Goal: Task Accomplishment & Management: Manage account settings

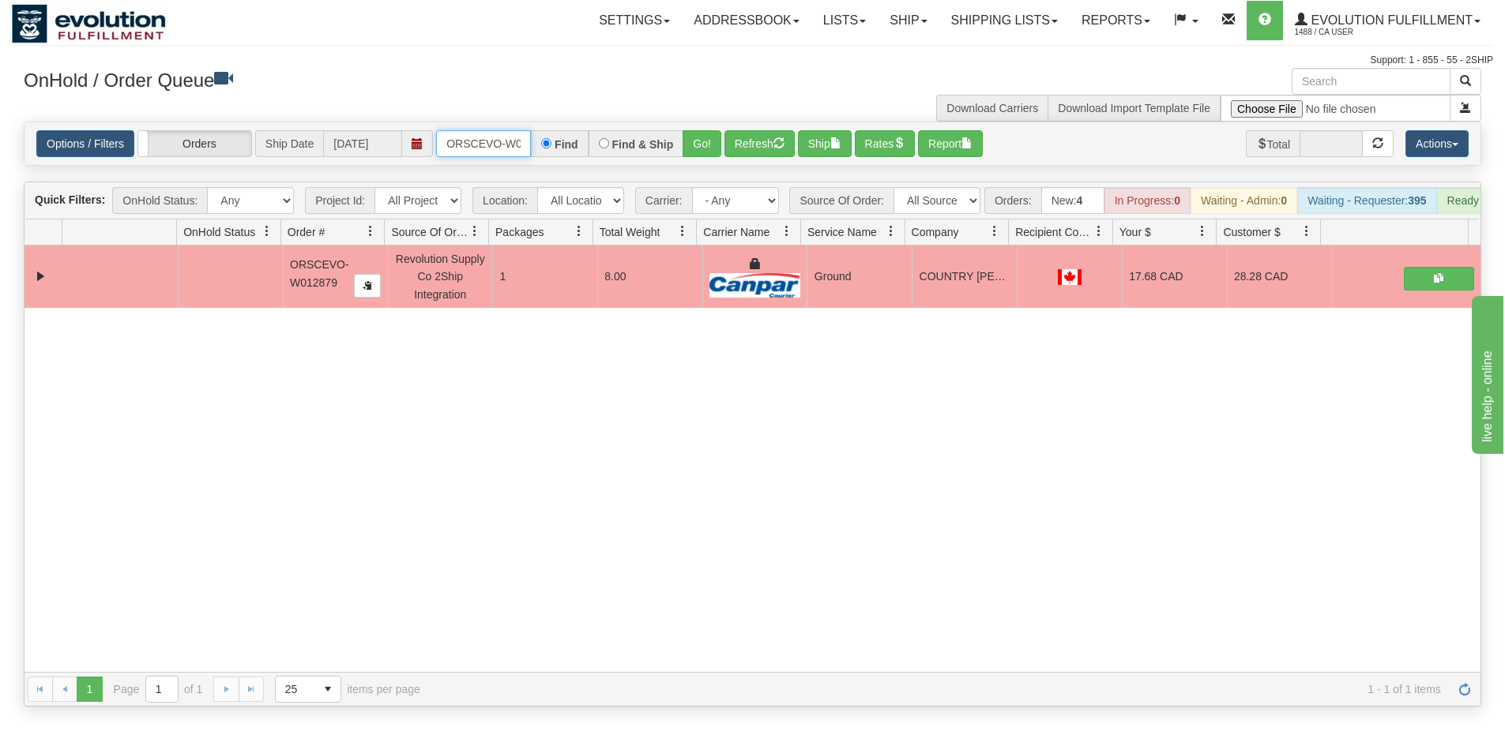
click at [501, 152] on input "ORSCEVO-W012879" at bounding box center [483, 143] width 95 height 27
click at [693, 144] on button "Go!" at bounding box center [701, 143] width 39 height 27
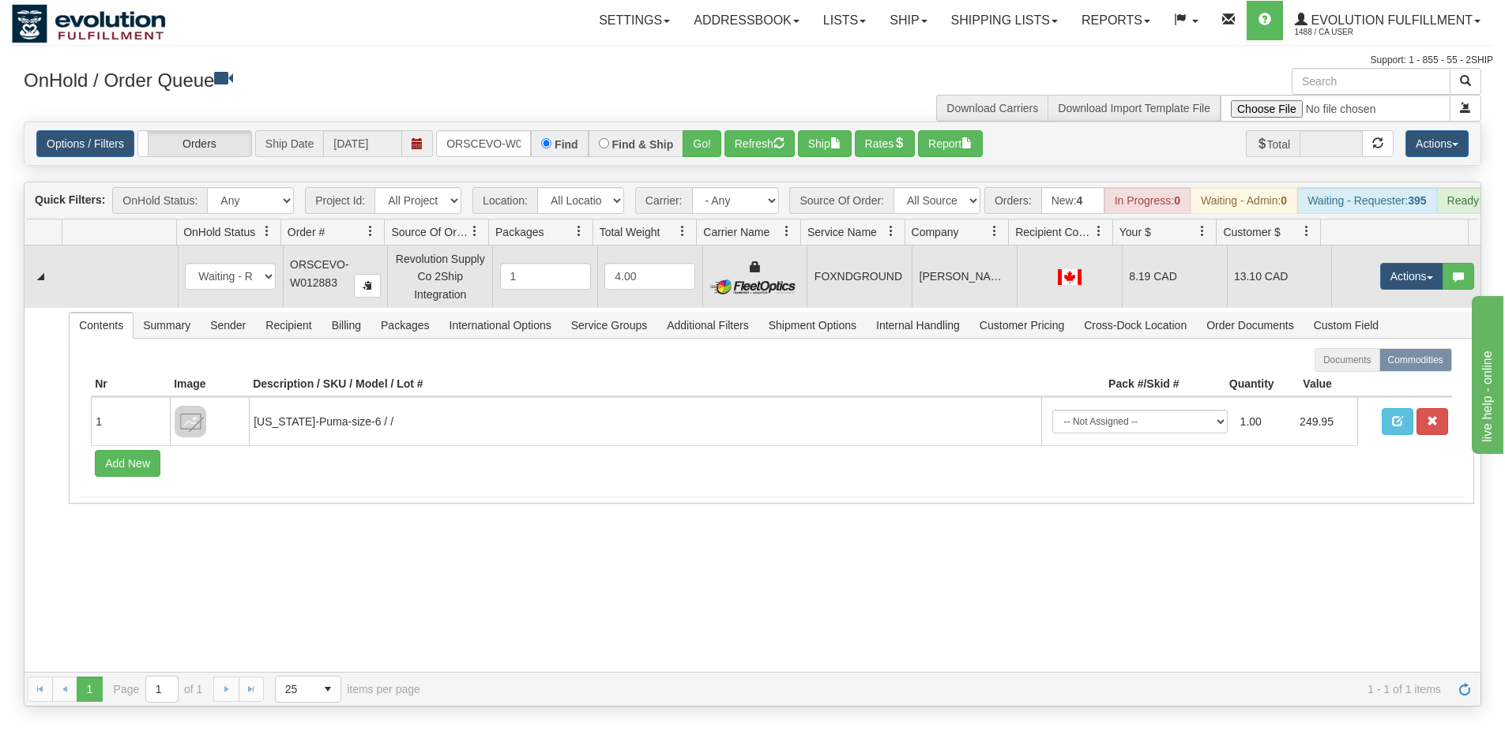
click at [1331, 280] on td "Actions Open Refresh Rates Rate All Services Ship Delete Edit Items" at bounding box center [1405, 277] width 149 height 62
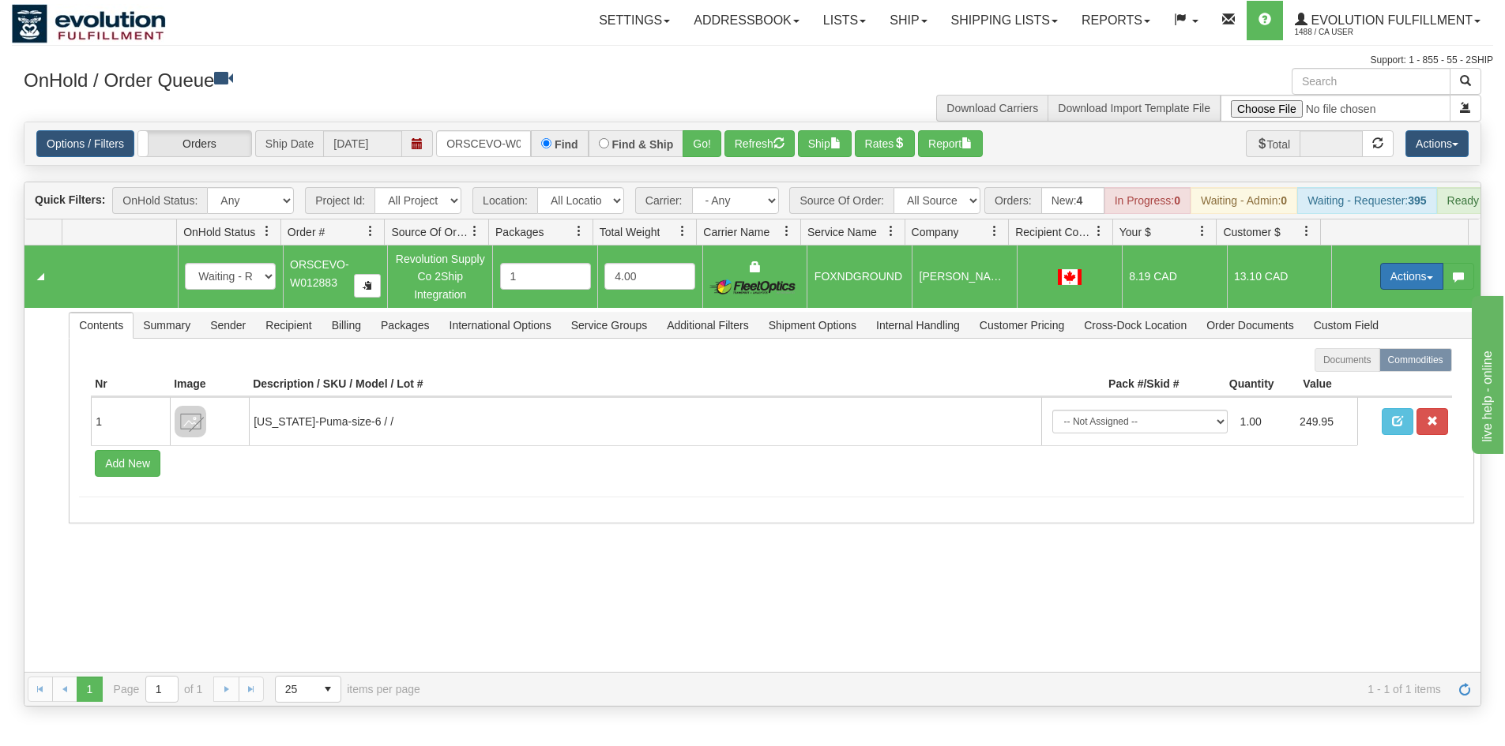
click at [1380, 280] on button "Actions" at bounding box center [1411, 276] width 63 height 27
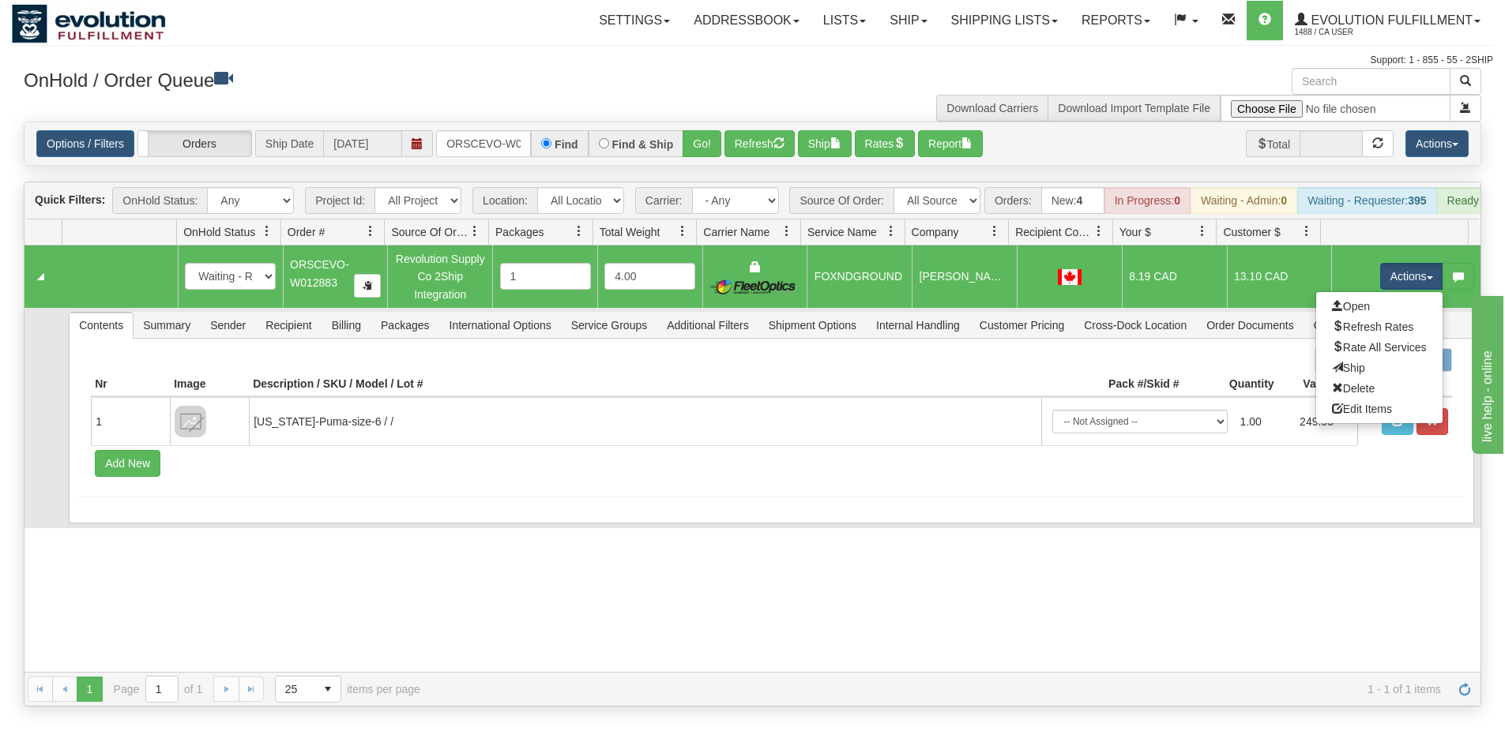
click at [1370, 378] on link "Ship" at bounding box center [1379, 368] width 126 height 21
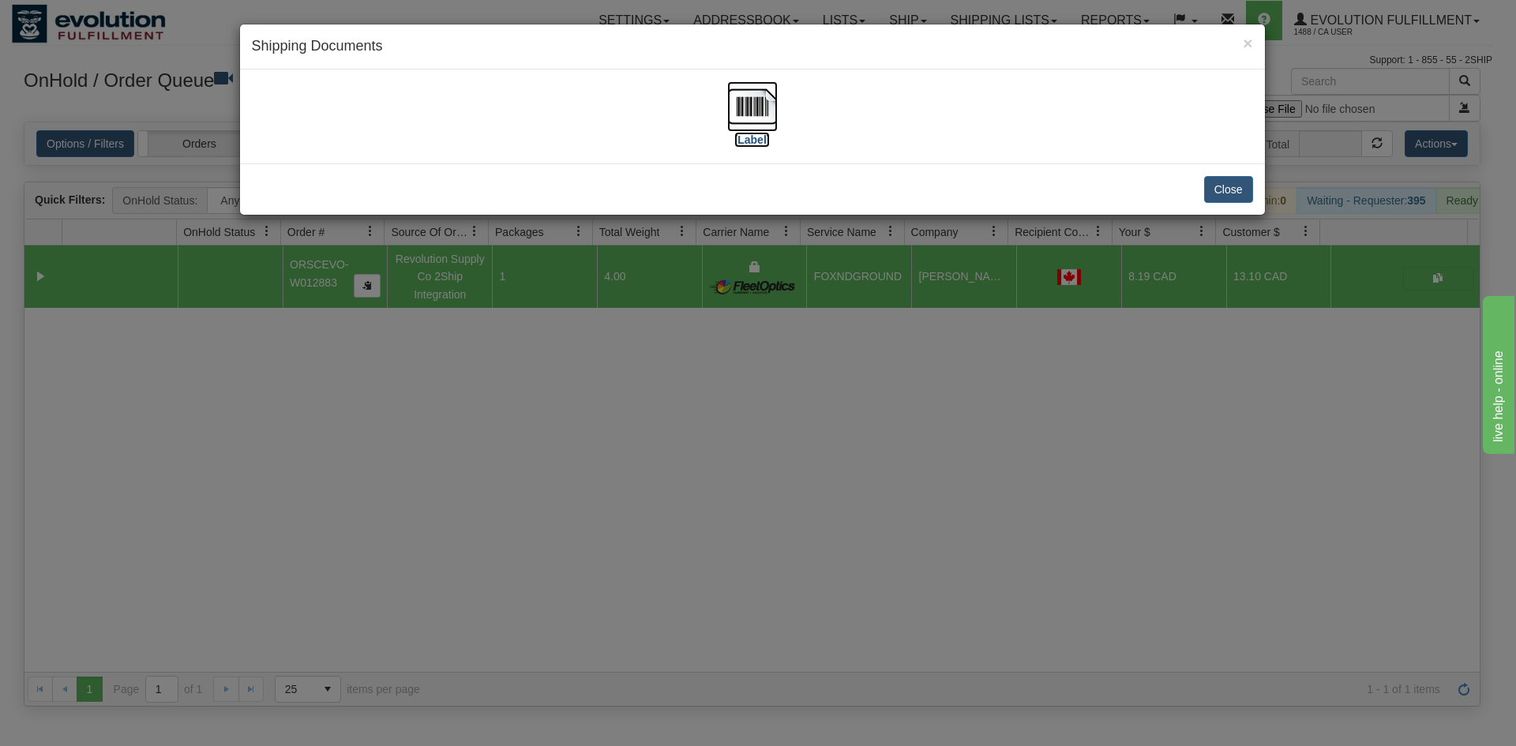
click at [765, 119] on img at bounding box center [752, 106] width 51 height 51
drag, startPoint x: 686, startPoint y: 469, endPoint x: 552, endPoint y: 315, distance: 204.3
click at [686, 469] on div "× Shipping Documents [Label] Close" at bounding box center [758, 373] width 1516 height 746
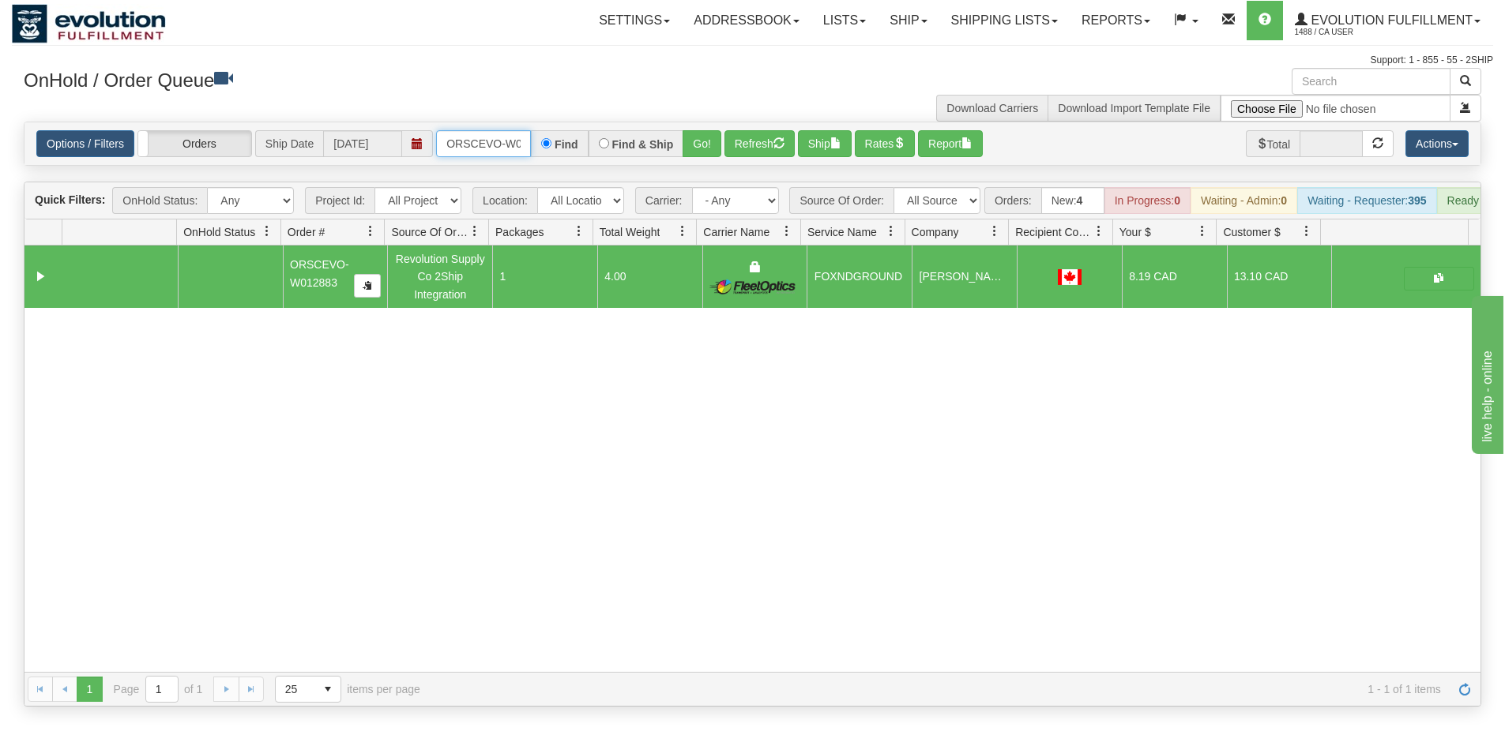
click at [493, 149] on input "ORSCEVO-W012883" at bounding box center [483, 143] width 95 height 27
click at [698, 125] on div "Options / Filters Group Shipments Orders Ship Date [DATE] ORSCEVO-W012886 Find …" at bounding box center [752, 143] width 1456 height 43
click at [708, 138] on button "Go!" at bounding box center [701, 143] width 39 height 27
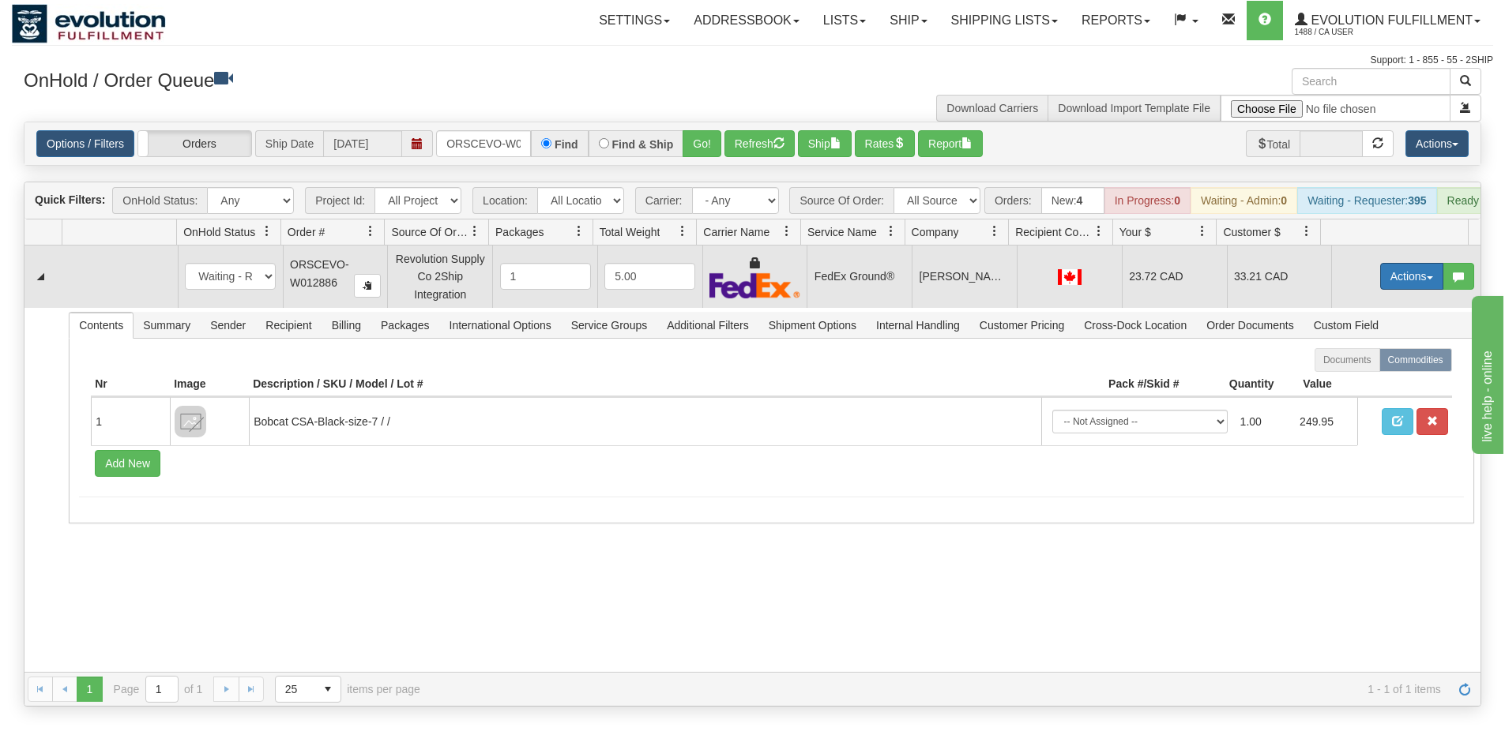
click at [1385, 277] on button "Actions" at bounding box center [1411, 276] width 63 height 27
click at [1351, 370] on link "Ship" at bounding box center [1379, 368] width 126 height 21
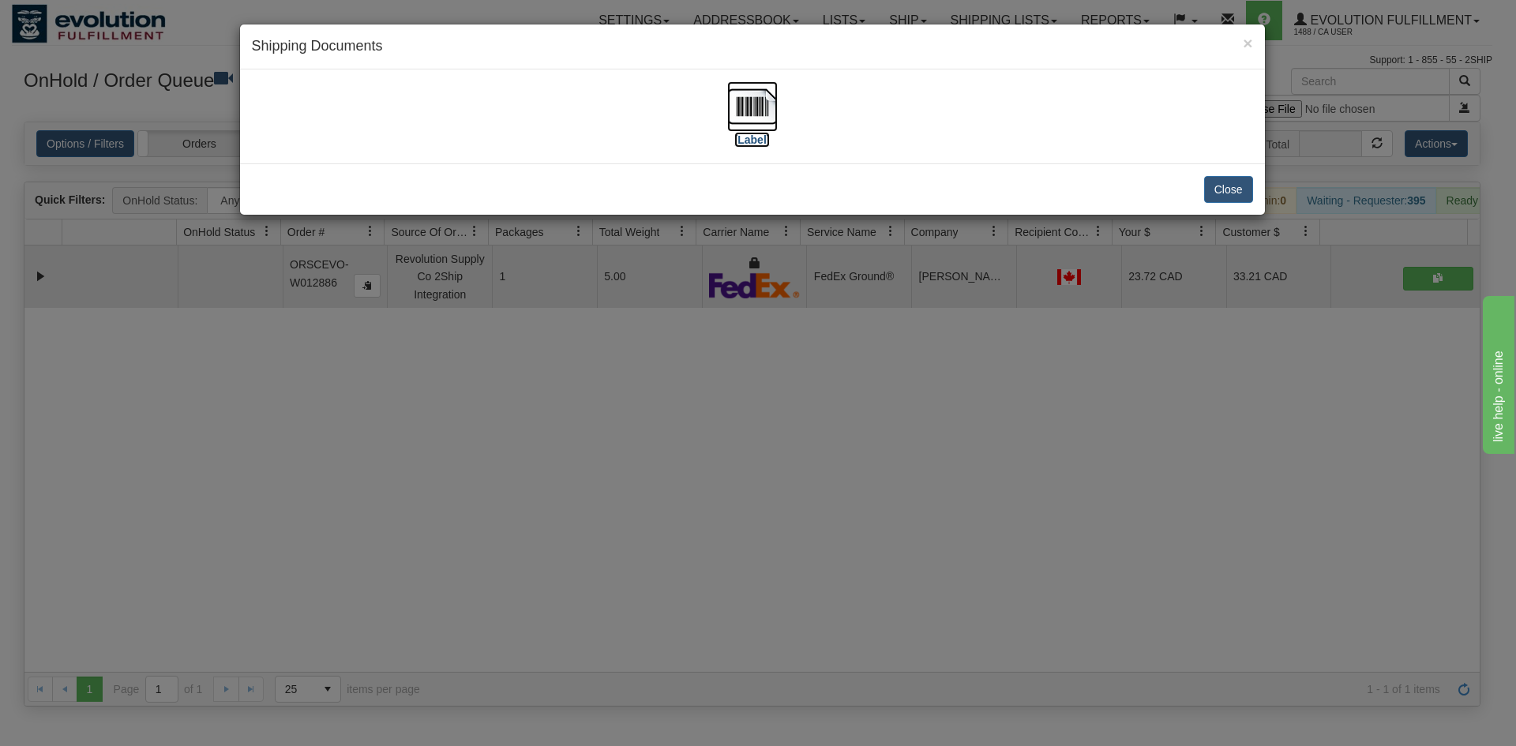
click at [744, 111] on img at bounding box center [752, 106] width 51 height 51
drag, startPoint x: 430, startPoint y: 558, endPoint x: 424, endPoint y: 536, distance: 22.8
click at [427, 551] on div "× Shipping Documents [Label] Close" at bounding box center [758, 373] width 1516 height 746
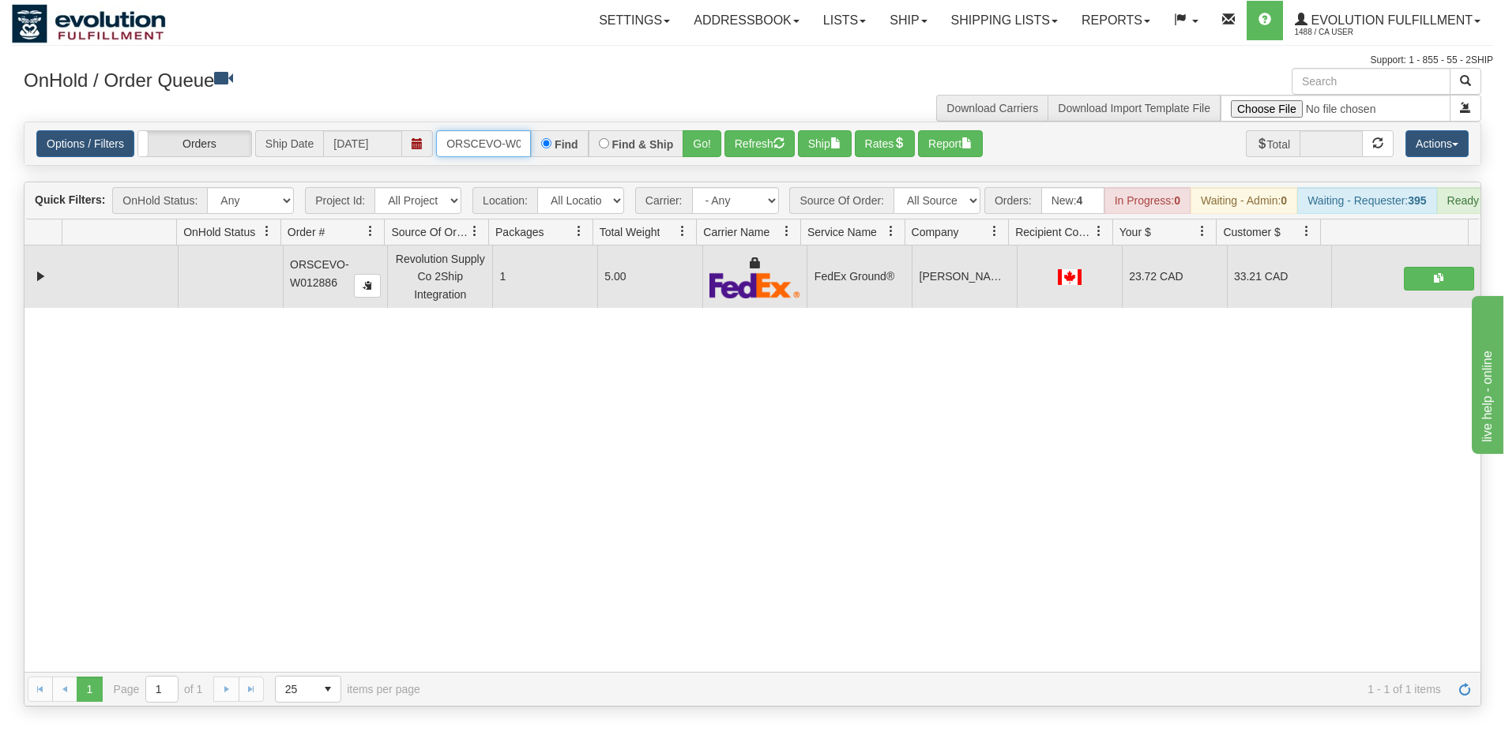
click at [492, 147] on input "ORSCEVO-W012886" at bounding box center [483, 143] width 95 height 27
type input "ORSCEVO-W012879"
click at [700, 130] on button "Go!" at bounding box center [701, 143] width 39 height 27
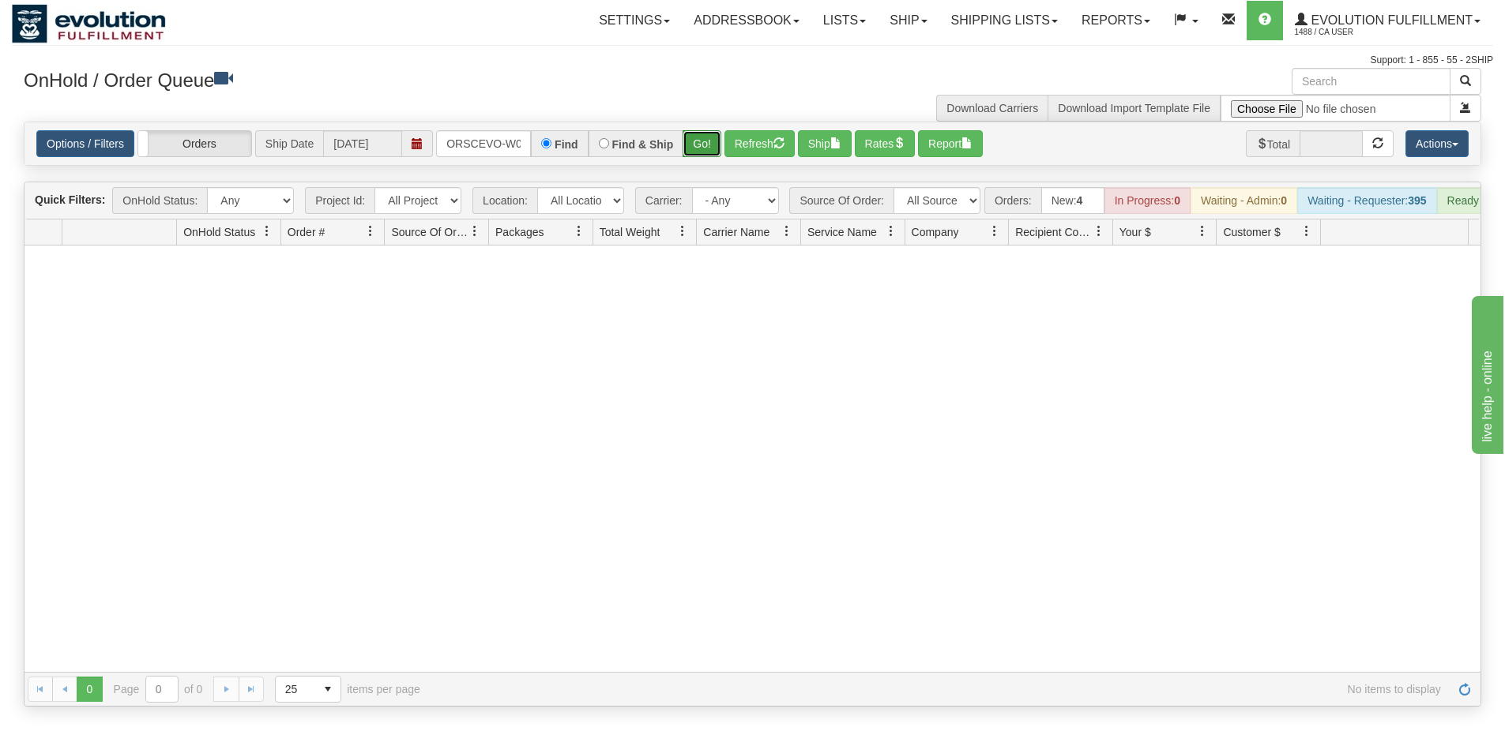
click at [712, 146] on button "Go!" at bounding box center [701, 143] width 39 height 27
click at [961, 36] on link "Shipping lists" at bounding box center [1004, 20] width 130 height 39
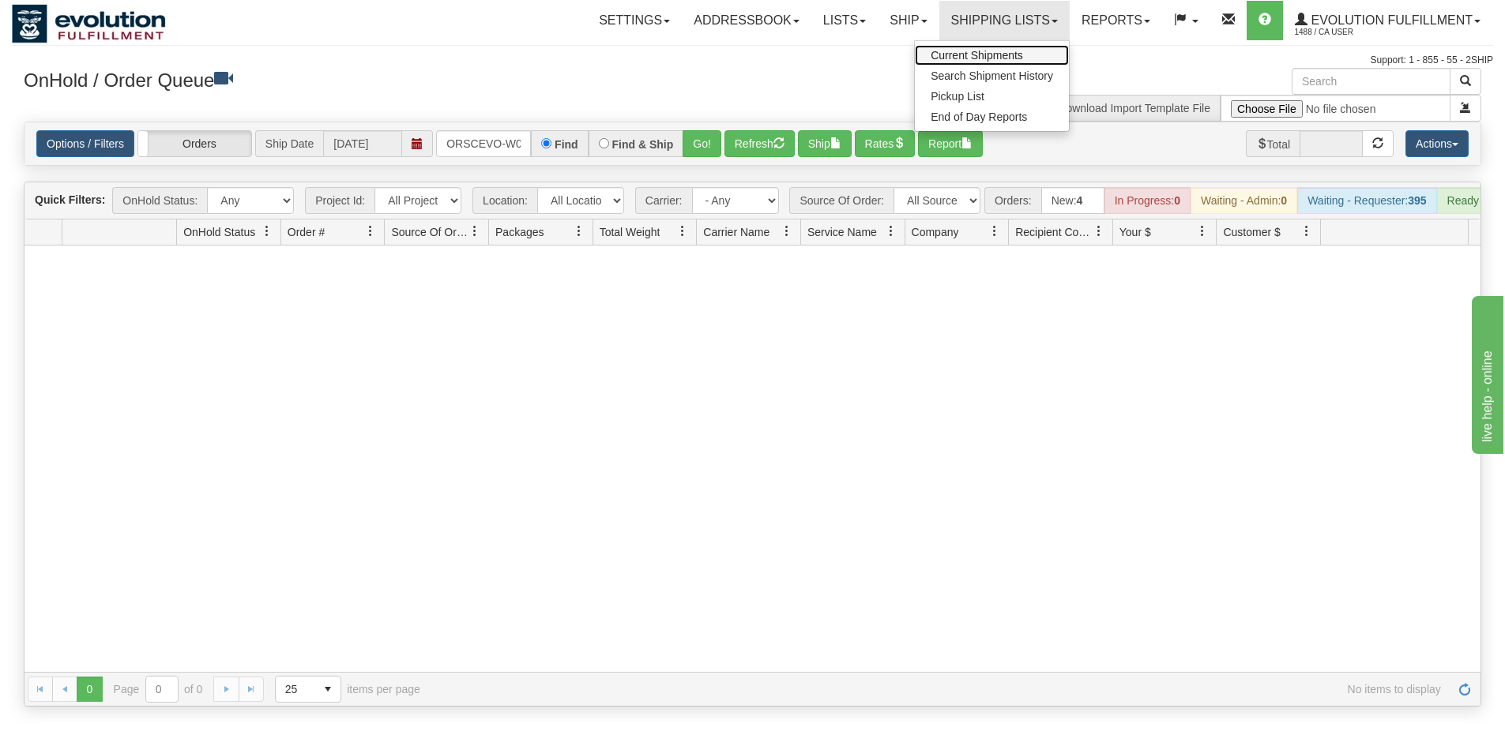
click at [961, 58] on span "Current Shipments" at bounding box center [976, 55] width 92 height 13
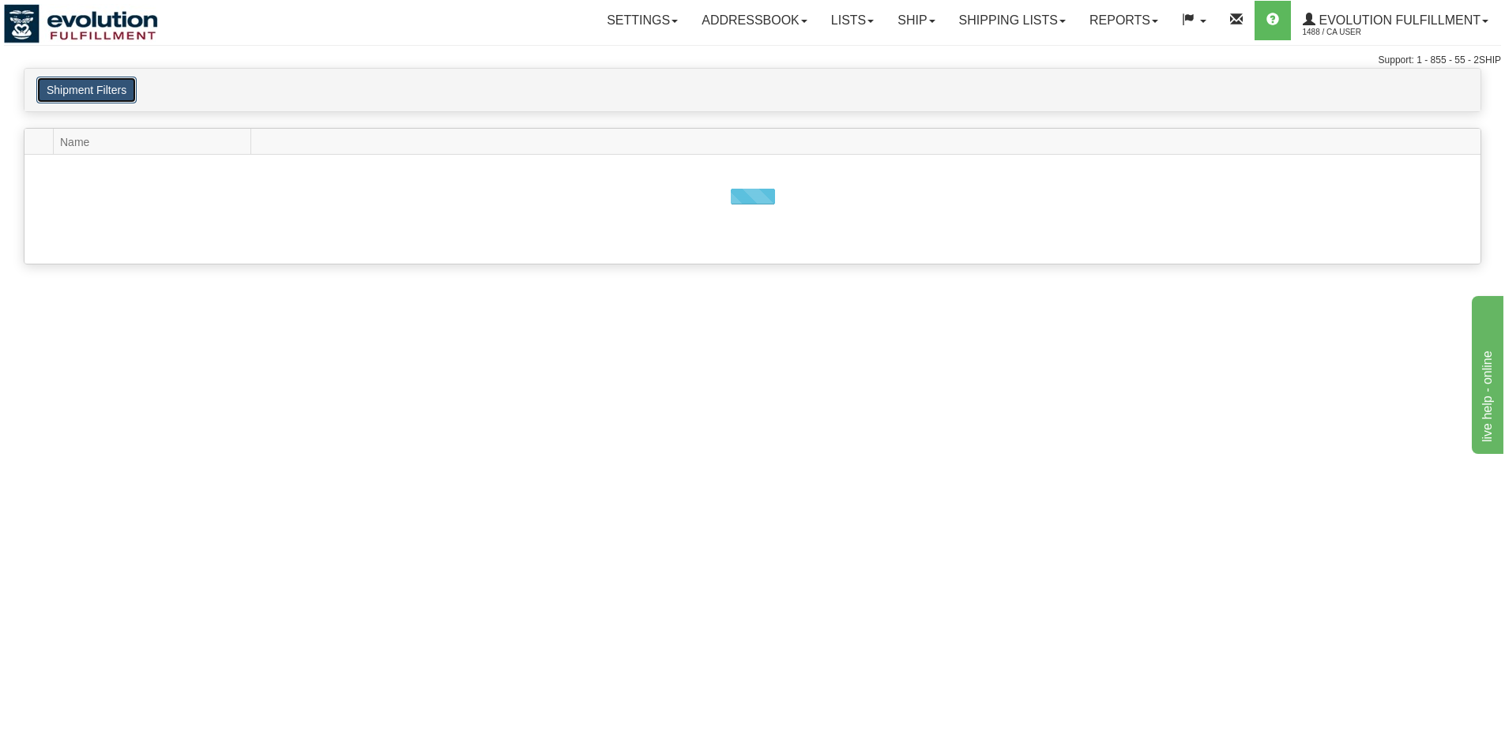
click at [107, 95] on button "Shipment Filters" at bounding box center [86, 90] width 100 height 27
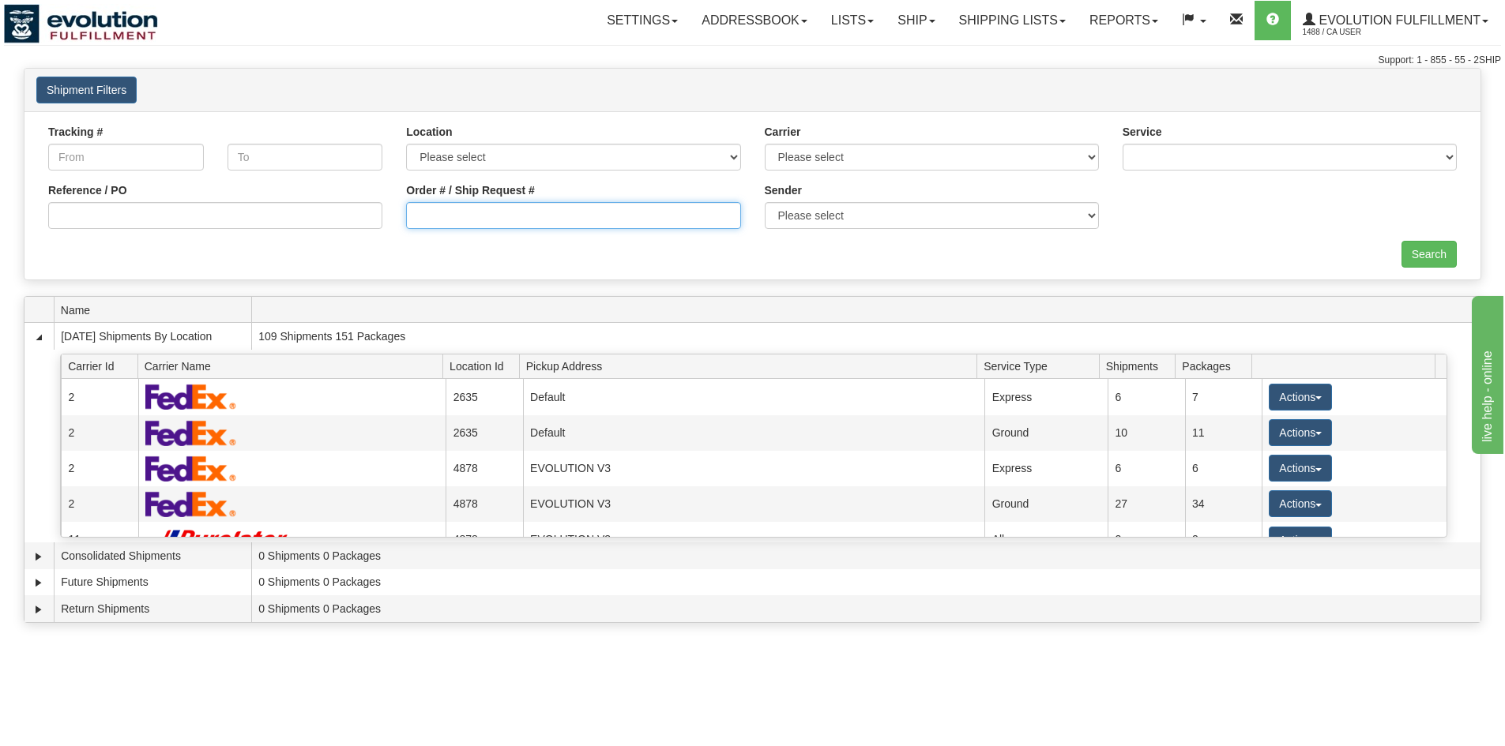
click at [563, 227] on input "Order # / Ship Request #" at bounding box center [573, 215] width 334 height 27
click at [562, 223] on input "Order # / Ship Request #" at bounding box center [573, 215] width 334 height 27
type input "12879"
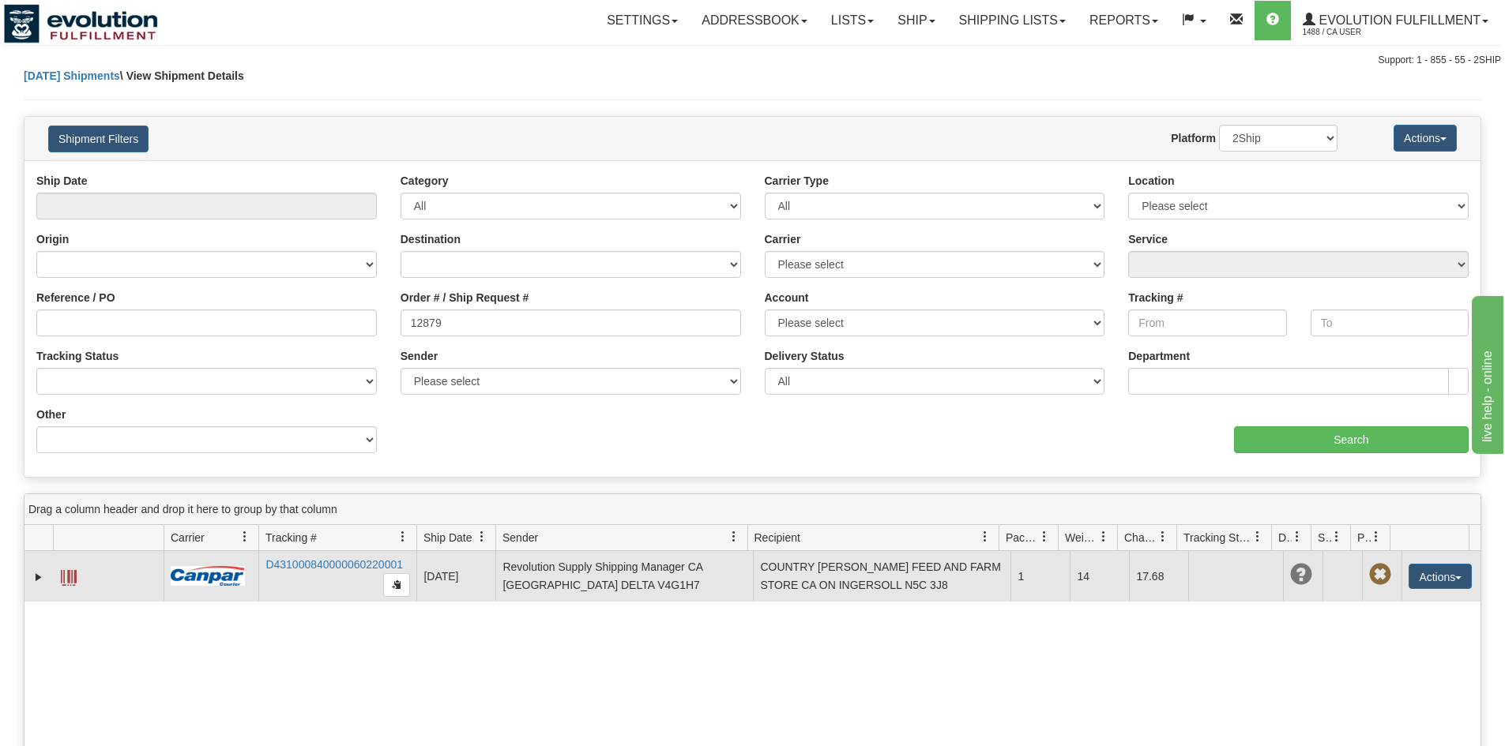
click at [61, 581] on span at bounding box center [69, 578] width 16 height 16
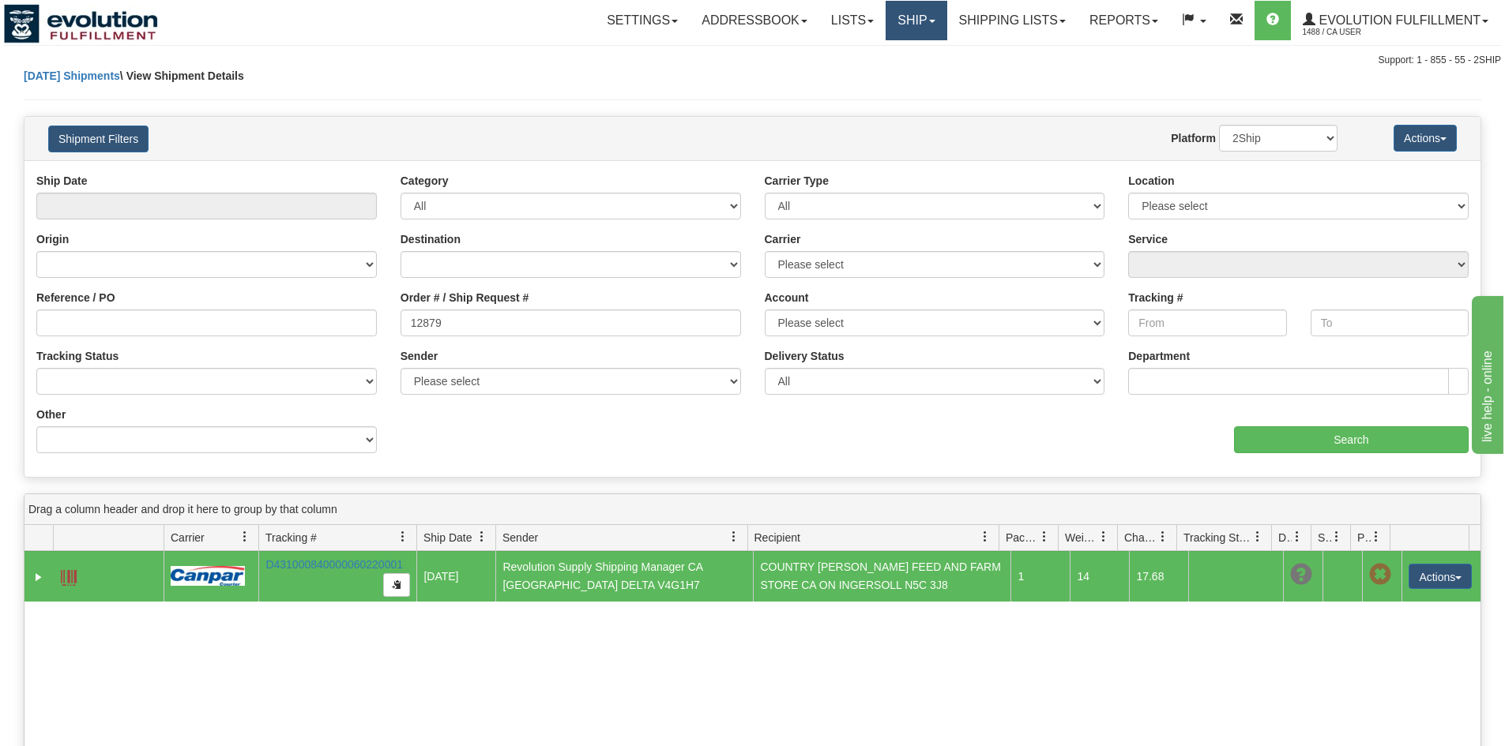
click at [919, 20] on link "Ship" at bounding box center [915, 20] width 61 height 39
click at [855, 87] on ul "Ship Screen OnHold / Order Queue" at bounding box center [874, 65] width 145 height 51
click at [906, 21] on link "Ship" at bounding box center [915, 20] width 61 height 39
click at [884, 78] on span "OnHold / Order Queue" at bounding box center [874, 76] width 111 height 13
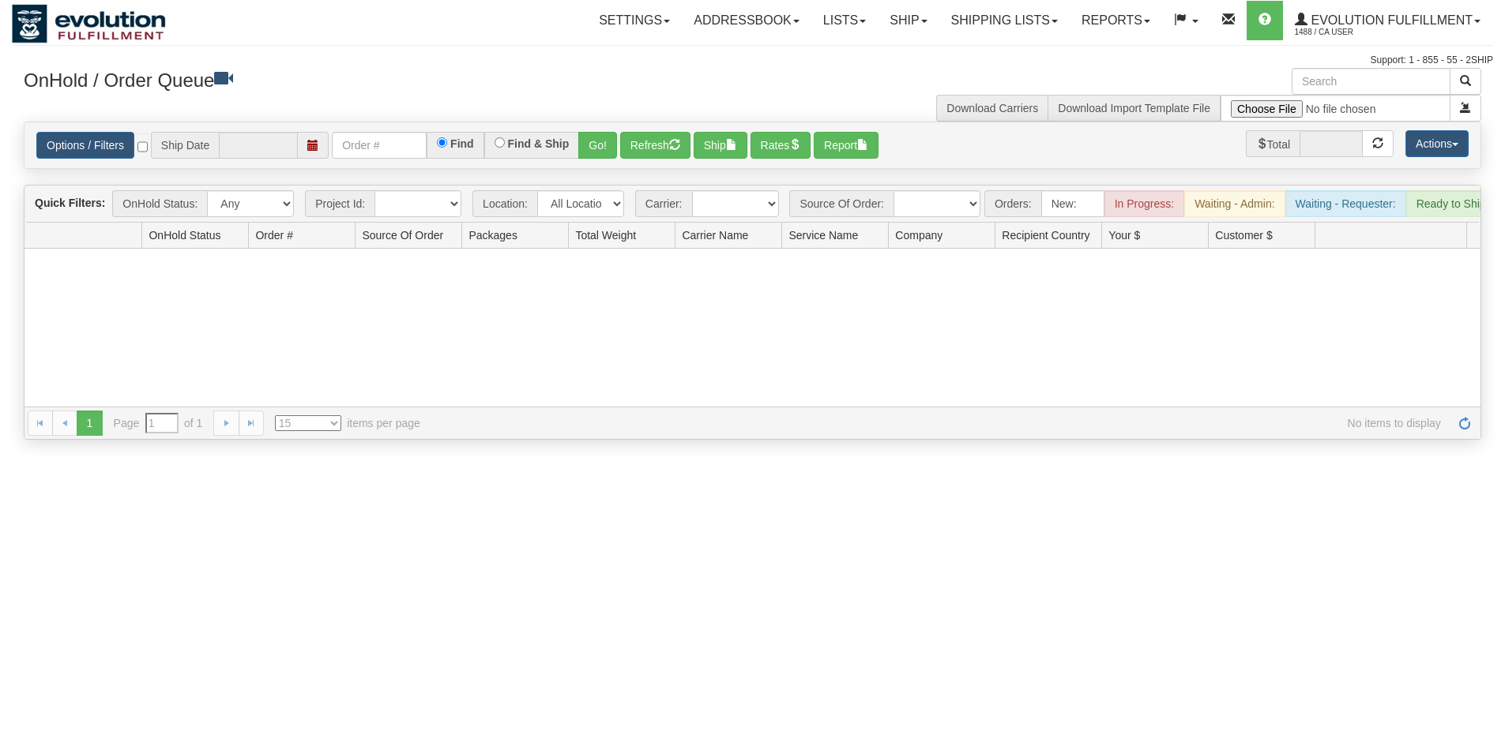
type input "[DATE]"
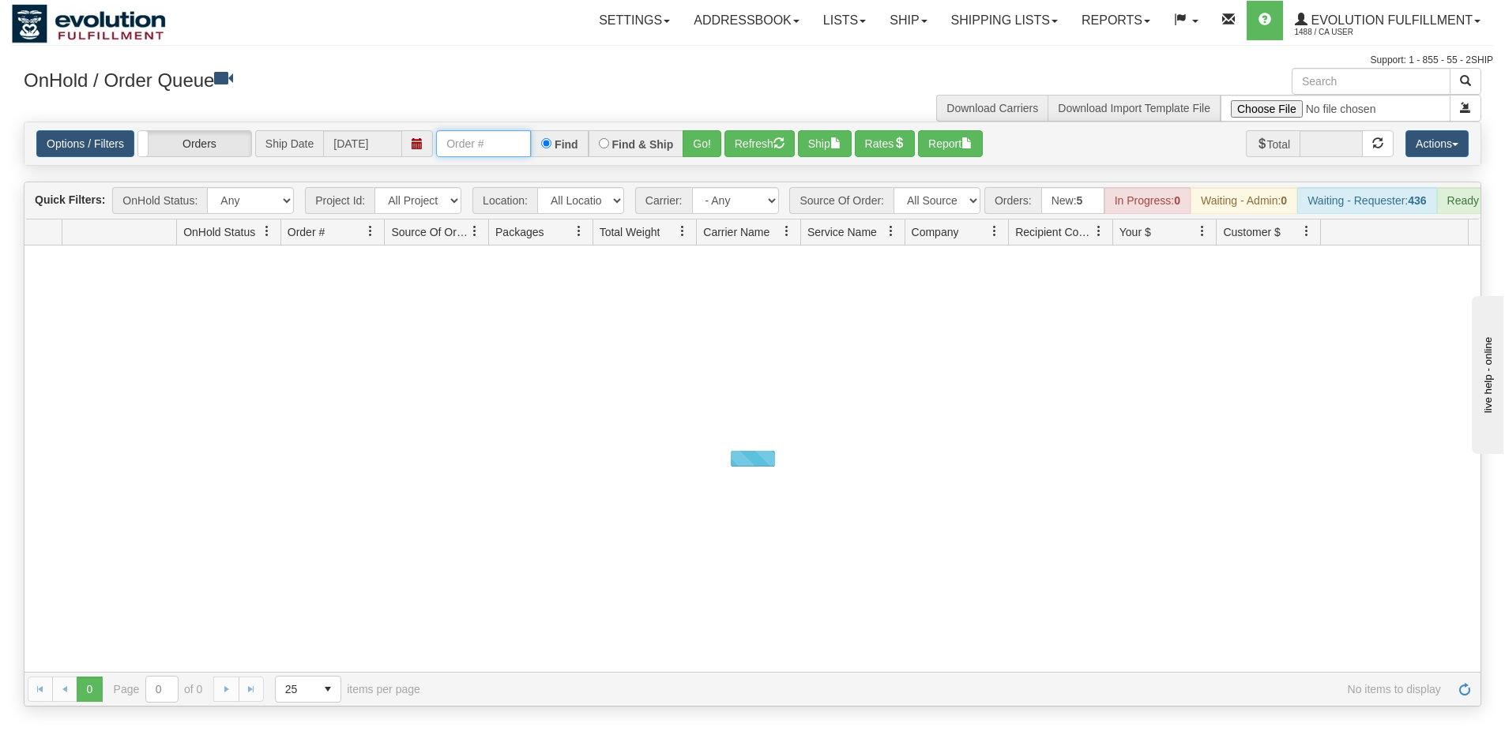
click at [483, 139] on input "text" at bounding box center [483, 143] width 95 height 27
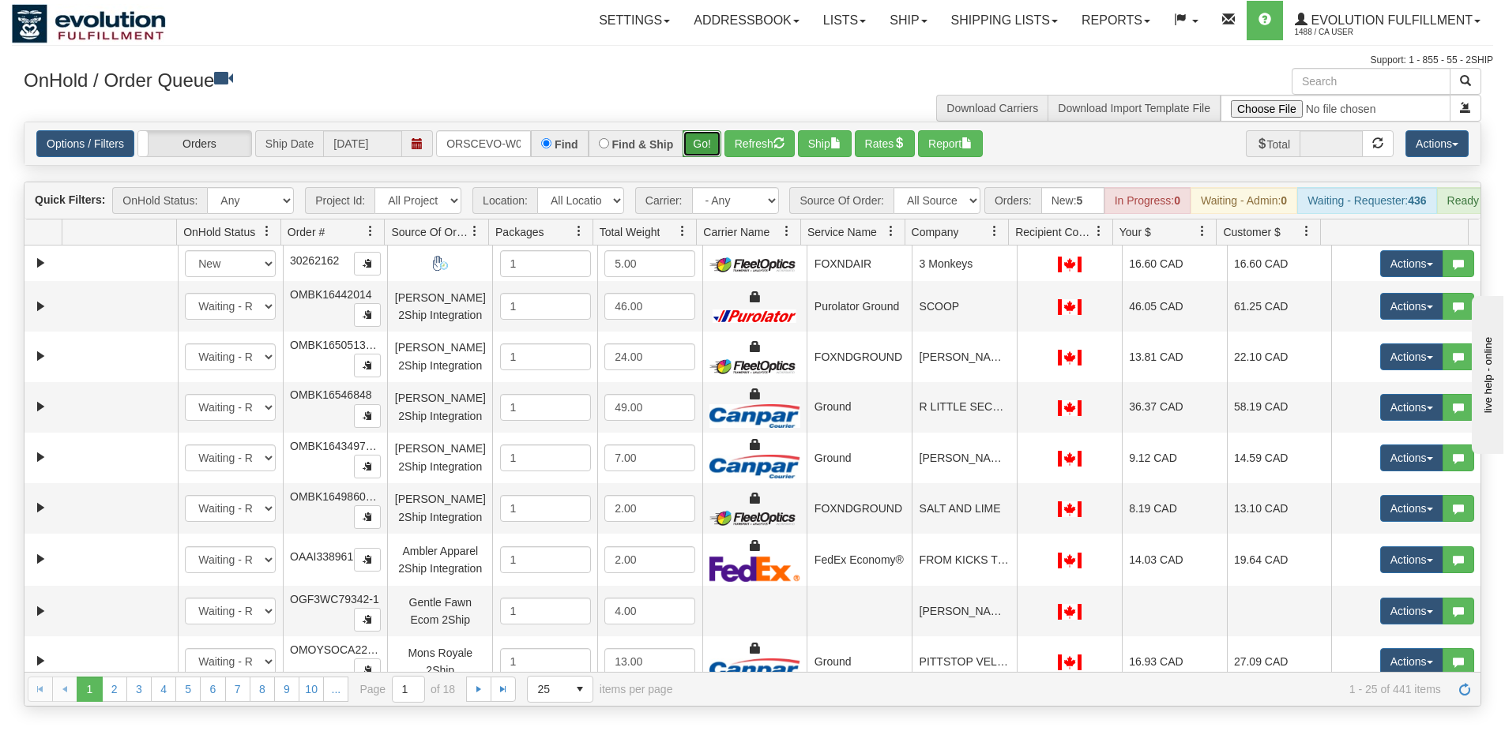
click at [712, 143] on button "Go!" at bounding box center [701, 143] width 39 height 27
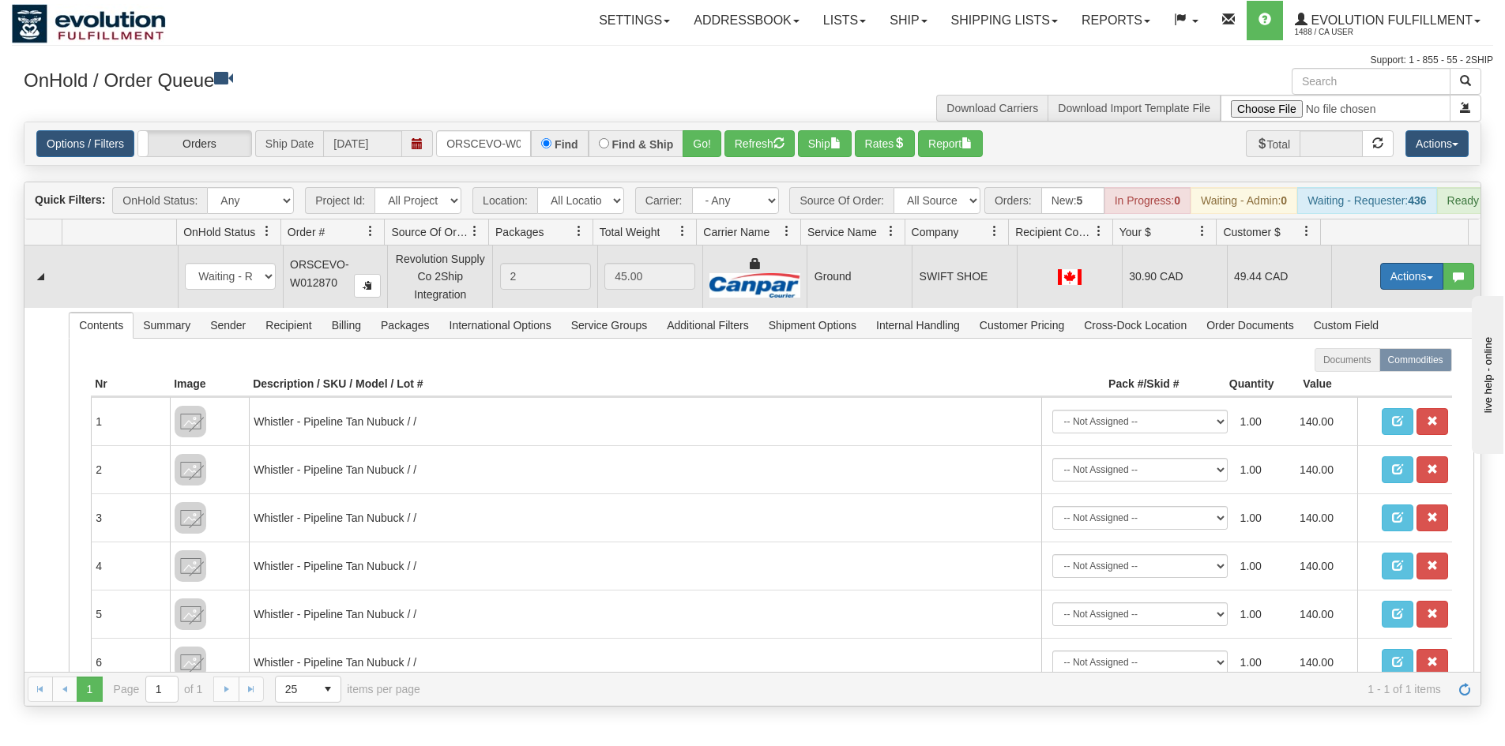
click at [1404, 290] on button "Actions" at bounding box center [1411, 276] width 63 height 27
click at [1332, 374] on span "Ship" at bounding box center [1348, 368] width 33 height 13
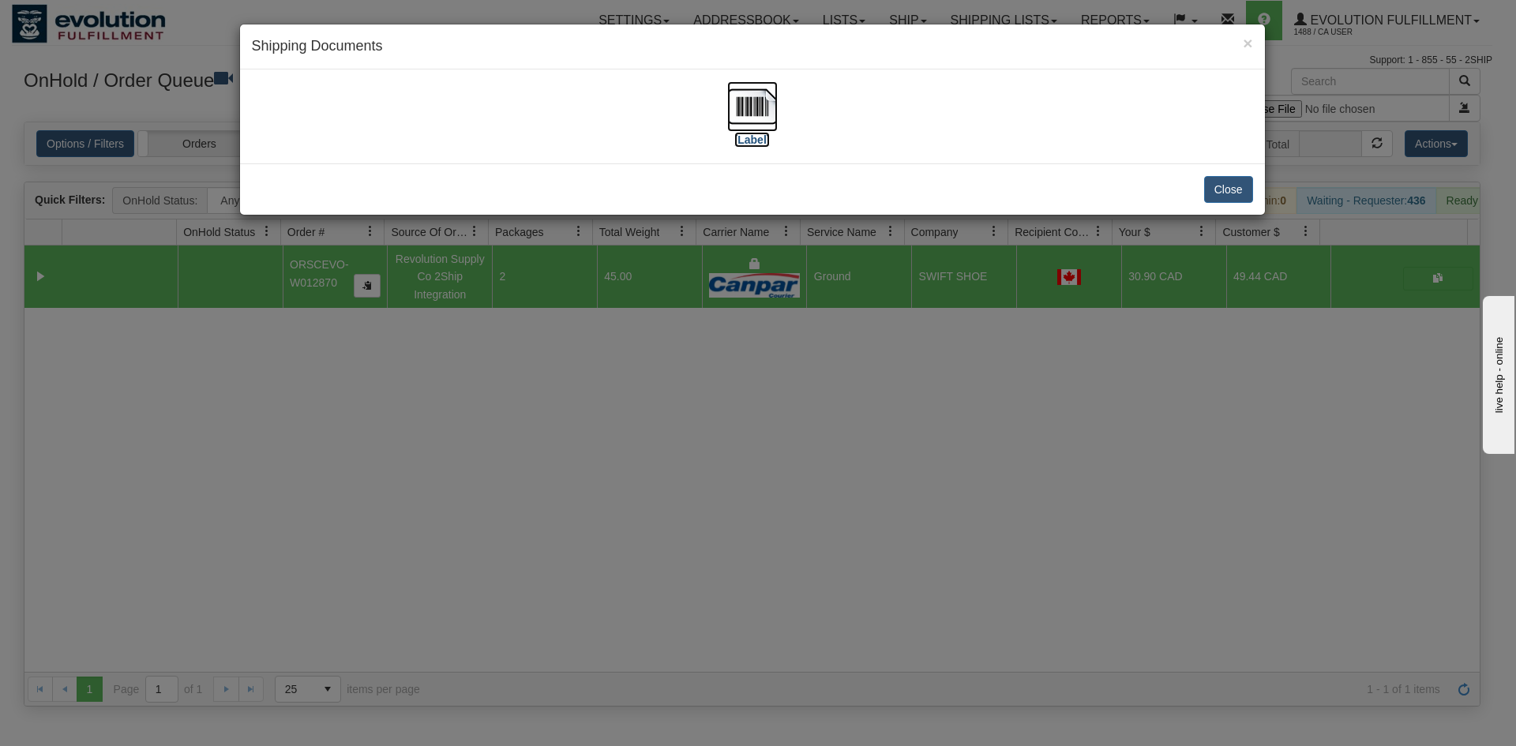
click at [757, 112] on img at bounding box center [752, 106] width 51 height 51
click at [692, 523] on div "× Shipping Documents [Label] Close" at bounding box center [758, 373] width 1516 height 746
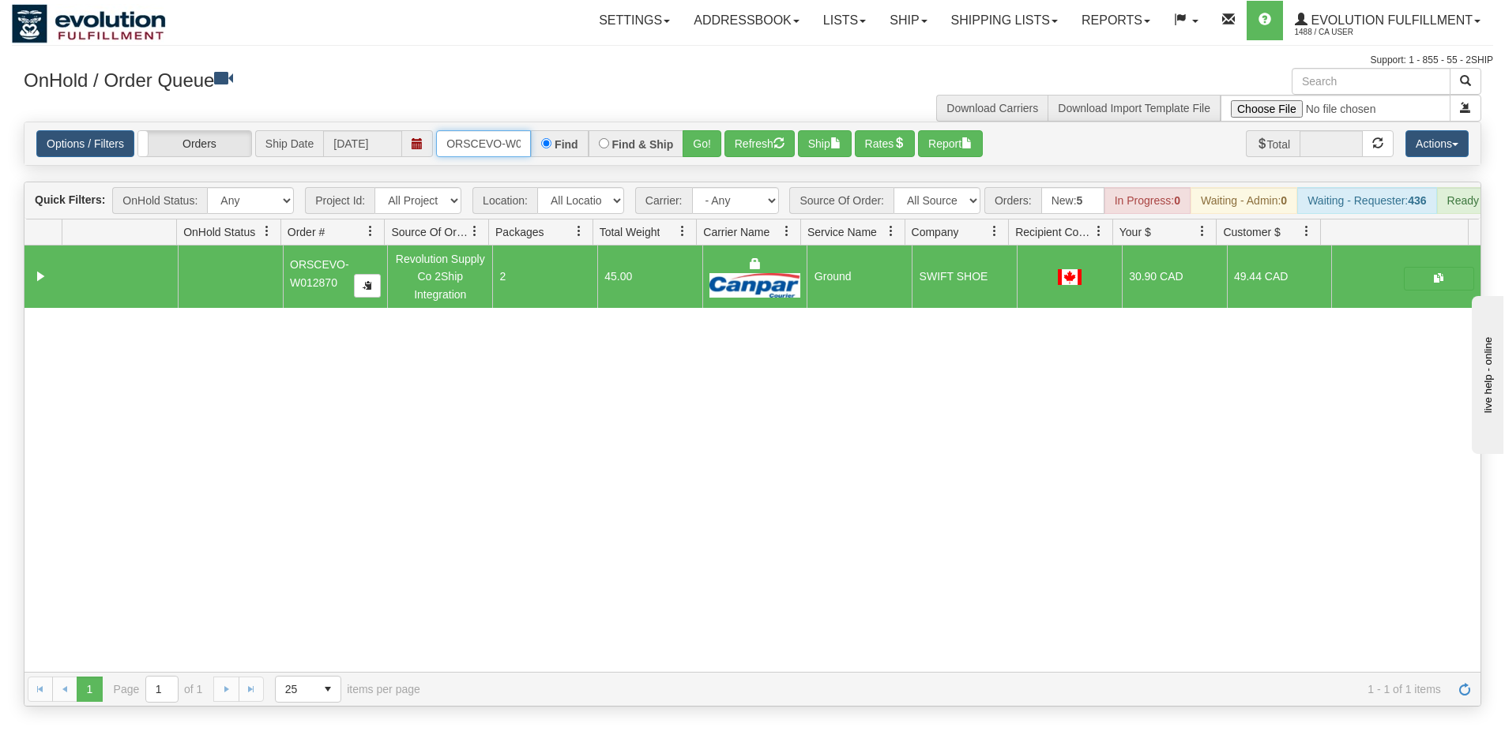
click at [479, 143] on input "ORSCEVO-W012870" at bounding box center [483, 143] width 95 height 27
click at [699, 148] on button "Go!" at bounding box center [701, 143] width 39 height 27
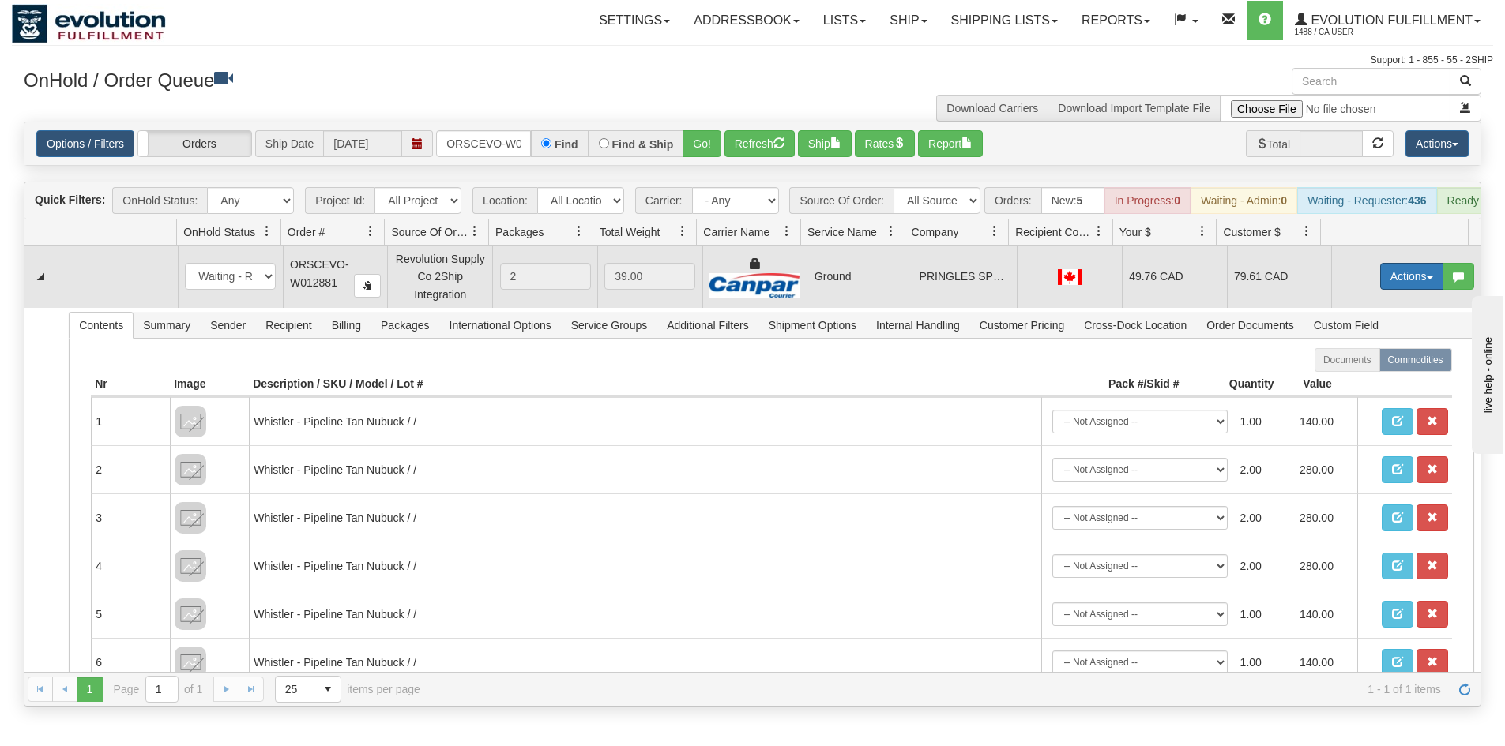
click at [1382, 290] on button "Actions" at bounding box center [1411, 276] width 63 height 27
click at [1347, 374] on span "Ship" at bounding box center [1348, 368] width 33 height 13
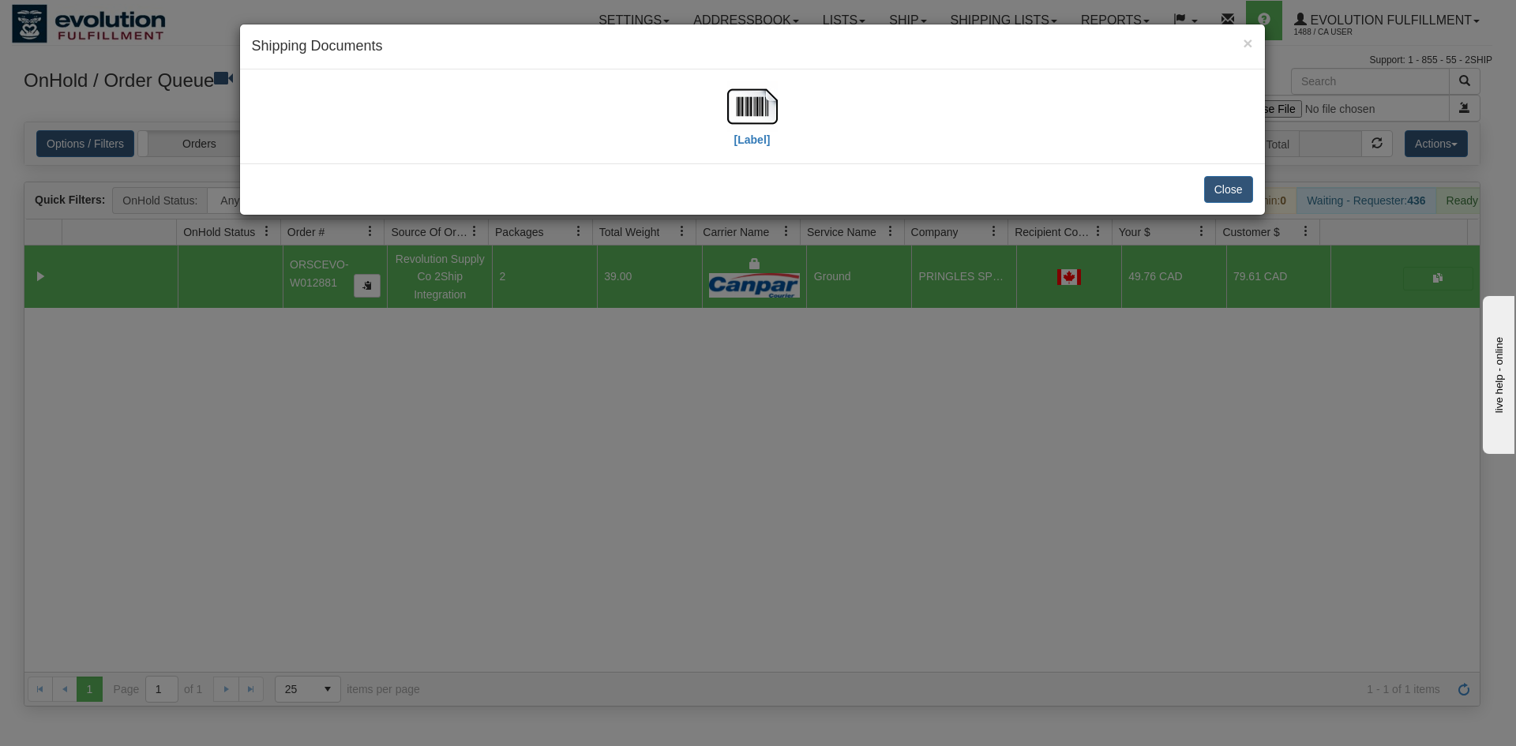
click at [795, 122] on div "[Label]" at bounding box center [753, 116] width 1002 height 70
click at [773, 115] on img at bounding box center [752, 106] width 51 height 51
drag, startPoint x: 626, startPoint y: 499, endPoint x: 627, endPoint y: 434, distance: 65.6
click at [629, 494] on div "× Shipping Documents [Label] Close" at bounding box center [758, 373] width 1516 height 746
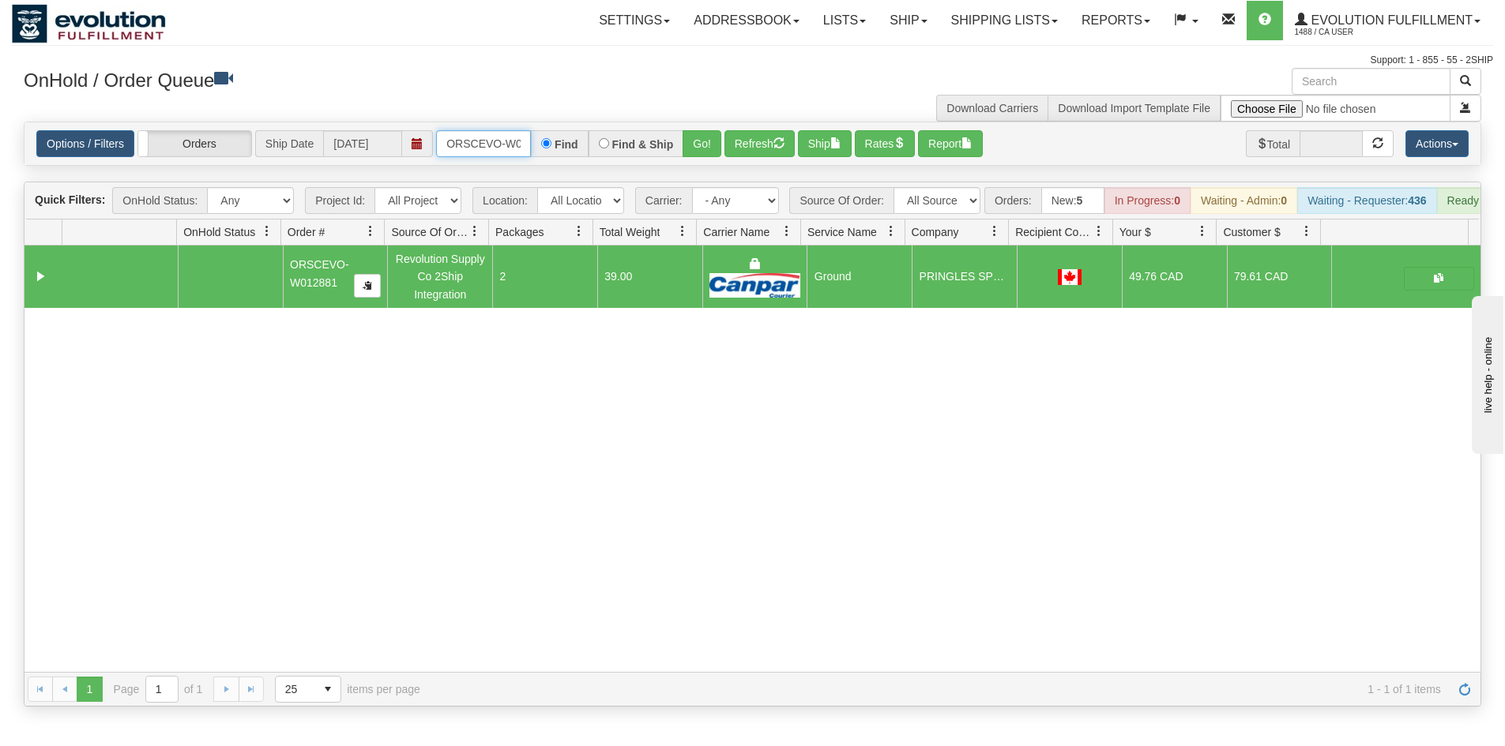
click at [500, 150] on input "ORSCEVO-W012881" at bounding box center [483, 143] width 95 height 27
drag, startPoint x: 427, startPoint y: 490, endPoint x: 436, endPoint y: 148, distance: 342.1
click at [427, 476] on div "31729201 EVOLUTION V3 91384295 91384297 ORSCEVO-W012881 Revolution Supply Co 2S…" at bounding box center [752, 459] width 1456 height 427
click at [475, 133] on input "ORSCEVO-W012881" at bounding box center [483, 143] width 95 height 27
click at [695, 133] on button "Go!" at bounding box center [701, 143] width 39 height 27
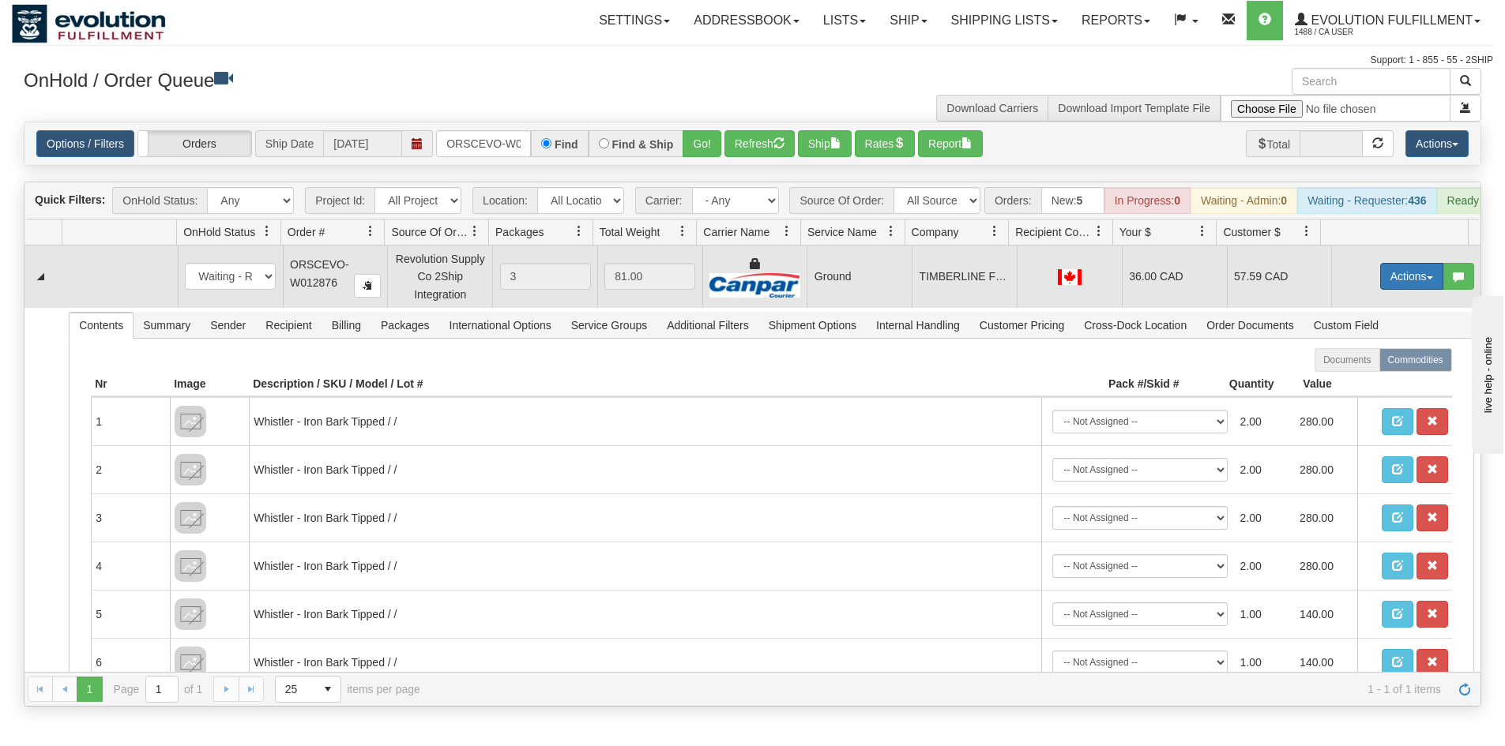
click at [1384, 281] on button "Actions" at bounding box center [1411, 276] width 63 height 27
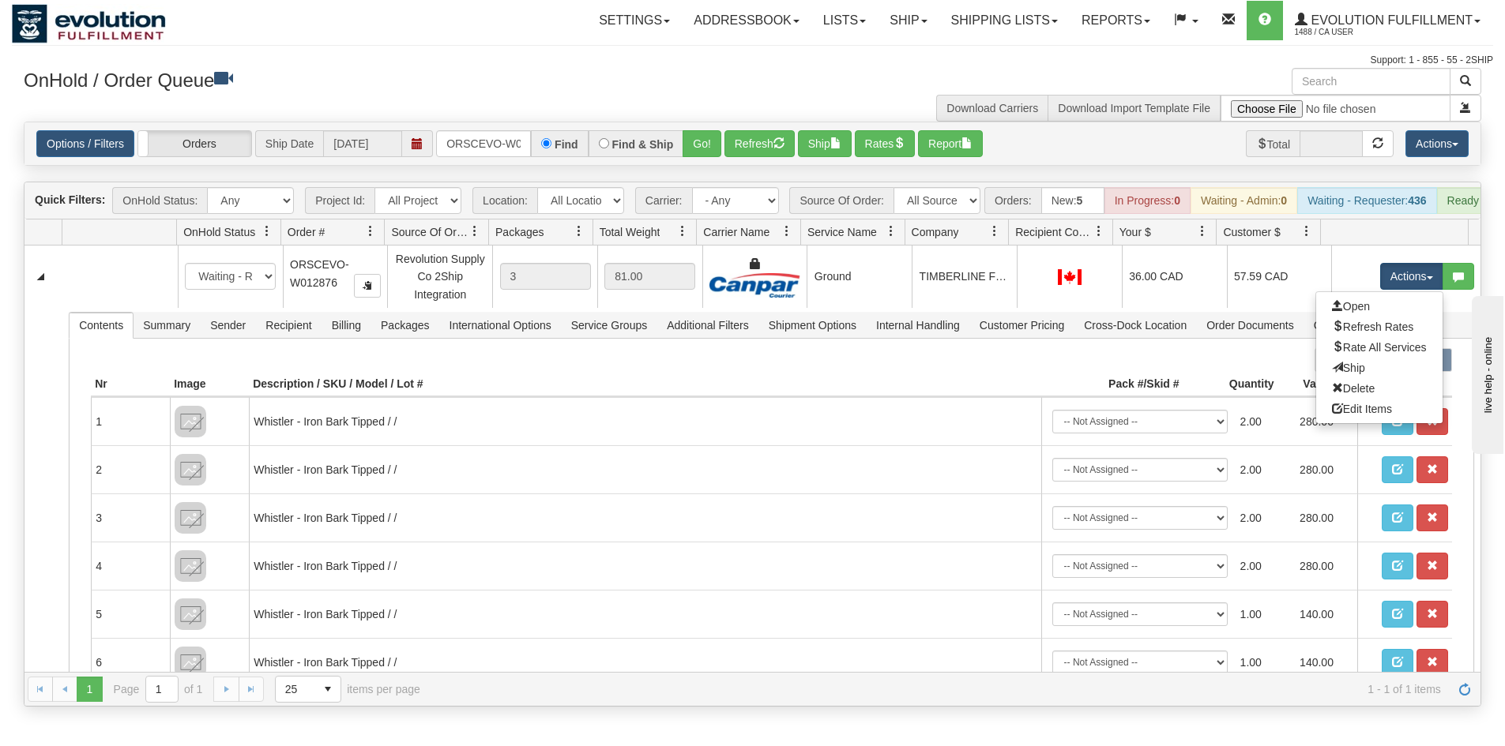
drag, startPoint x: 1335, startPoint y: 386, endPoint x: 1073, endPoint y: 235, distance: 302.2
click at [1336, 378] on link "Ship" at bounding box center [1379, 368] width 126 height 21
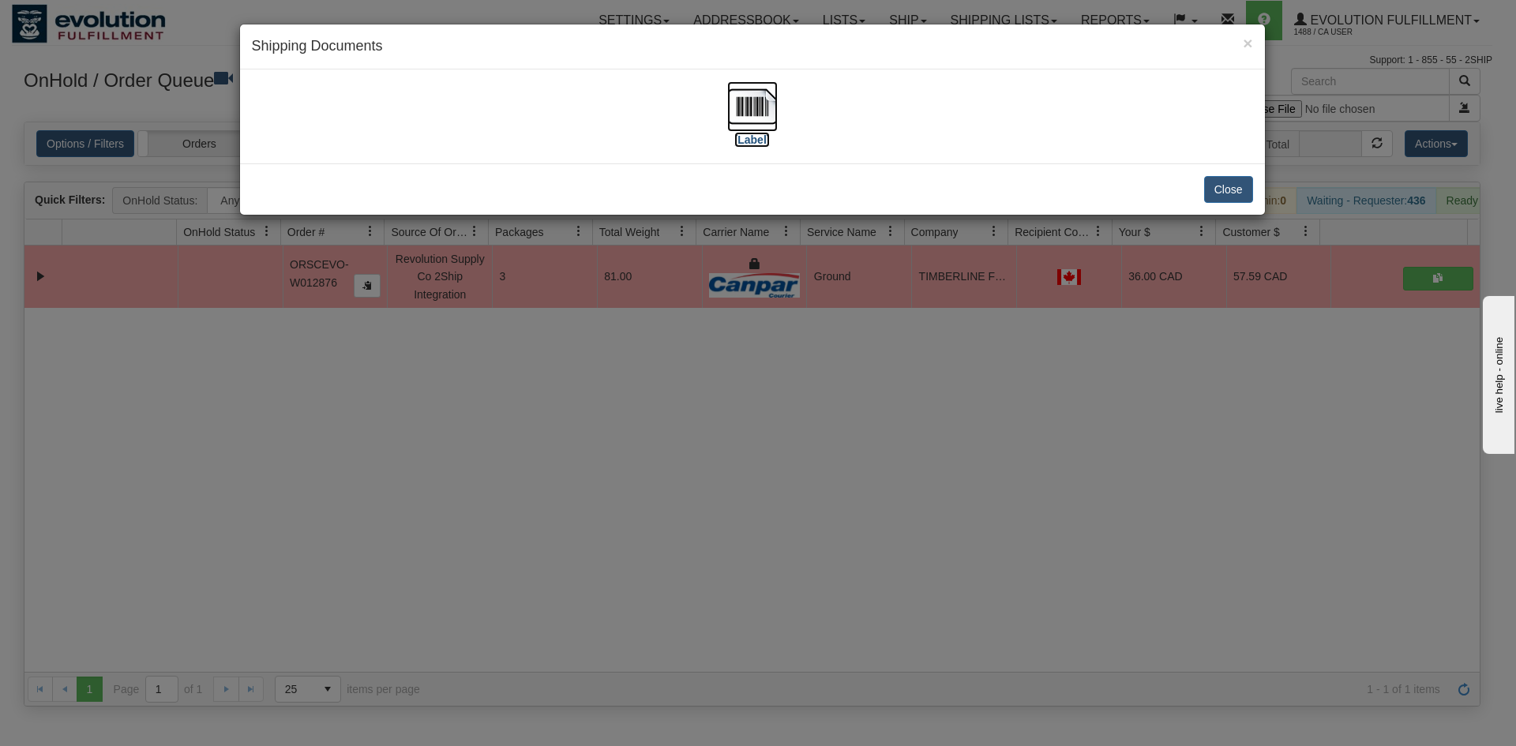
click at [747, 123] on img at bounding box center [752, 106] width 51 height 51
click at [648, 426] on div "× Shipping Documents [Label] Close" at bounding box center [758, 373] width 1516 height 746
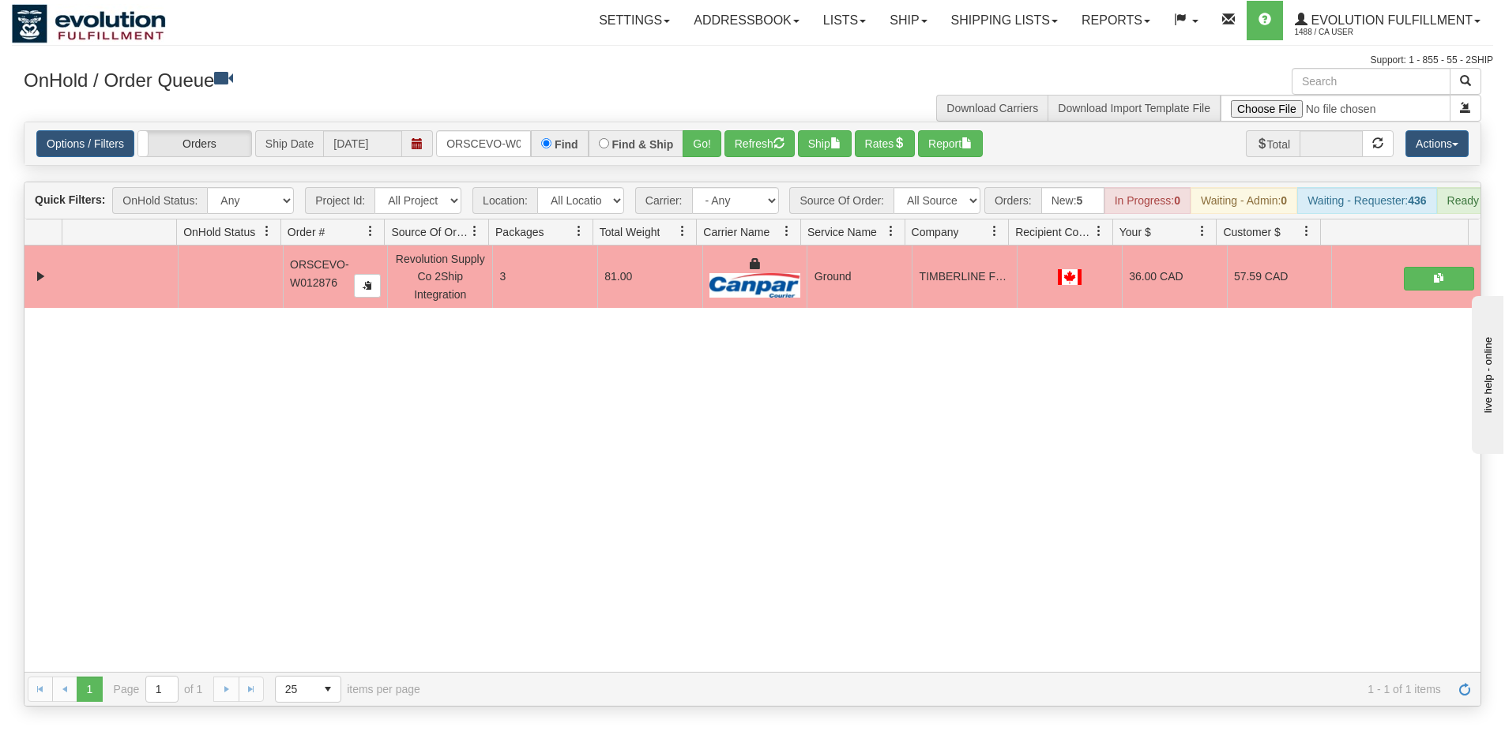
click at [382, 510] on div "31729452 EVOLUTION V3 91384703 91384707 ORSCEVO-W012876 Revolution Supply Co 2S…" at bounding box center [752, 459] width 1456 height 427
click at [509, 141] on input "ORSCEVO-W012876" at bounding box center [483, 143] width 95 height 27
click at [697, 141] on button "Go!" at bounding box center [701, 143] width 39 height 27
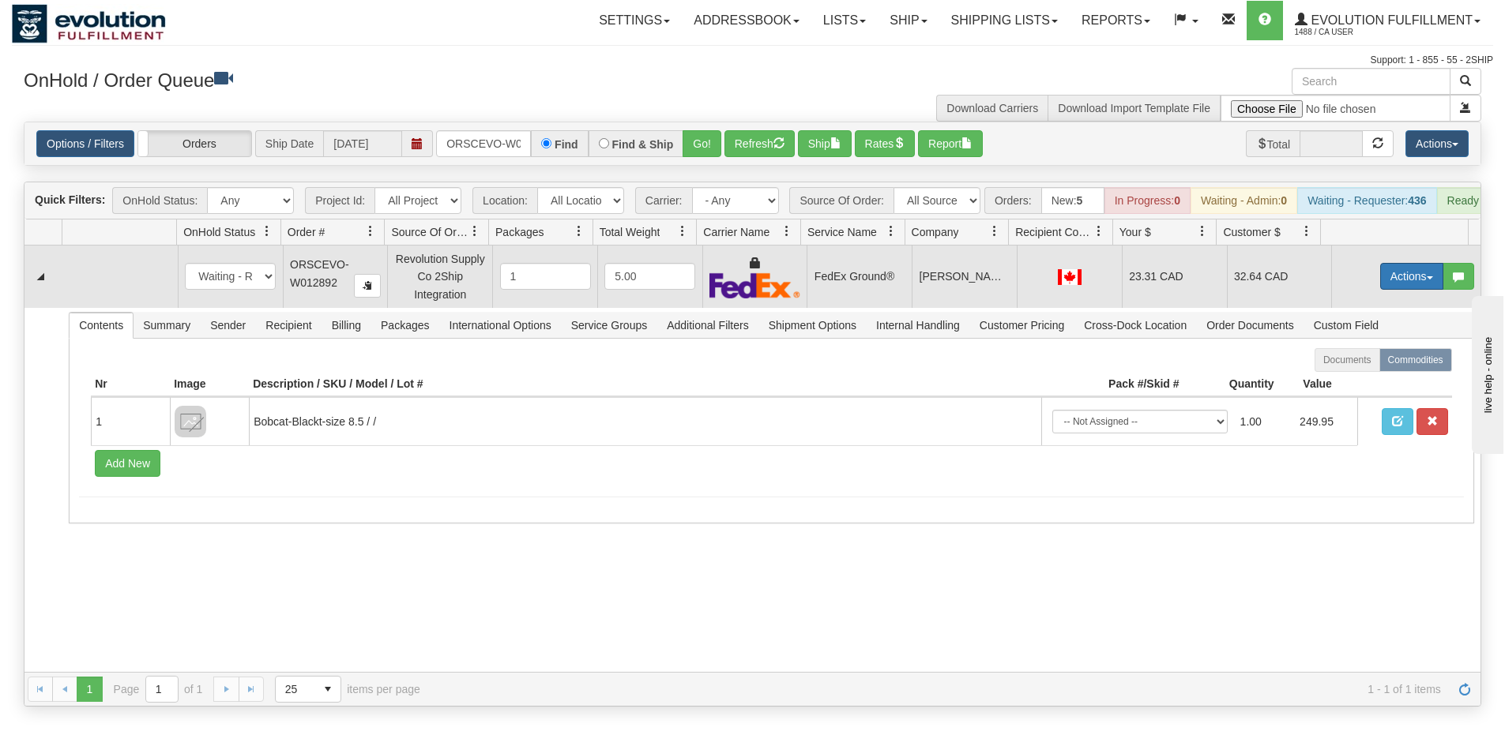
click at [1413, 290] on button "Actions" at bounding box center [1411, 276] width 63 height 27
click at [1359, 378] on link "Ship" at bounding box center [1379, 368] width 126 height 21
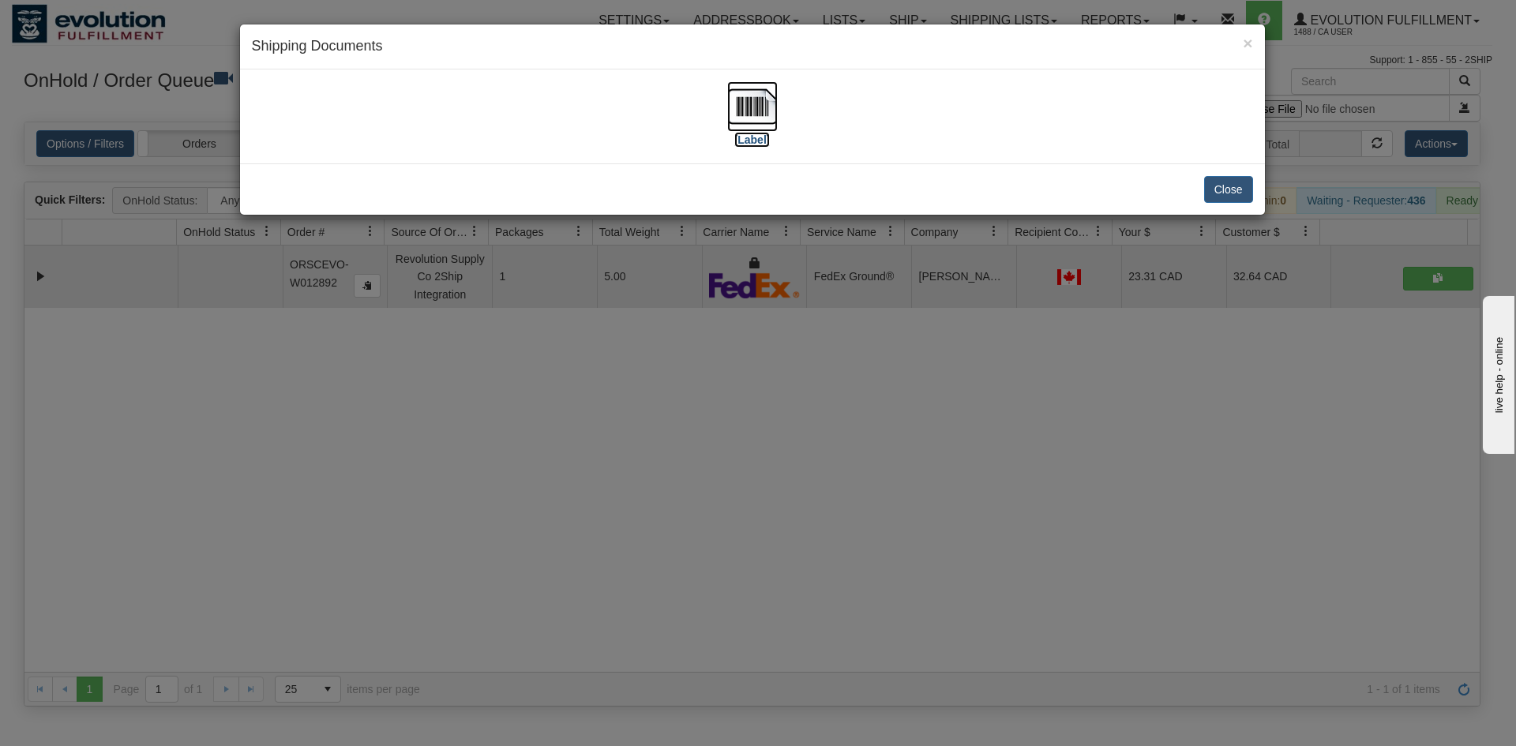
click at [771, 103] on img at bounding box center [752, 106] width 51 height 51
click at [987, 472] on div "× Shipping Documents [Label] Close" at bounding box center [758, 373] width 1516 height 746
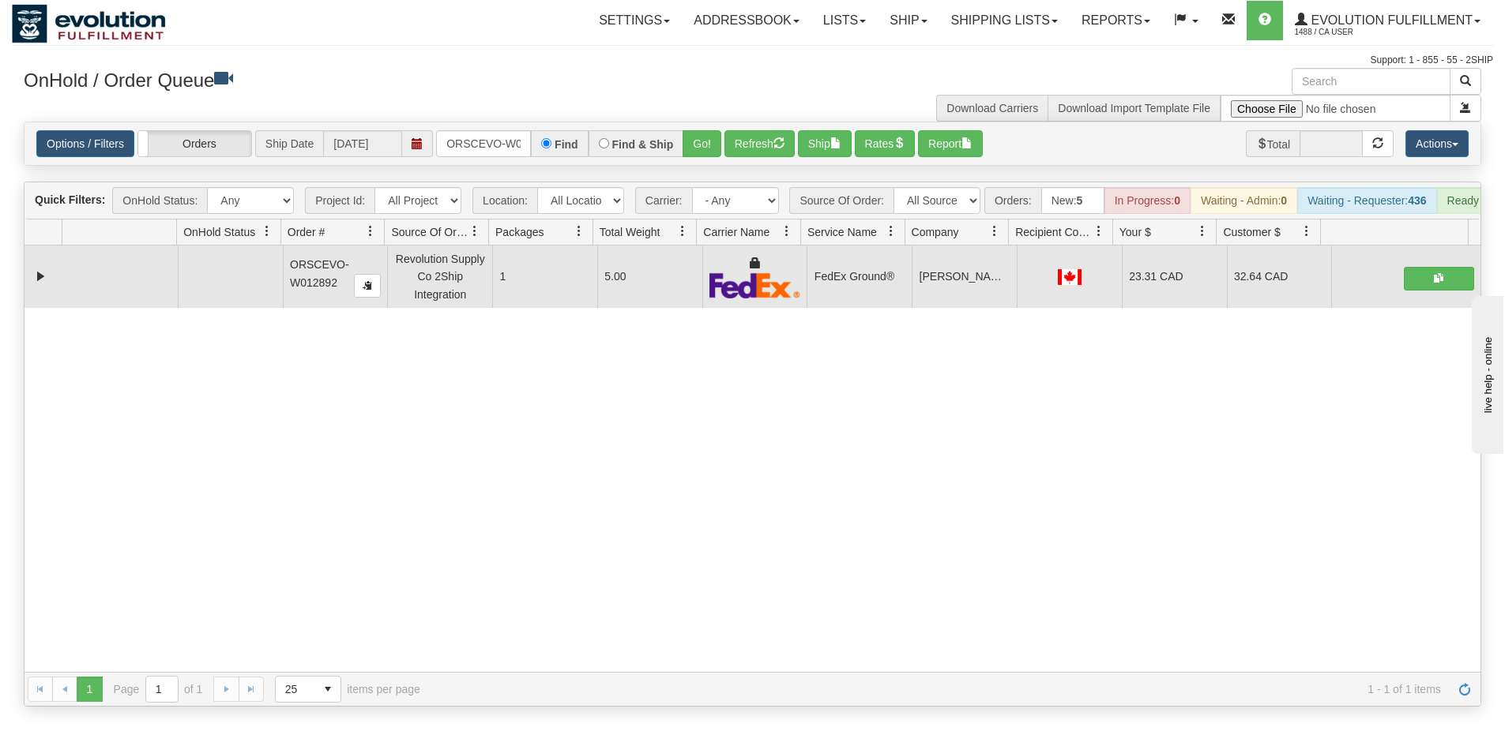
drag, startPoint x: 519, startPoint y: 162, endPoint x: 513, endPoint y: 151, distance: 12.7
click at [517, 158] on div "Options / Filters Group Shipments Orders Ship Date 10/06/2025 ORSCEVO-W012892 F…" at bounding box center [752, 143] width 1456 height 43
click at [512, 151] on input "ORSCEVO-W012892" at bounding box center [483, 143] width 95 height 27
click at [699, 135] on button "Go!" at bounding box center [701, 143] width 39 height 27
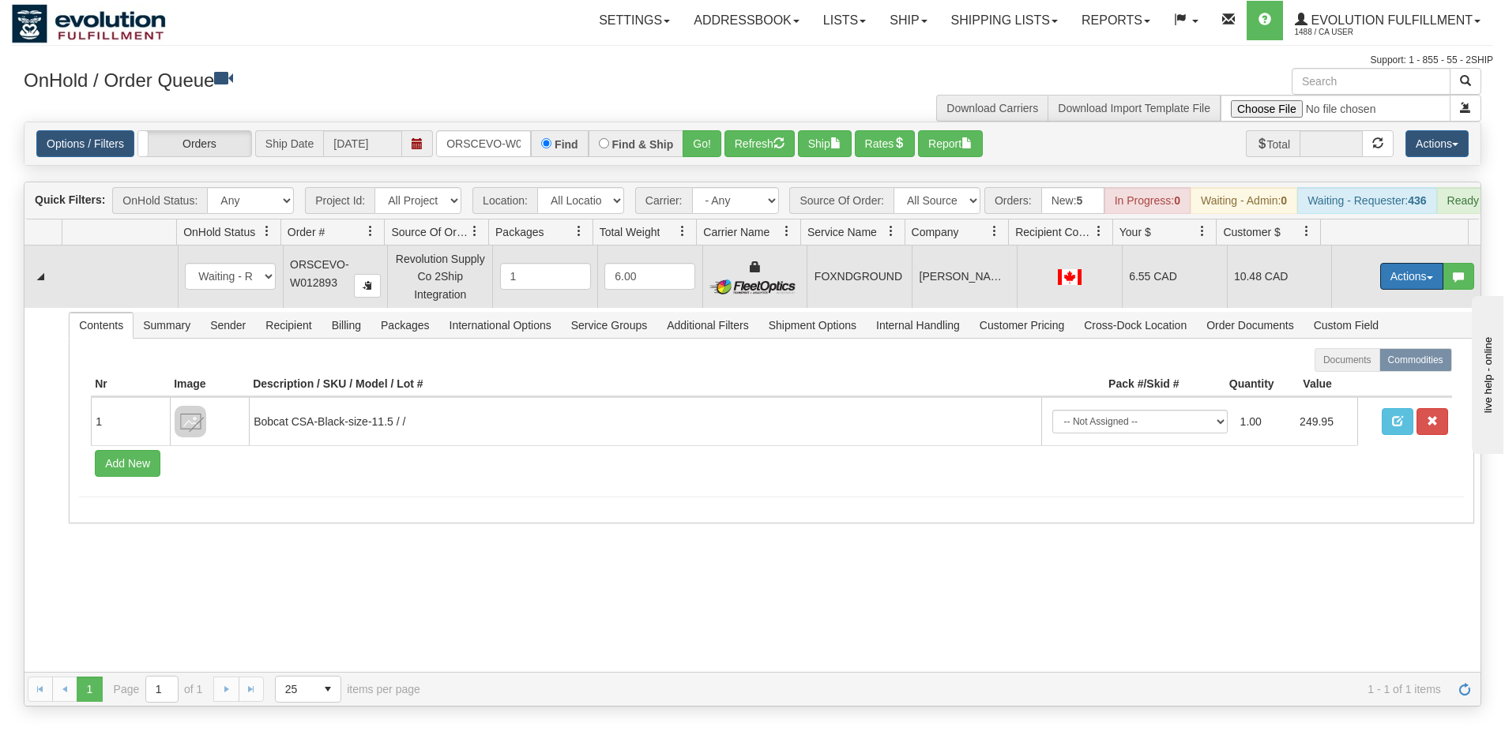
drag, startPoint x: 1381, startPoint y: 280, endPoint x: 1365, endPoint y: 303, distance: 28.9
click at [1381, 280] on button "Actions" at bounding box center [1411, 276] width 63 height 27
click at [1353, 376] on link "Ship" at bounding box center [1379, 368] width 126 height 21
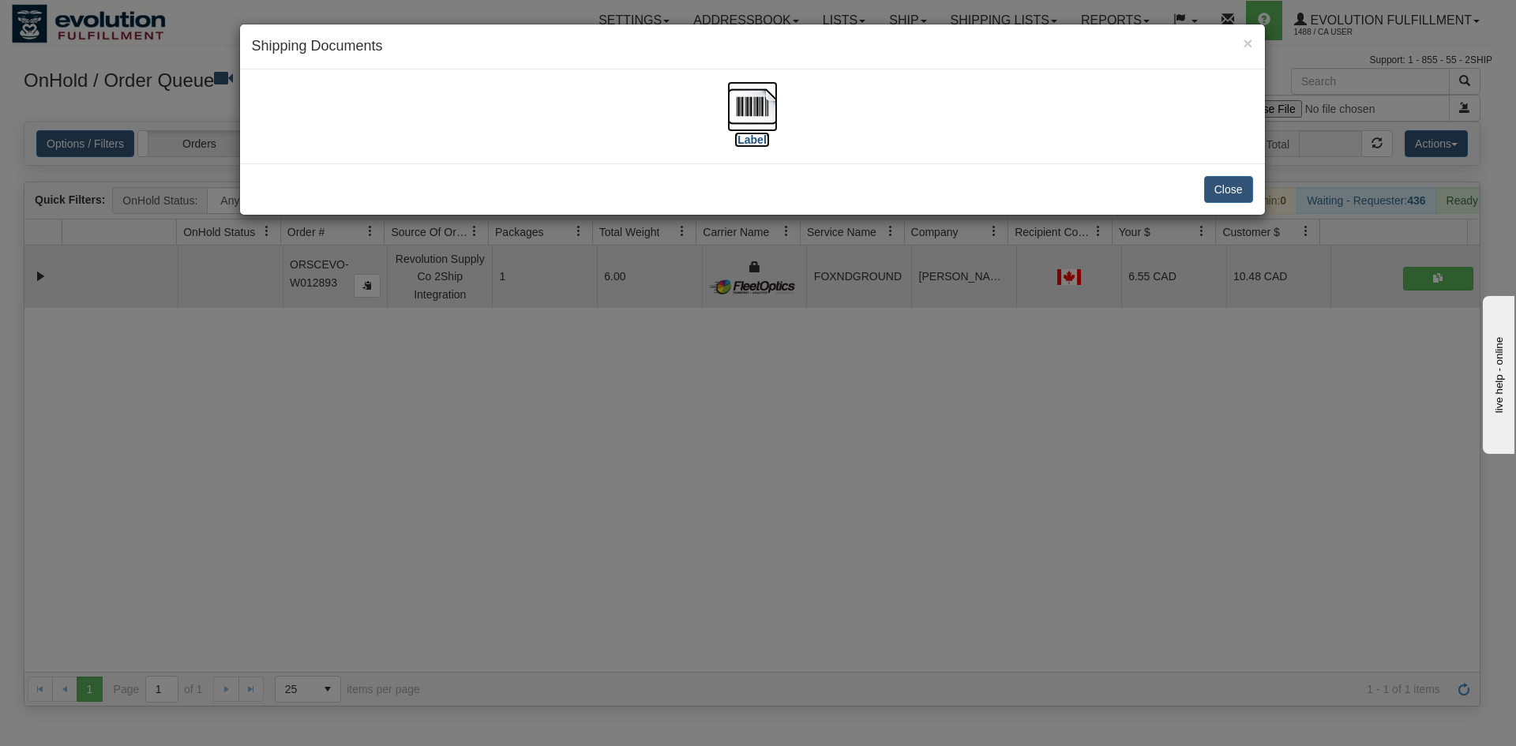
click at [752, 121] on img at bounding box center [752, 106] width 51 height 51
drag, startPoint x: 539, startPoint y: 542, endPoint x: 534, endPoint y: 511, distance: 31.3
click at [539, 543] on div "× Shipping Documents [Label] Close" at bounding box center [758, 373] width 1516 height 746
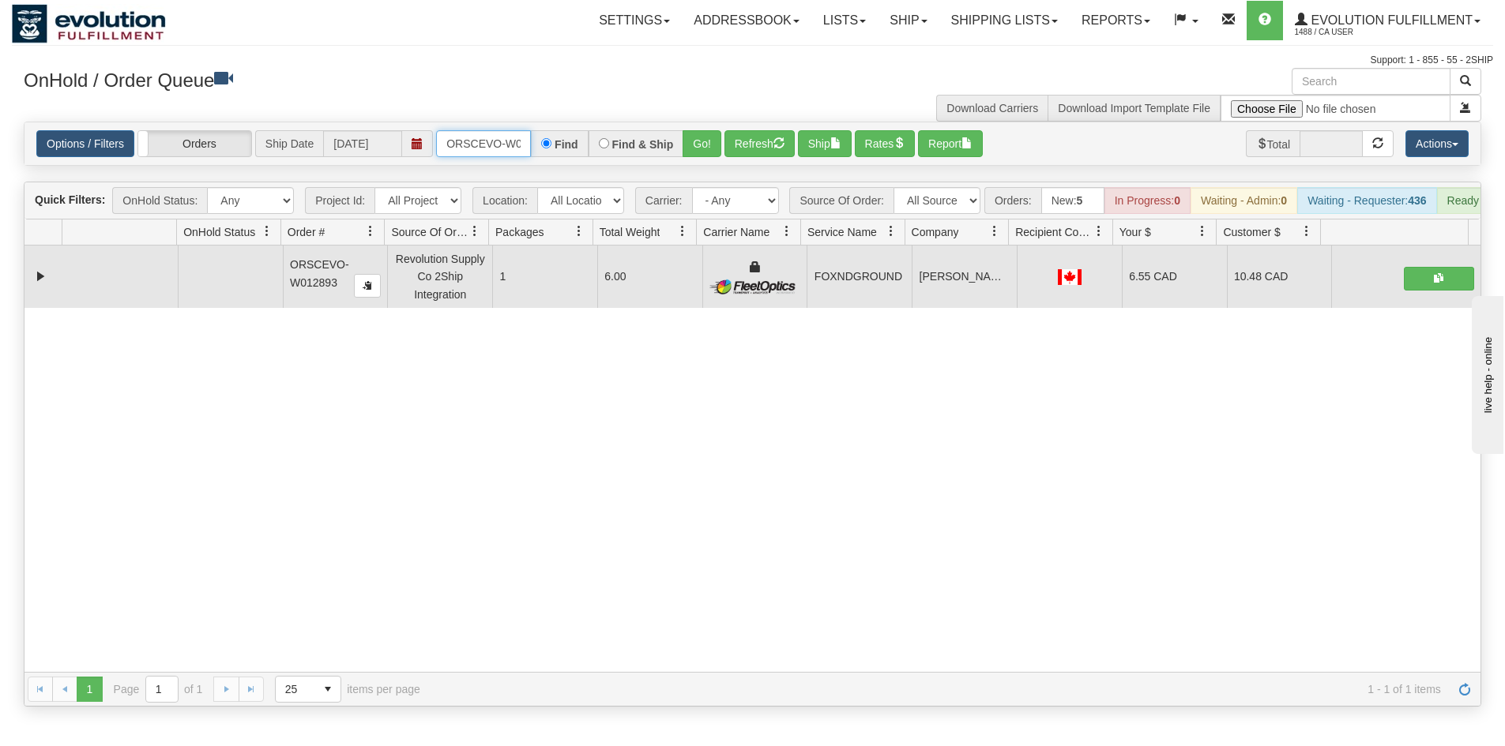
click at [476, 140] on input "ORSCEVO-W012893" at bounding box center [483, 143] width 95 height 27
drag, startPoint x: 562, startPoint y: 137, endPoint x: 528, endPoint y: 137, distance: 34.0
click at [555, 137] on div "Find" at bounding box center [559, 143] width 57 height 27
click at [468, 139] on input "ORSCEVO-W012893" at bounding box center [483, 143] width 95 height 27
type input "ORSCEVO-W012889"
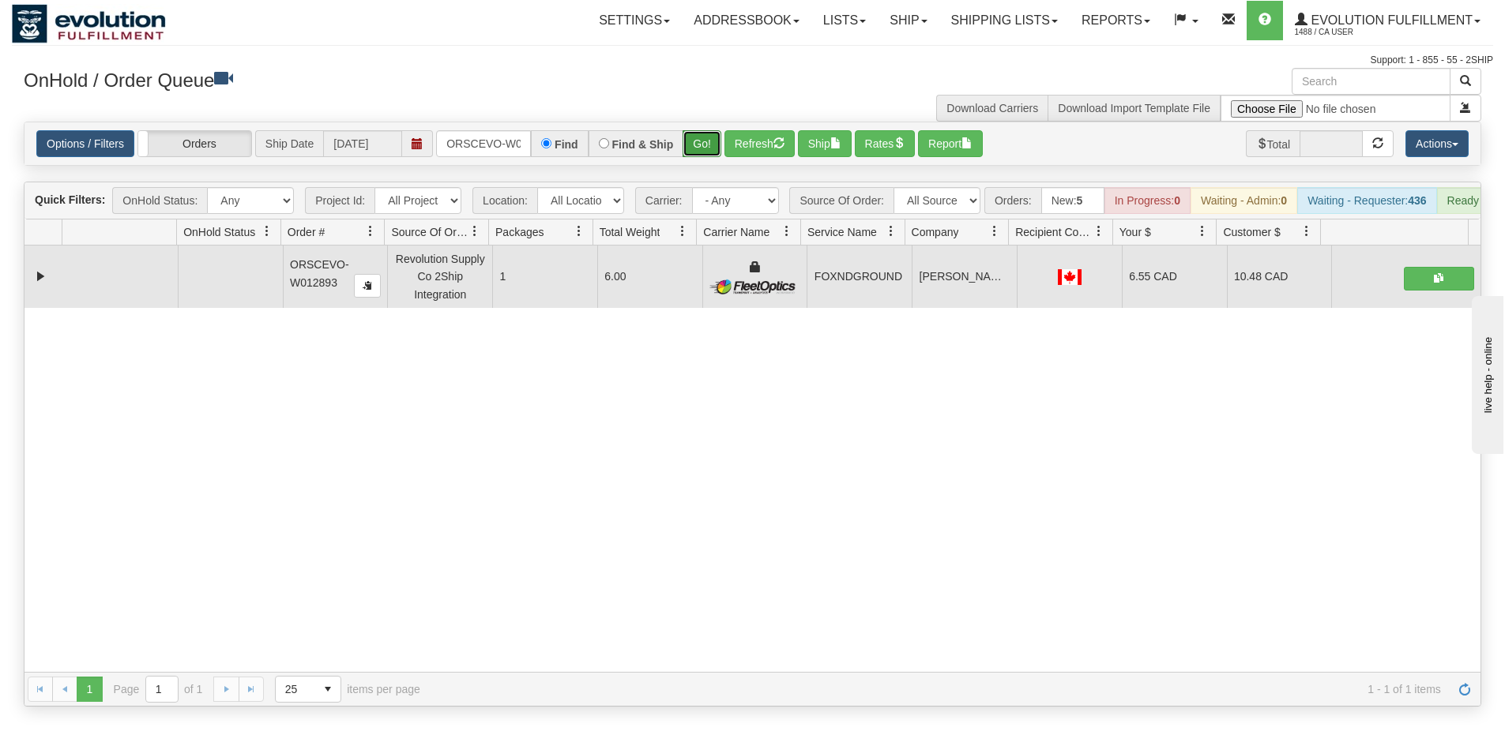
click at [709, 137] on button "Go!" at bounding box center [701, 143] width 39 height 27
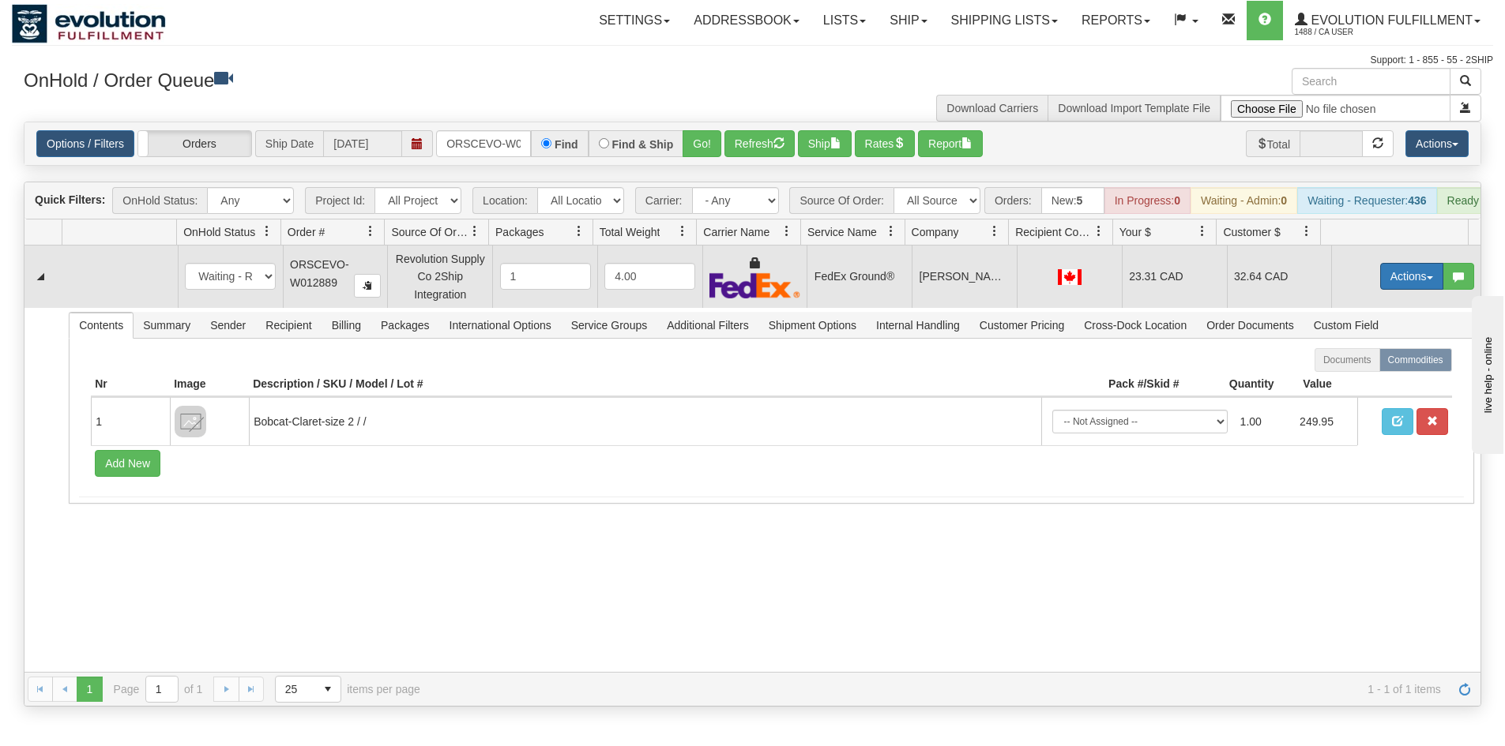
click at [1396, 280] on button "Actions" at bounding box center [1411, 276] width 63 height 27
click at [1359, 378] on link "Ship" at bounding box center [1379, 368] width 126 height 21
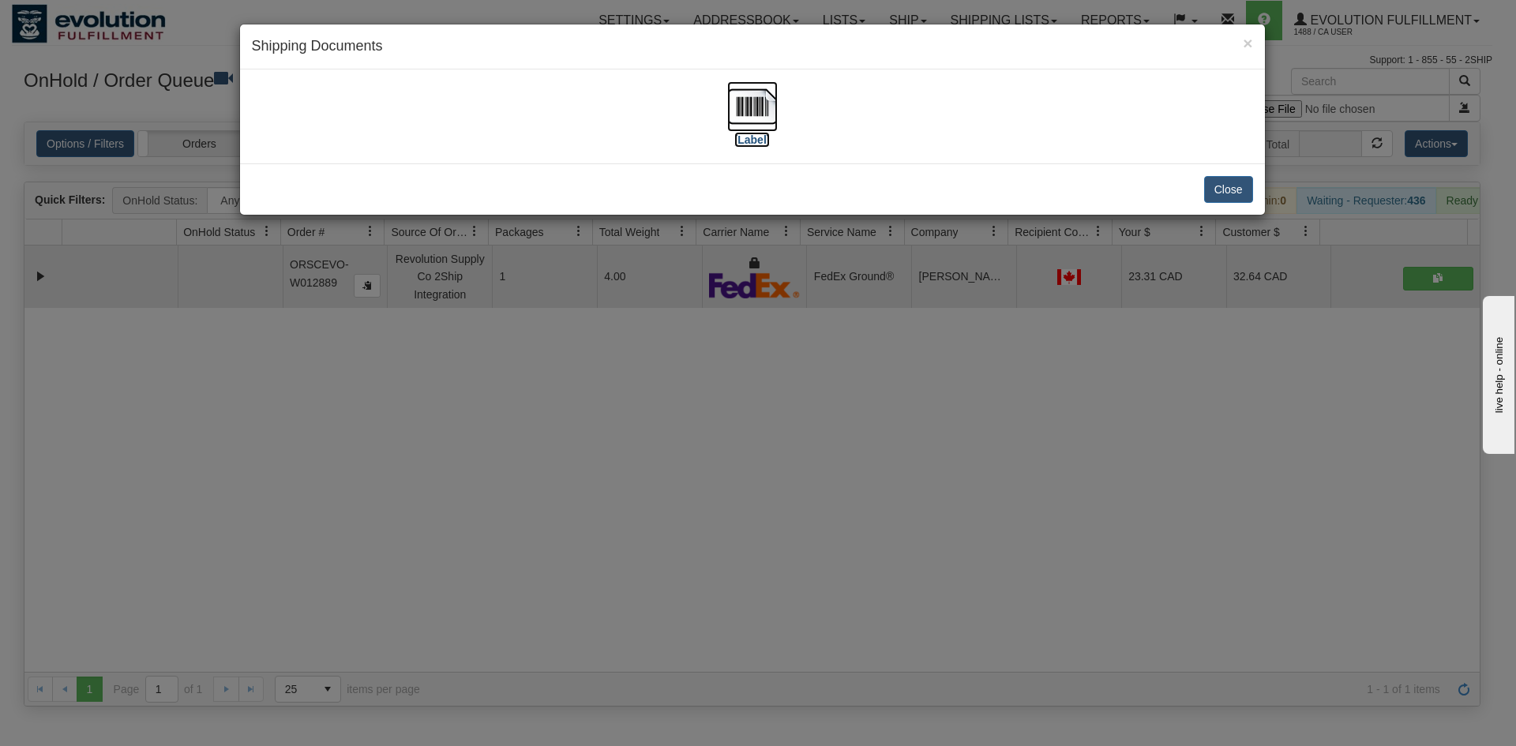
click at [739, 92] on img at bounding box center [752, 106] width 51 height 51
drag, startPoint x: 707, startPoint y: 457, endPoint x: 405, endPoint y: 29, distance: 523.7
click at [707, 456] on div "× Shipping Documents [Label] Close" at bounding box center [758, 373] width 1516 height 746
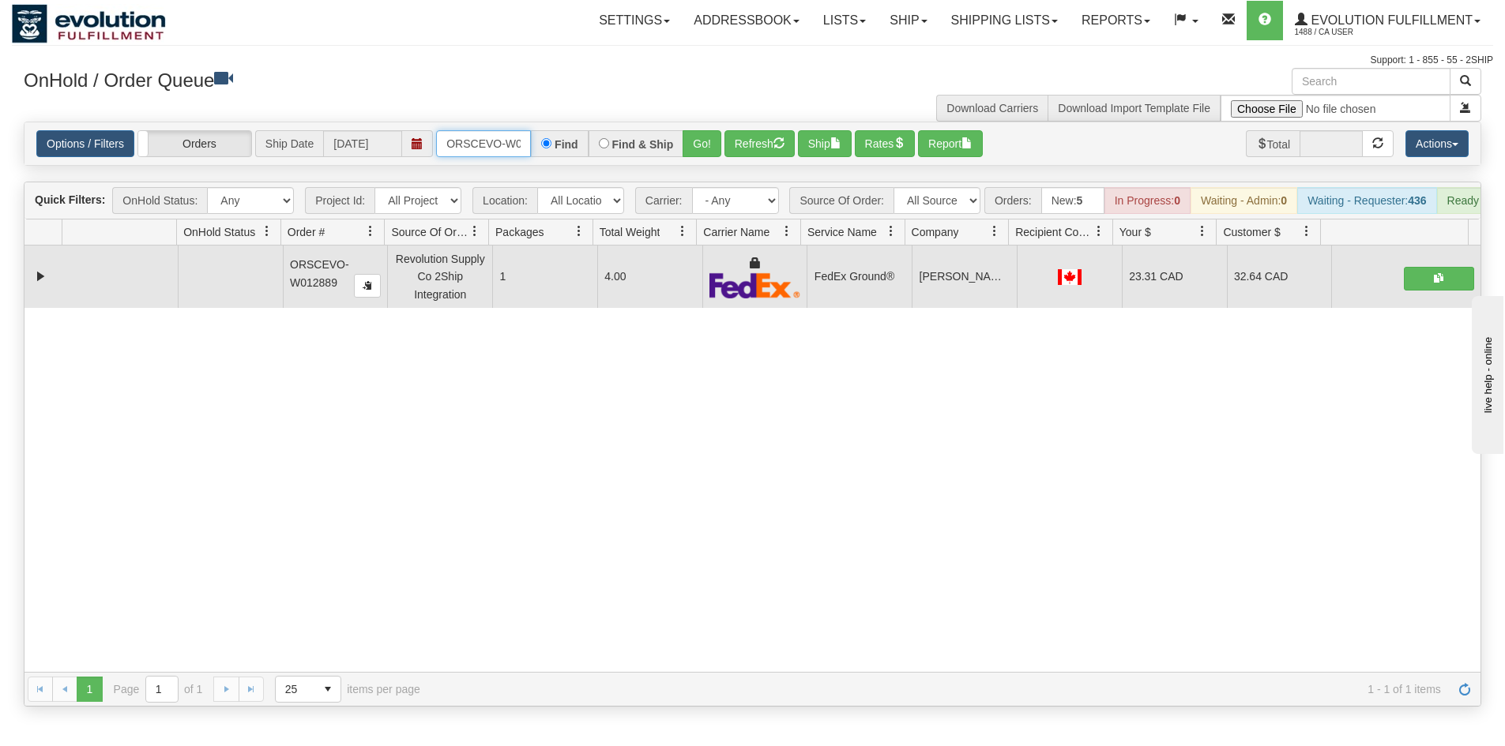
click at [477, 136] on input "ORSCEVO-W012889" at bounding box center [483, 143] width 95 height 27
click at [719, 138] on button "Go!" at bounding box center [701, 143] width 39 height 27
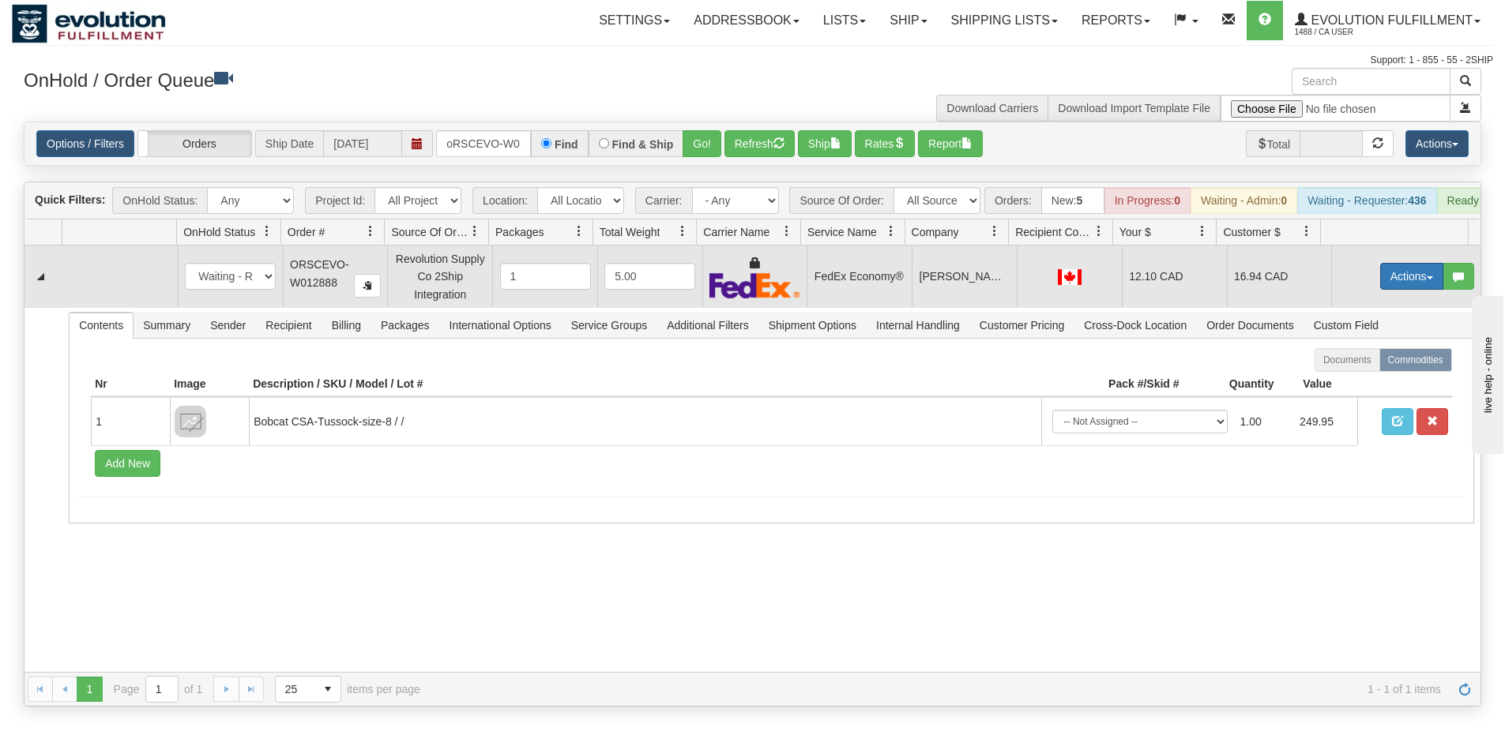
click at [1394, 289] on button "Actions" at bounding box center [1411, 276] width 63 height 27
click at [1339, 374] on span "Ship" at bounding box center [1348, 368] width 33 height 13
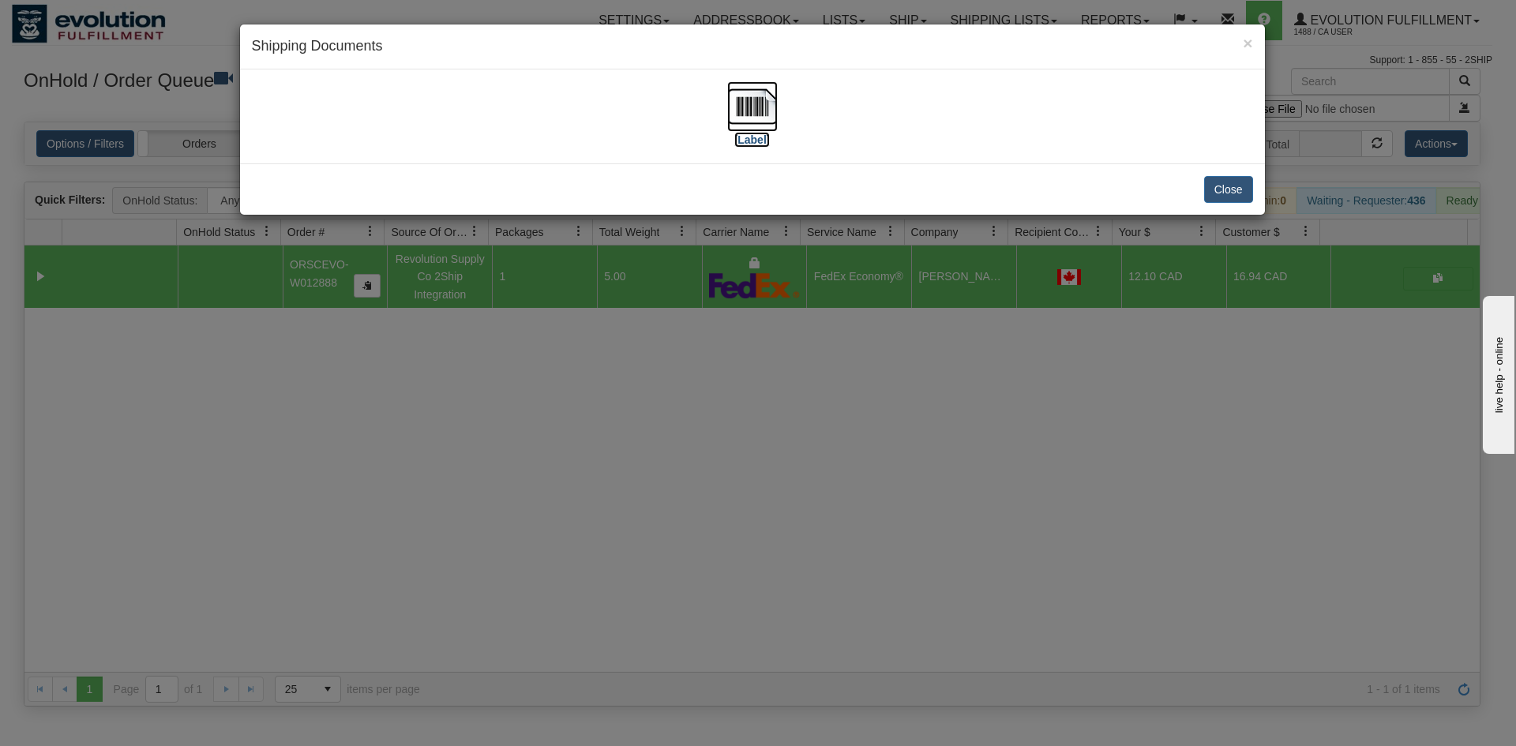
click at [773, 120] on img at bounding box center [752, 106] width 51 height 51
click at [504, 459] on div "× Shipping Documents [Label] Close" at bounding box center [758, 373] width 1516 height 746
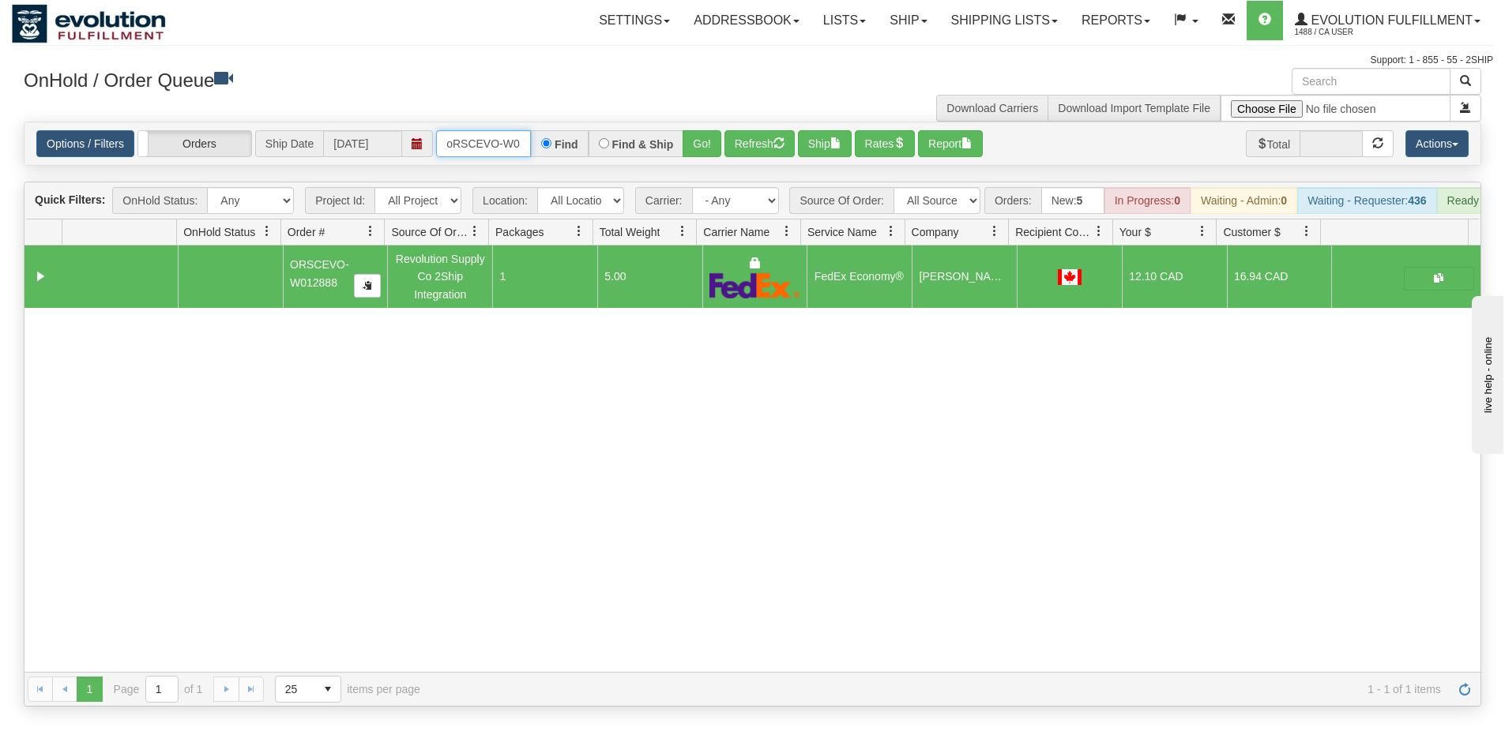
click at [497, 155] on input "oRSCEVO-W012888" at bounding box center [483, 143] width 95 height 27
click at [706, 147] on button "Go!" at bounding box center [701, 143] width 39 height 27
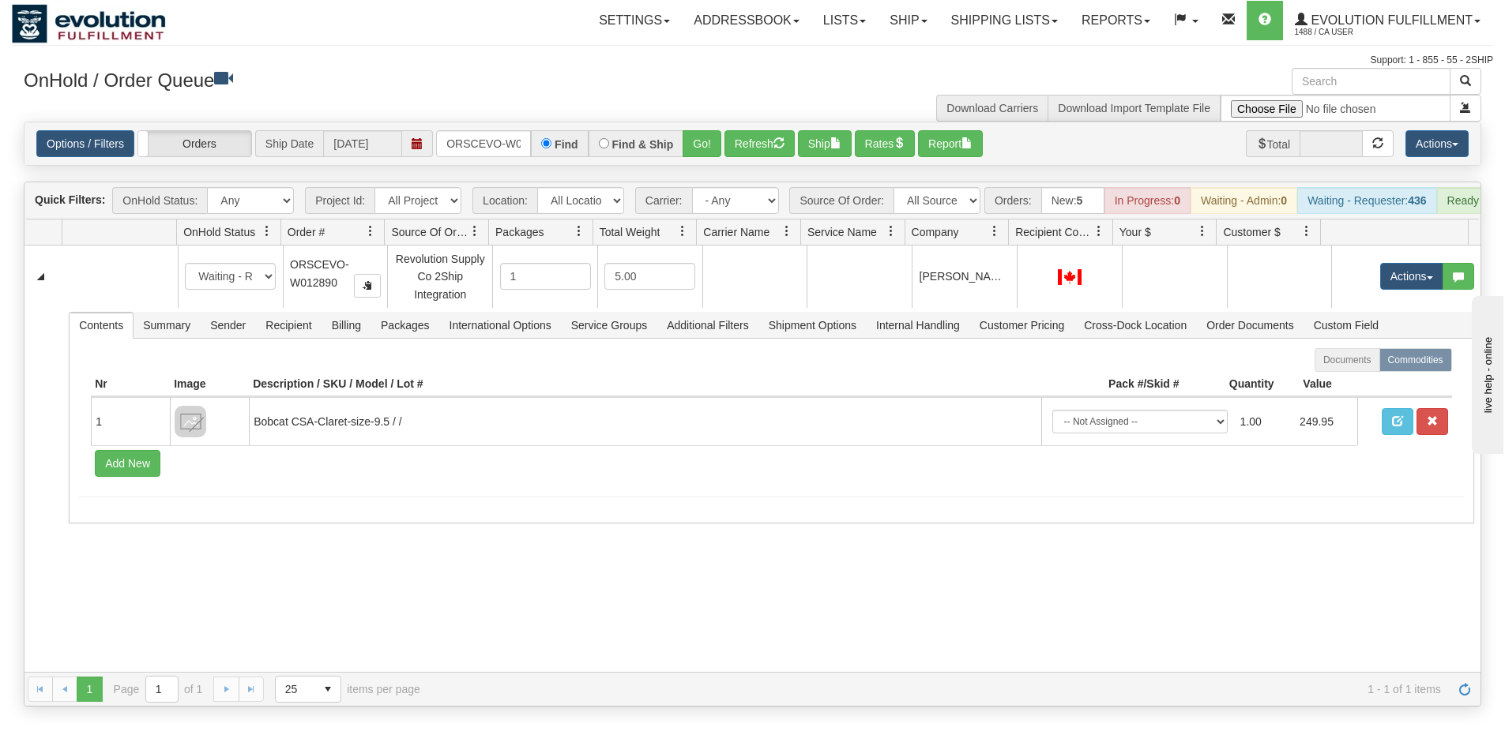
click at [356, 562] on div "31727979 EVOLUTION V3 91381889 0 New In Progress Waiting - Admin Waiting - Requ…" at bounding box center [752, 459] width 1456 height 427
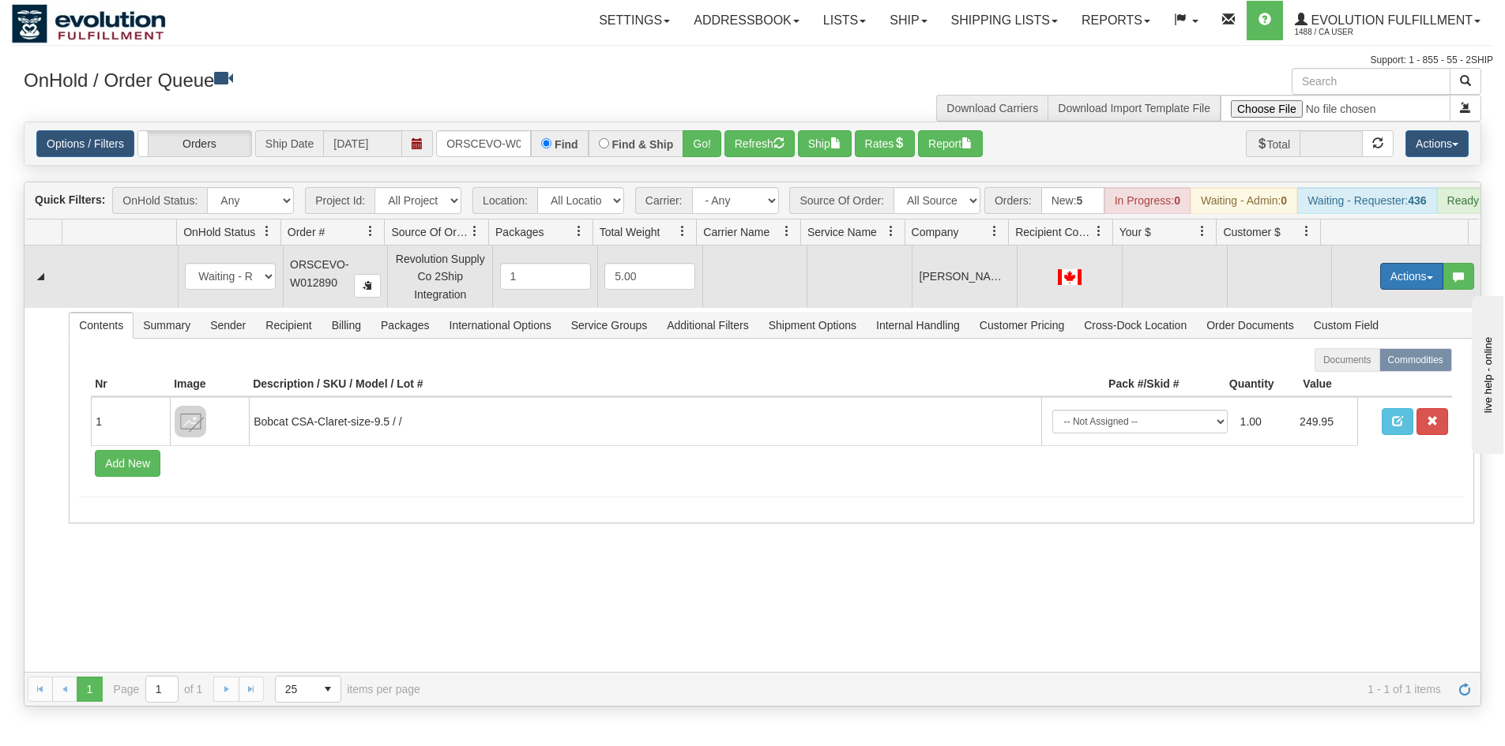
click at [1389, 276] on button "Actions" at bounding box center [1411, 276] width 63 height 27
click at [1359, 354] on span "Rate All Services" at bounding box center [1379, 347] width 95 height 13
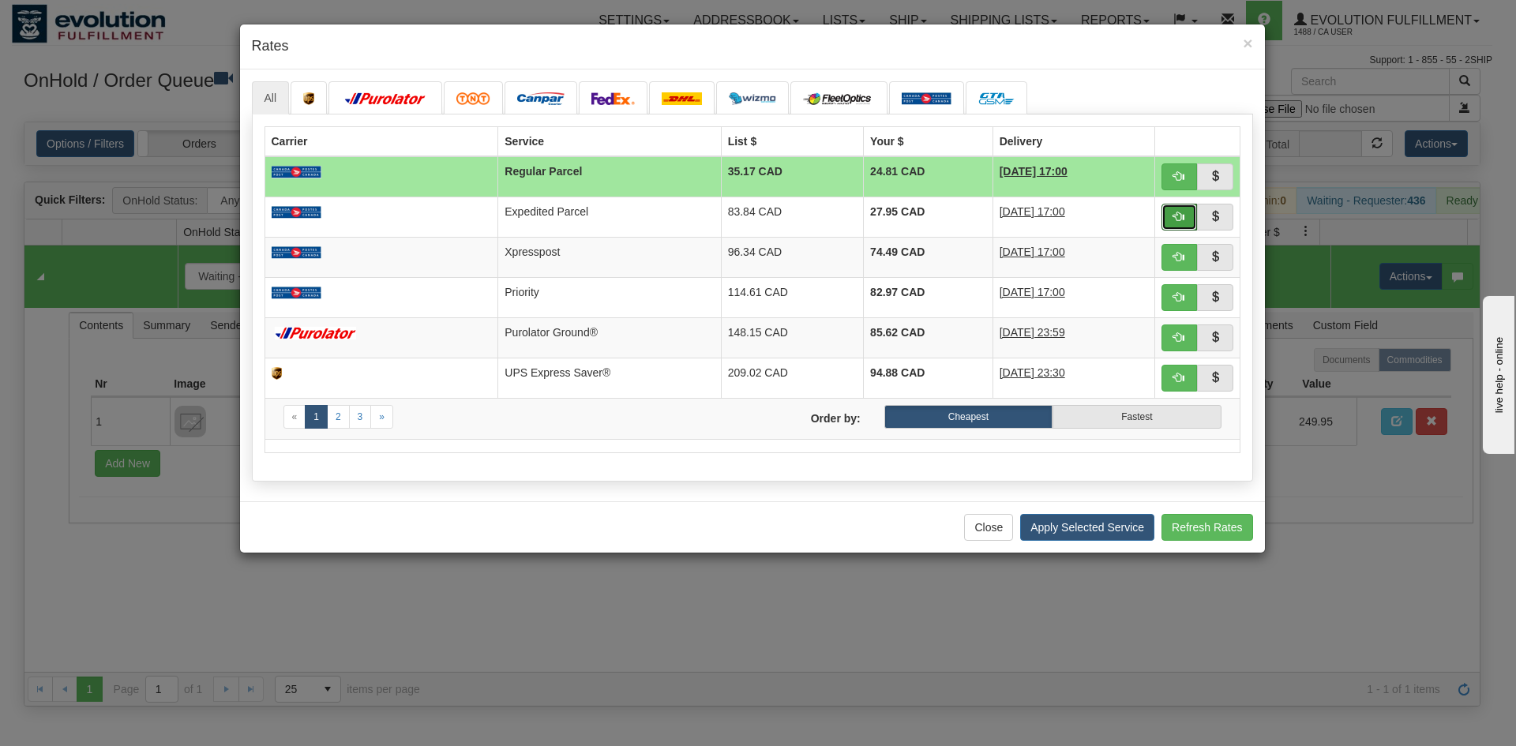
click at [1187, 221] on button "button" at bounding box center [1180, 217] width 36 height 27
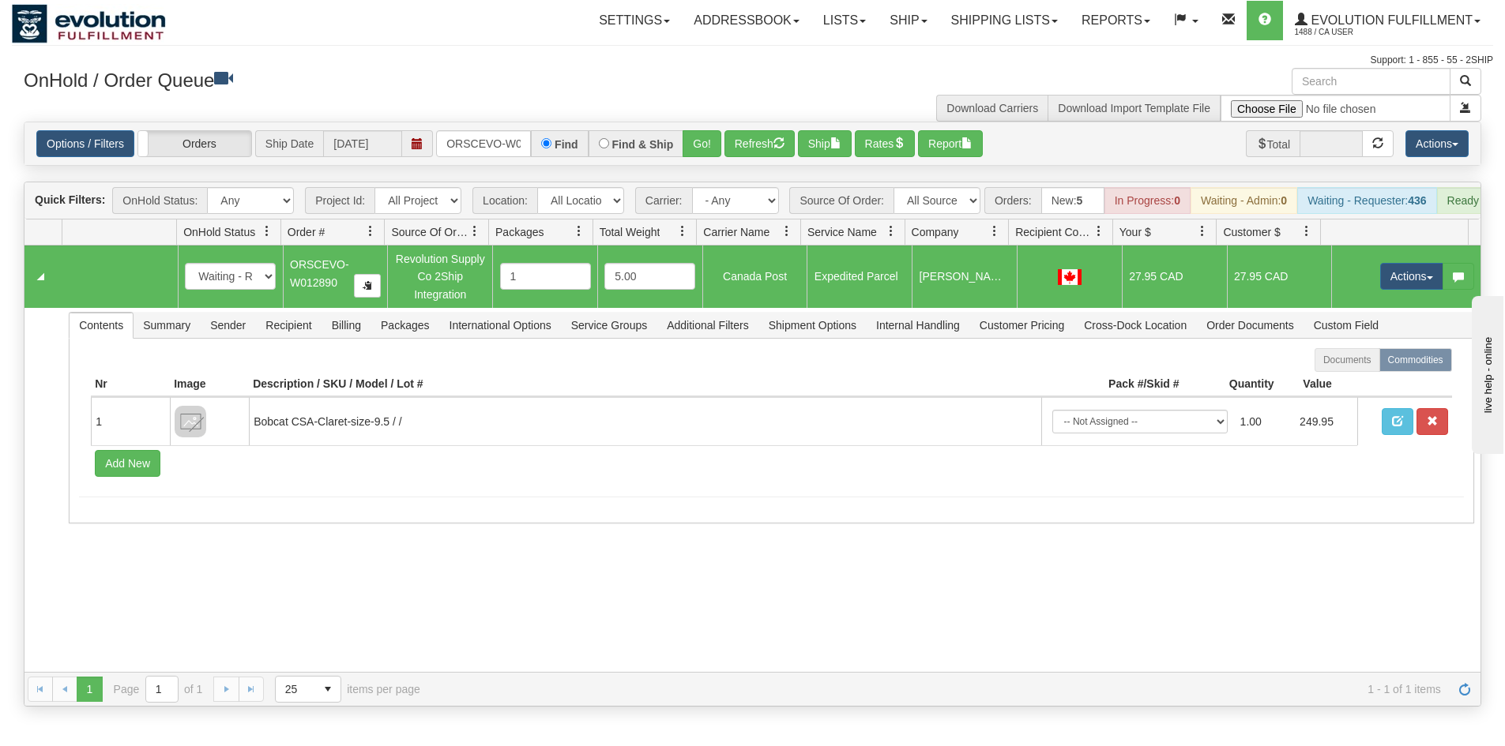
click at [483, 128] on div "Options / Filters Group Shipments Orders Ship Date 10/06/2025 ORSCEVO-W012890 F…" at bounding box center [752, 143] width 1456 height 43
click at [481, 157] on input "ORSCEVO-W012890" at bounding box center [483, 143] width 95 height 27
click at [685, 146] on button "Go!" at bounding box center [701, 143] width 39 height 27
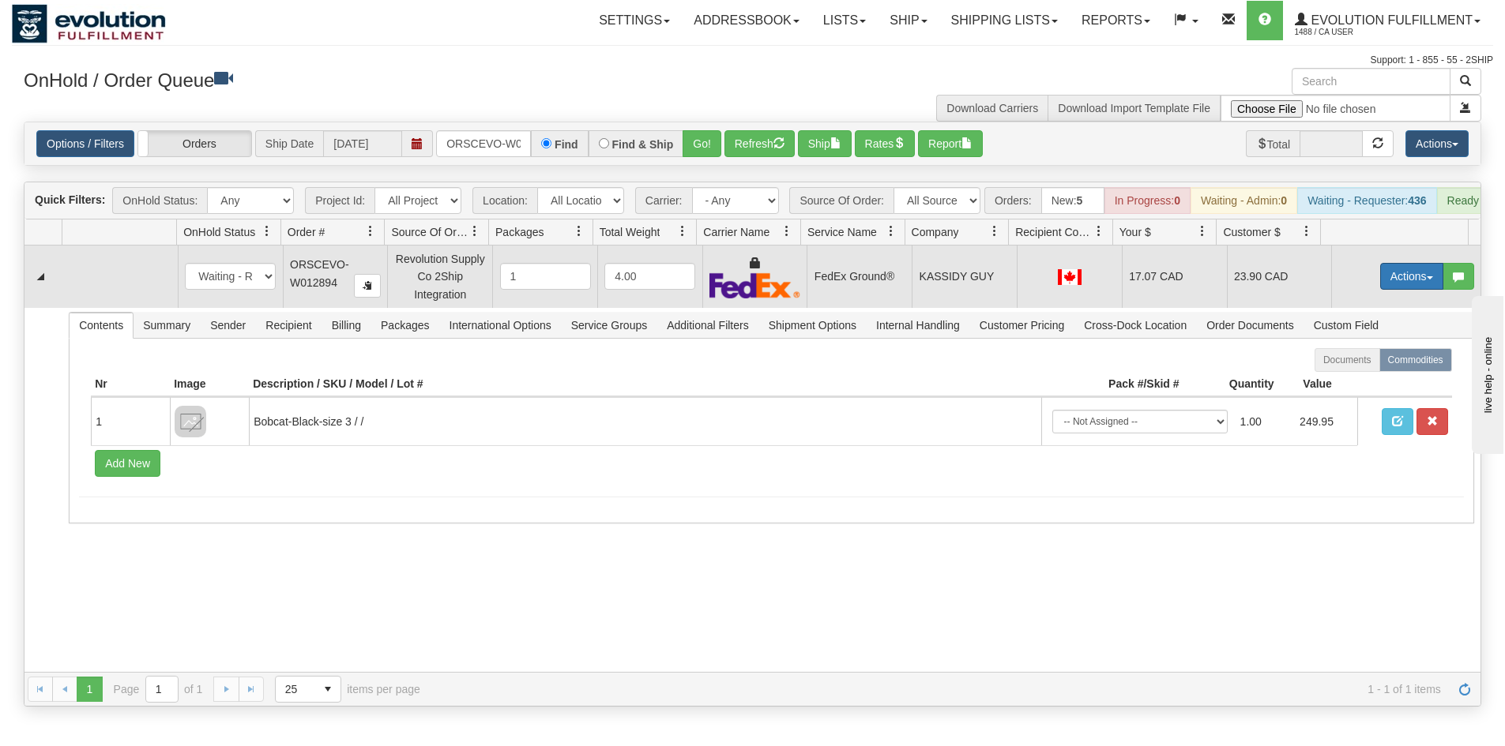
click at [1402, 290] on button "Actions" at bounding box center [1411, 276] width 63 height 27
click at [1353, 378] on link "Ship" at bounding box center [1379, 368] width 126 height 21
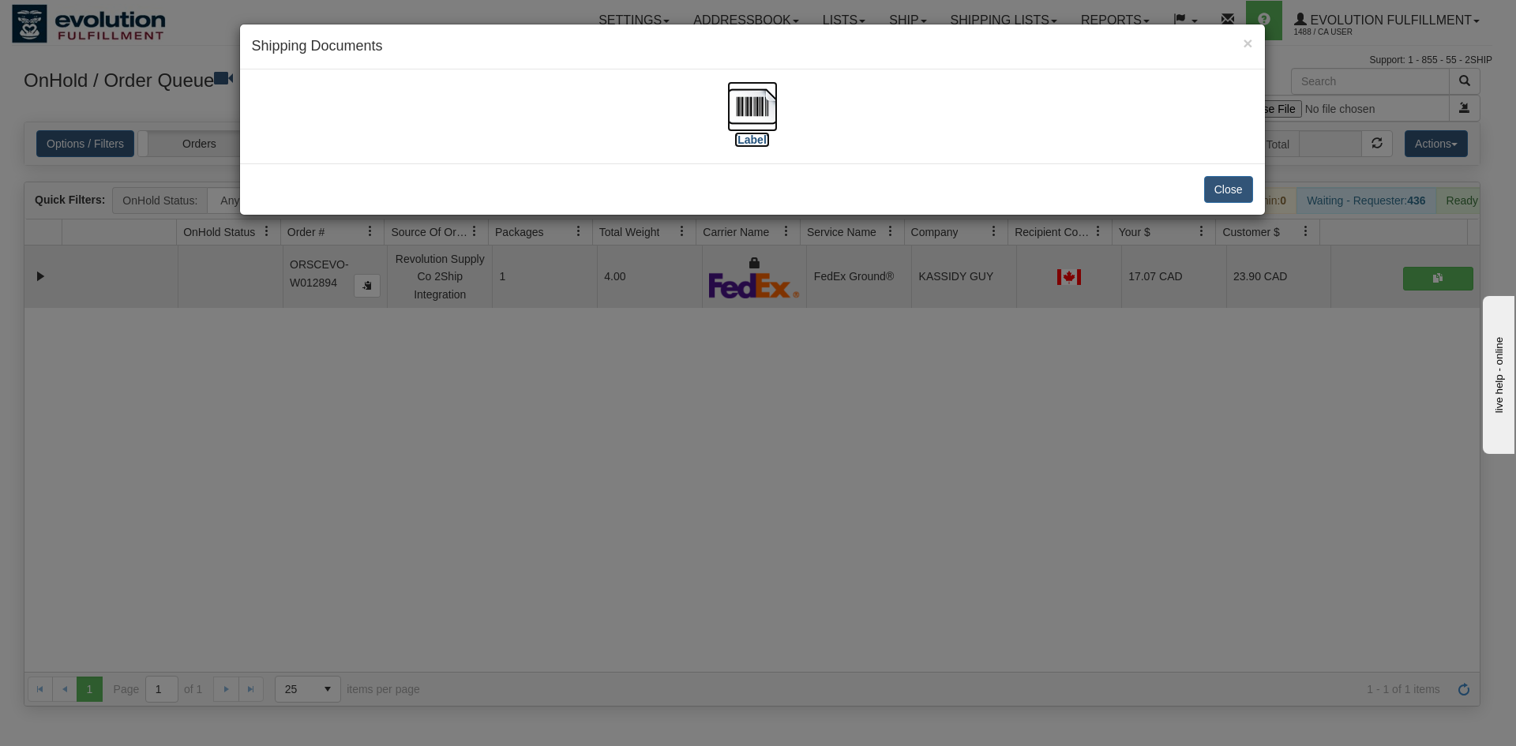
click at [748, 111] on img at bounding box center [752, 106] width 51 height 51
click at [1048, 486] on div "× Shipping Documents [Label] Close" at bounding box center [758, 373] width 1516 height 746
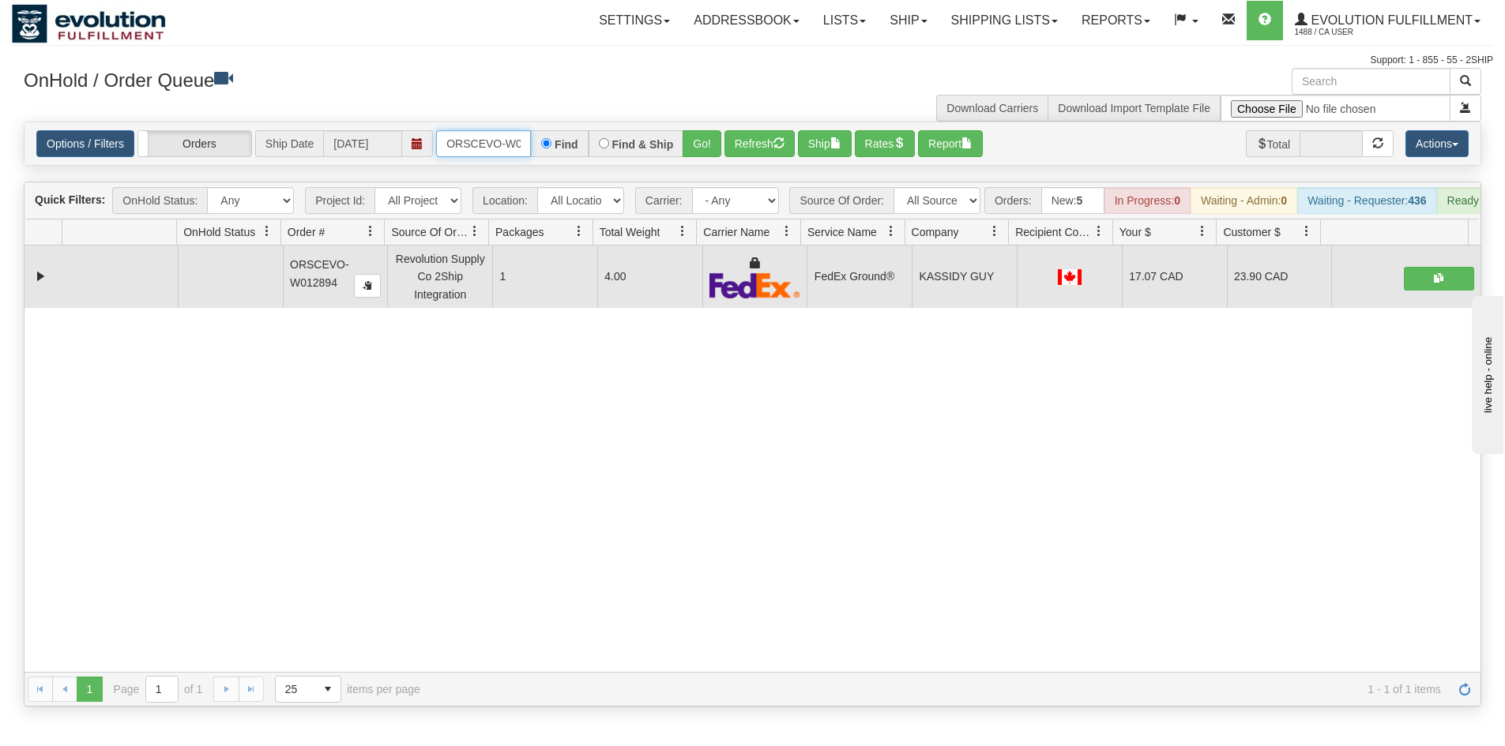
click at [487, 134] on input "ORSCEVO-W012894" at bounding box center [483, 143] width 95 height 27
click at [704, 142] on button "Go!" at bounding box center [701, 143] width 39 height 27
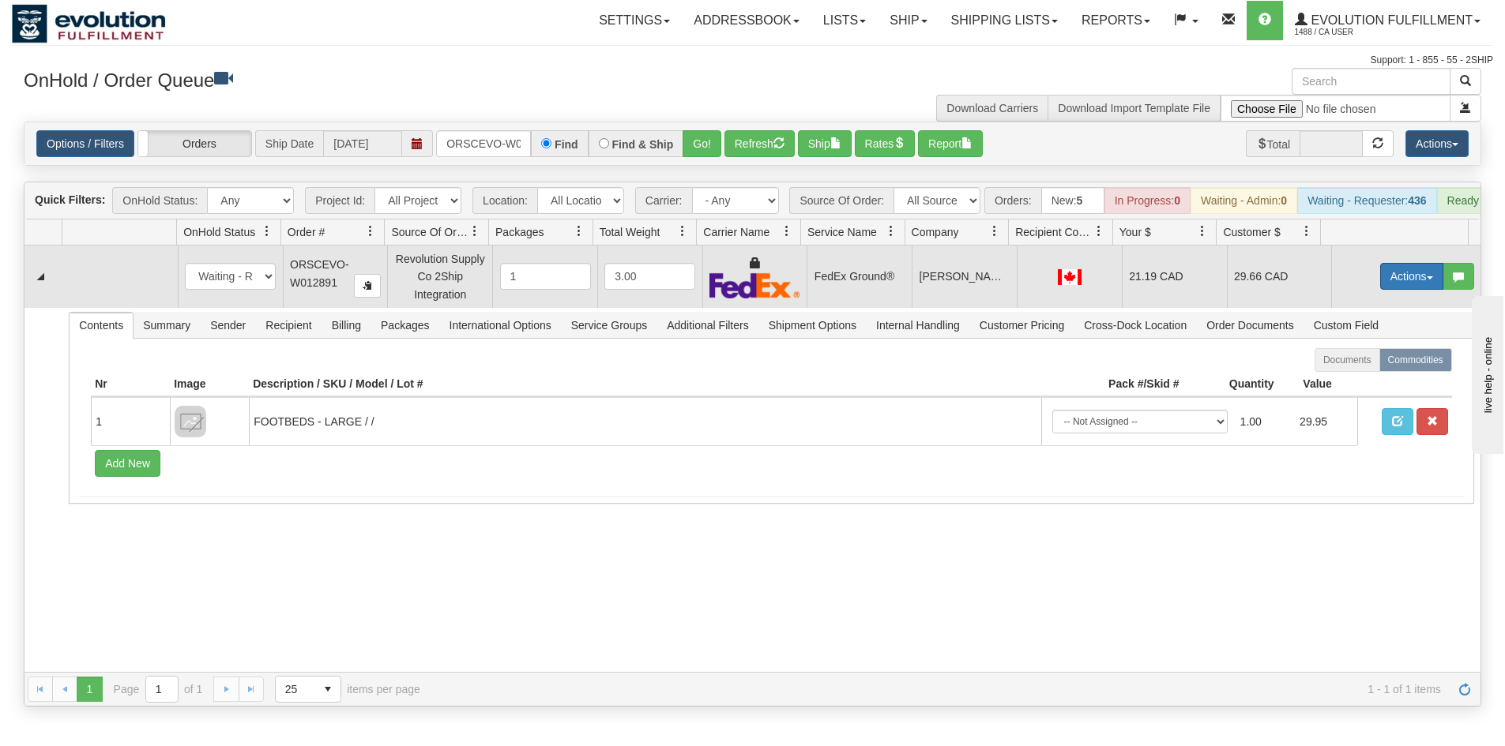
click at [1398, 287] on button "Actions" at bounding box center [1411, 276] width 63 height 27
click at [1366, 378] on link "Ship" at bounding box center [1379, 368] width 126 height 21
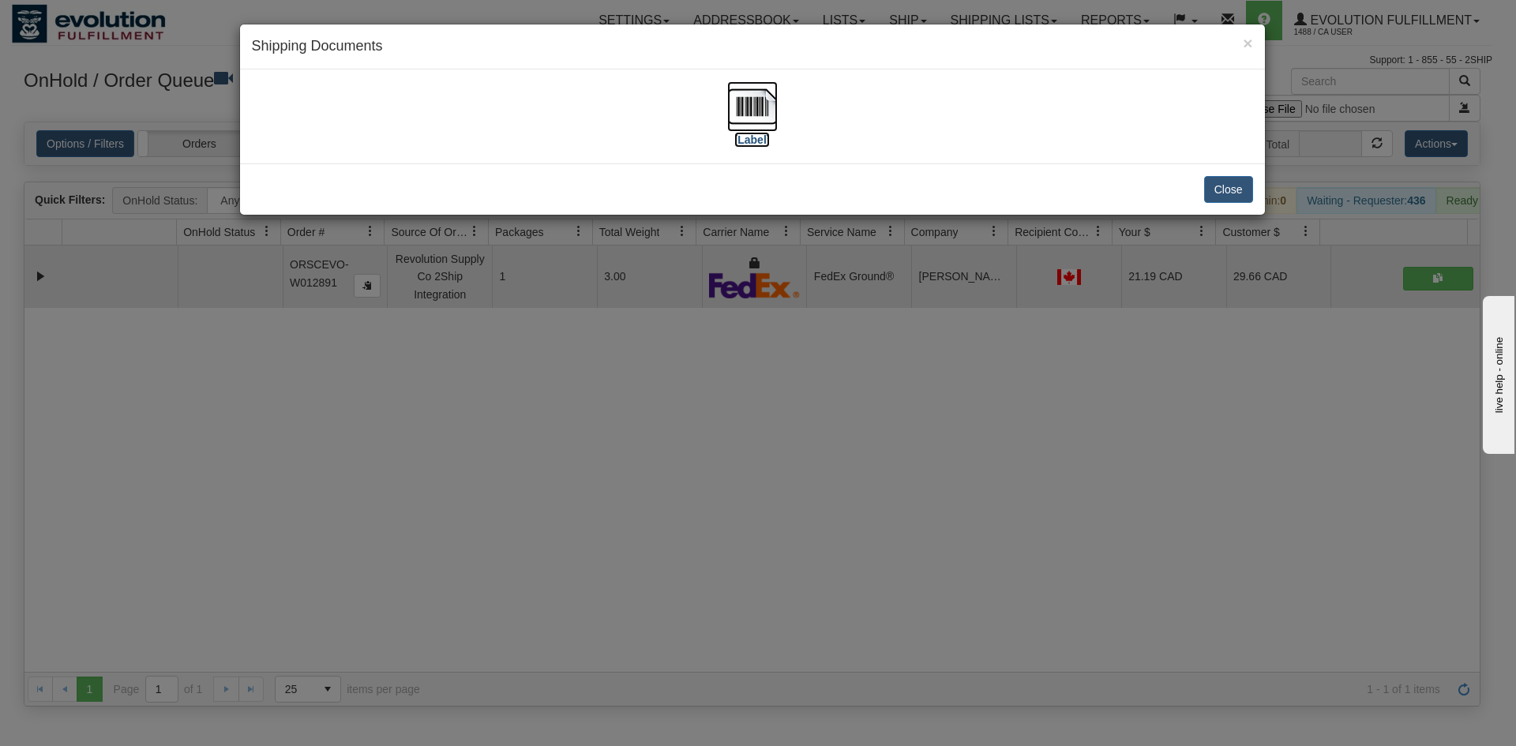
click at [767, 96] on img at bounding box center [752, 106] width 51 height 51
drag, startPoint x: 464, startPoint y: 449, endPoint x: 436, endPoint y: 176, distance: 273.9
click at [464, 443] on div "× Shipping Documents [Label] Close" at bounding box center [758, 373] width 1516 height 746
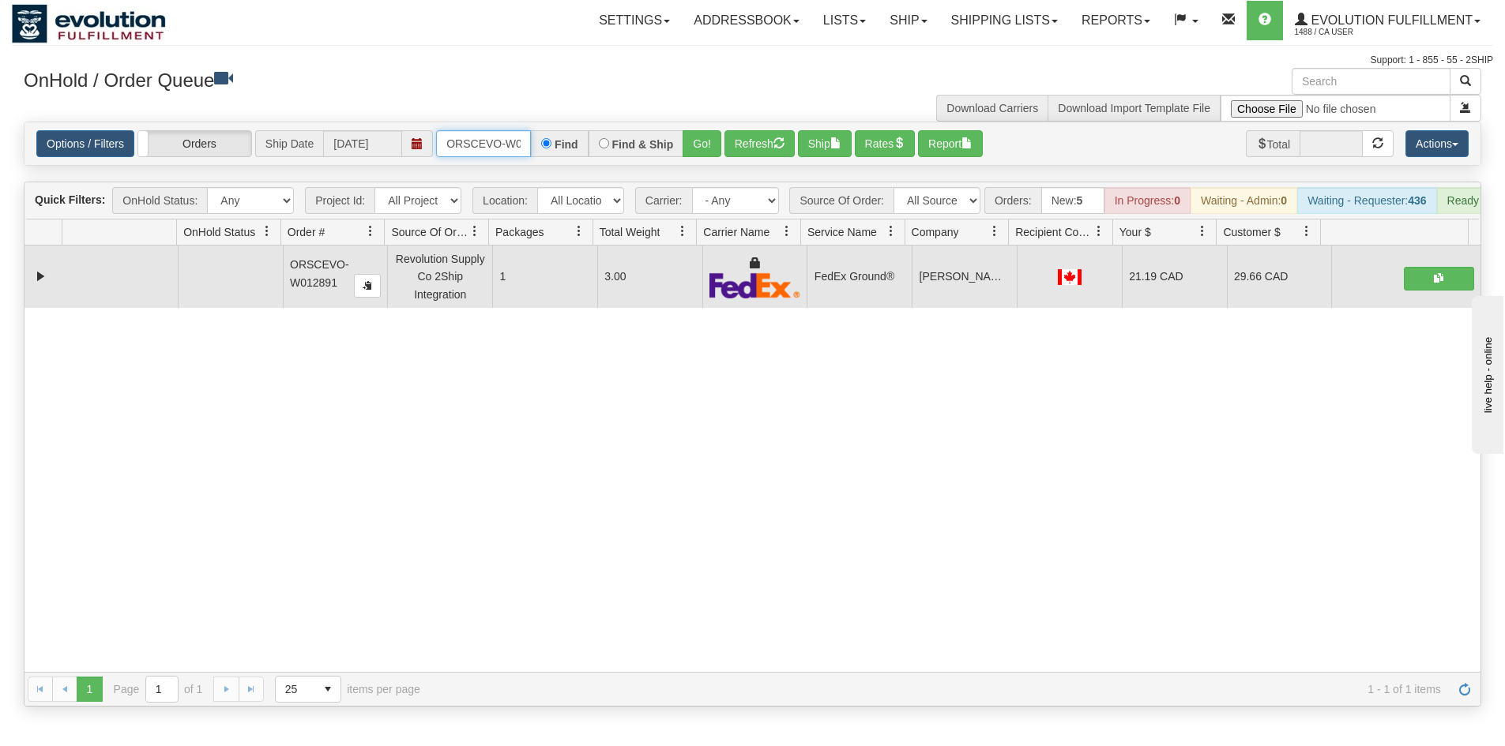
click at [477, 148] on input "ORSCEVO-W012891" at bounding box center [483, 143] width 95 height 27
click at [704, 140] on button "Go!" at bounding box center [701, 143] width 39 height 27
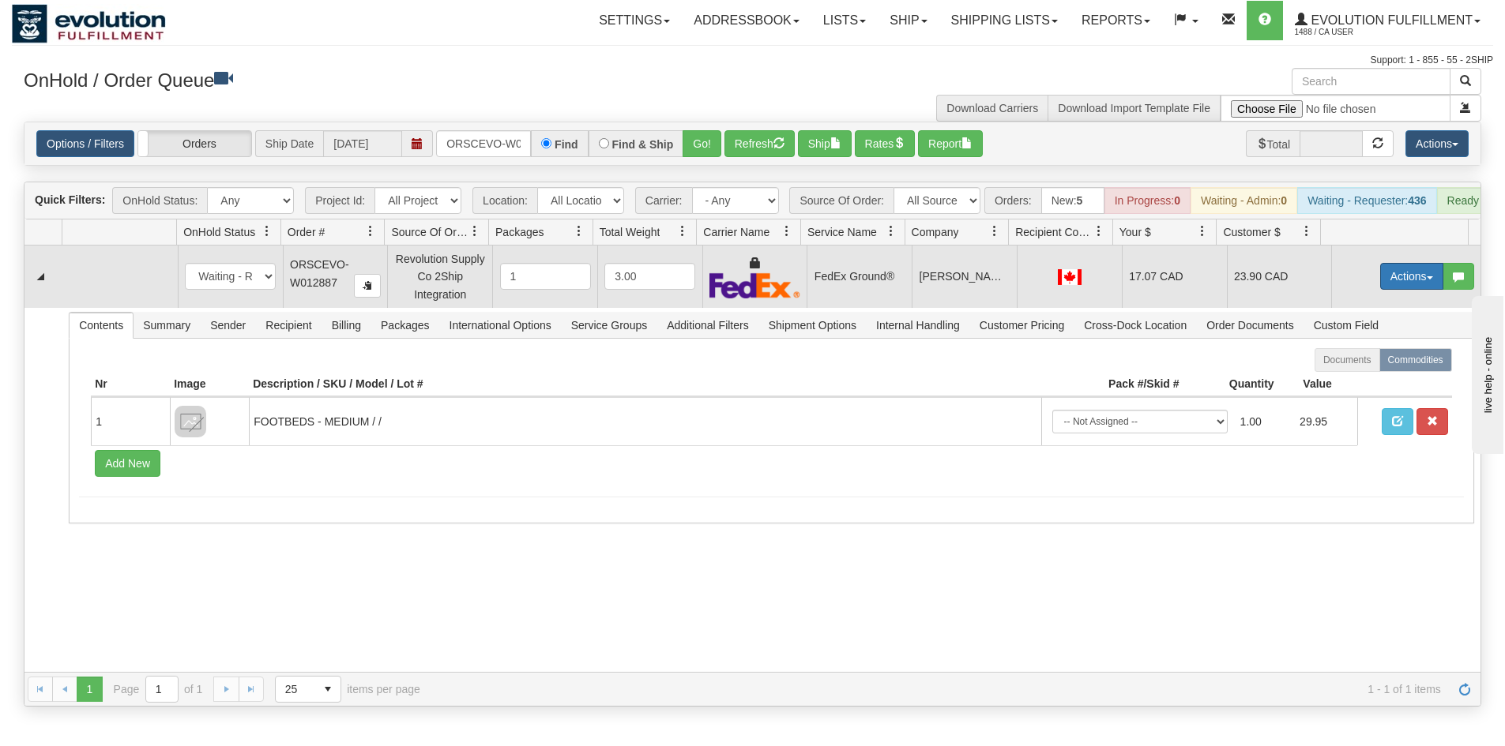
click at [1380, 288] on button "Actions" at bounding box center [1411, 276] width 63 height 27
click at [1338, 374] on span "Ship" at bounding box center [1348, 368] width 33 height 13
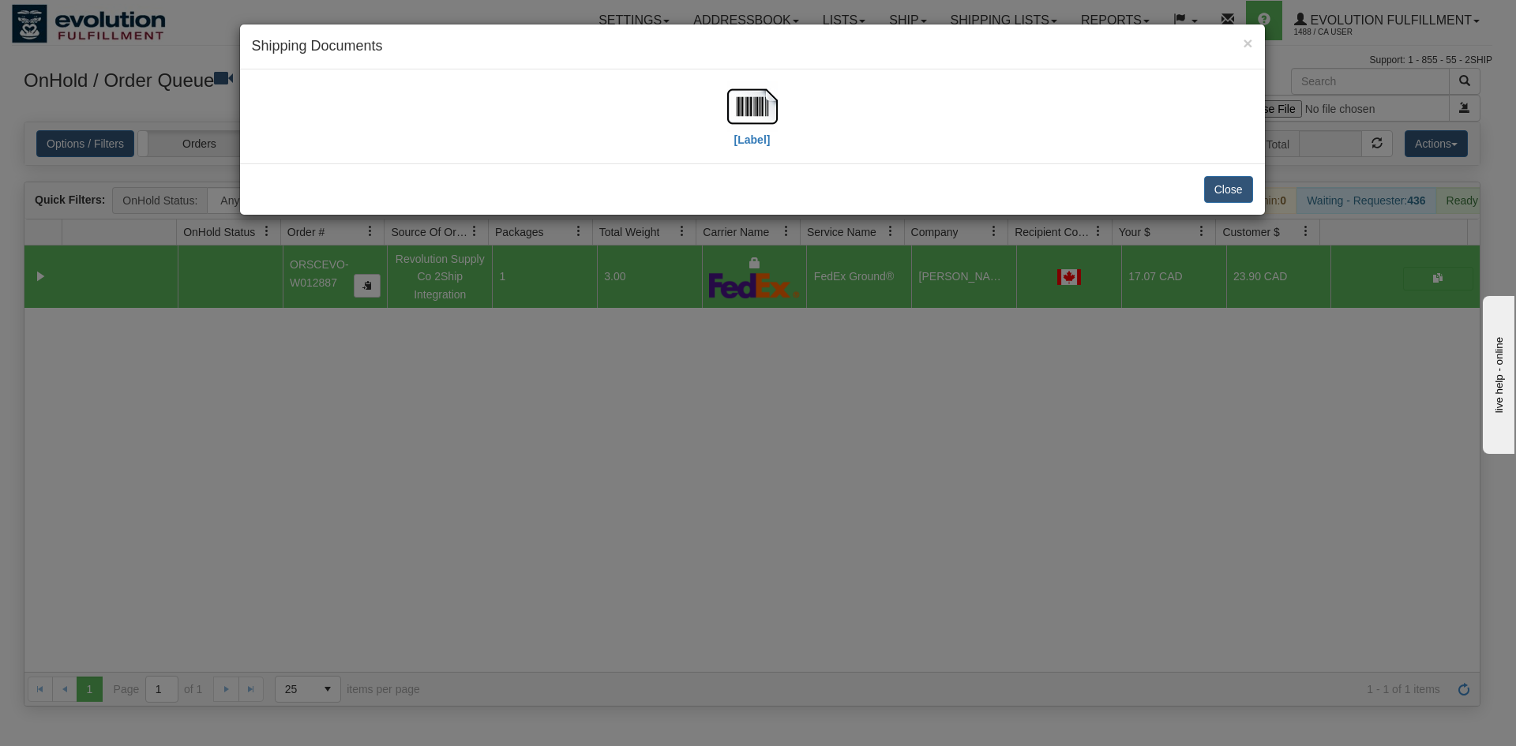
click at [731, 141] on div "[Label]" at bounding box center [752, 116] width 51 height 70
click at [746, 126] on img at bounding box center [752, 106] width 51 height 51
click at [706, 591] on div "× Shipping Documents [Label] Close" at bounding box center [758, 373] width 1516 height 746
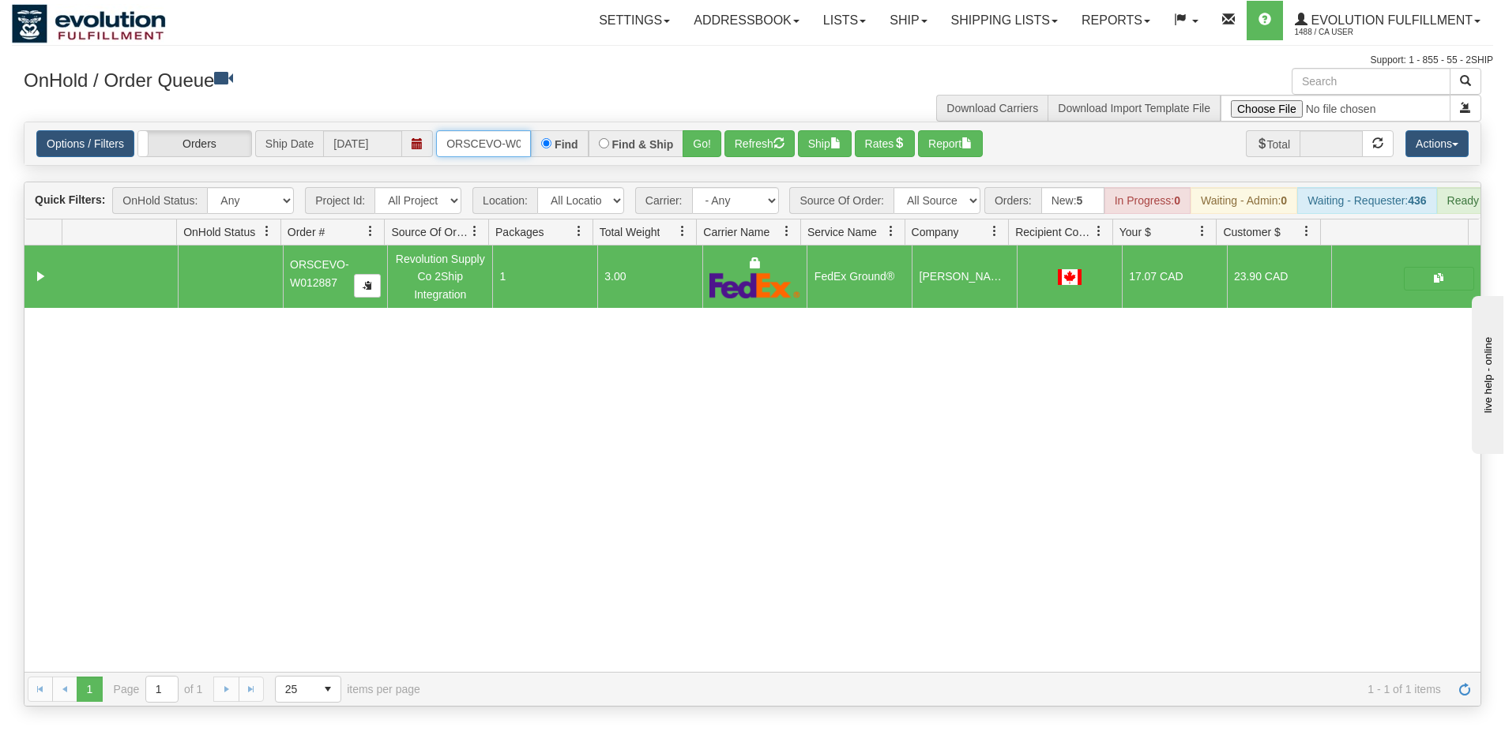
click at [493, 156] on input "ORSCEVO-W012887" at bounding box center [483, 143] width 95 height 27
drag, startPoint x: 270, startPoint y: 509, endPoint x: 428, endPoint y: 177, distance: 367.4
click at [270, 500] on div "31727775 EVOLUTION V3 91381292 91381294 ORSCEVO-W012887 Revolution Supply Co 2S…" at bounding box center [752, 459] width 1456 height 427
click at [472, 139] on input "ORSCEVO-W012887" at bounding box center [483, 143] width 95 height 27
click at [459, 137] on input "oOSIW3469-1" at bounding box center [483, 143] width 95 height 27
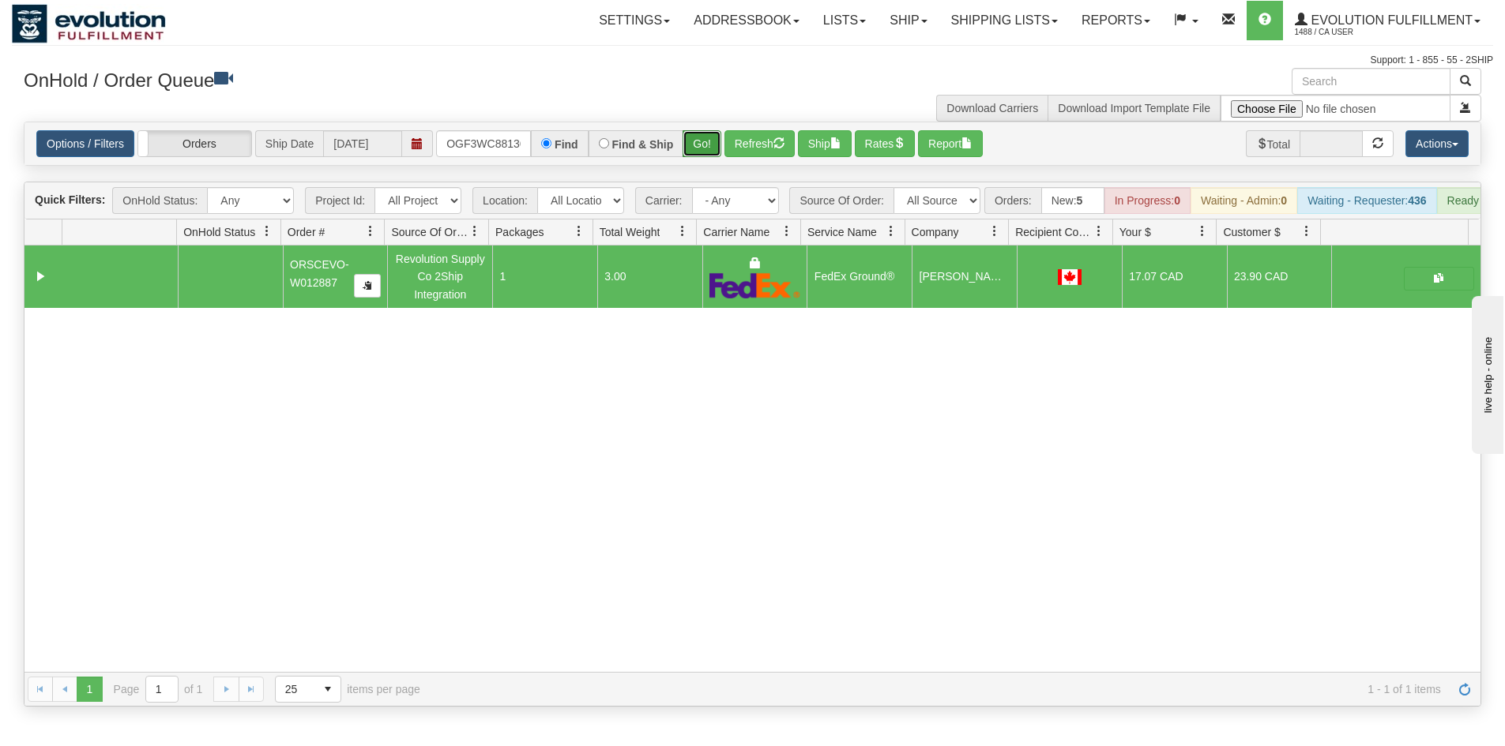
click at [686, 142] on button "Go!" at bounding box center [701, 143] width 39 height 27
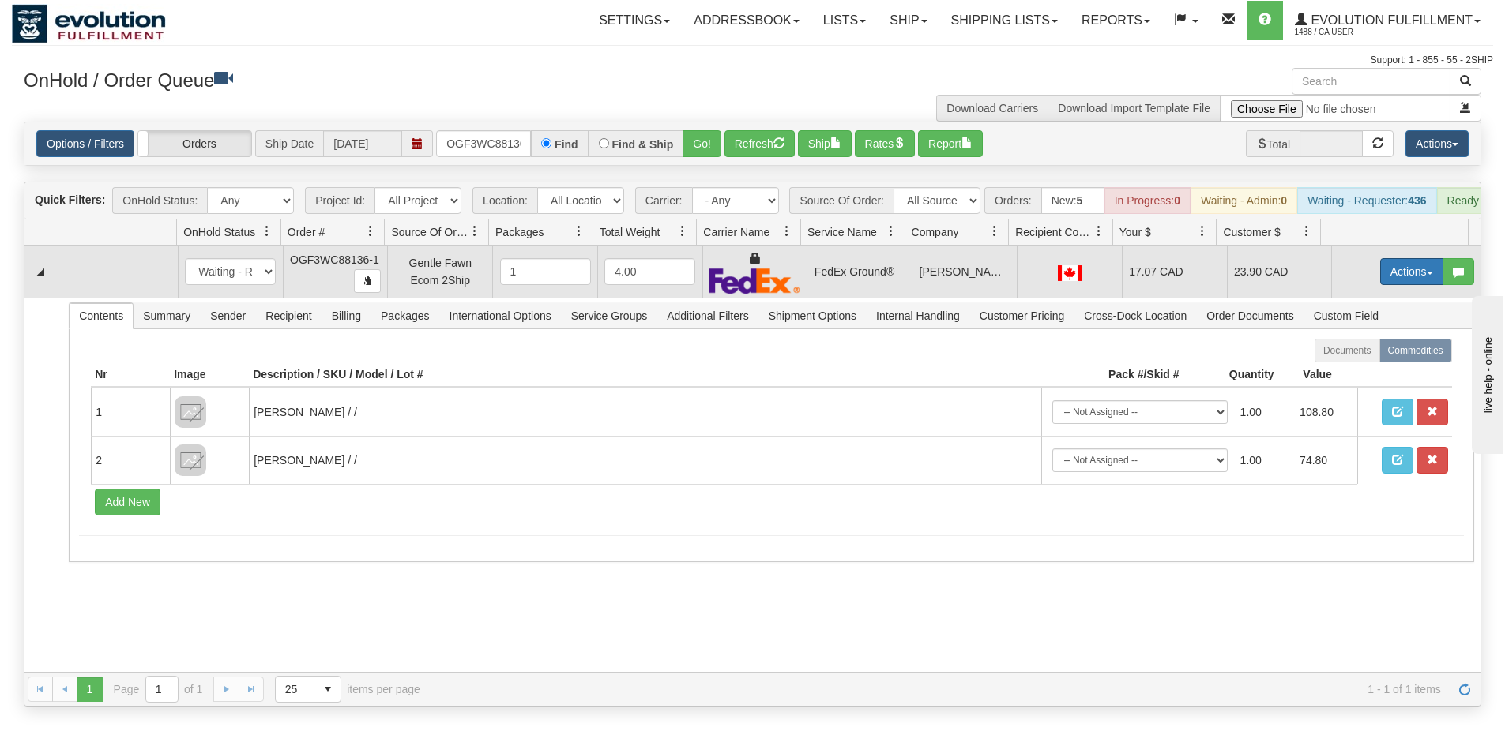
click at [1380, 280] on button "Actions" at bounding box center [1411, 271] width 63 height 27
click at [1369, 374] on link "Ship" at bounding box center [1379, 363] width 126 height 21
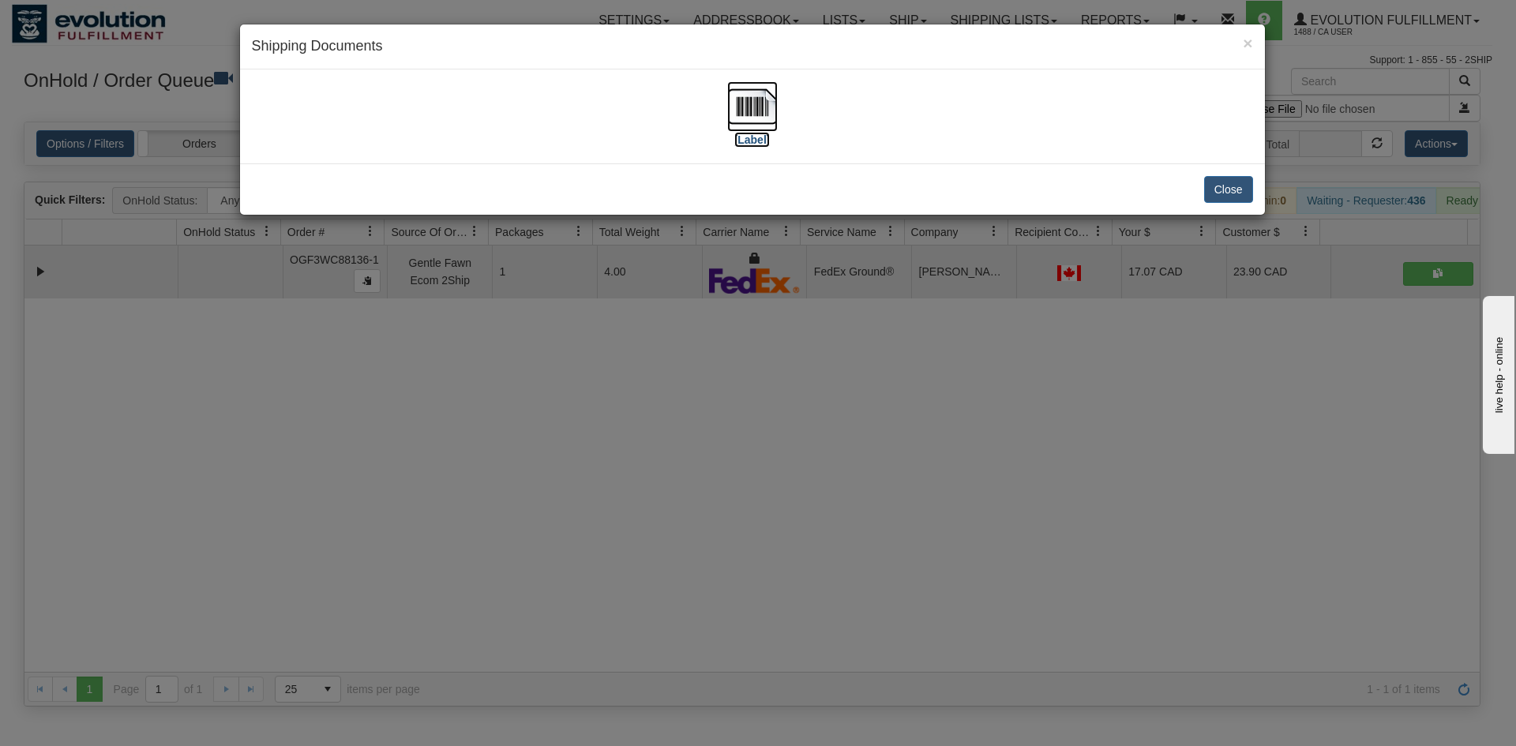
click at [741, 130] on img at bounding box center [752, 106] width 51 height 51
drag, startPoint x: 590, startPoint y: 630, endPoint x: 423, endPoint y: 243, distance: 421.7
click at [592, 626] on div "× Shipping Documents [Label] Close" at bounding box center [758, 373] width 1516 height 746
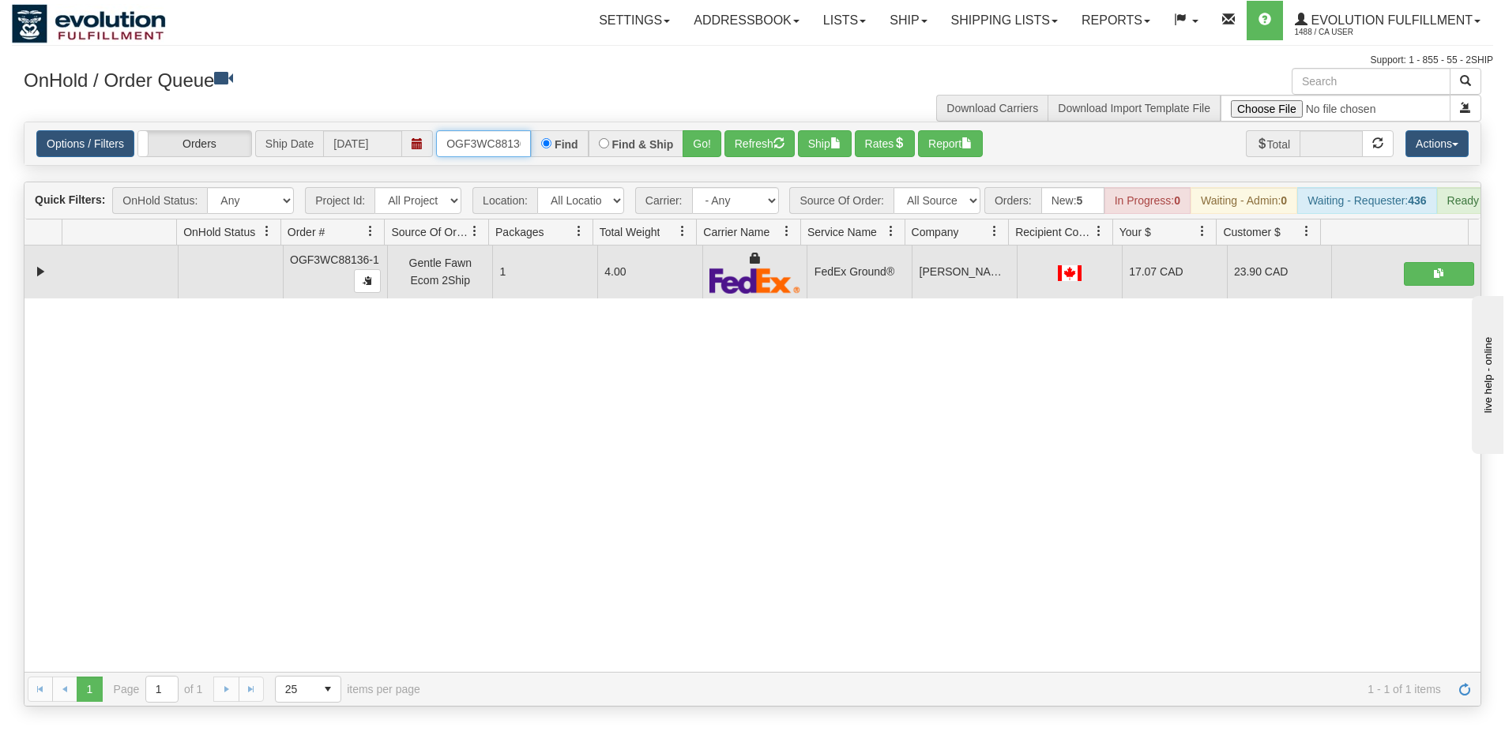
click at [490, 143] on input "OGF3WC88136-1" at bounding box center [483, 143] width 95 height 27
click at [714, 156] on button "Go!" at bounding box center [701, 143] width 39 height 27
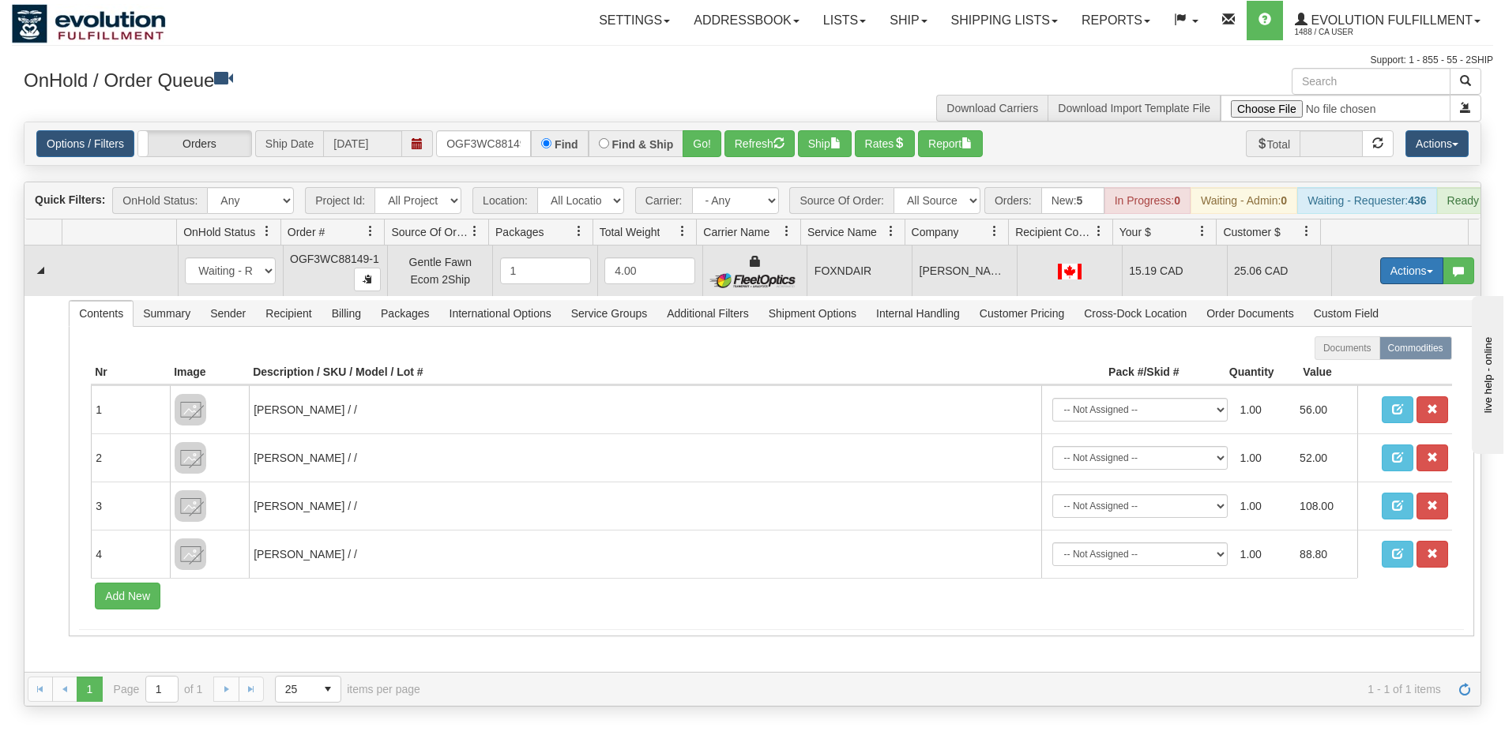
click at [1389, 282] on button "Actions" at bounding box center [1411, 270] width 63 height 27
click at [1351, 373] on link "Ship" at bounding box center [1379, 362] width 126 height 21
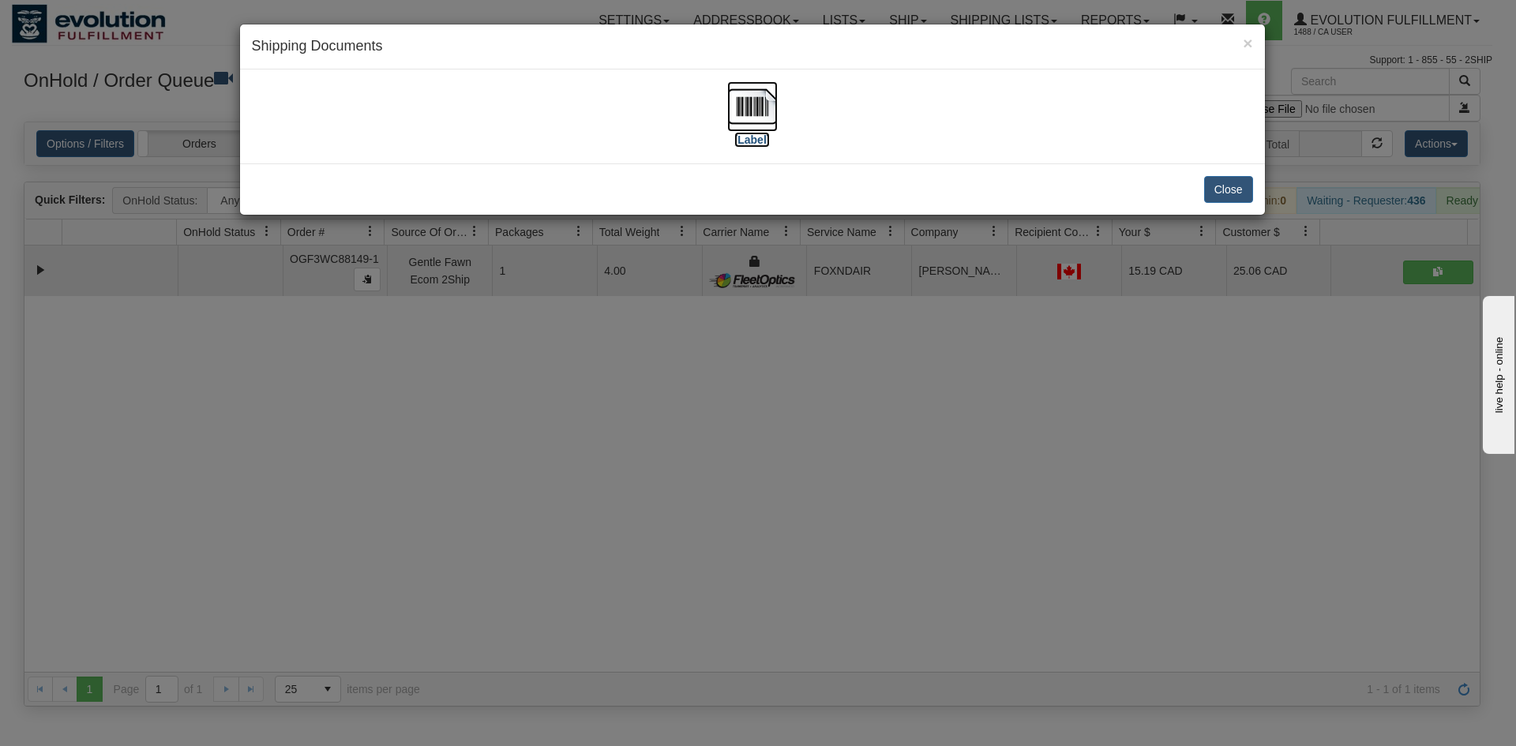
click at [758, 98] on img at bounding box center [752, 106] width 51 height 51
drag, startPoint x: 648, startPoint y: 625, endPoint x: 602, endPoint y: 405, distance: 224.5
click at [649, 620] on div "× Shipping Documents [Label] Close" at bounding box center [758, 373] width 1516 height 746
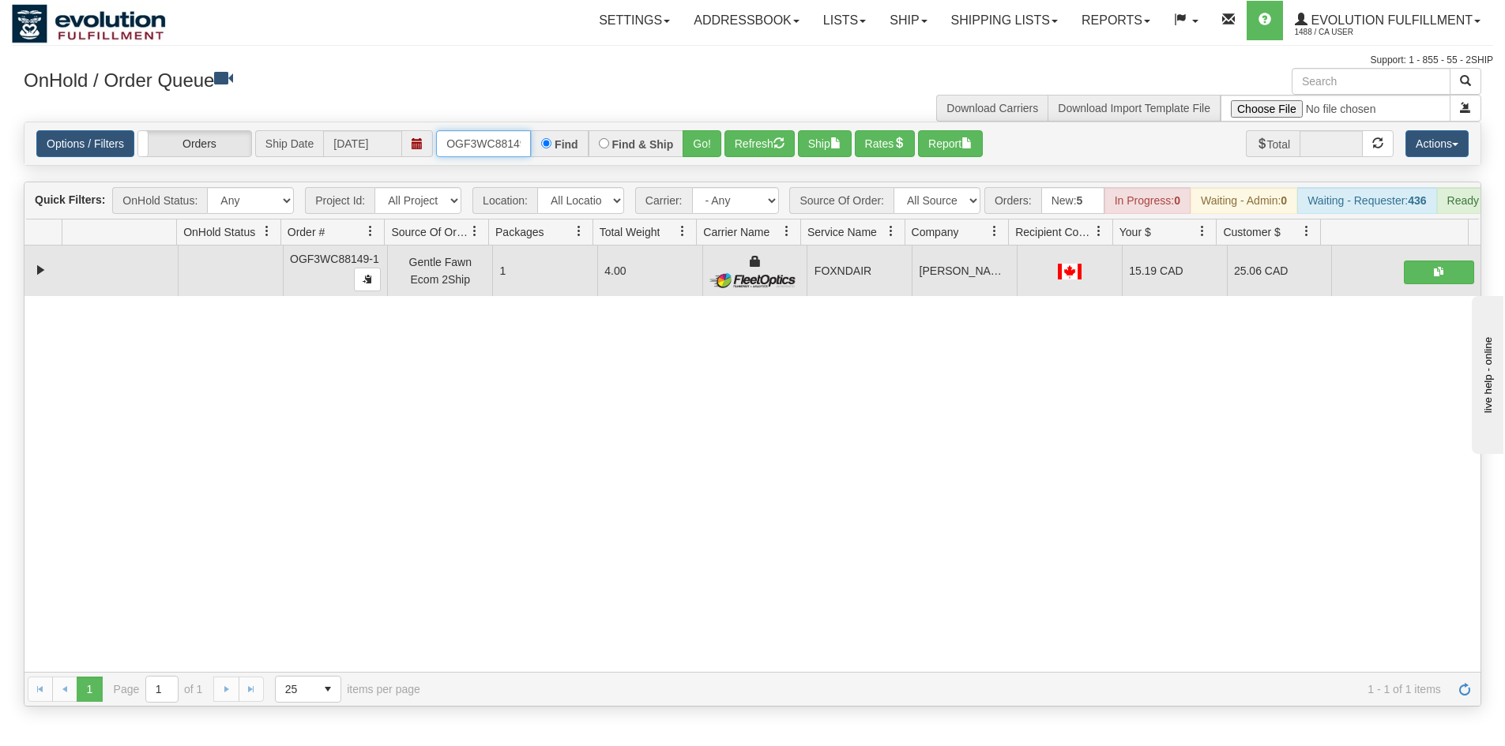
click at [517, 134] on input "OGF3WC88149-1" at bounding box center [483, 143] width 95 height 27
click at [706, 152] on button "Go!" at bounding box center [701, 143] width 39 height 27
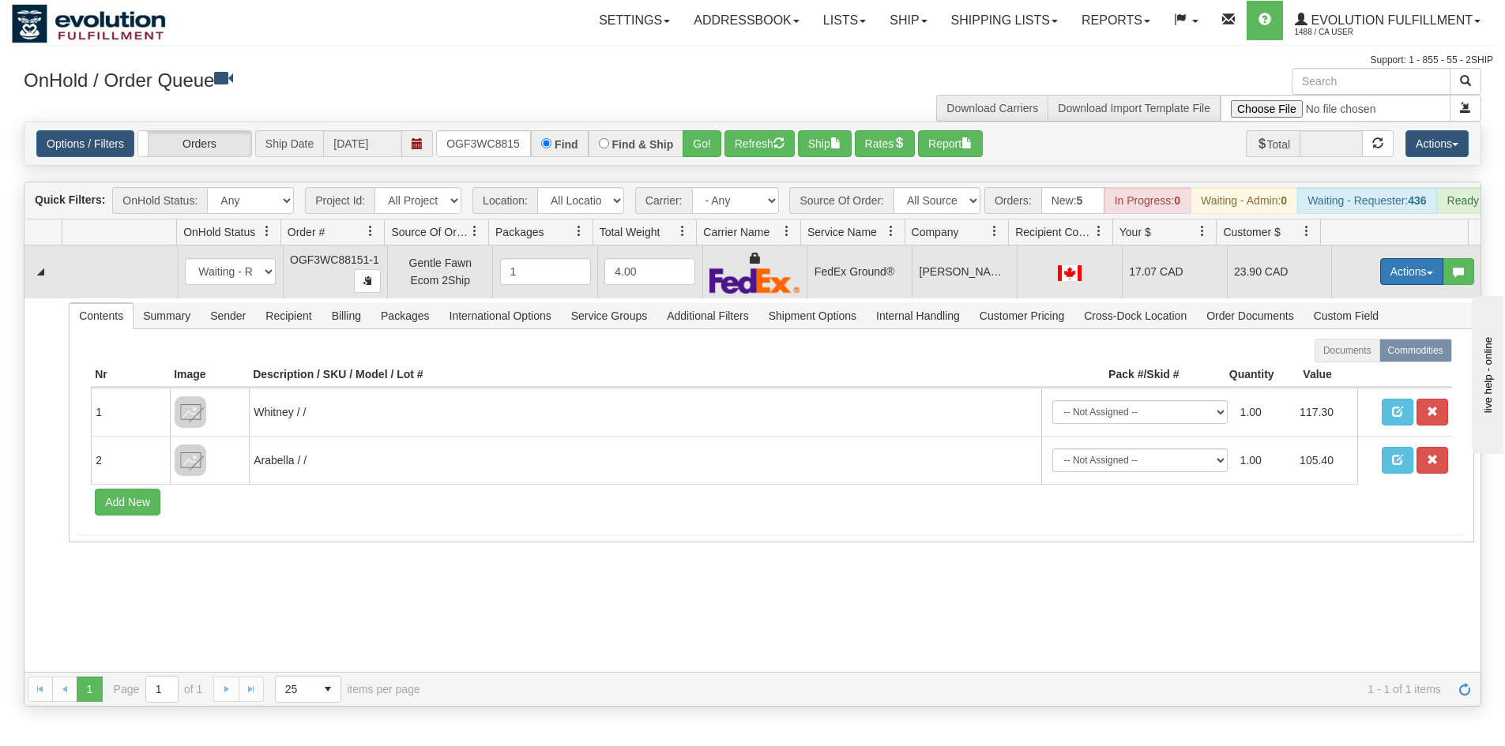
click at [1402, 285] on button "Actions" at bounding box center [1411, 271] width 63 height 27
click at [1363, 370] on link "Ship" at bounding box center [1379, 363] width 126 height 21
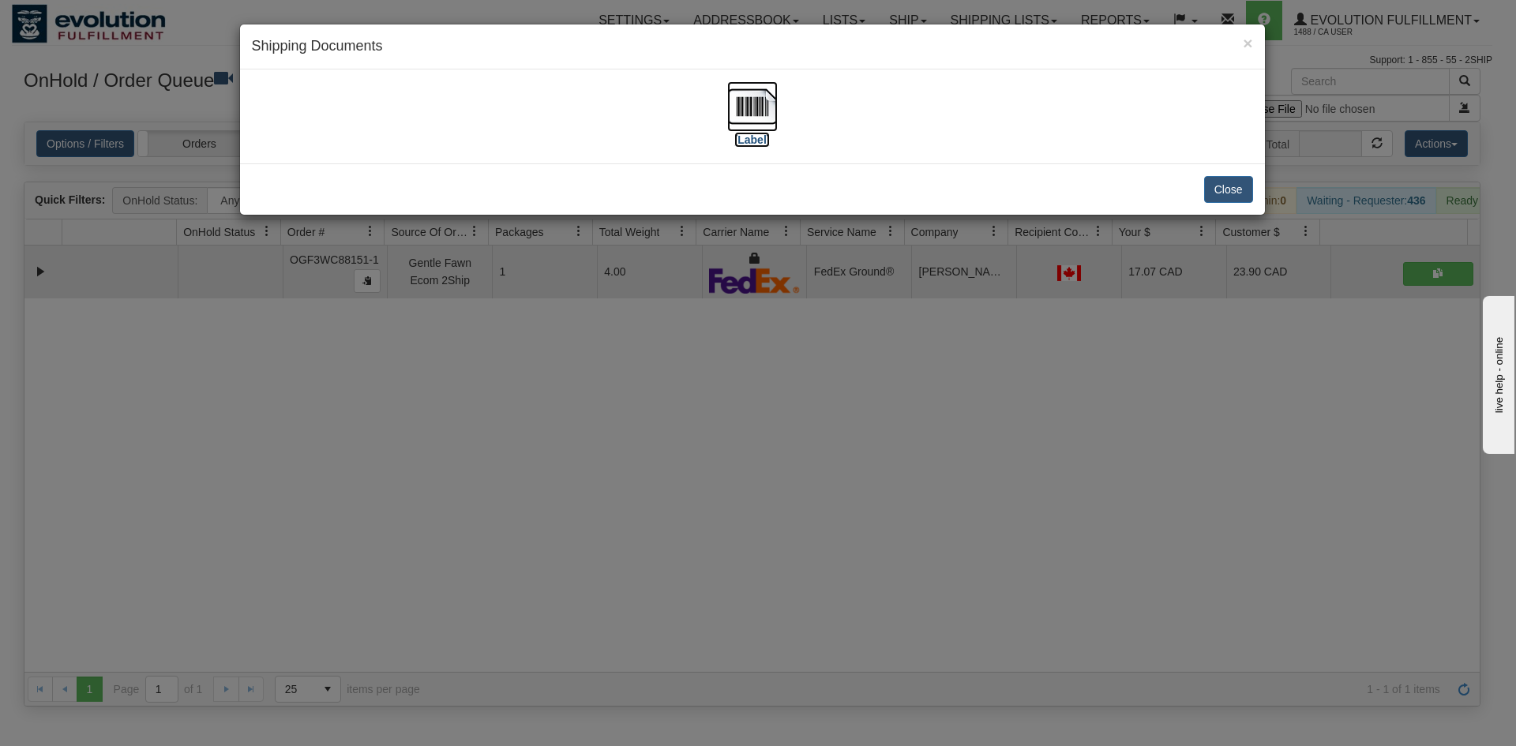
click at [761, 98] on img at bounding box center [752, 106] width 51 height 51
drag, startPoint x: 464, startPoint y: 510, endPoint x: 447, endPoint y: 220, distance: 291.2
click at [466, 505] on div "× Shipping Documents [Label] Close" at bounding box center [758, 373] width 1516 height 746
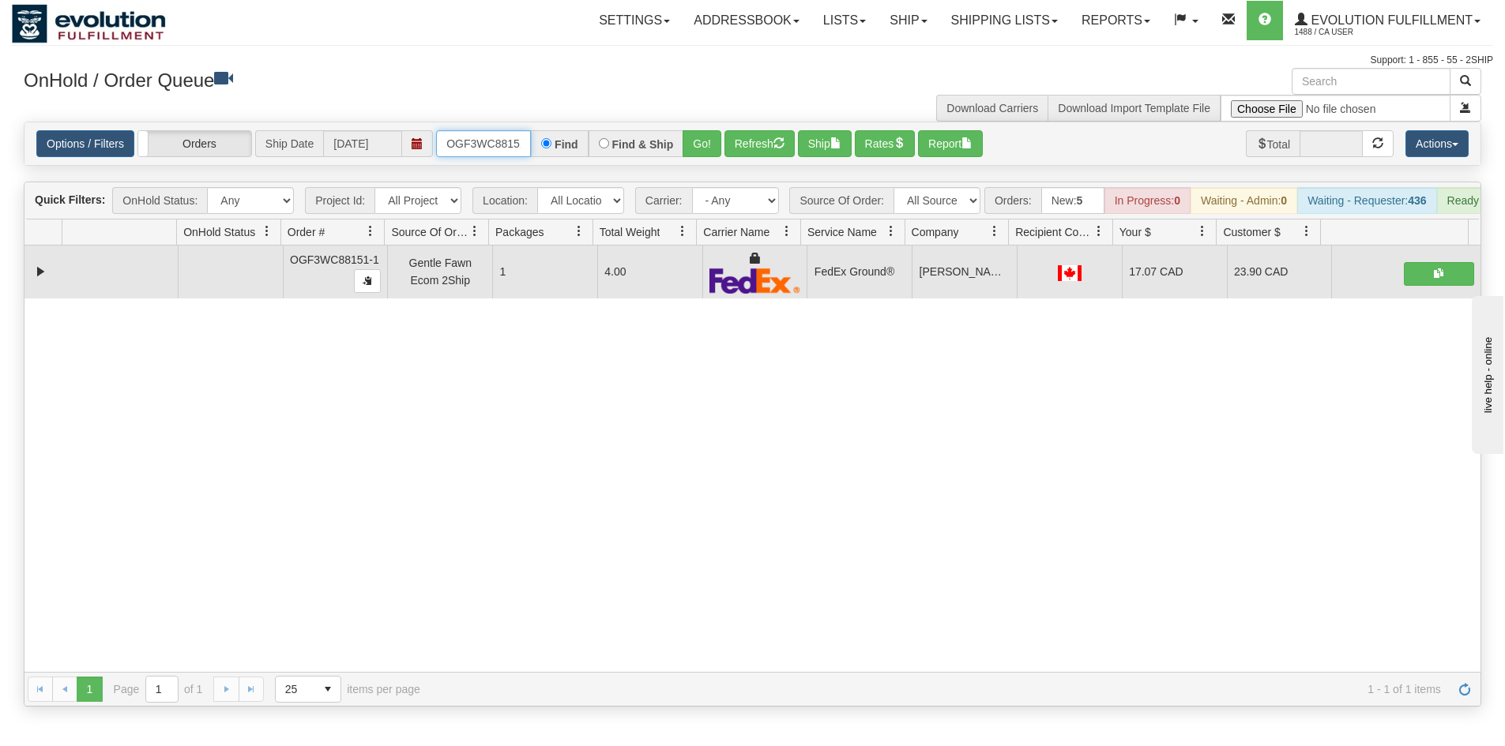
click at [502, 142] on input "OGF3WC88151-1" at bounding box center [483, 143] width 95 height 27
click at [685, 145] on button "Go!" at bounding box center [701, 143] width 39 height 27
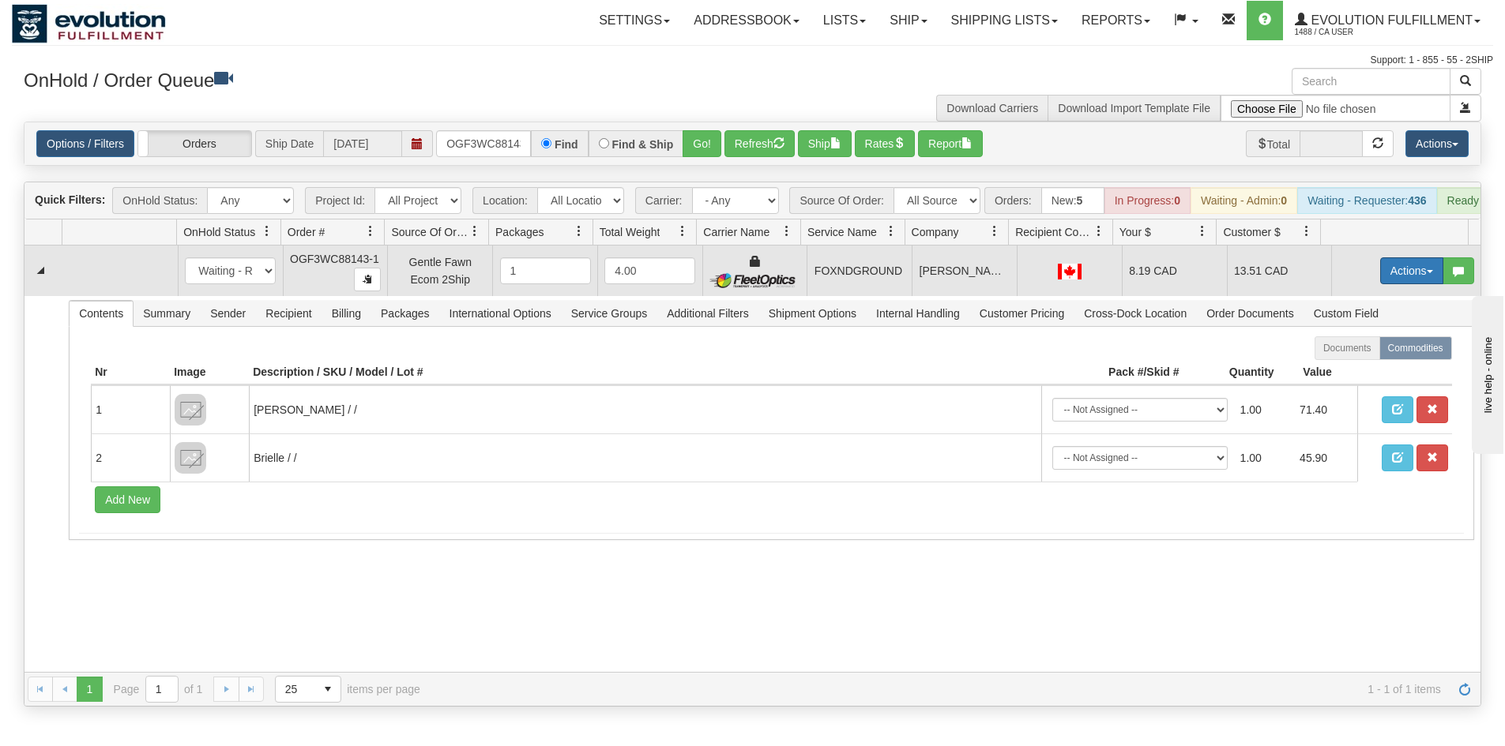
click at [1401, 280] on button "Actions" at bounding box center [1411, 270] width 63 height 27
click at [1369, 373] on link "Ship" at bounding box center [1379, 362] width 126 height 21
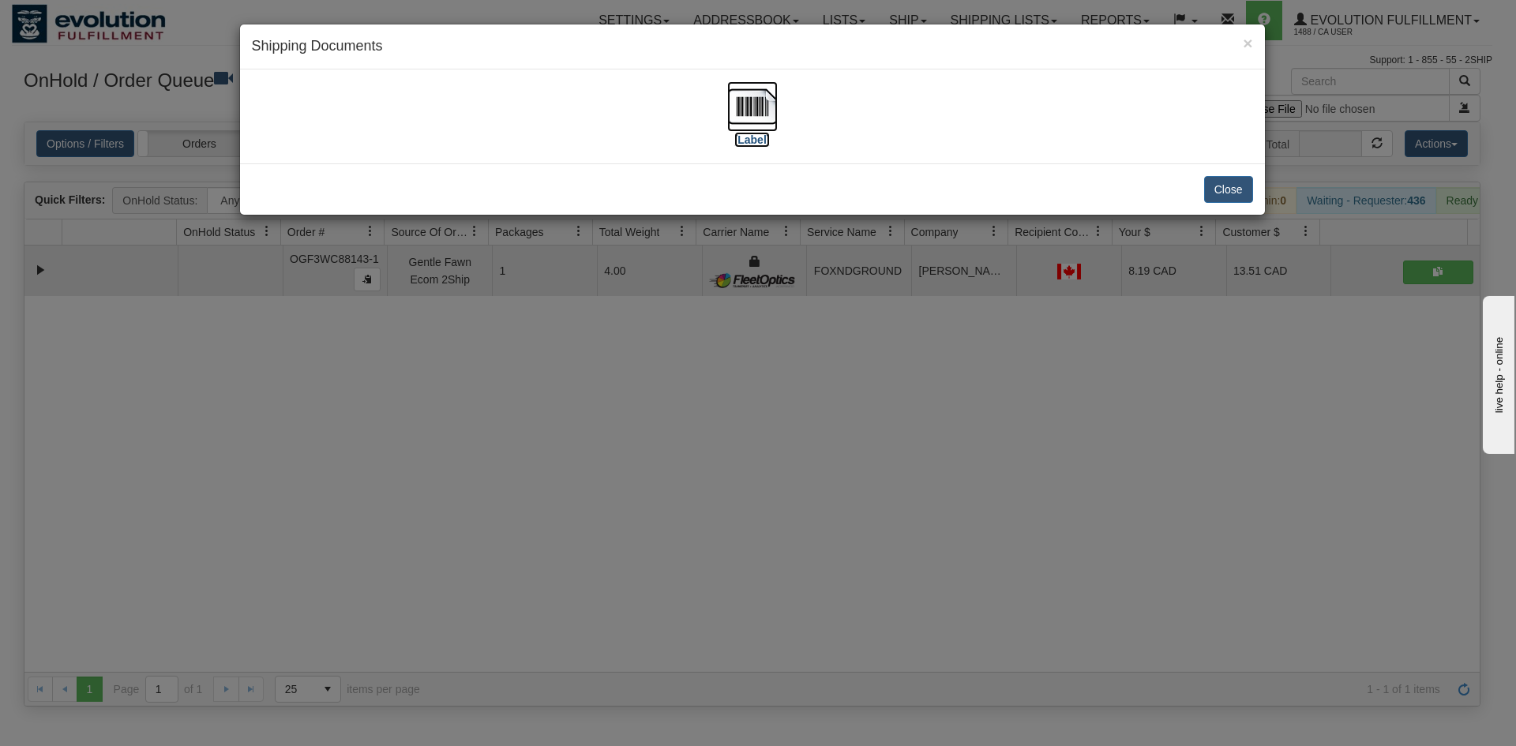
click at [756, 107] on img at bounding box center [752, 106] width 51 height 51
drag, startPoint x: 597, startPoint y: 400, endPoint x: 567, endPoint y: 290, distance: 113.8
click at [599, 393] on div "× Shipping Documents [Label] Close" at bounding box center [758, 373] width 1516 height 746
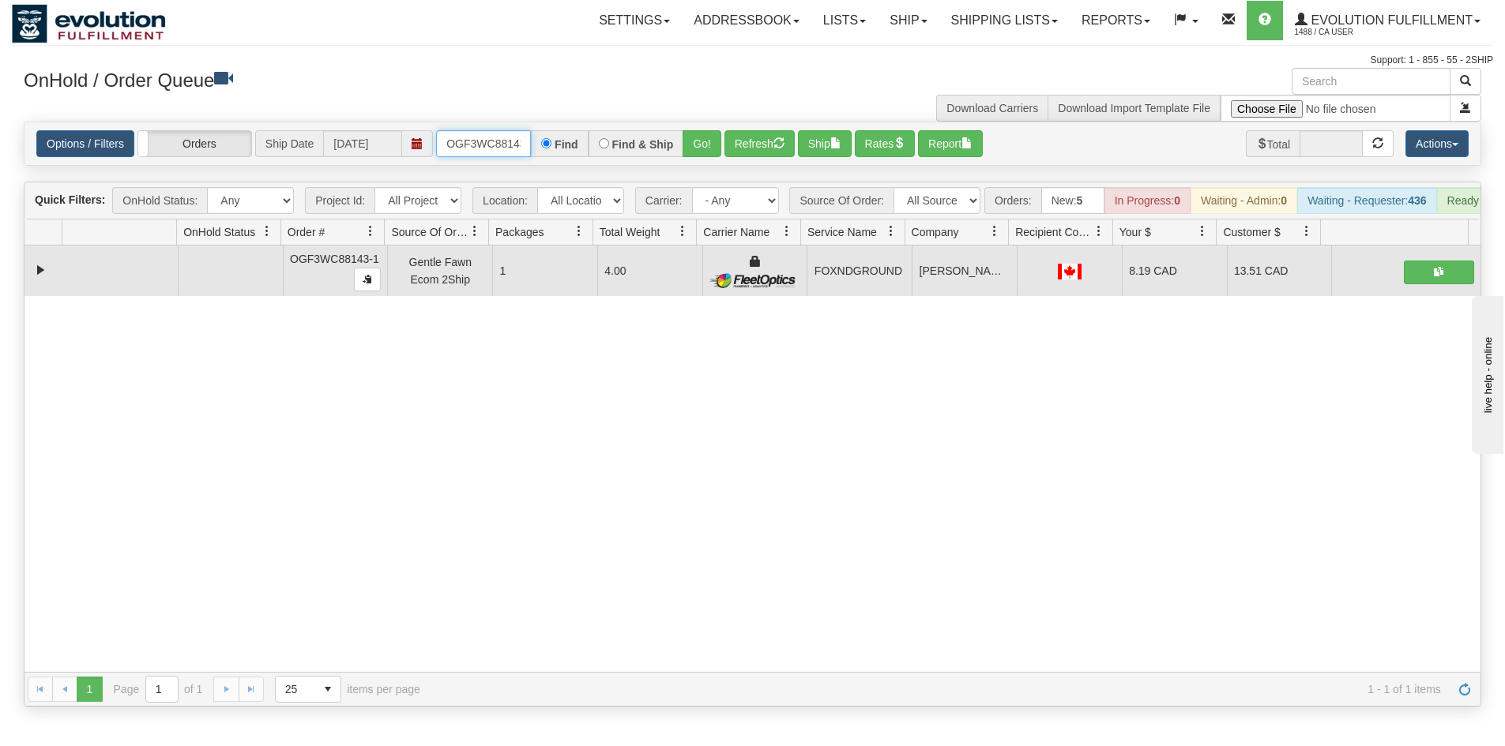
click at [476, 149] on input "OGF3WC88143-1" at bounding box center [483, 143] width 95 height 27
click at [703, 144] on button "Go!" at bounding box center [701, 143] width 39 height 27
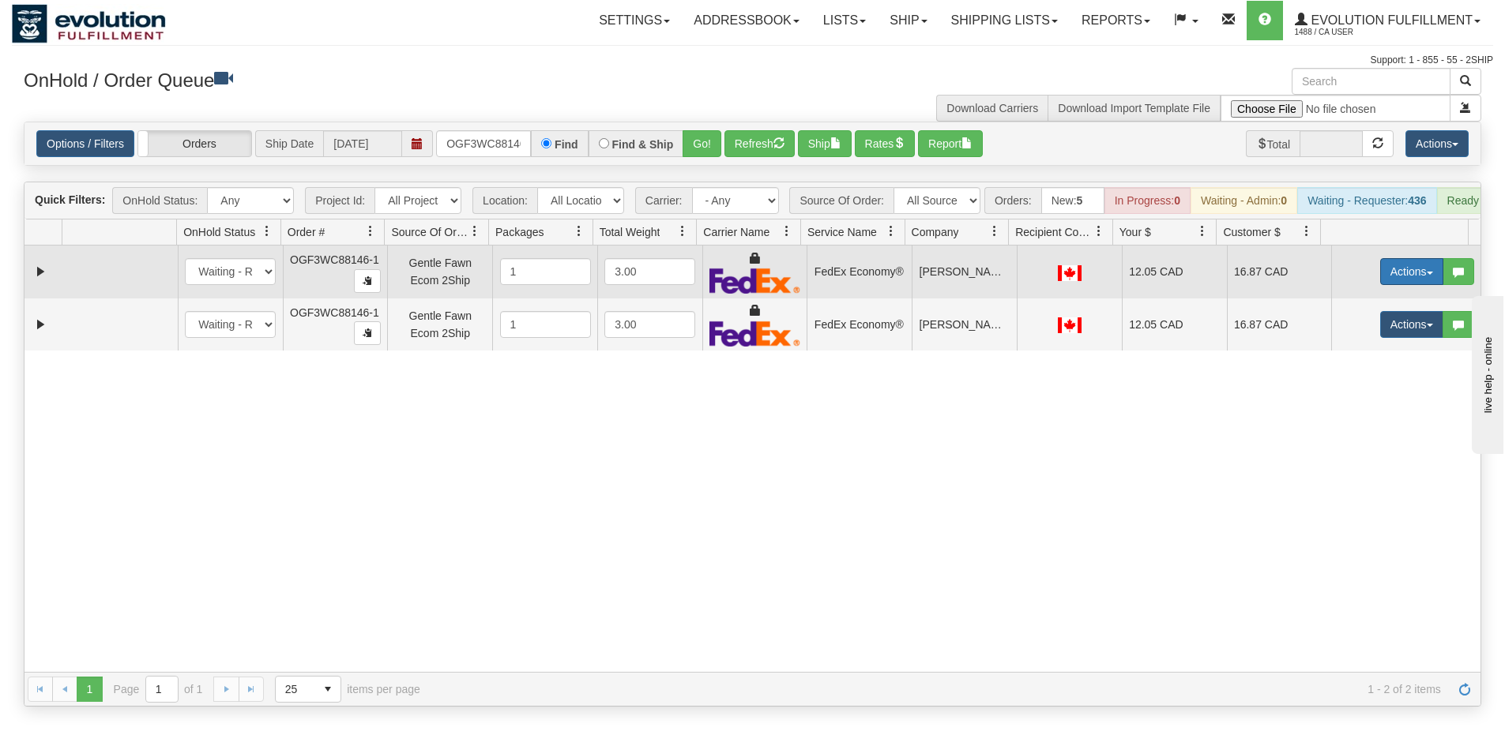
click at [1408, 285] on button "Actions" at bounding box center [1411, 271] width 63 height 27
click at [1354, 374] on link "Ship" at bounding box center [1379, 363] width 126 height 21
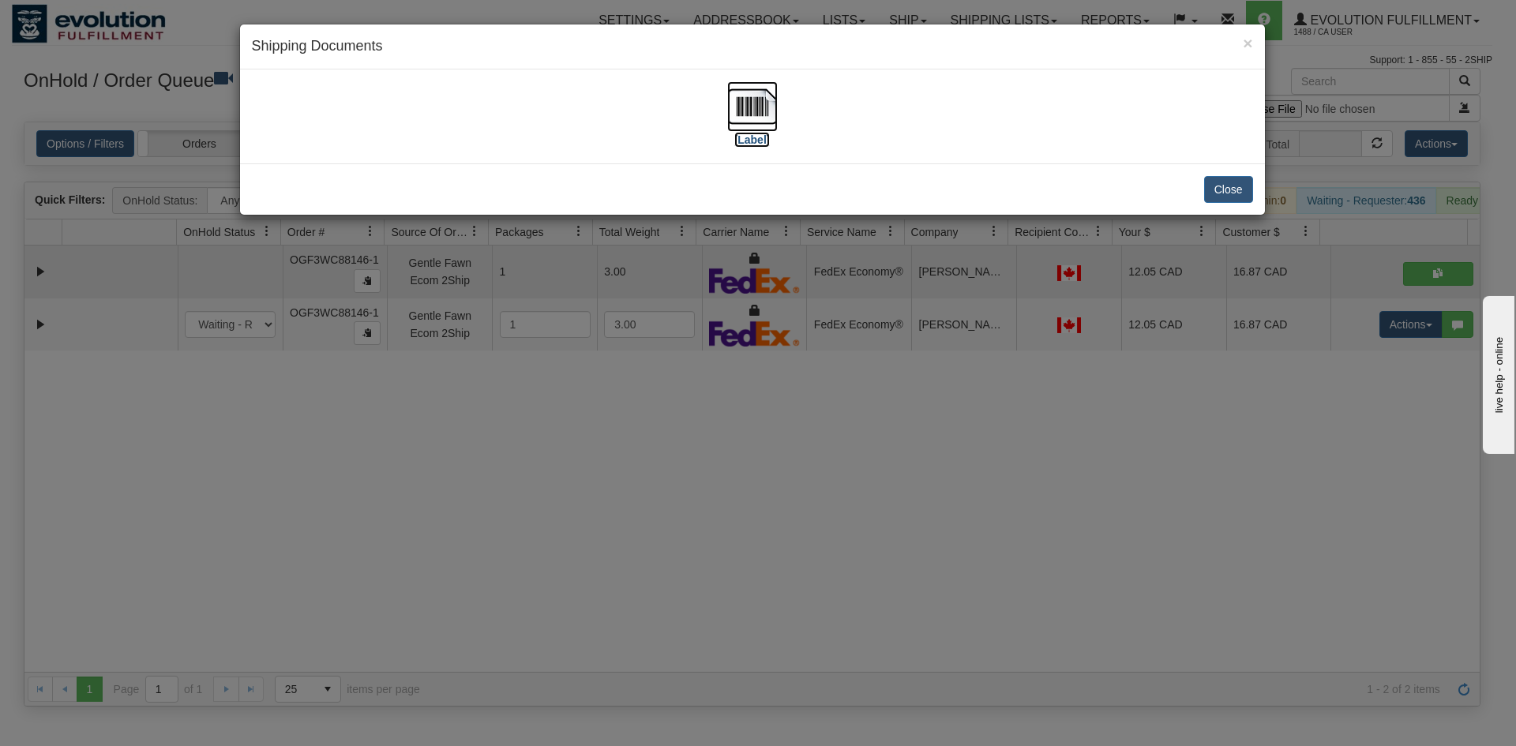
click at [756, 105] on img at bounding box center [752, 106] width 51 height 51
click at [1231, 464] on div "× Shipping Documents [Label] Close" at bounding box center [758, 373] width 1516 height 746
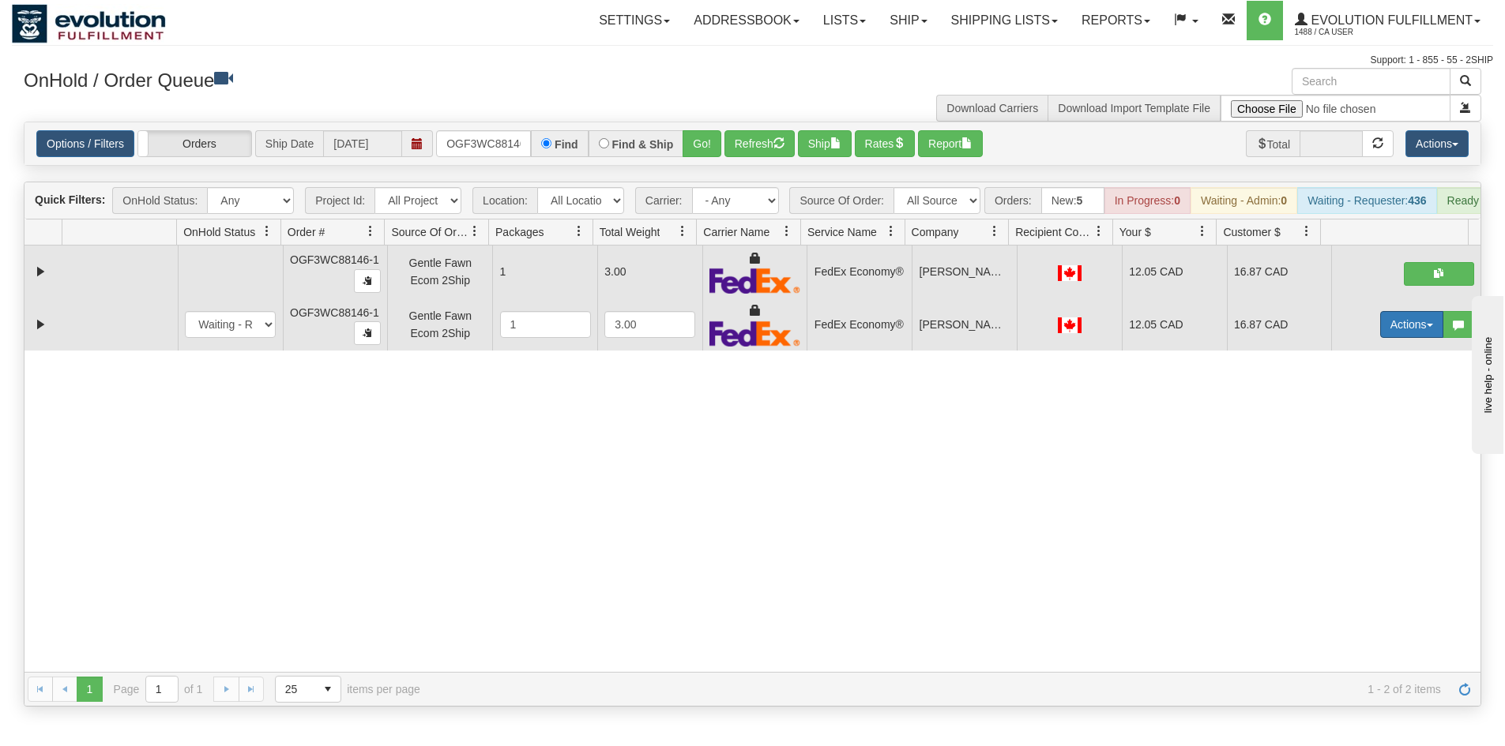
click at [1382, 338] on button "Actions" at bounding box center [1411, 324] width 63 height 27
click at [1333, 443] on span "Delete" at bounding box center [1353, 436] width 43 height 13
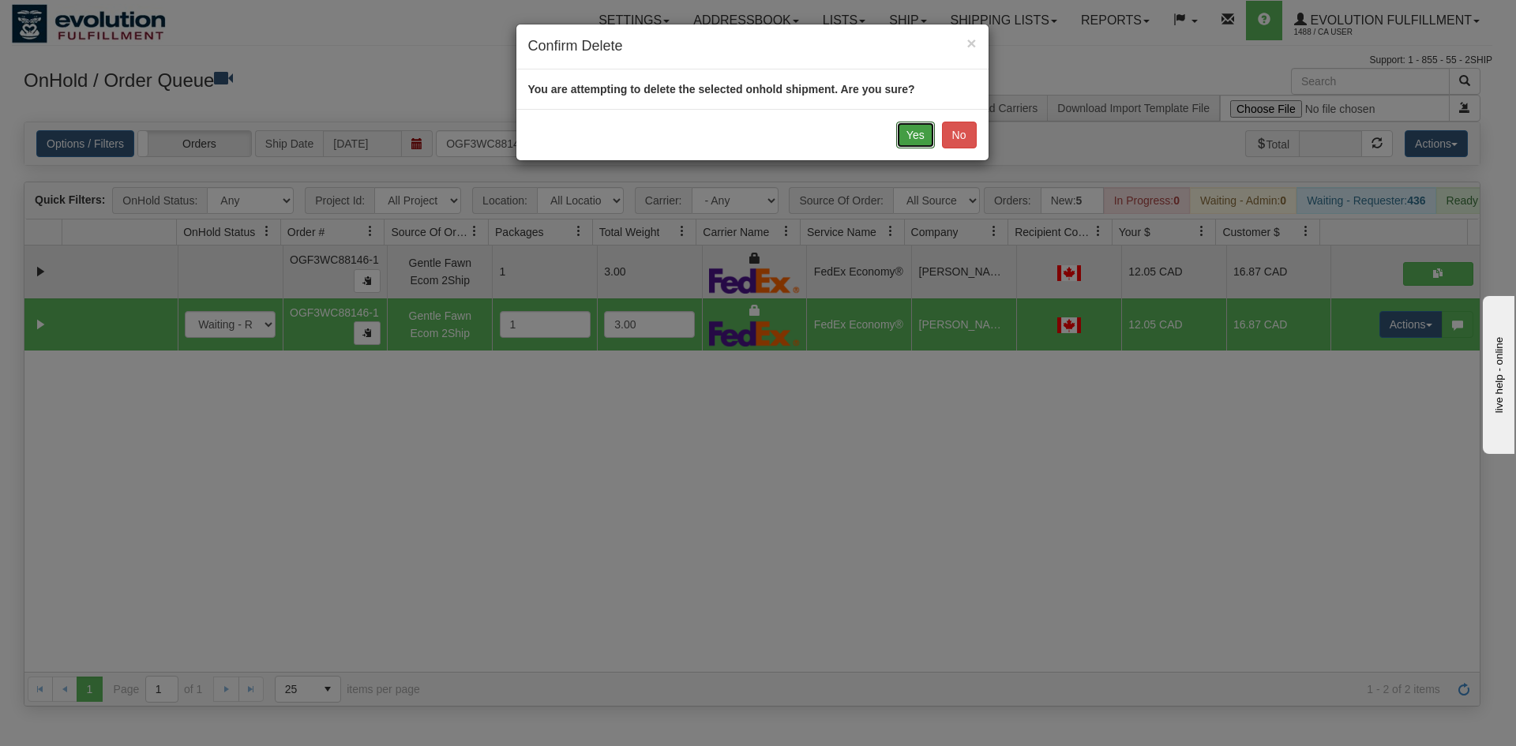
click at [909, 132] on button "Yes" at bounding box center [915, 135] width 39 height 27
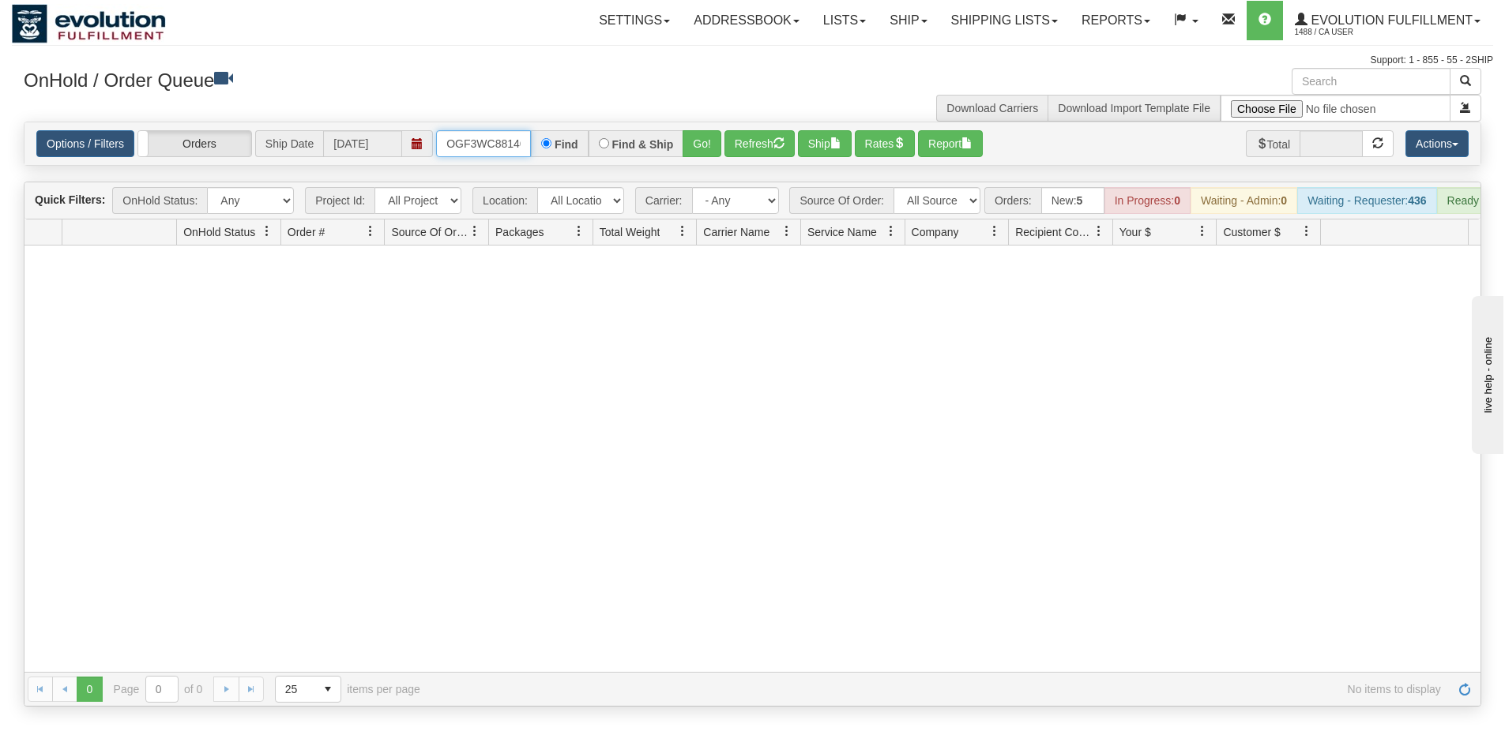
click at [486, 139] on input "OGF3WC88146-1" at bounding box center [483, 143] width 95 height 27
click at [724, 142] on button "Refresh" at bounding box center [759, 143] width 70 height 27
click at [706, 143] on button "Go!" at bounding box center [701, 143] width 39 height 27
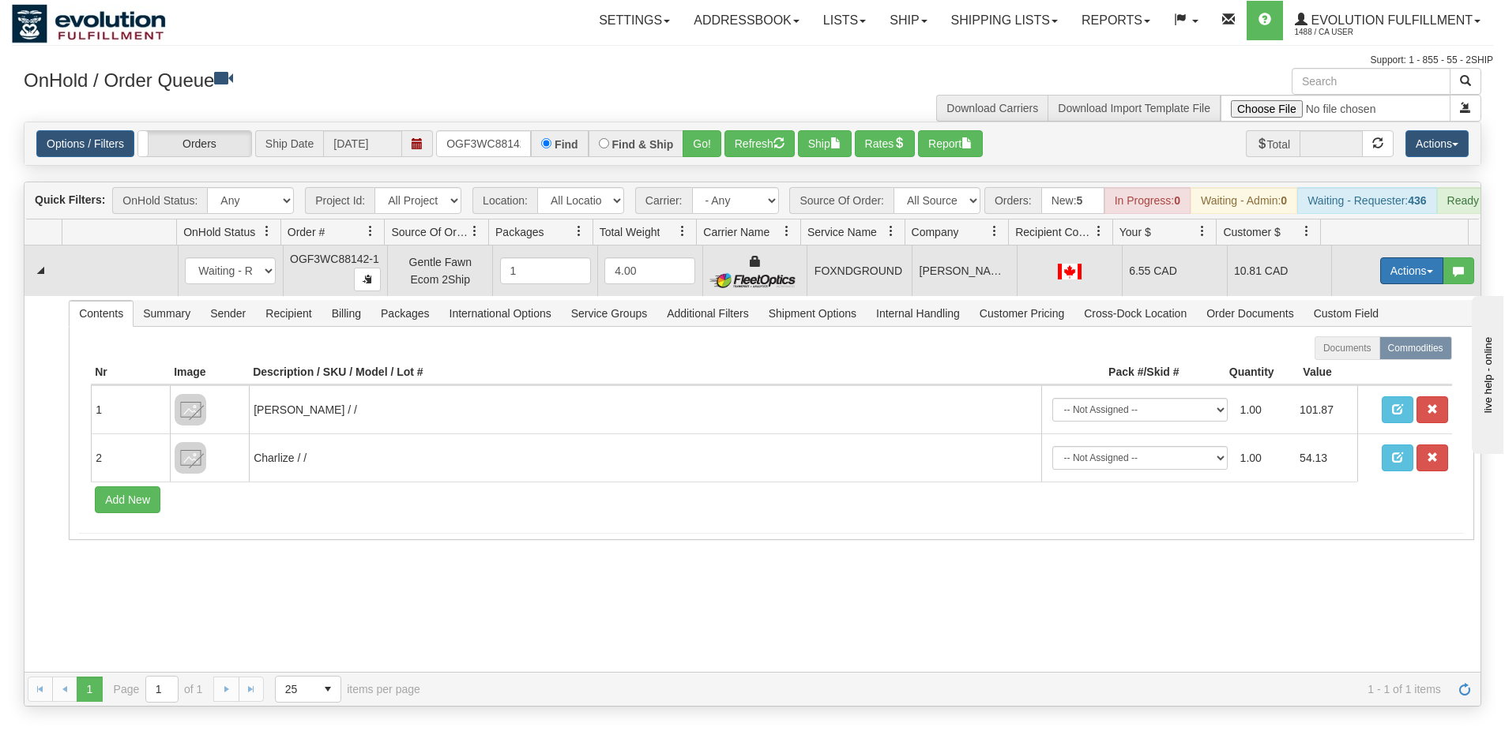
click at [1380, 281] on button "Actions" at bounding box center [1411, 270] width 63 height 27
click at [1358, 372] on link "Ship" at bounding box center [1379, 362] width 126 height 21
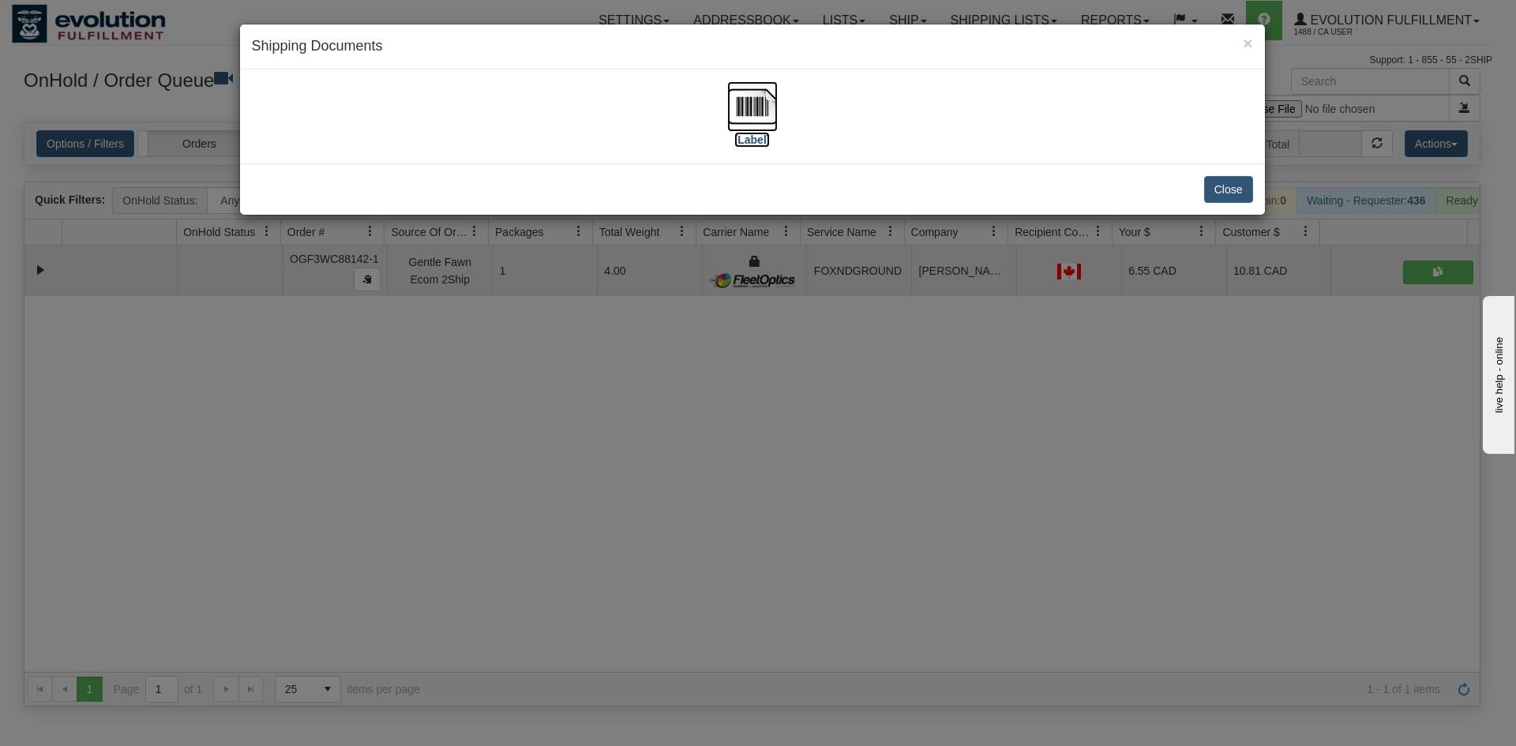
click at [772, 122] on img at bounding box center [752, 106] width 51 height 51
drag, startPoint x: 723, startPoint y: 648, endPoint x: 438, endPoint y: 62, distance: 651.7
click at [719, 624] on div "× Shipping Documents [Label] Close" at bounding box center [758, 373] width 1516 height 746
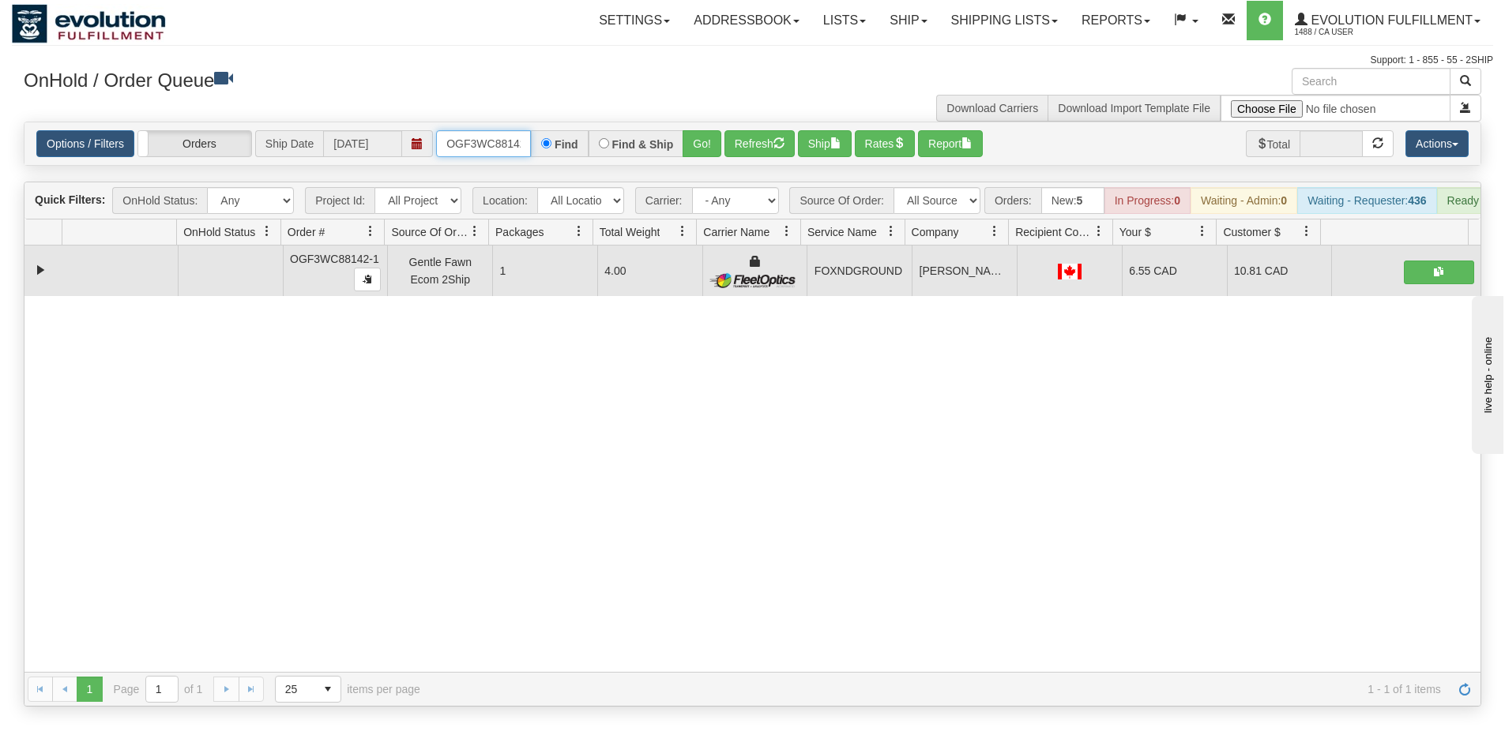
click at [468, 140] on input "OGF3WC88142-1" at bounding box center [483, 143] width 95 height 27
click at [705, 141] on button "Go!" at bounding box center [701, 143] width 39 height 27
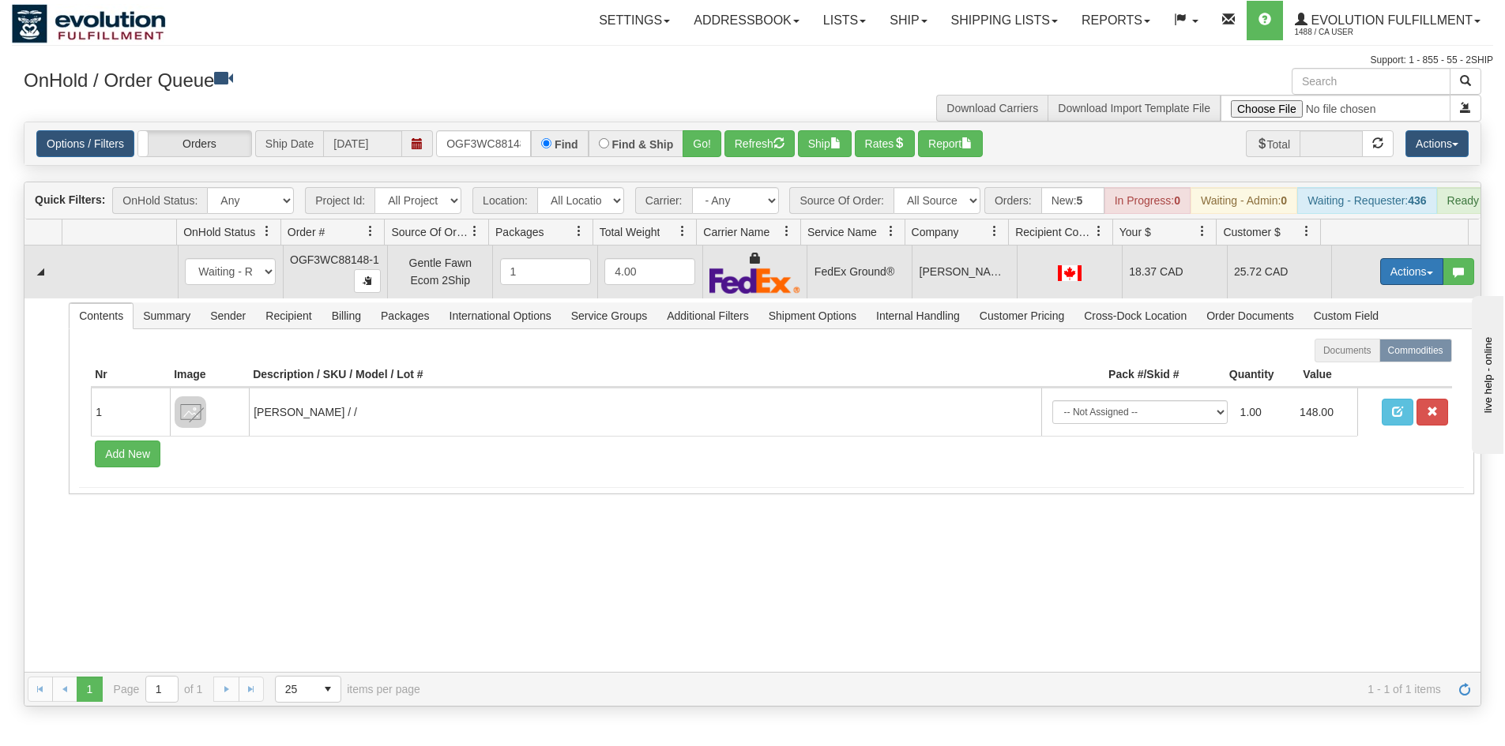
click at [1413, 277] on button "Actions" at bounding box center [1411, 271] width 63 height 27
click at [1364, 370] on link "Ship" at bounding box center [1379, 363] width 126 height 21
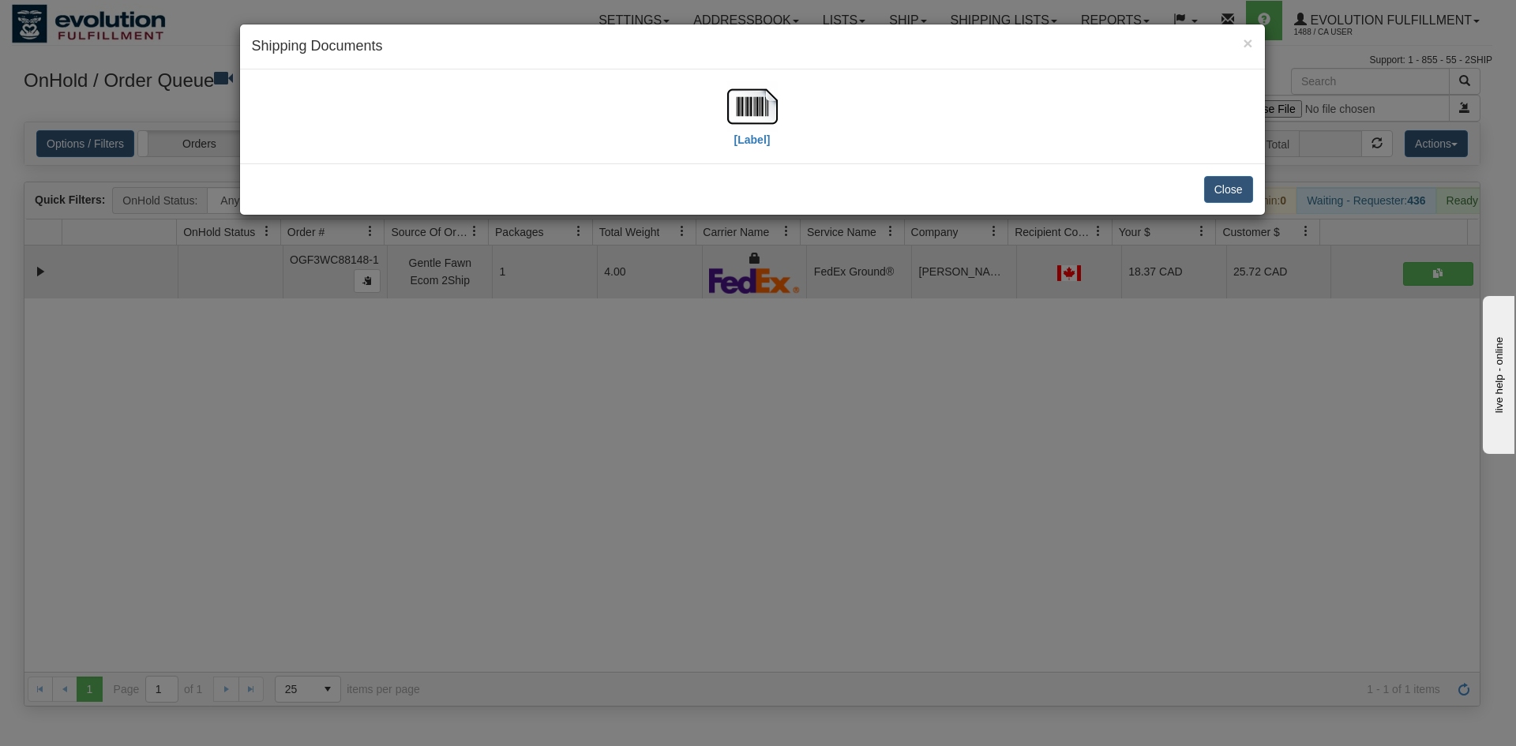
click at [785, 84] on div "[Label]" at bounding box center [753, 116] width 1002 height 70
click at [764, 126] on img at bounding box center [752, 106] width 51 height 51
drag, startPoint x: 543, startPoint y: 493, endPoint x: 505, endPoint y: 345, distance: 152.7
click at [546, 488] on div "× Shipping Documents [Label] Close" at bounding box center [758, 373] width 1516 height 746
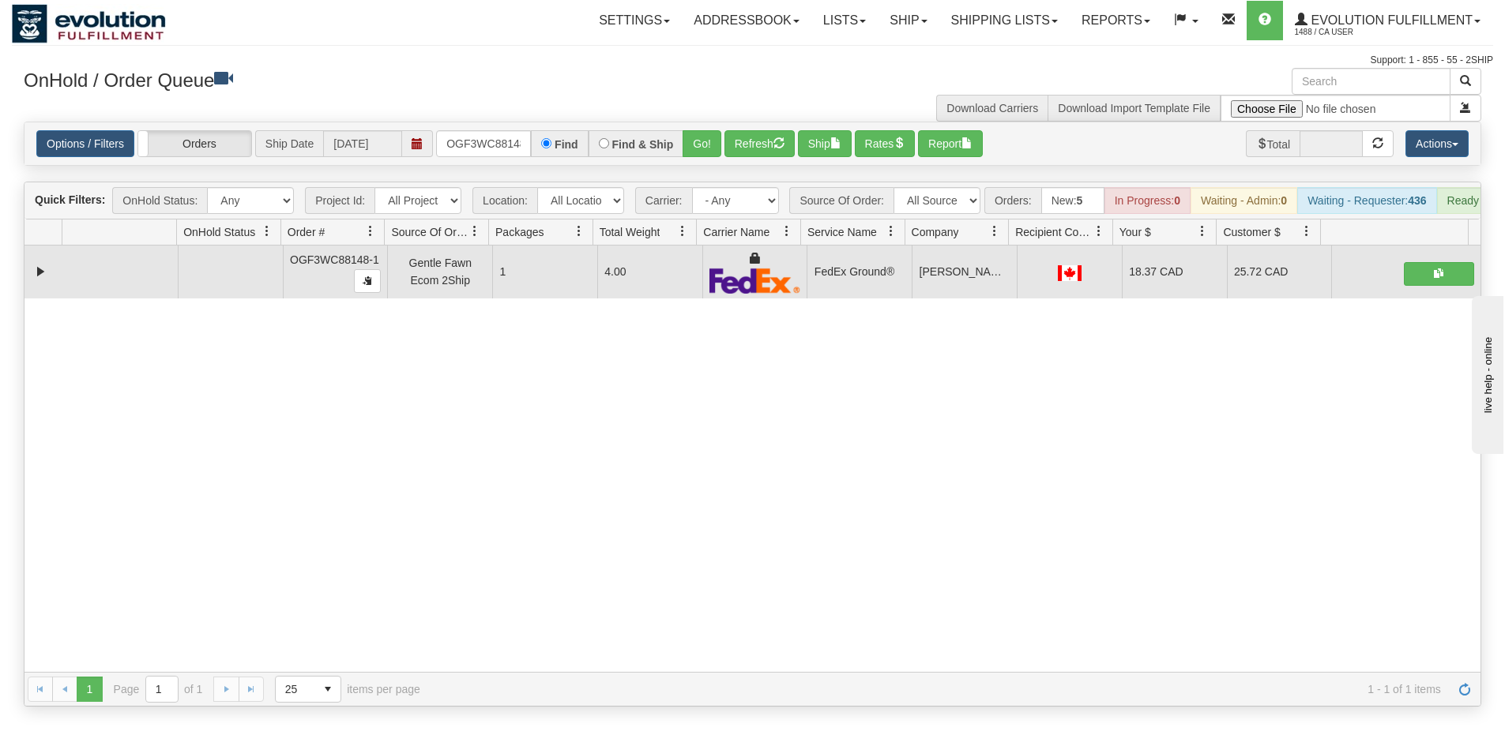
click at [495, 158] on div "Options / Filters Group Shipments Orders Ship Date 10/06/2025 OGF3WC88148-1 Fin…" at bounding box center [752, 143] width 1456 height 43
click at [502, 143] on input "OGF3WC88148-1" at bounding box center [483, 143] width 95 height 27
click at [691, 148] on button "Go!" at bounding box center [701, 143] width 39 height 27
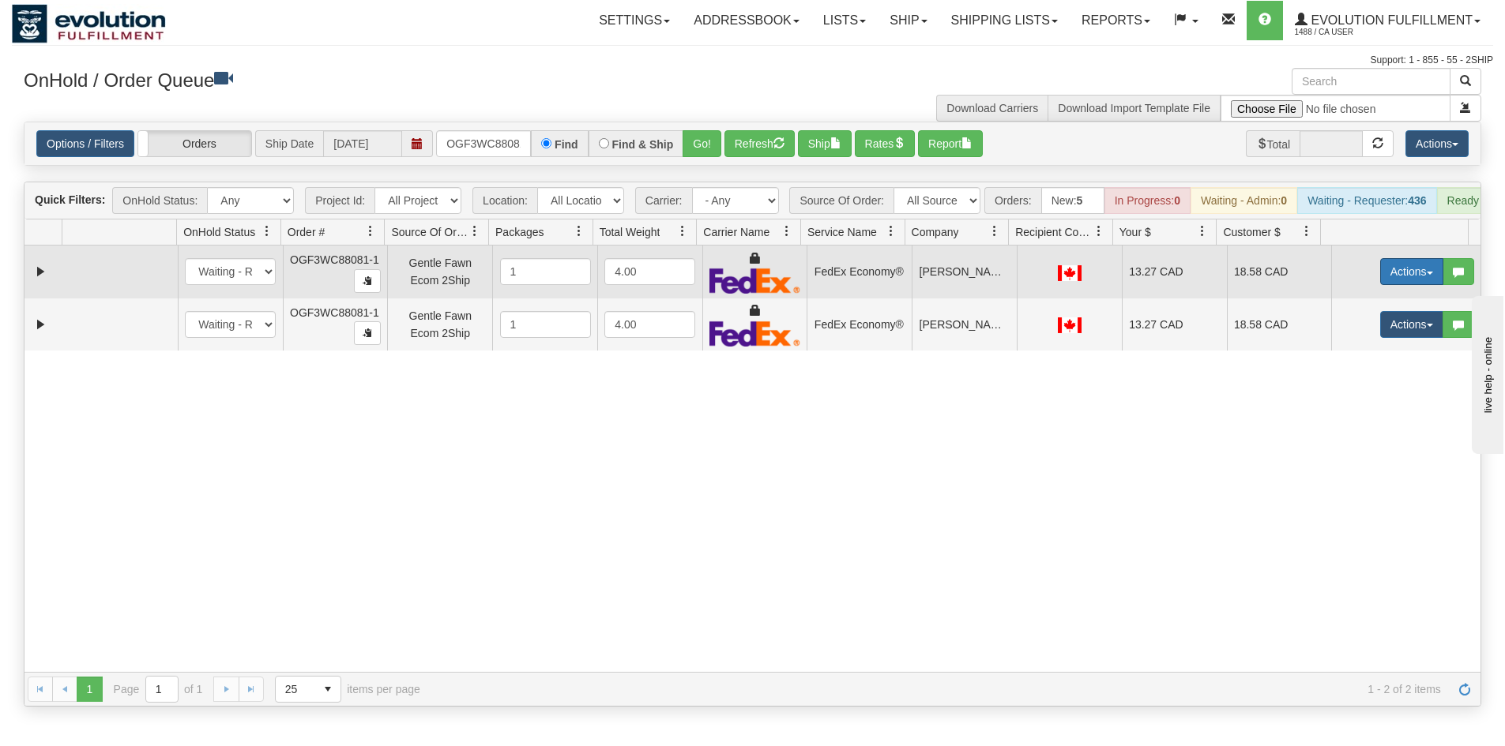
click at [1381, 285] on button "Actions" at bounding box center [1411, 271] width 63 height 27
click at [1356, 374] on link "Ship" at bounding box center [1379, 363] width 126 height 21
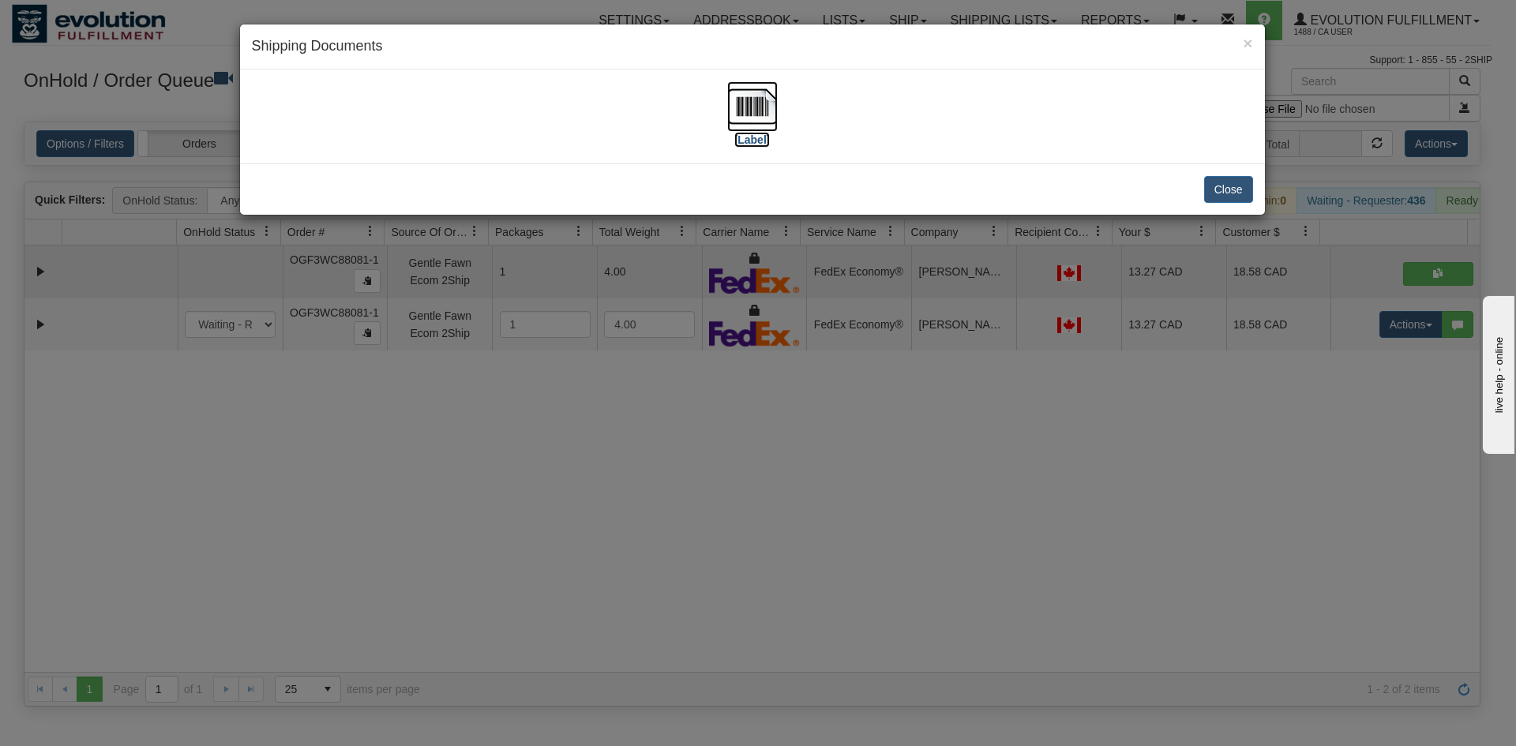
click at [763, 121] on img at bounding box center [752, 106] width 51 height 51
click at [1272, 355] on div "× Shipping Documents [Label] Close" at bounding box center [758, 373] width 1516 height 746
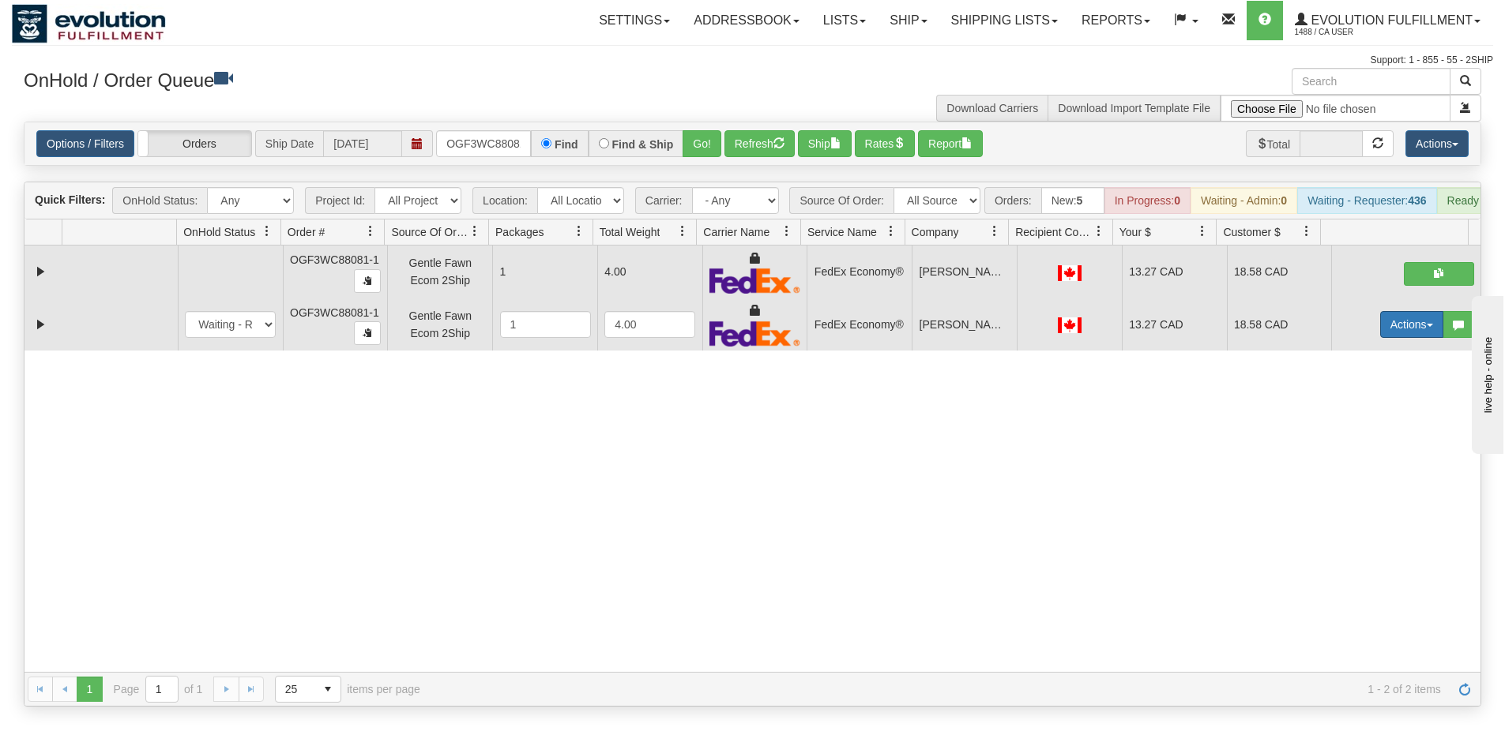
click at [1380, 330] on button "Actions" at bounding box center [1411, 324] width 63 height 27
click at [1364, 447] on link "Delete" at bounding box center [1379, 437] width 126 height 21
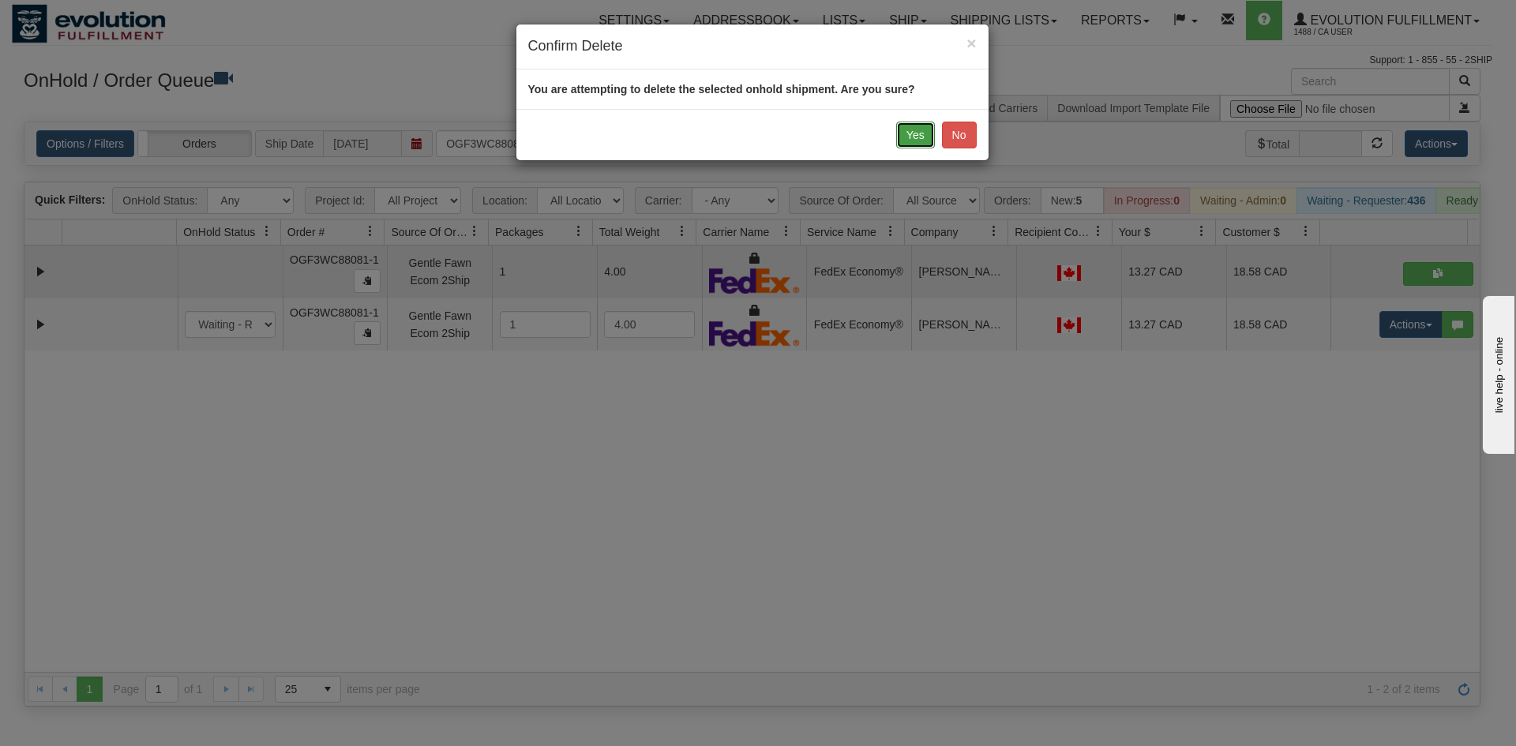
click at [911, 132] on button "Yes" at bounding box center [915, 135] width 39 height 27
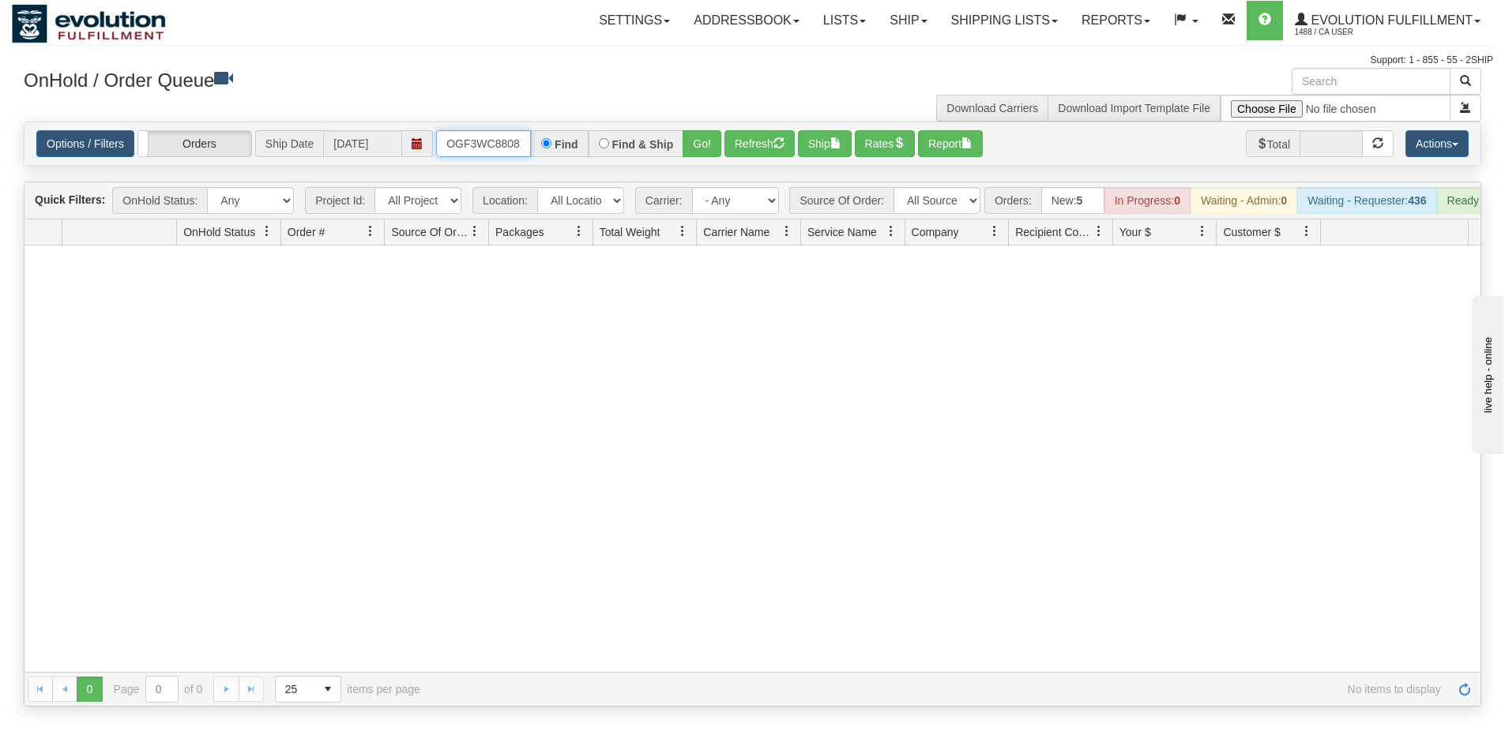
click at [496, 141] on input "OGF3WC88081-1" at bounding box center [483, 143] width 95 height 27
click at [694, 140] on button "Go!" at bounding box center [701, 143] width 39 height 27
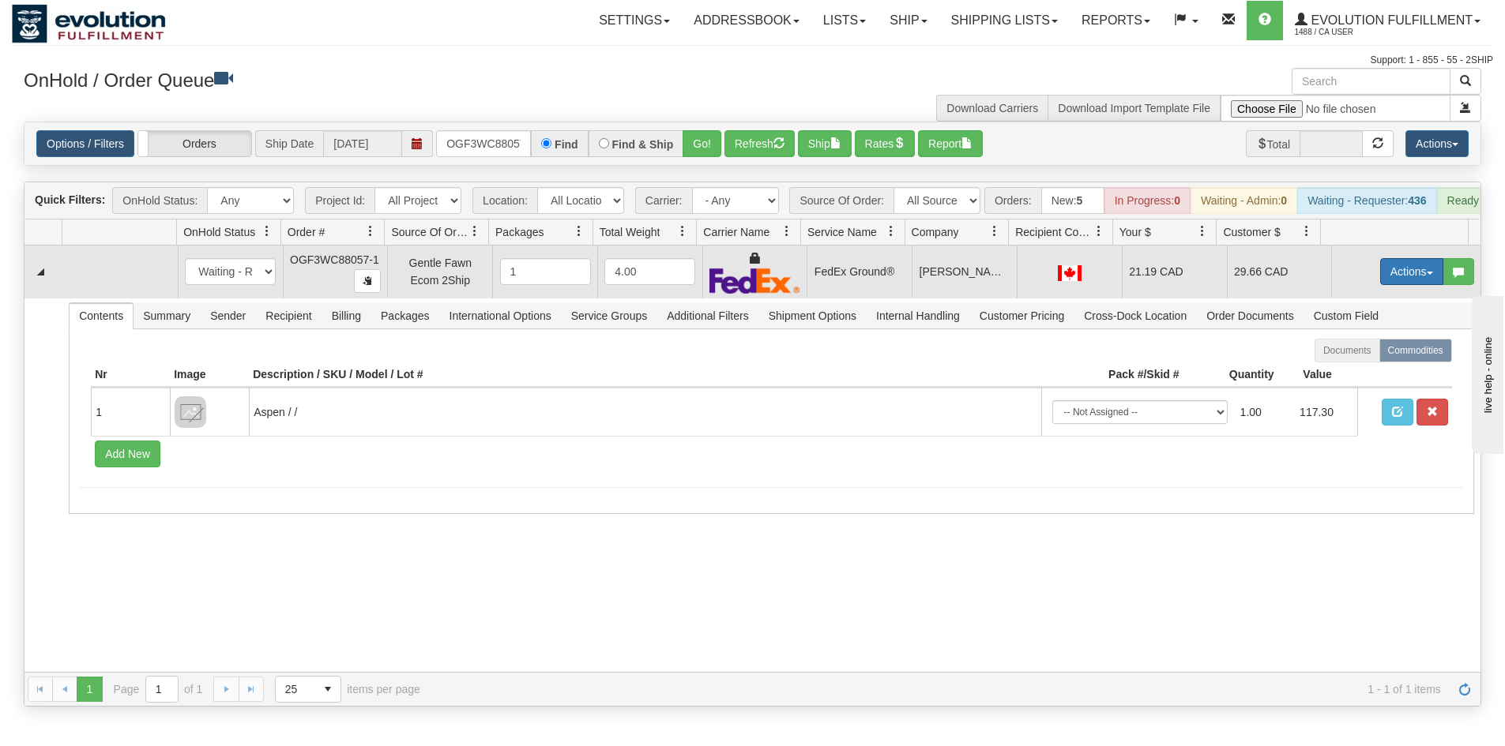
click at [1389, 284] on button "Actions" at bounding box center [1411, 271] width 63 height 27
click at [1359, 367] on link "Ship" at bounding box center [1379, 363] width 126 height 21
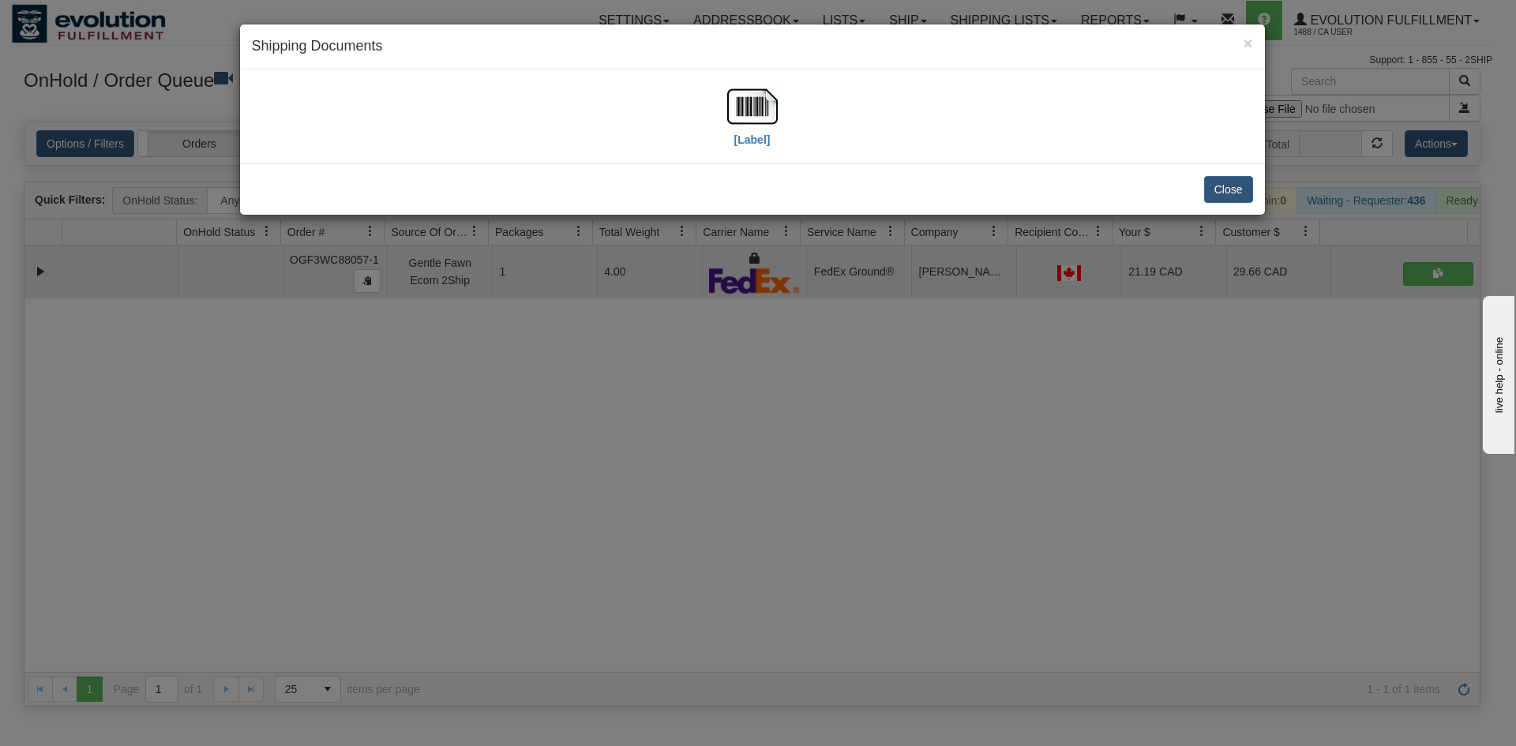
click at [717, 124] on div "[Label]" at bounding box center [753, 116] width 1002 height 70
click at [753, 125] on img at bounding box center [752, 106] width 51 height 51
click at [660, 393] on div "× Shipping Documents [Label] Close" at bounding box center [758, 373] width 1516 height 746
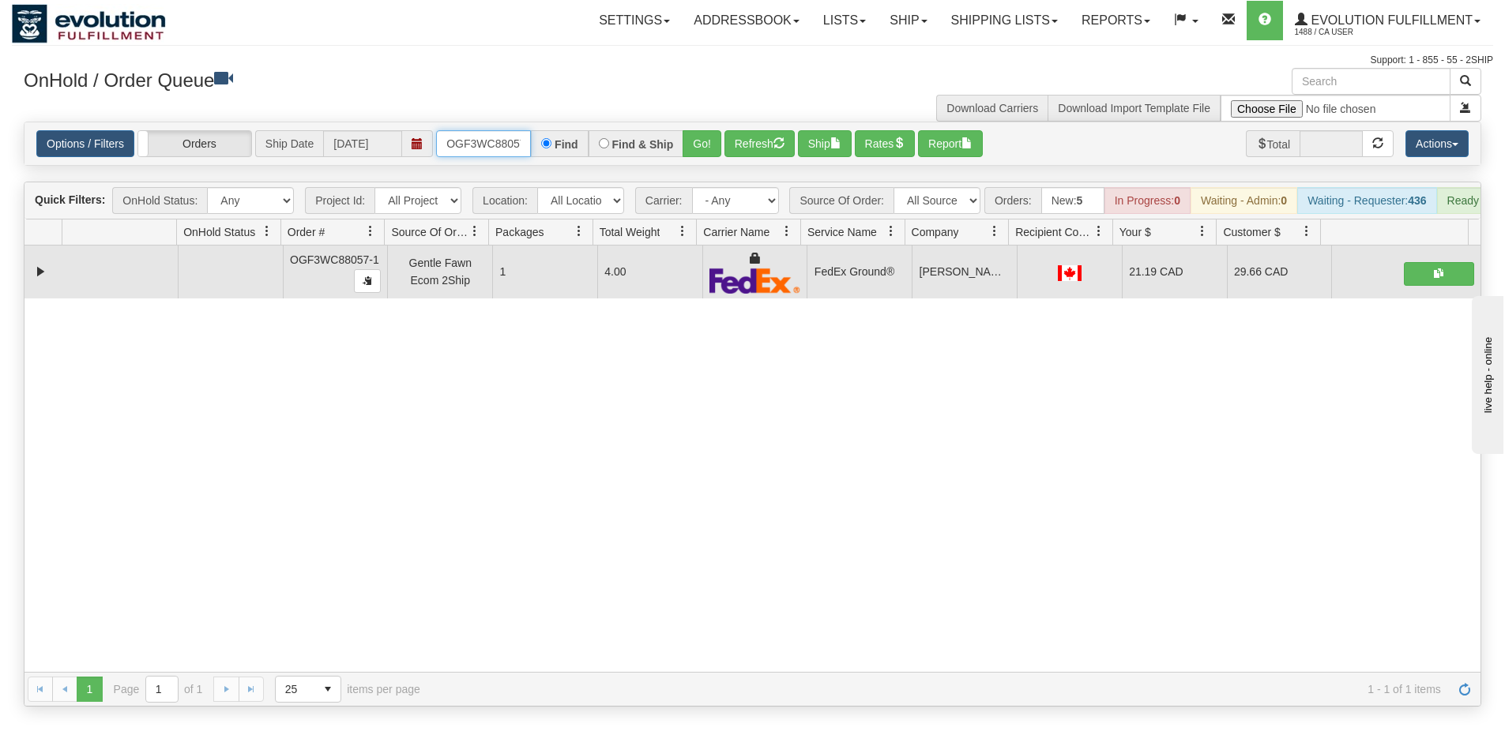
click at [466, 143] on input "OGF3WC88057-1" at bounding box center [483, 143] width 95 height 27
type input "OGF3WC88062-1"
click at [670, 141] on label "Find & Ship" at bounding box center [643, 144] width 62 height 11
click at [609, 141] on input "Find & Ship" at bounding box center [604, 143] width 10 height 10
radio input "true"
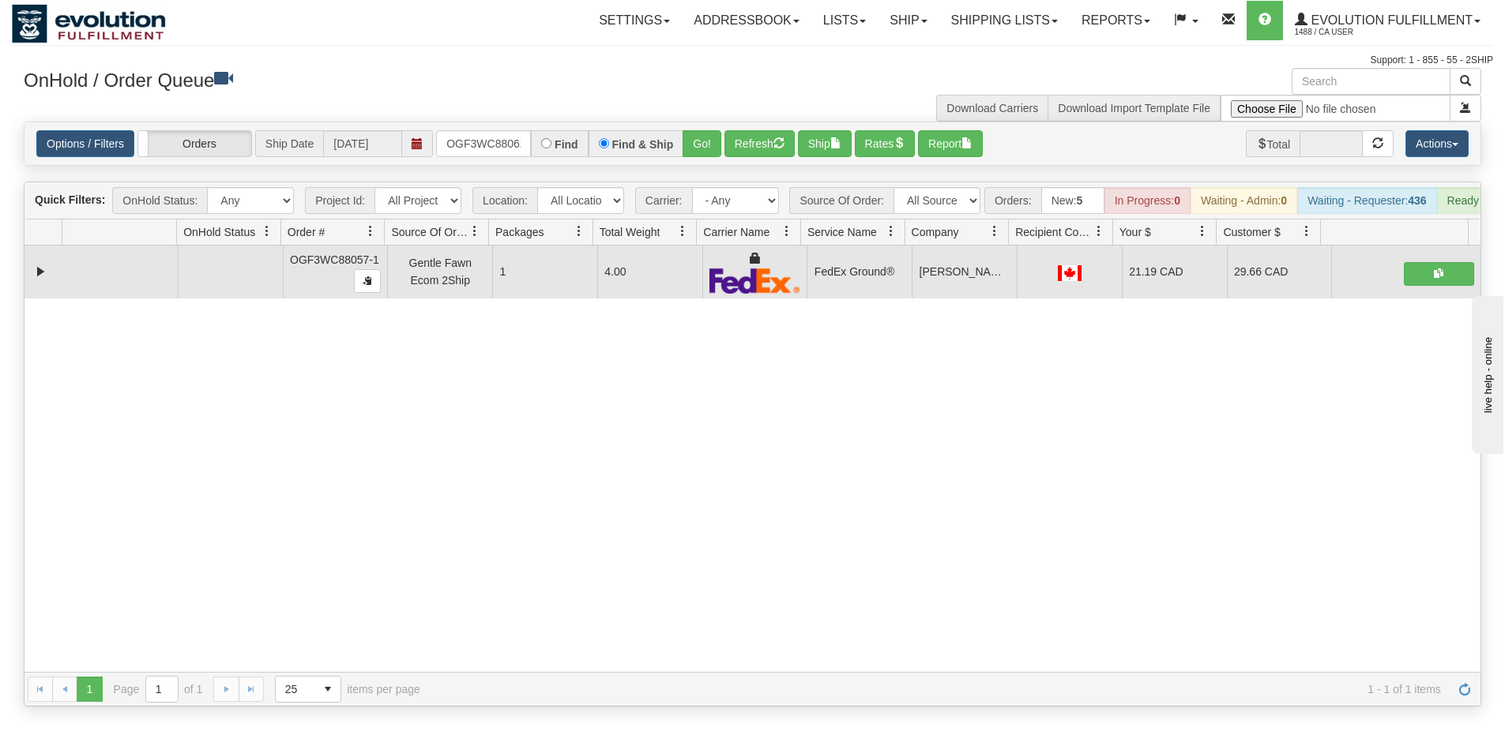
click at [675, 143] on div "Find & Ship" at bounding box center [636, 143] width 96 height 27
click at [682, 145] on button "Go!" at bounding box center [701, 143] width 39 height 27
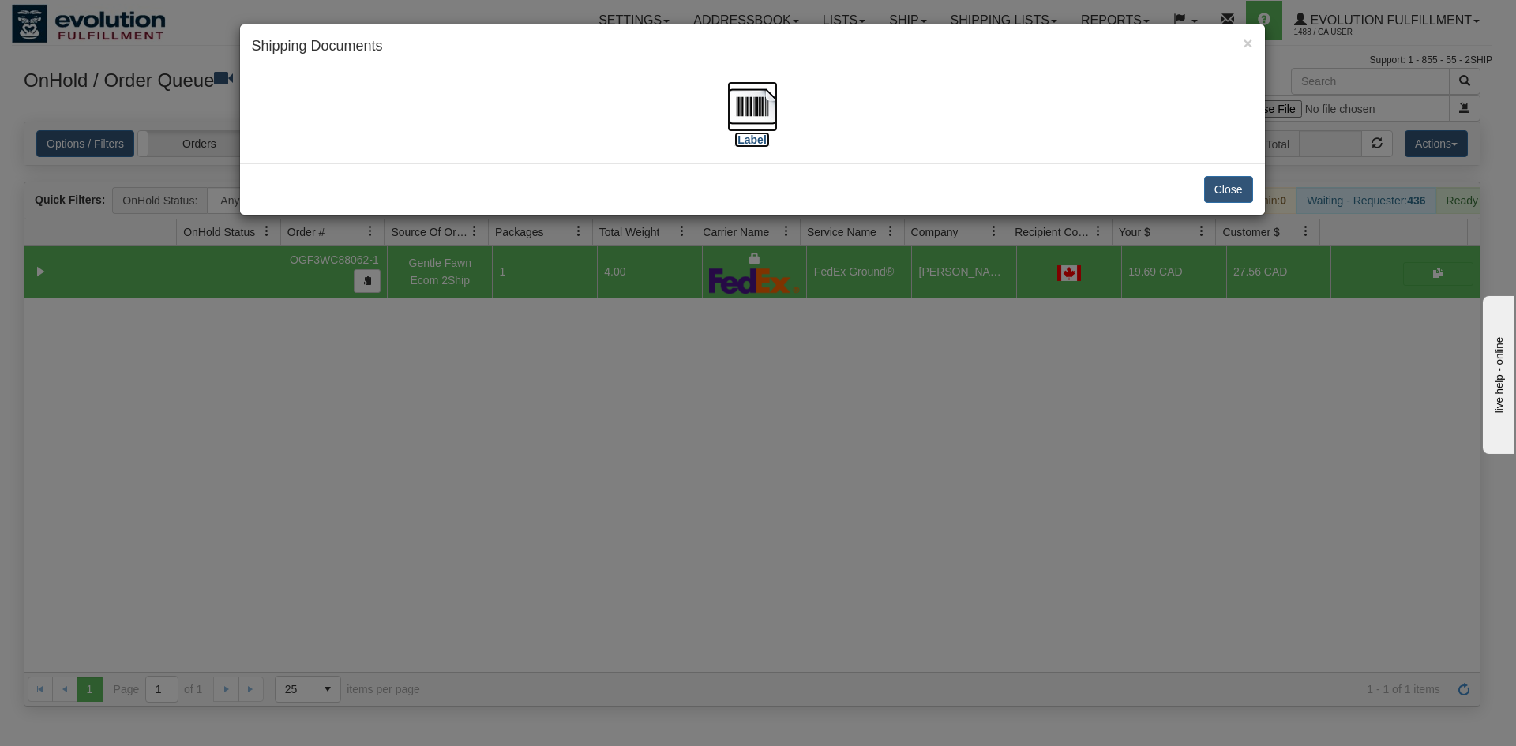
click at [729, 100] on img at bounding box center [752, 106] width 51 height 51
drag, startPoint x: 460, startPoint y: 573, endPoint x: 459, endPoint y: 562, distance: 11.1
click at [460, 573] on div "× Shipping Documents [Label] Close" at bounding box center [758, 373] width 1516 height 746
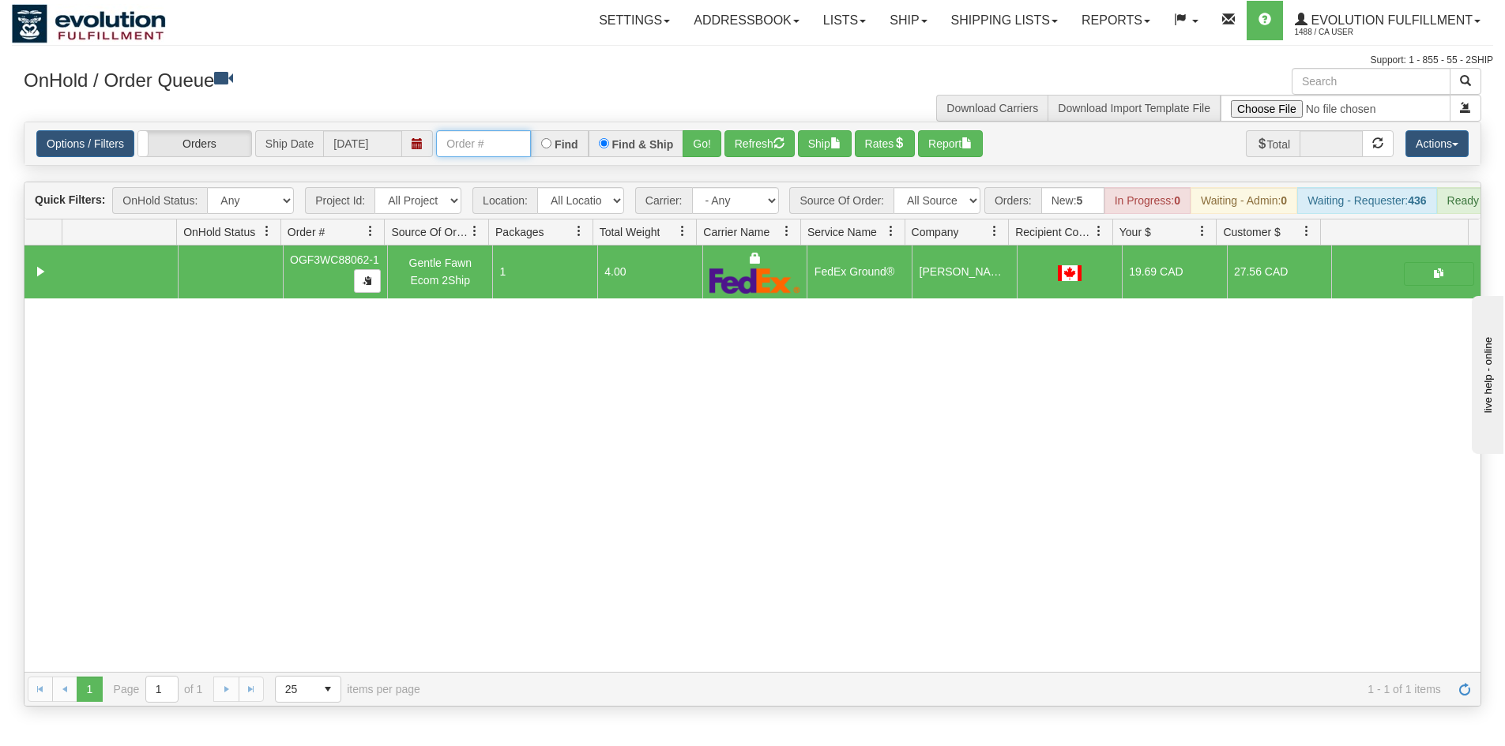
click at [479, 146] on input "text" at bounding box center [483, 143] width 95 height 27
type input "OGF3WC88066-1"
click at [696, 147] on button "Go!" at bounding box center [701, 143] width 39 height 27
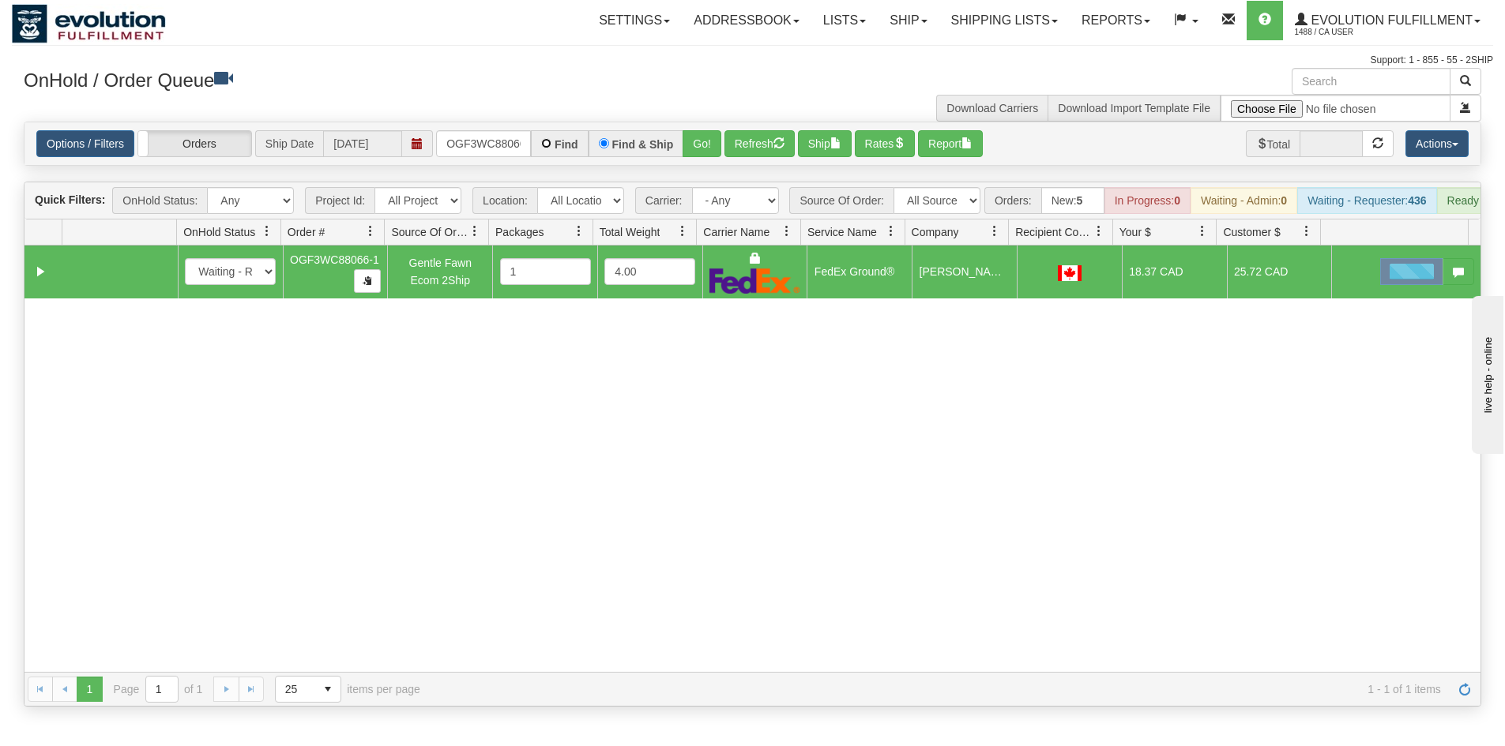
click at [544, 141] on input "Find" at bounding box center [546, 143] width 10 height 10
radio input "true"
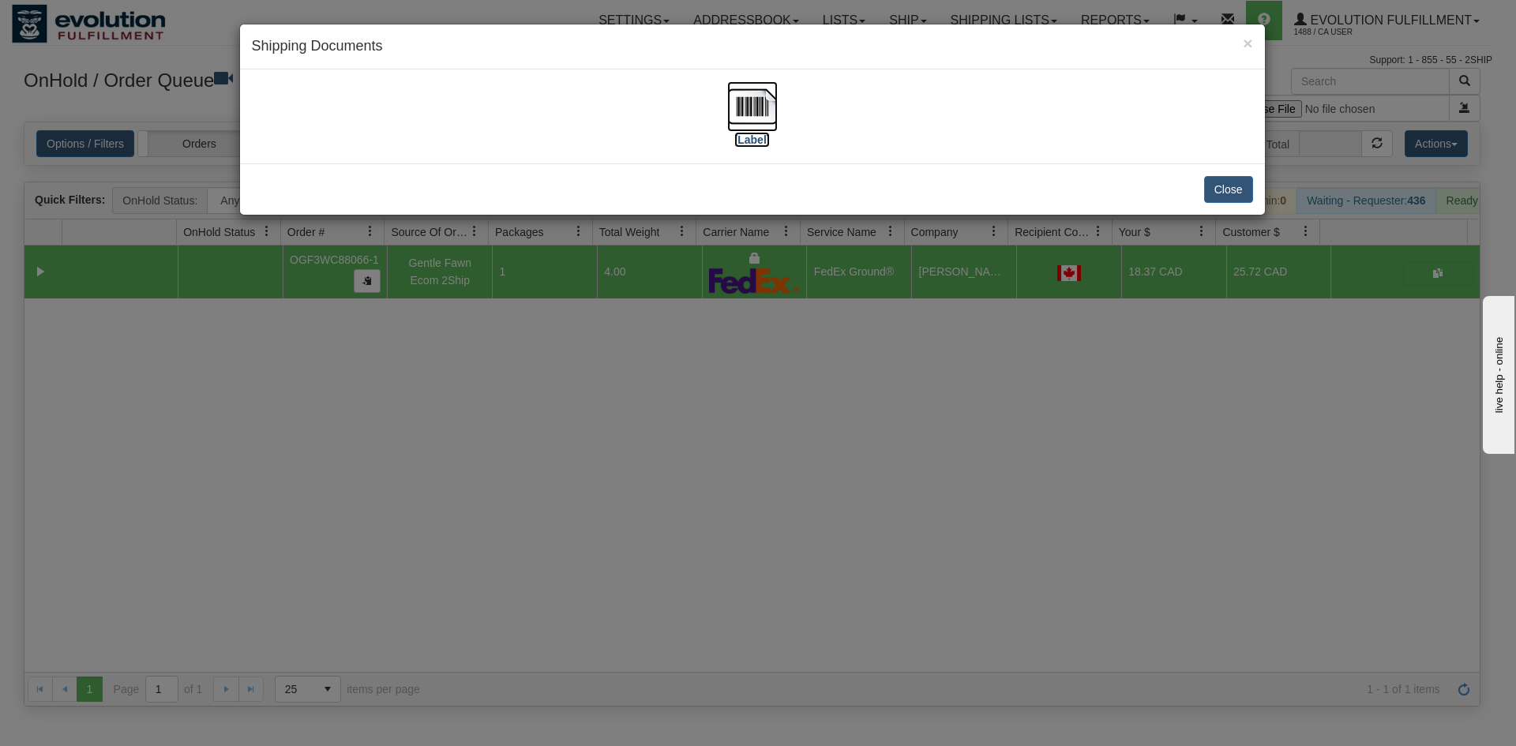
click at [727, 101] on img at bounding box center [752, 106] width 51 height 51
drag, startPoint x: 574, startPoint y: 468, endPoint x: 558, endPoint y: 431, distance: 39.6
click at [573, 466] on div "× Shipping Documents [Label] Close" at bounding box center [758, 373] width 1516 height 746
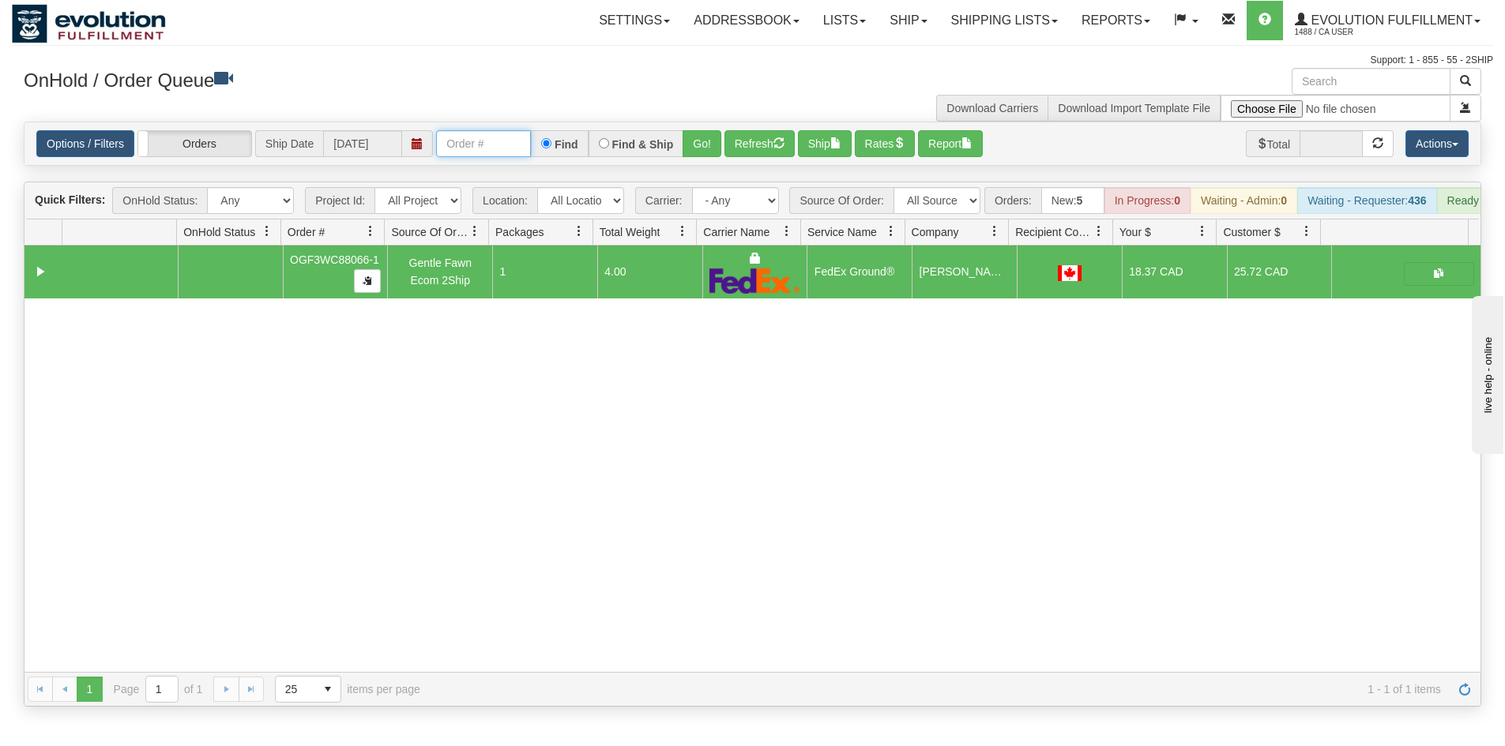
click at [478, 139] on input "text" at bounding box center [483, 143] width 95 height 27
click at [697, 137] on button "Go!" at bounding box center [701, 143] width 39 height 27
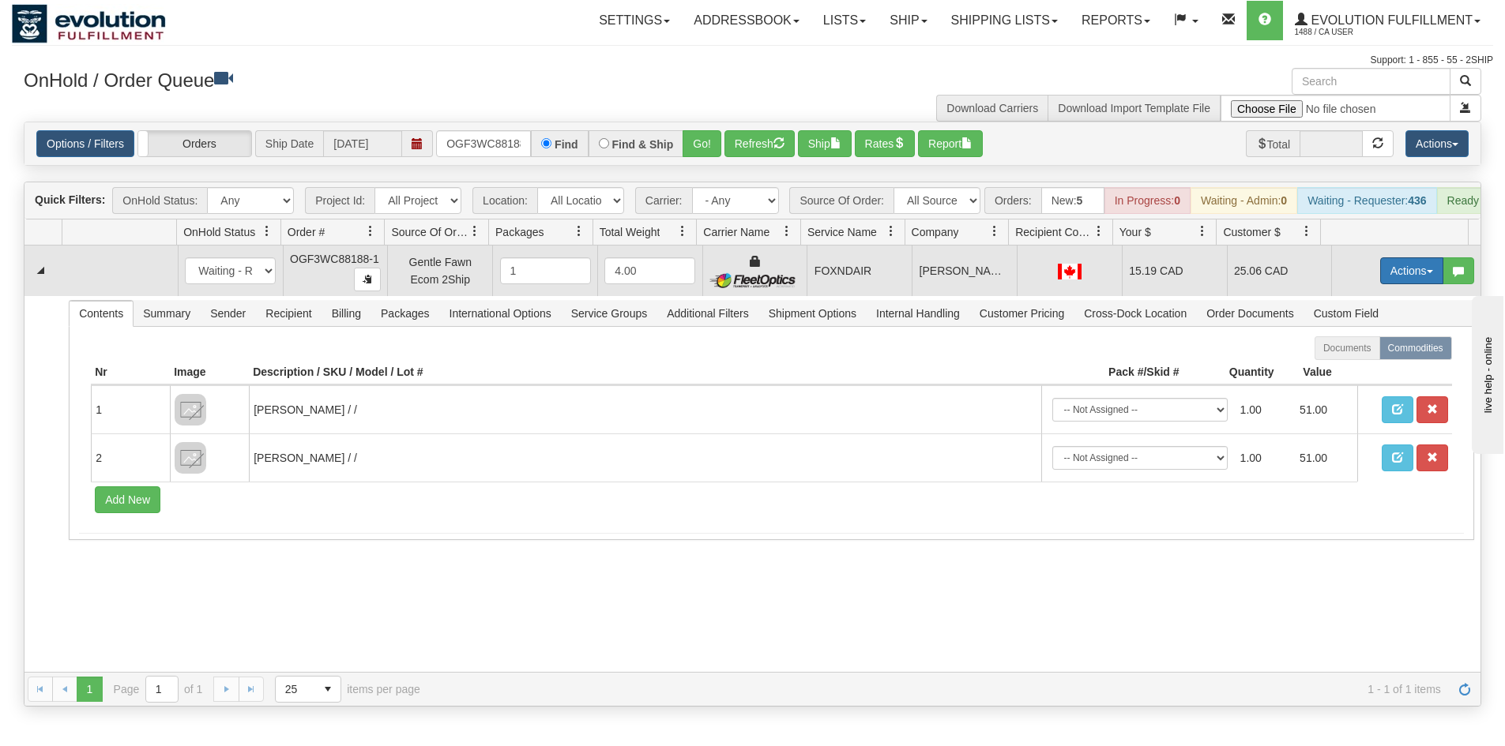
click at [1391, 273] on button "Actions" at bounding box center [1411, 270] width 63 height 27
click at [1383, 373] on link "Ship" at bounding box center [1379, 362] width 126 height 21
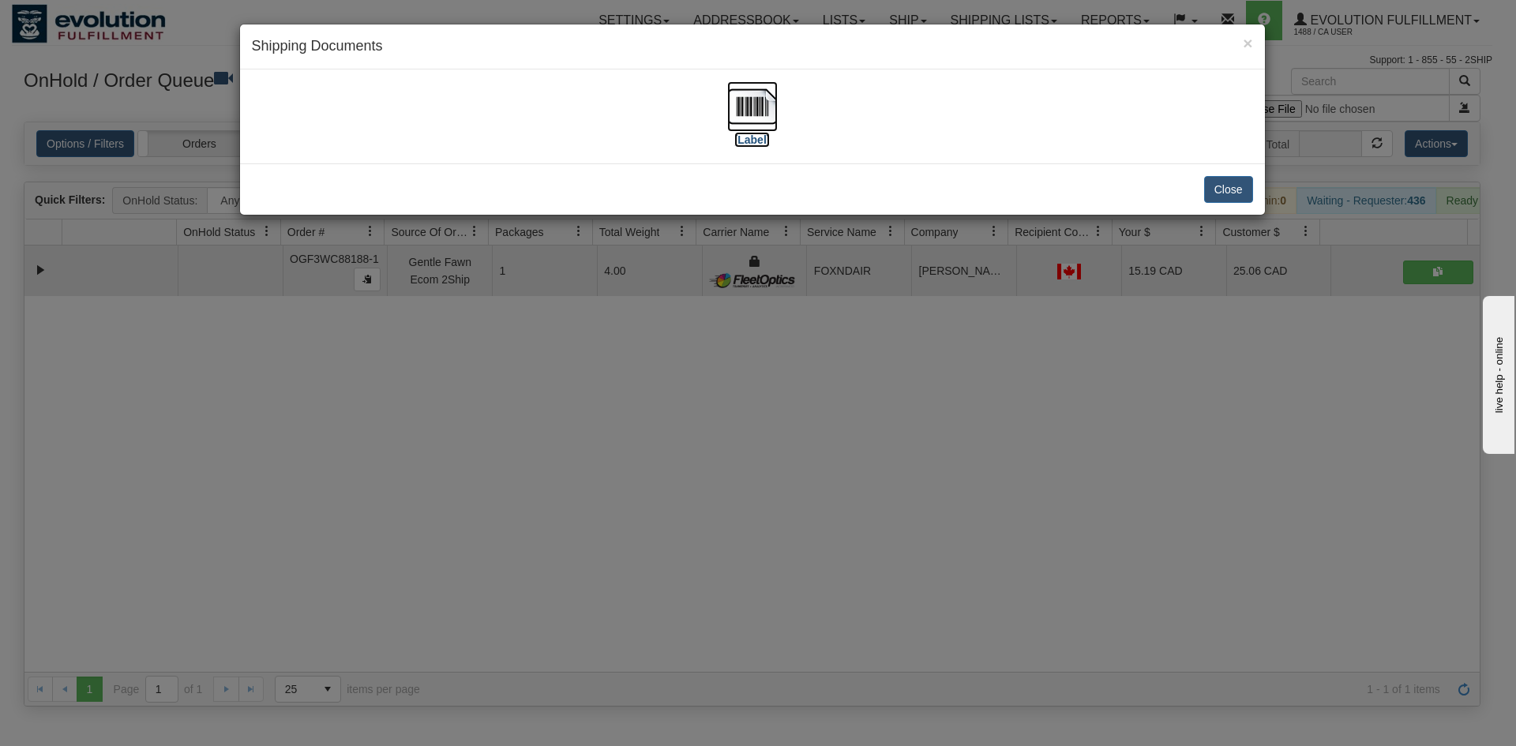
click at [760, 108] on img at bounding box center [752, 106] width 51 height 51
drag, startPoint x: 548, startPoint y: 569, endPoint x: 556, endPoint y: 470, distance: 99.8
click at [550, 569] on div "× Shipping Documents [Label] Close" at bounding box center [758, 373] width 1516 height 746
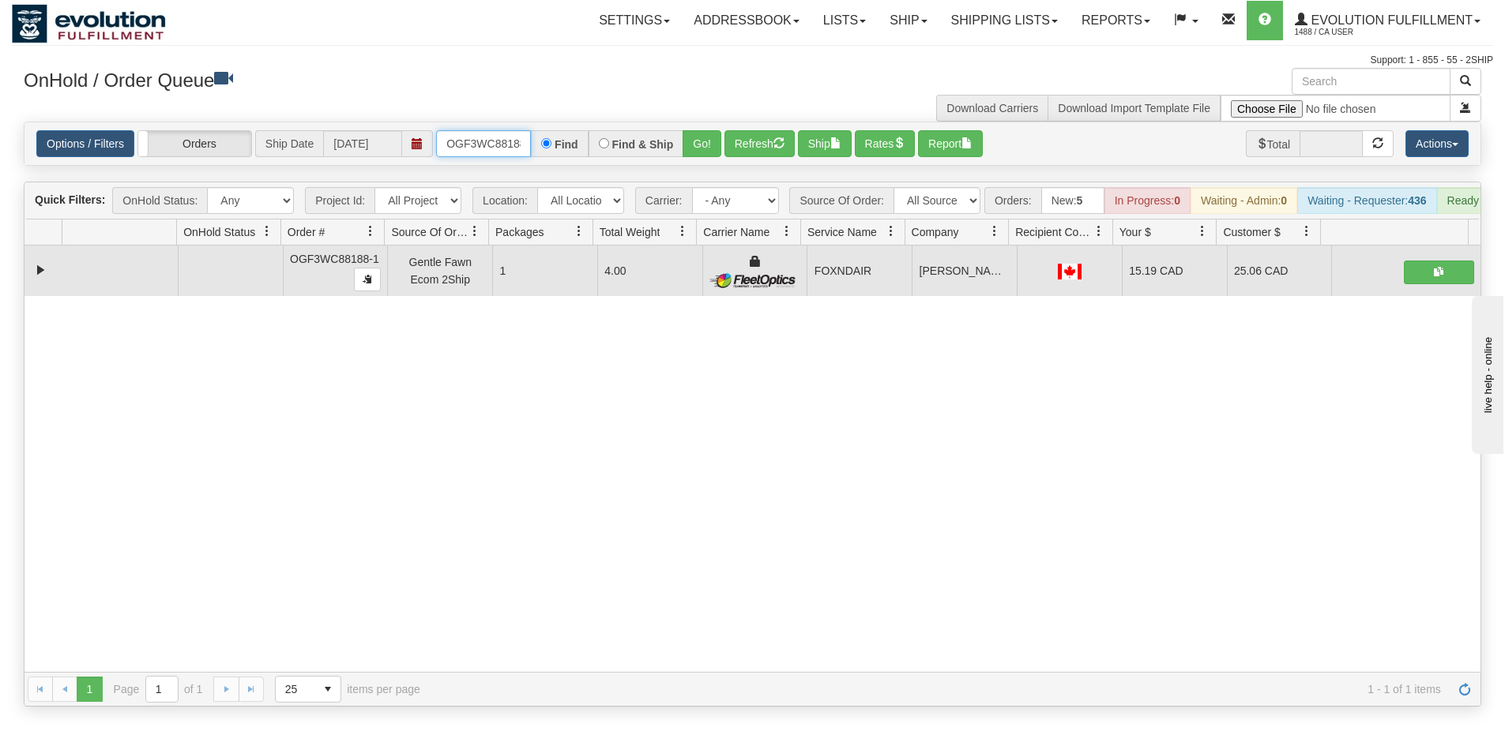
click at [517, 150] on input "OGF3WC88188-1" at bounding box center [483, 143] width 95 height 27
click at [515, 137] on input "OGF3WC88188-1" at bounding box center [483, 143] width 95 height 27
click at [693, 155] on button "Go!" at bounding box center [701, 143] width 39 height 27
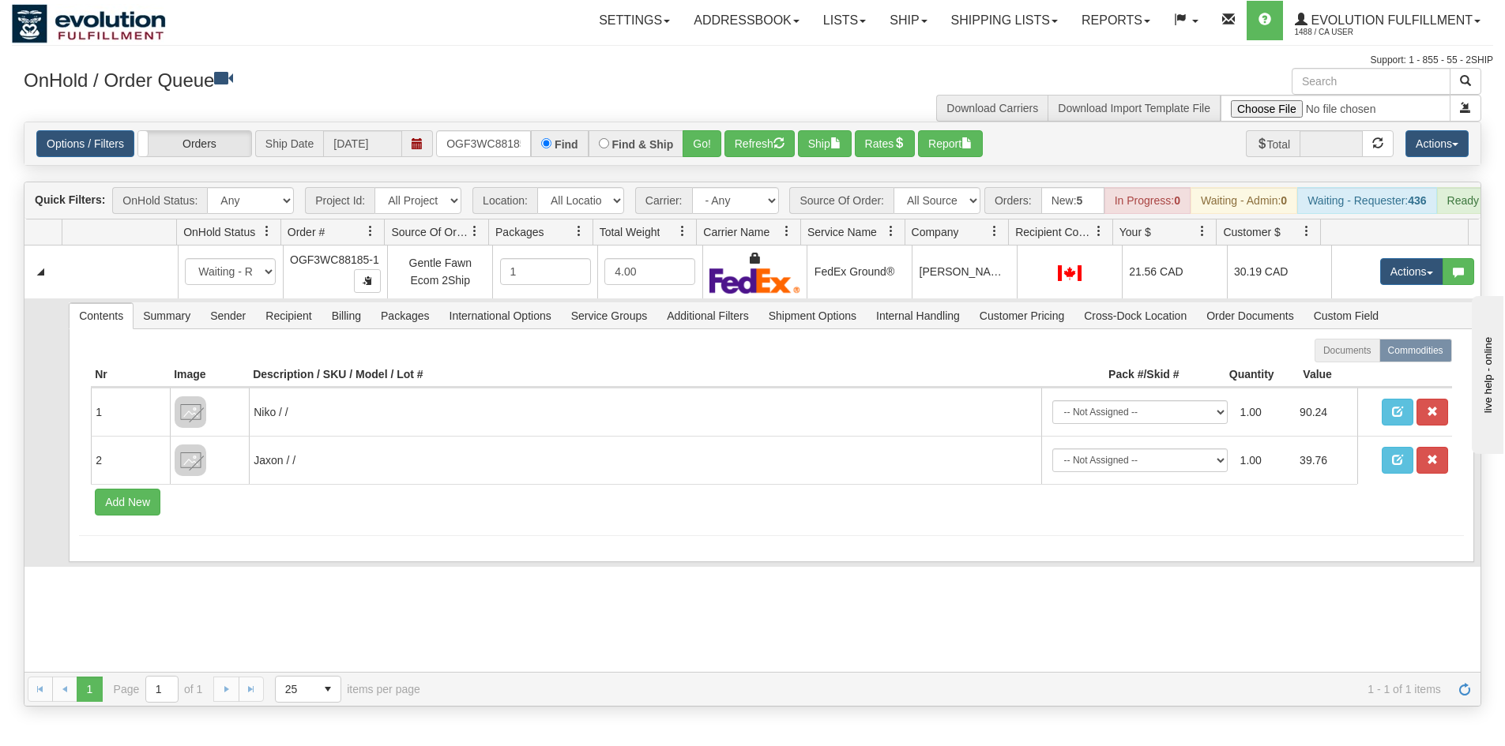
click at [62, 451] on td "Contents Summary Sender Recipient Billing Packages International Options Servic…" at bounding box center [771, 433] width 1418 height 269
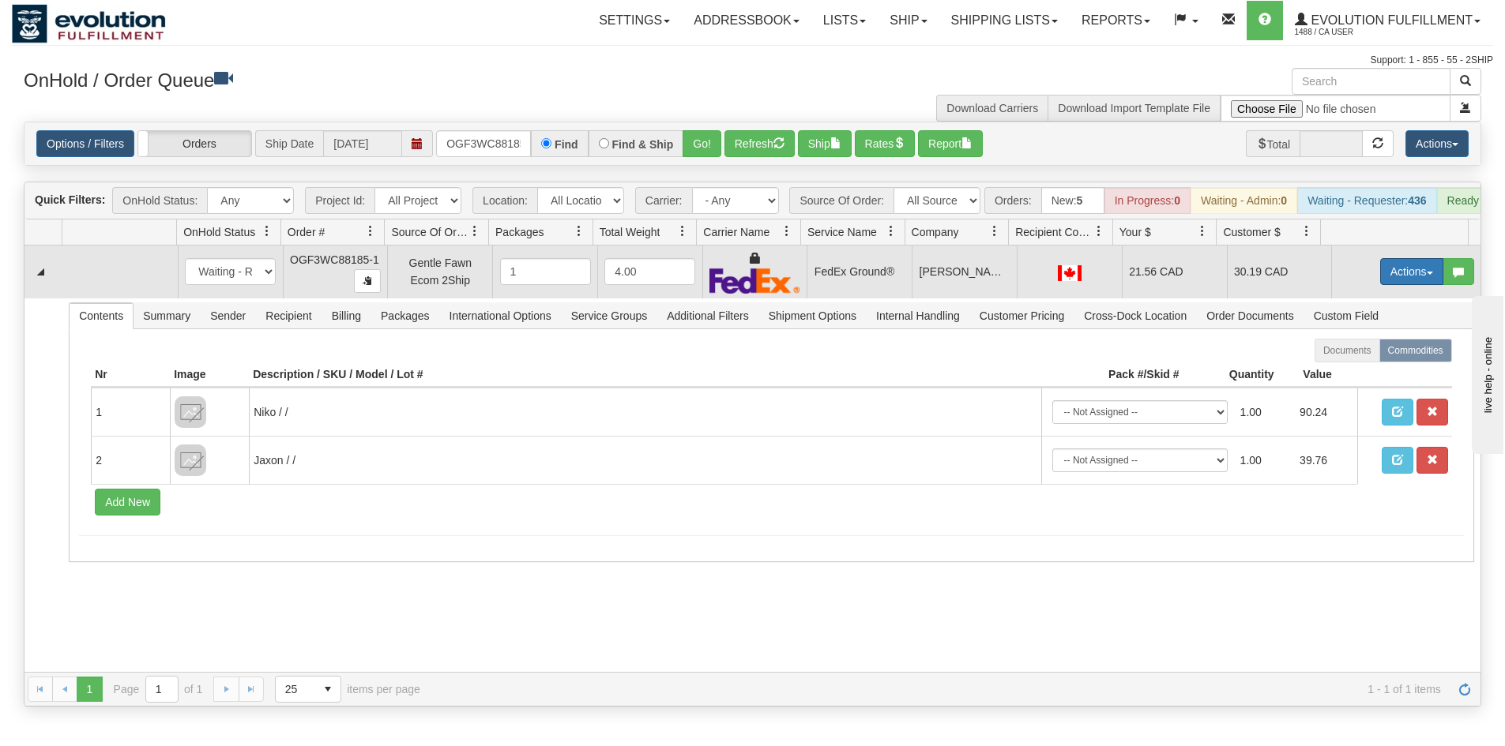
click at [1396, 281] on button "Actions" at bounding box center [1411, 271] width 63 height 27
click at [1362, 374] on link "Ship" at bounding box center [1379, 363] width 126 height 21
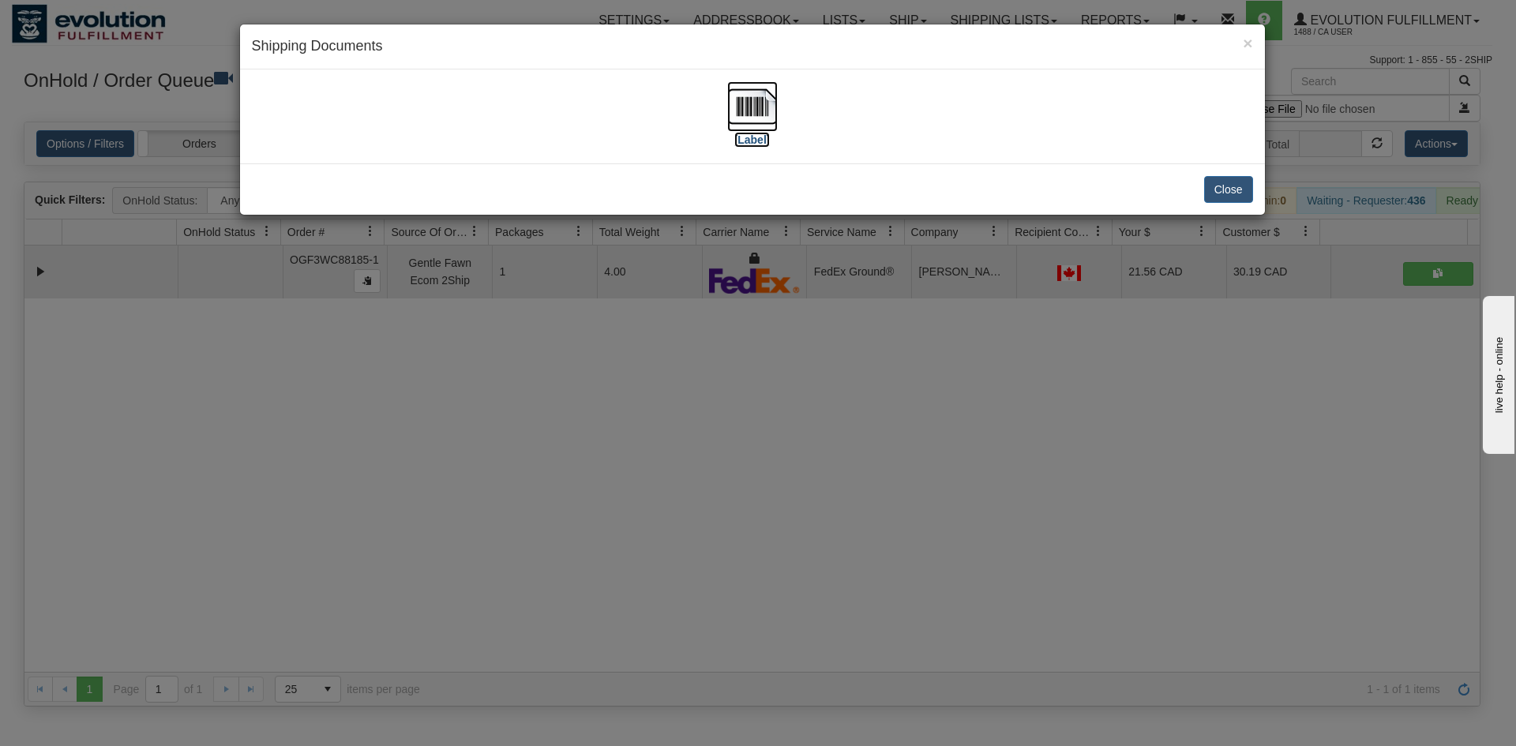
click at [764, 115] on img at bounding box center [752, 106] width 51 height 51
click at [547, 453] on div "× Shipping Documents [Label] Close" at bounding box center [758, 373] width 1516 height 746
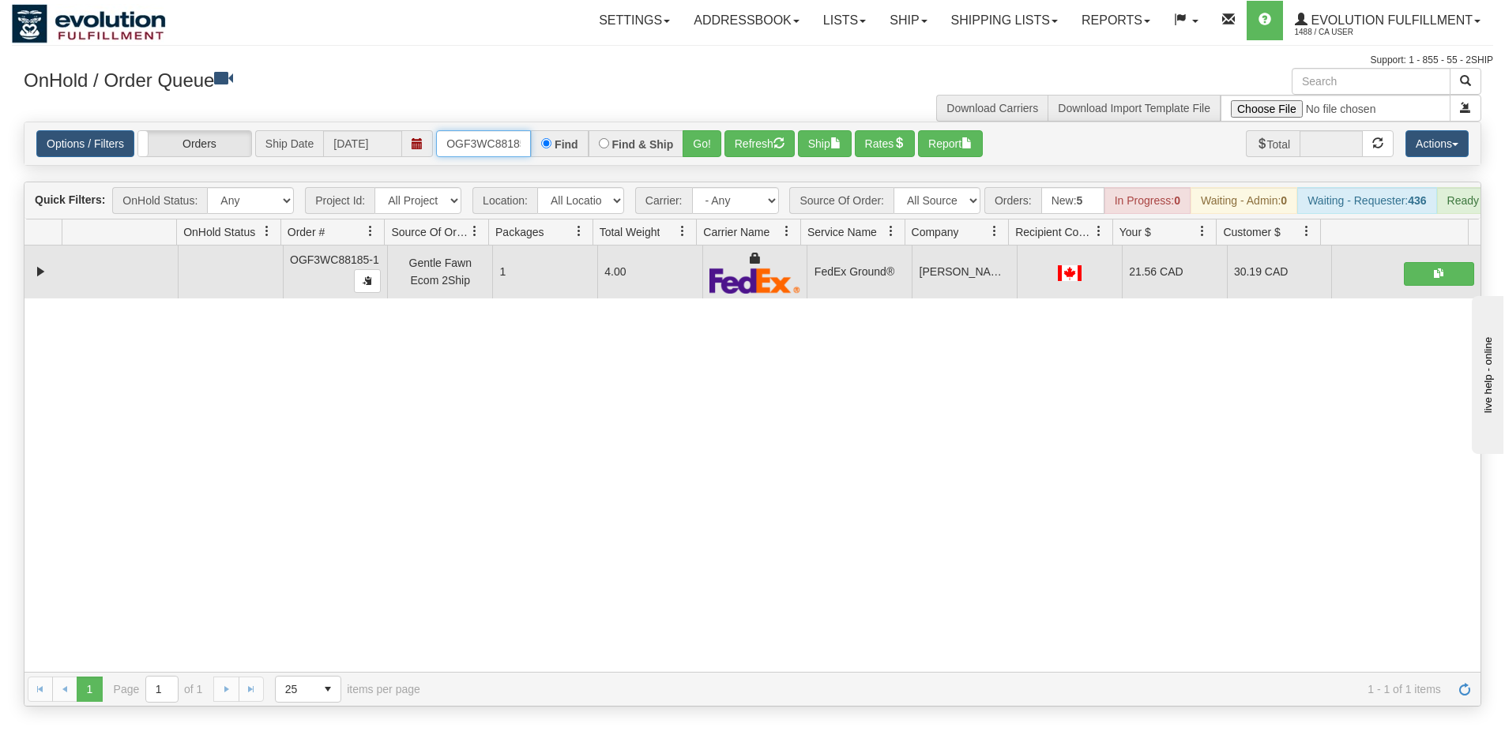
click at [485, 137] on input "OGF3WC88185-1" at bounding box center [483, 143] width 95 height 27
click at [706, 146] on button "Go!" at bounding box center [701, 143] width 39 height 27
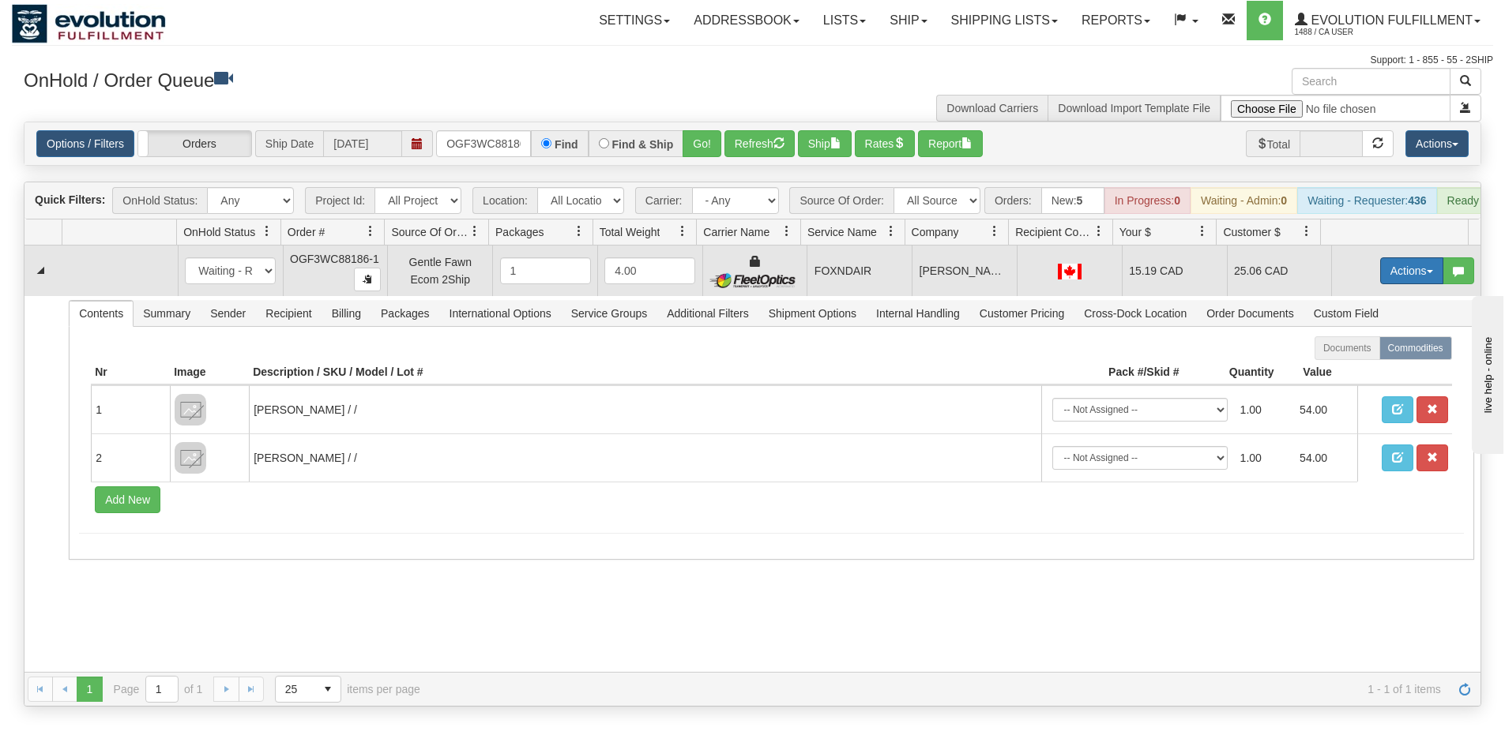
click at [1399, 282] on button "Actions" at bounding box center [1411, 270] width 63 height 27
click at [1365, 371] on link "Ship" at bounding box center [1379, 362] width 126 height 21
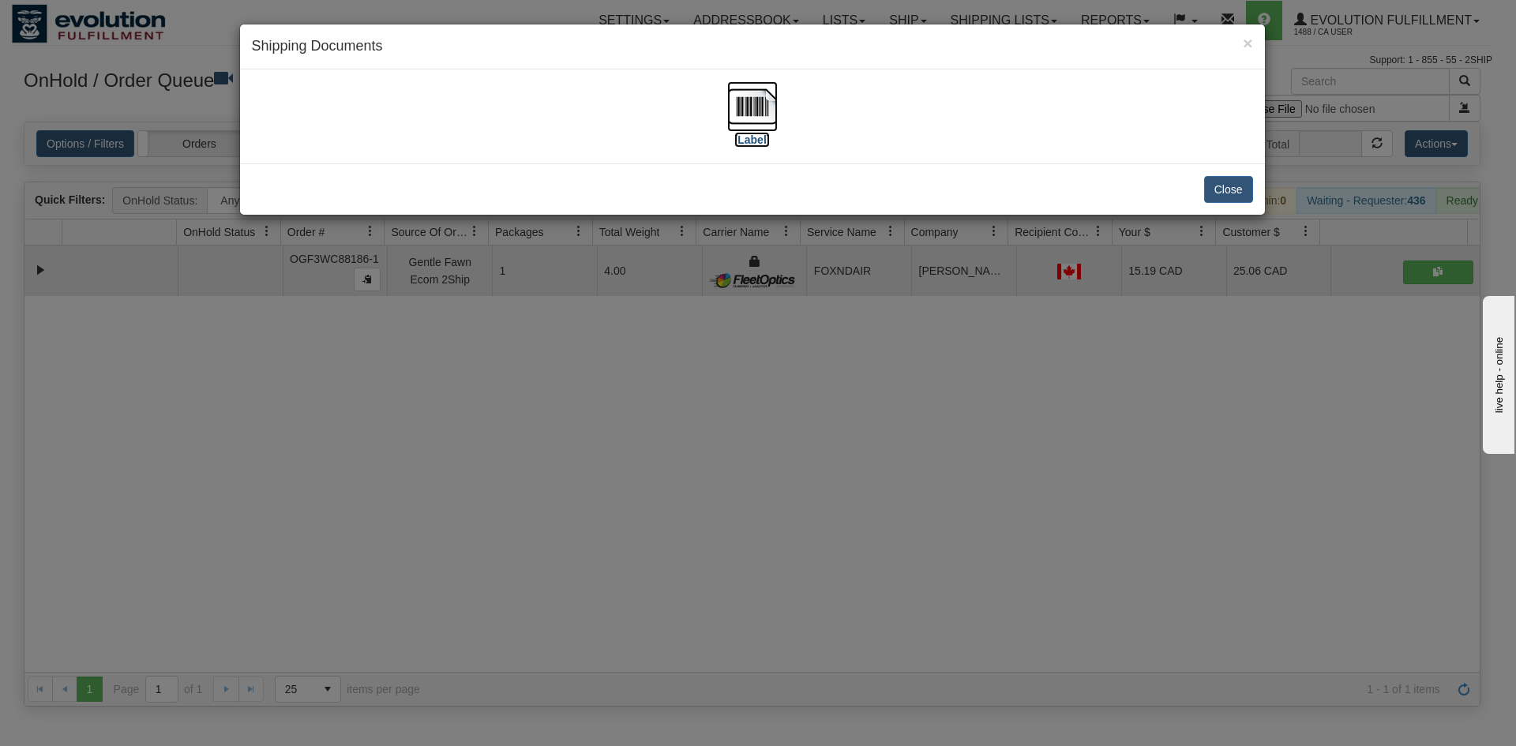
click at [746, 109] on img at bounding box center [752, 106] width 51 height 51
drag, startPoint x: 655, startPoint y: 442, endPoint x: 443, endPoint y: 239, distance: 293.8
click at [653, 438] on div "× Shipping Documents [Label] Close" at bounding box center [758, 373] width 1516 height 746
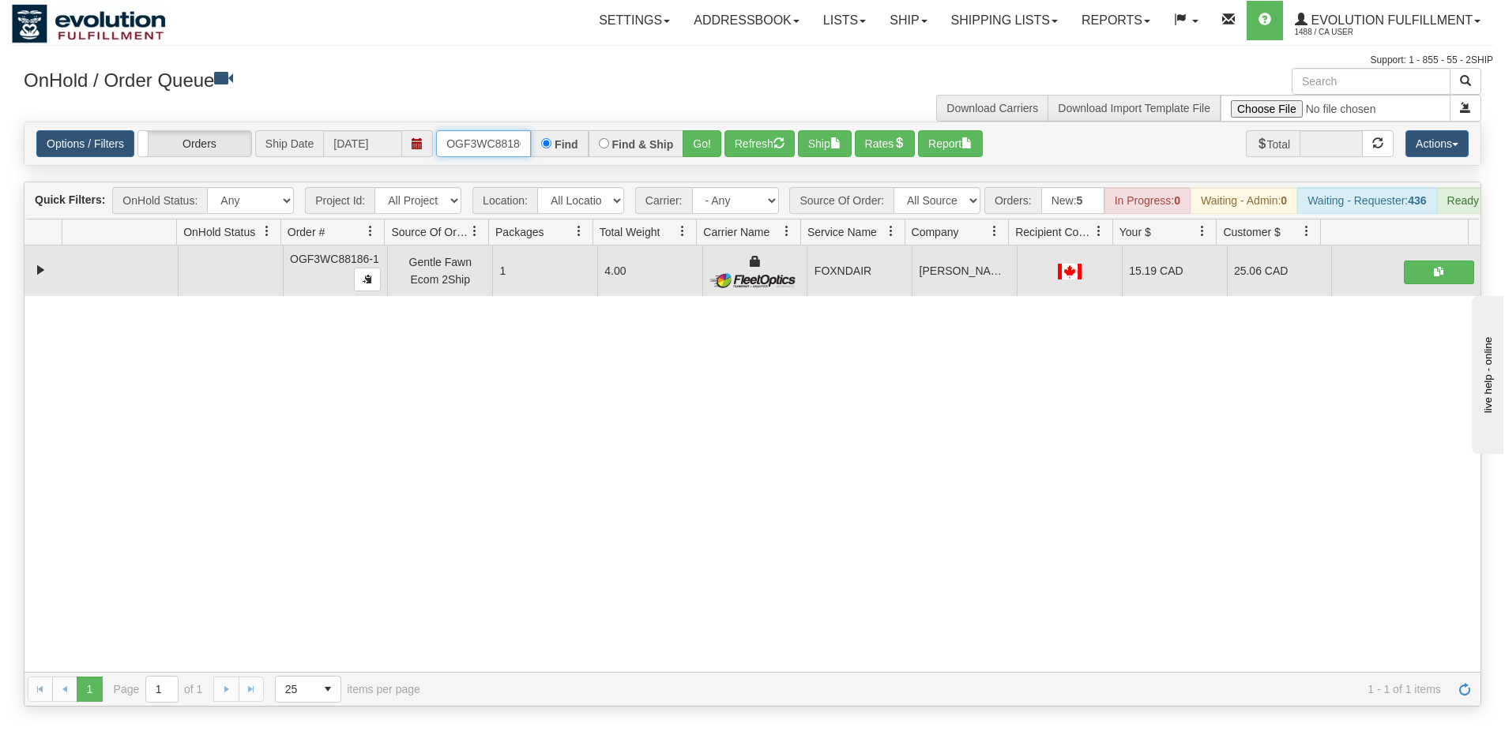
click at [464, 137] on input "OGF3WC88186-1" at bounding box center [483, 143] width 95 height 27
click at [707, 150] on button "Go!" at bounding box center [701, 143] width 39 height 27
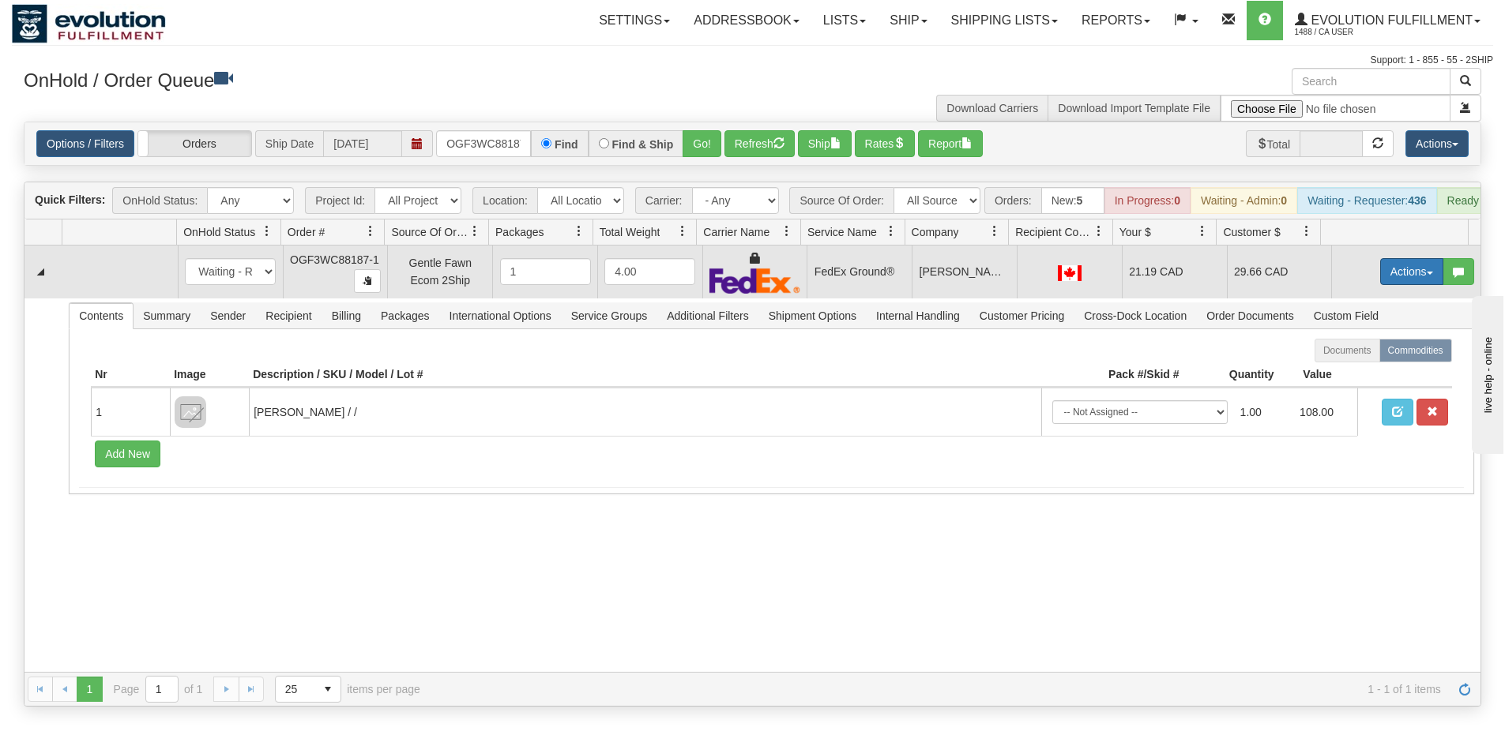
click at [1388, 285] on button "Actions" at bounding box center [1411, 271] width 63 height 27
click at [1370, 374] on link "Ship" at bounding box center [1379, 363] width 126 height 21
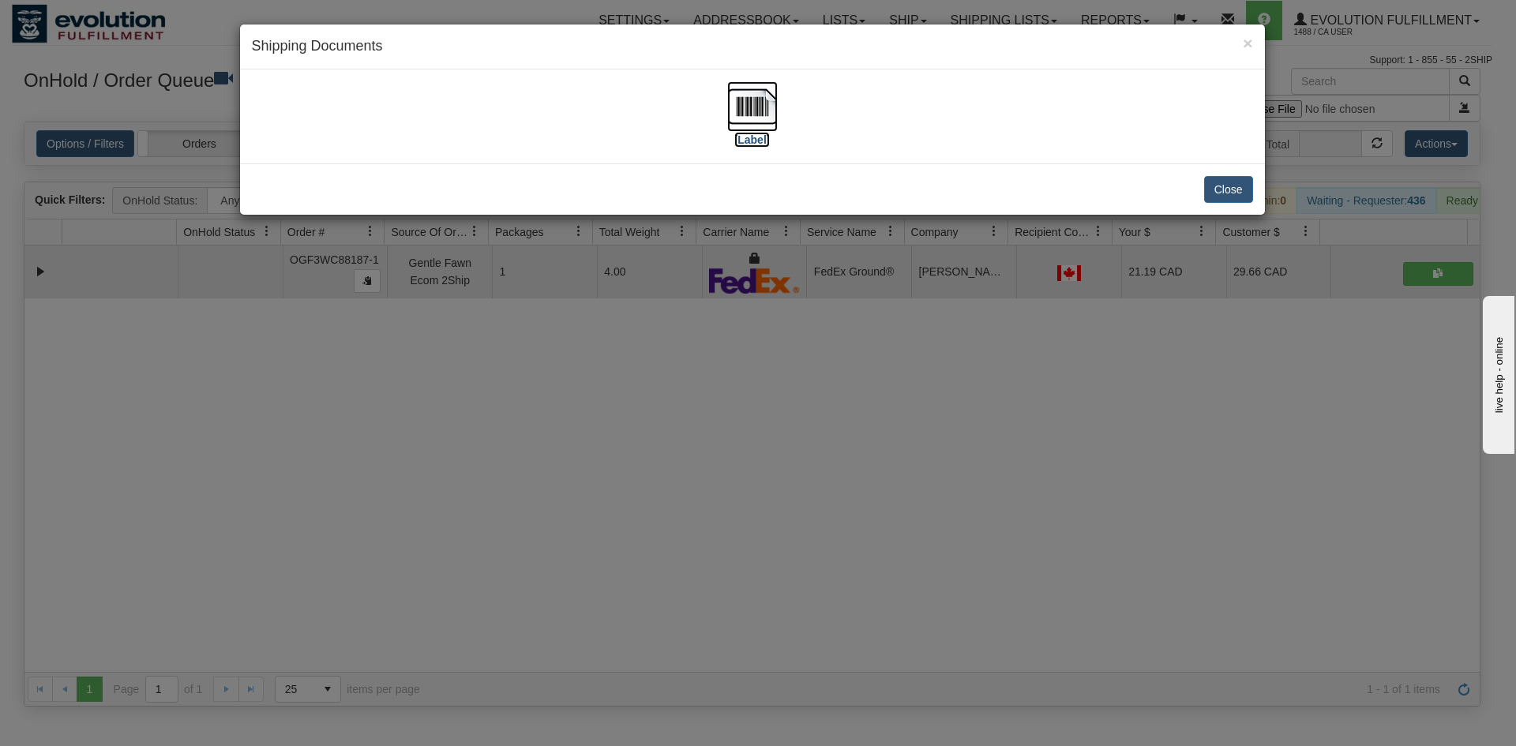
click at [741, 96] on img at bounding box center [752, 106] width 51 height 51
click at [497, 447] on div "× Shipping Documents [Label] Close" at bounding box center [758, 373] width 1516 height 746
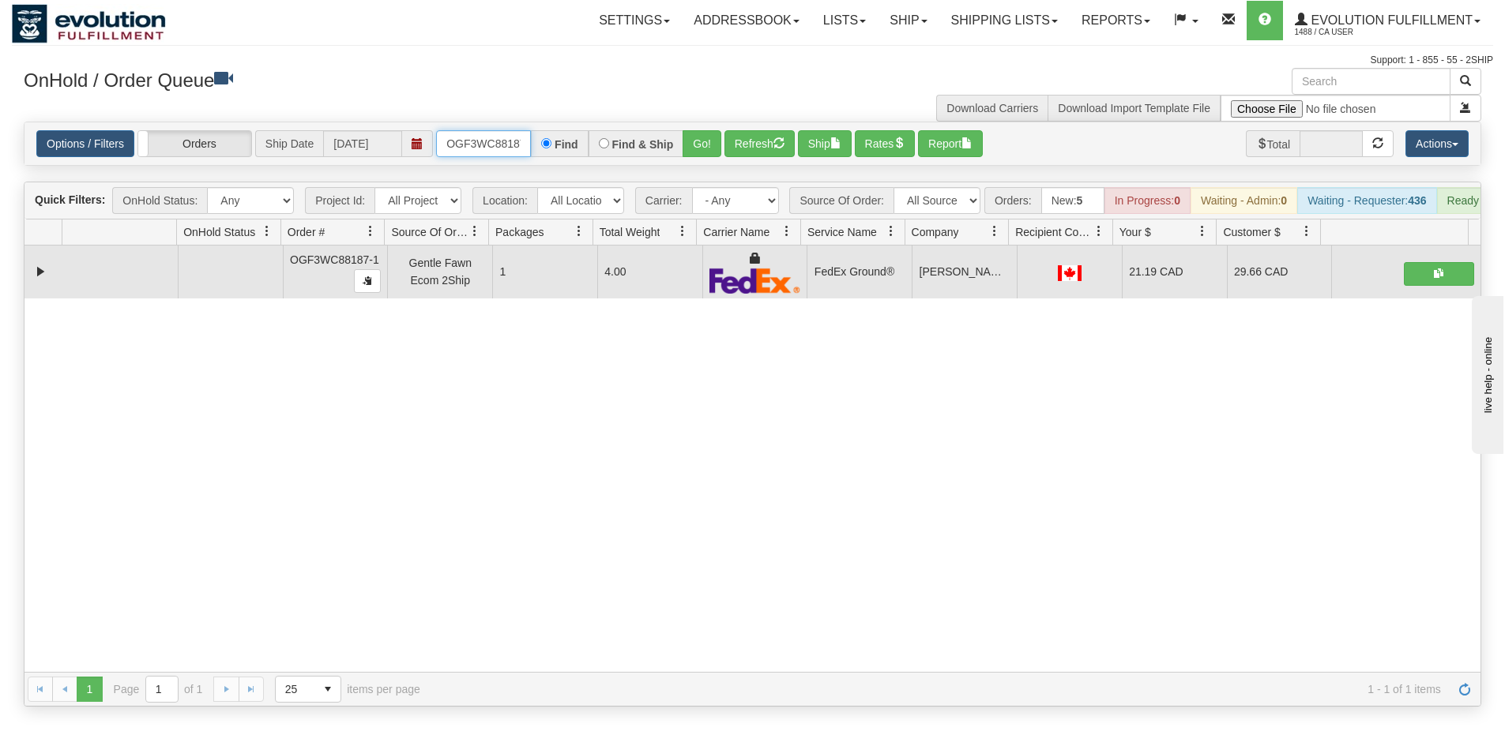
click at [507, 152] on input "OGF3WC88187-1" at bounding box center [483, 143] width 95 height 27
click at [703, 148] on button "Go!" at bounding box center [701, 143] width 39 height 27
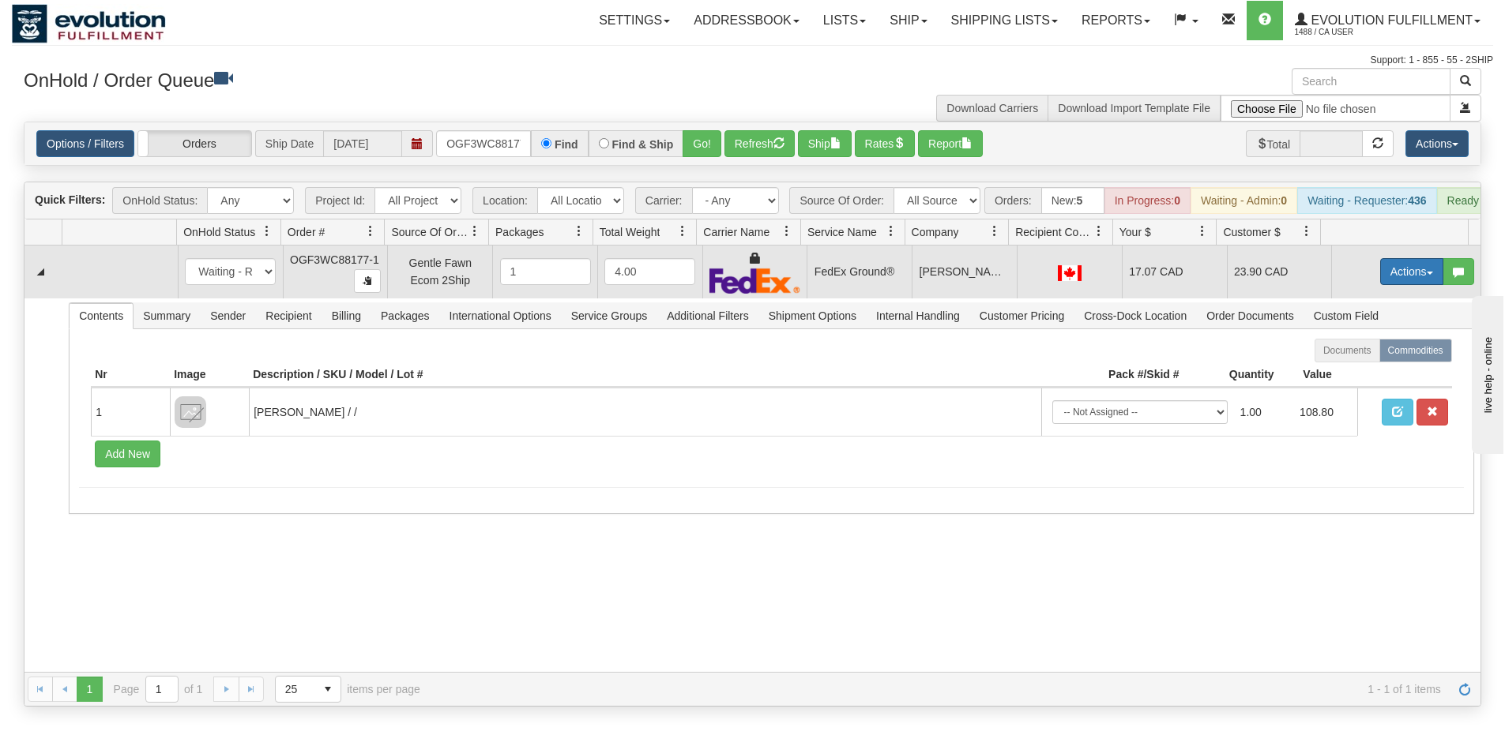
click at [1407, 285] on button "Actions" at bounding box center [1411, 271] width 63 height 27
click at [1369, 374] on link "Ship" at bounding box center [1379, 363] width 126 height 21
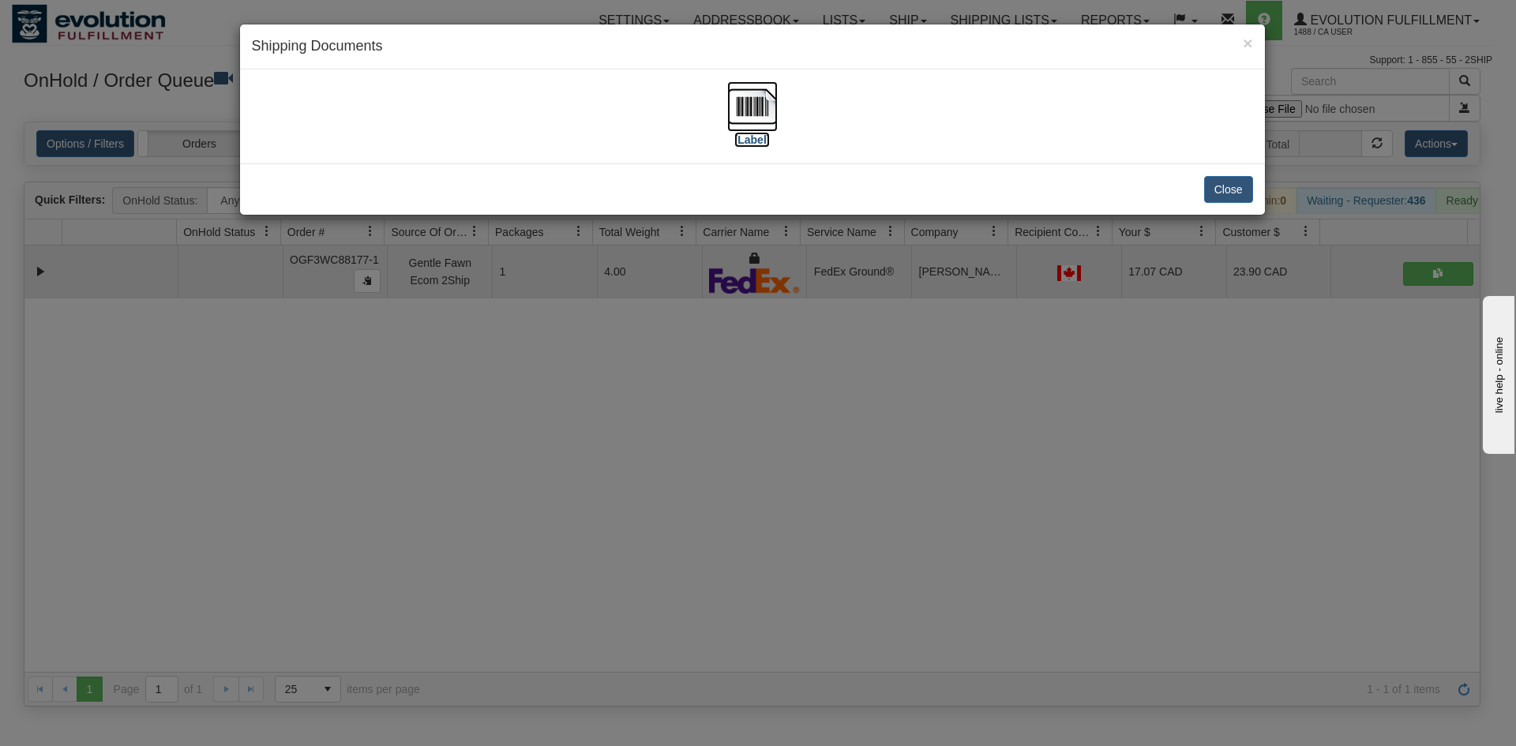
click at [741, 121] on img at bounding box center [752, 106] width 51 height 51
click at [586, 493] on div "× Shipping Documents [Label] Close" at bounding box center [758, 373] width 1516 height 746
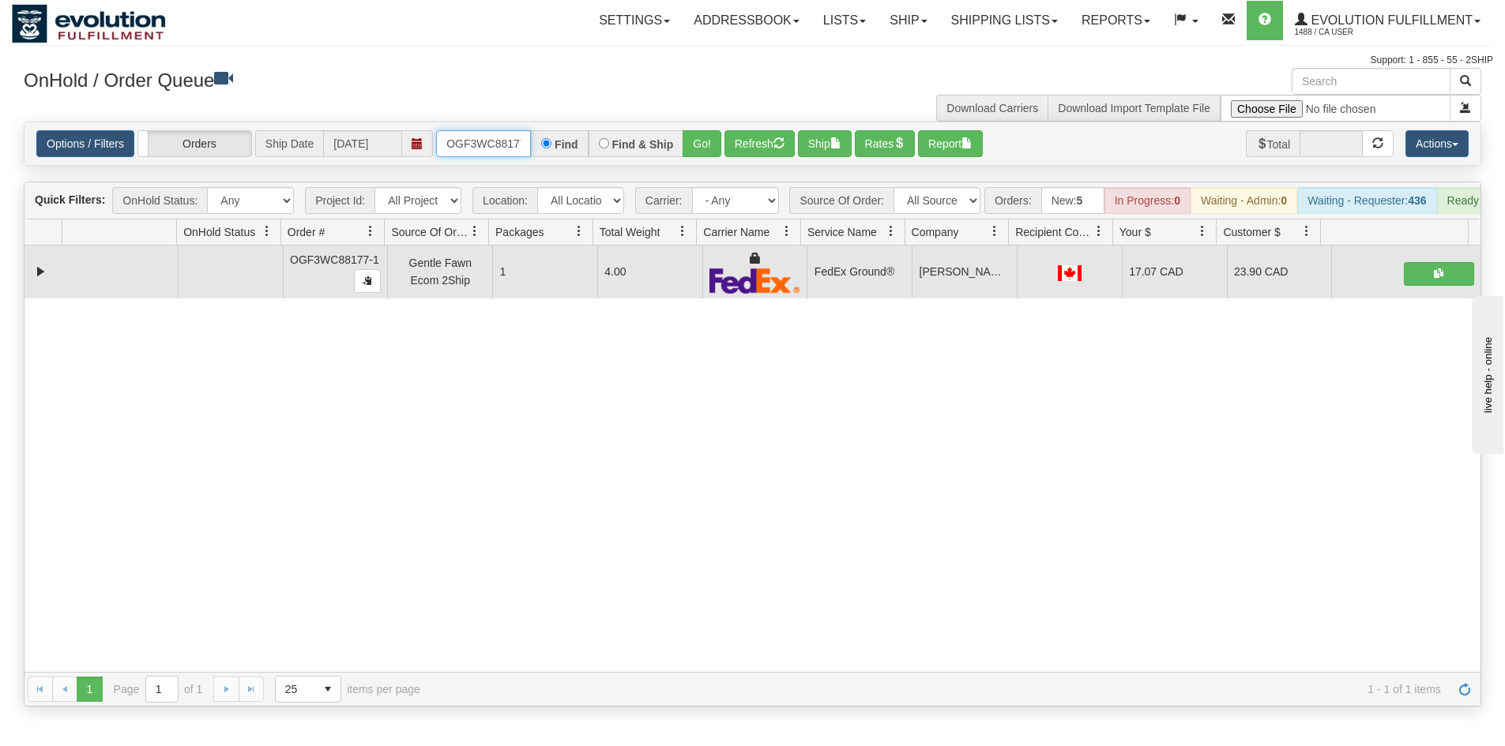
click at [507, 152] on input "OGF3WC88177-1" at bounding box center [483, 143] width 95 height 27
click at [682, 149] on button "Go!" at bounding box center [701, 143] width 39 height 27
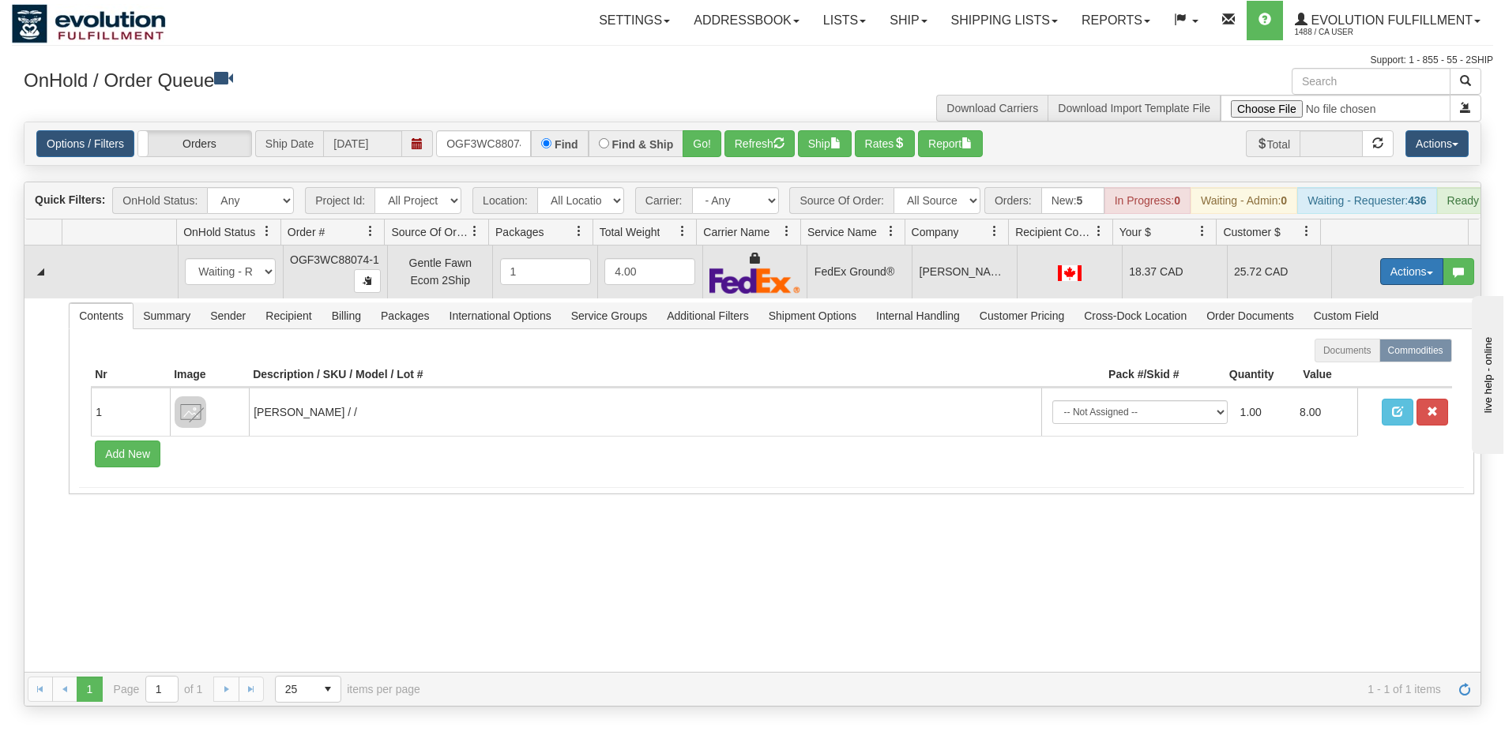
click at [1404, 272] on button "Actions" at bounding box center [1411, 271] width 63 height 27
click at [1355, 374] on link "Ship" at bounding box center [1379, 363] width 126 height 21
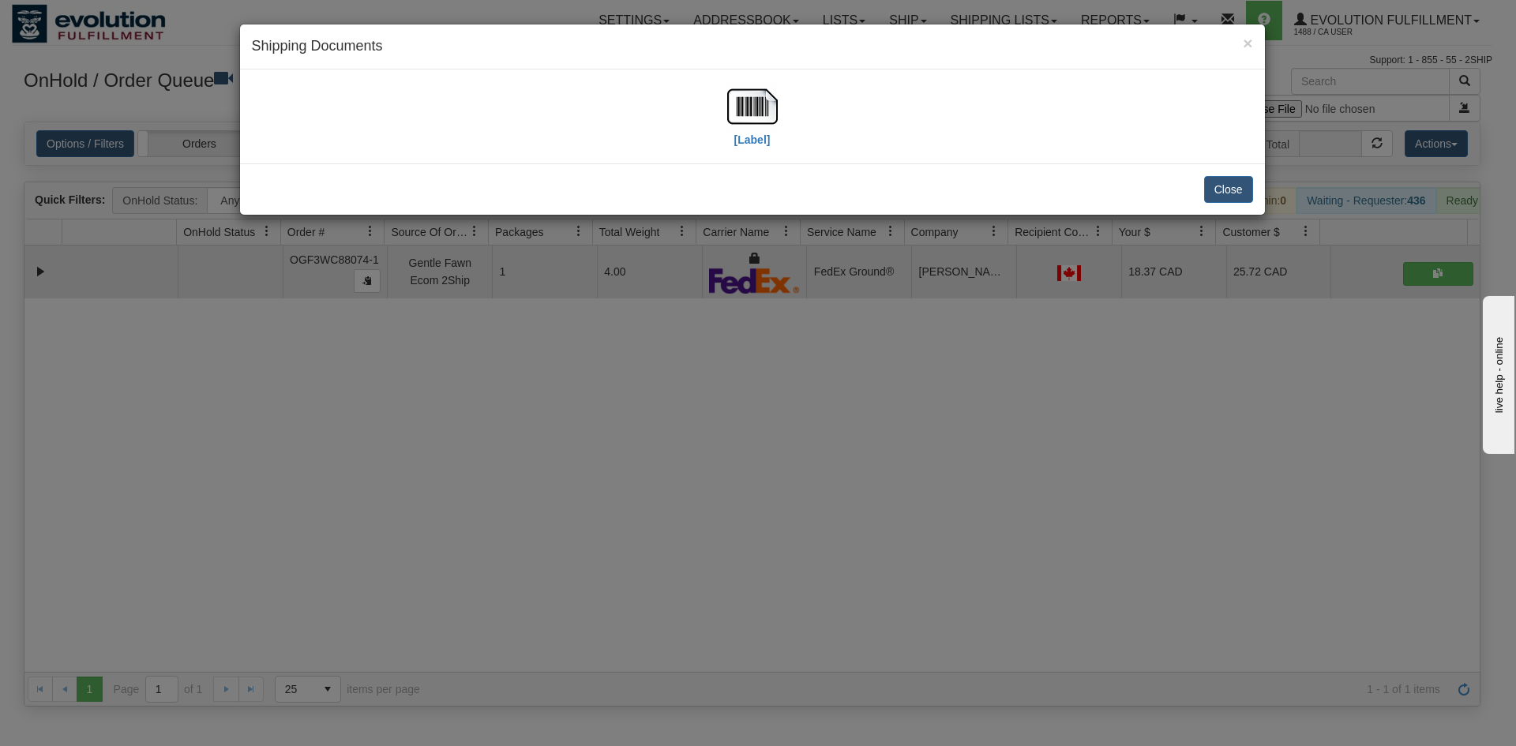
click at [781, 113] on div "[Label]" at bounding box center [753, 116] width 1002 height 70
click at [774, 113] on img at bounding box center [752, 106] width 51 height 51
drag, startPoint x: 661, startPoint y: 491, endPoint x: 608, endPoint y: 366, distance: 135.6
click at [662, 485] on div "× Shipping Documents [Label] Close" at bounding box center [758, 373] width 1516 height 746
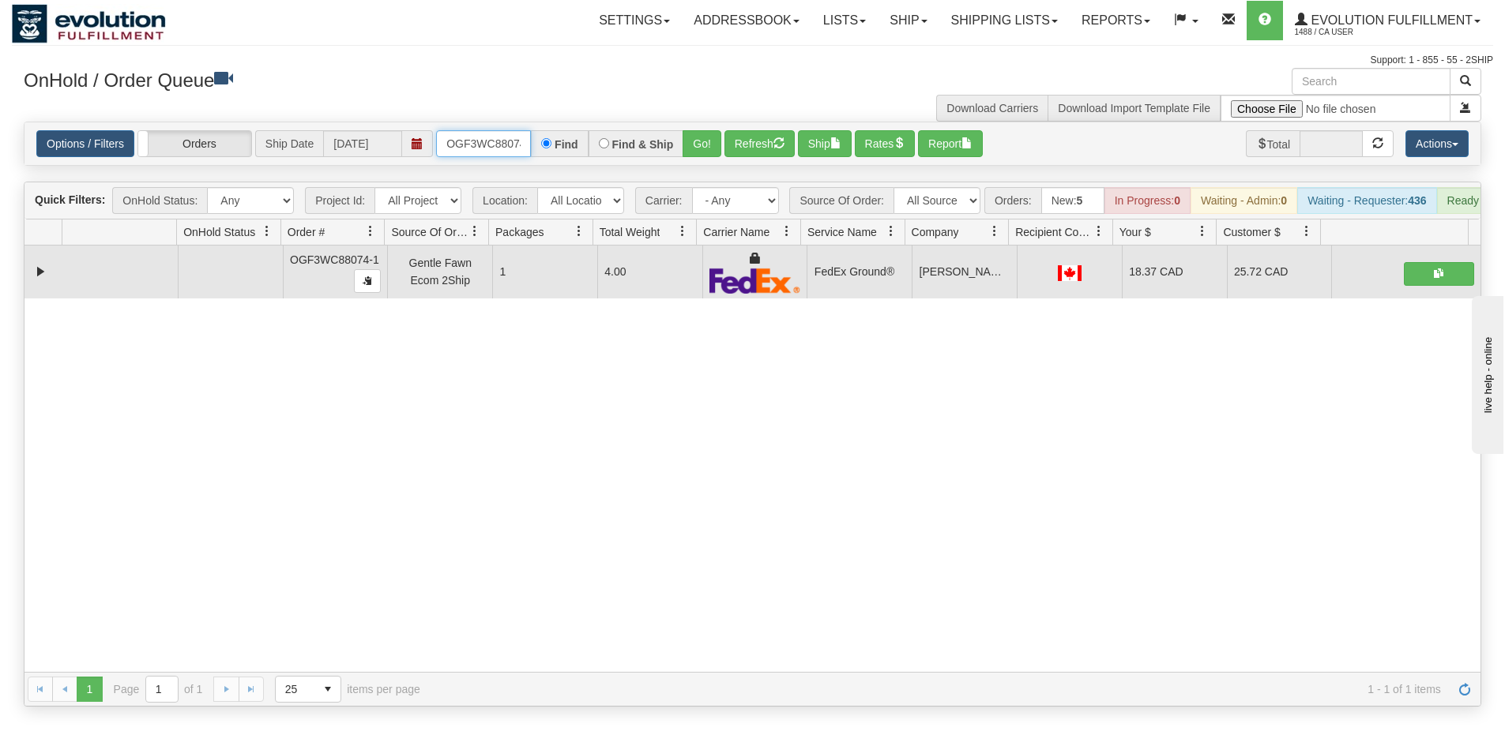
click at [478, 148] on input "OGF3WC88074-1" at bounding box center [483, 143] width 95 height 27
click at [704, 158] on div "Options / Filters Group Shipments Orders Ship Date 10/06/2025 OGF3WC88079-1 Fin…" at bounding box center [752, 143] width 1456 height 43
click at [704, 152] on button "Go!" at bounding box center [701, 143] width 39 height 27
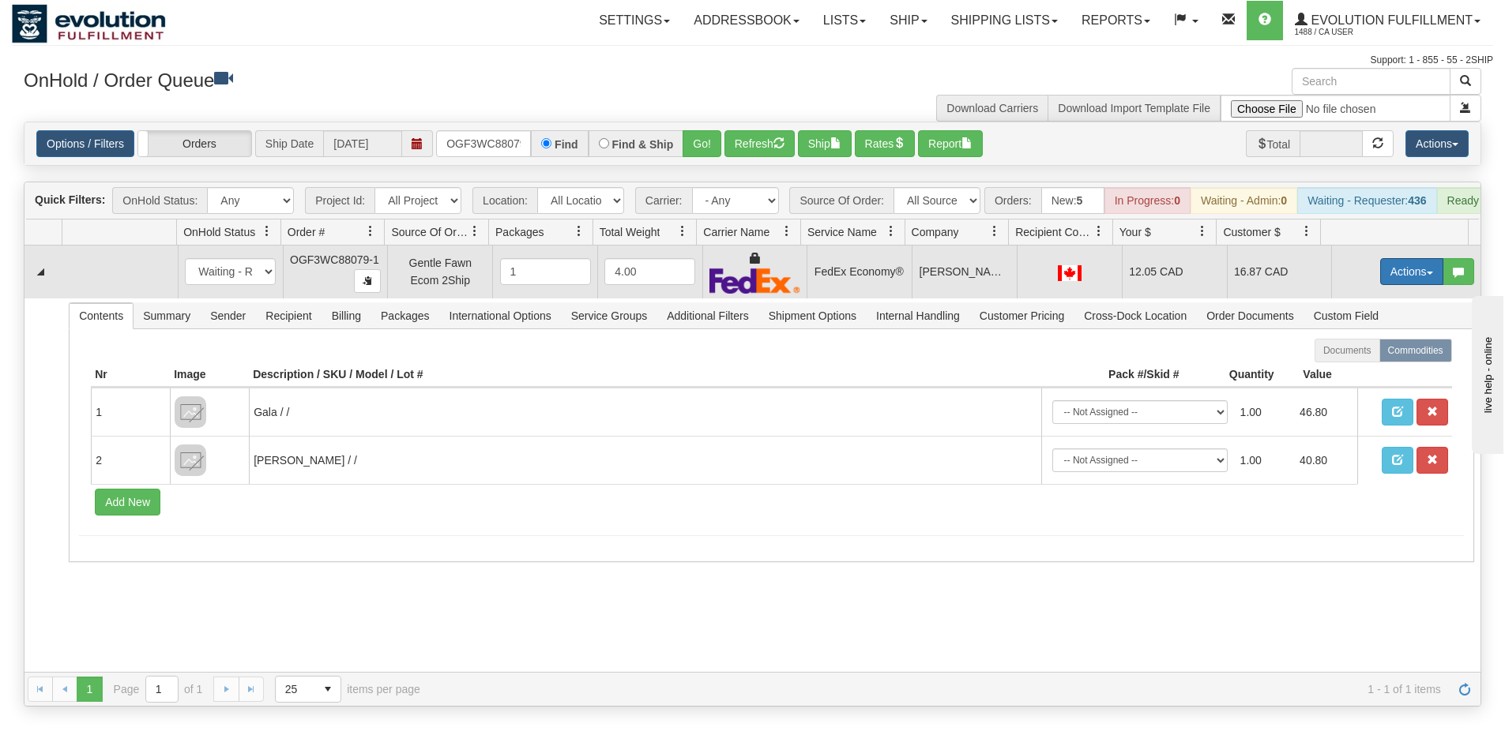
click at [1390, 282] on button "Actions" at bounding box center [1411, 271] width 63 height 27
click at [1356, 374] on link "Ship" at bounding box center [1379, 363] width 126 height 21
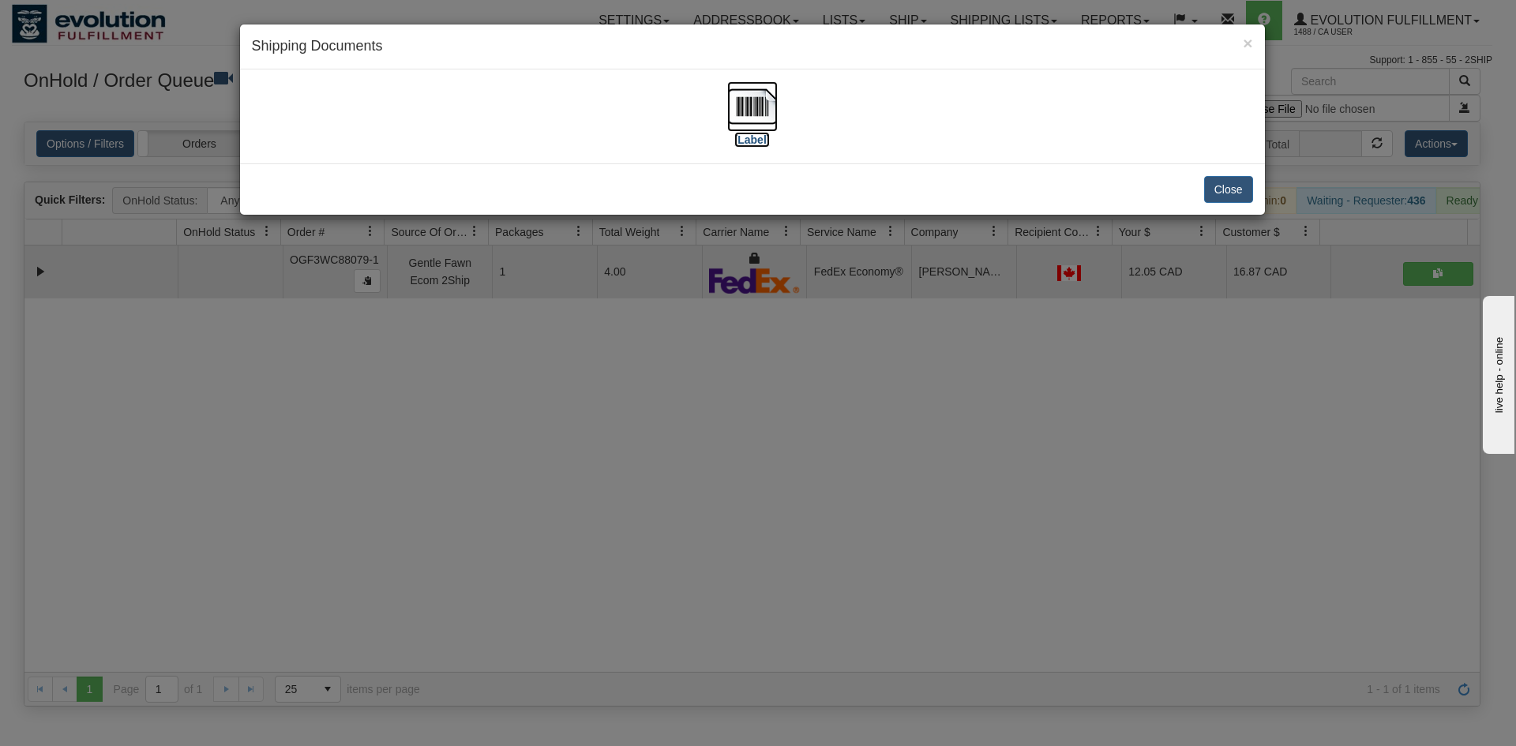
click at [759, 122] on img at bounding box center [752, 106] width 51 height 51
drag, startPoint x: 612, startPoint y: 373, endPoint x: 581, endPoint y: 257, distance: 120.3
click at [611, 370] on div "× Shipping Documents [Label] Close" at bounding box center [758, 373] width 1516 height 746
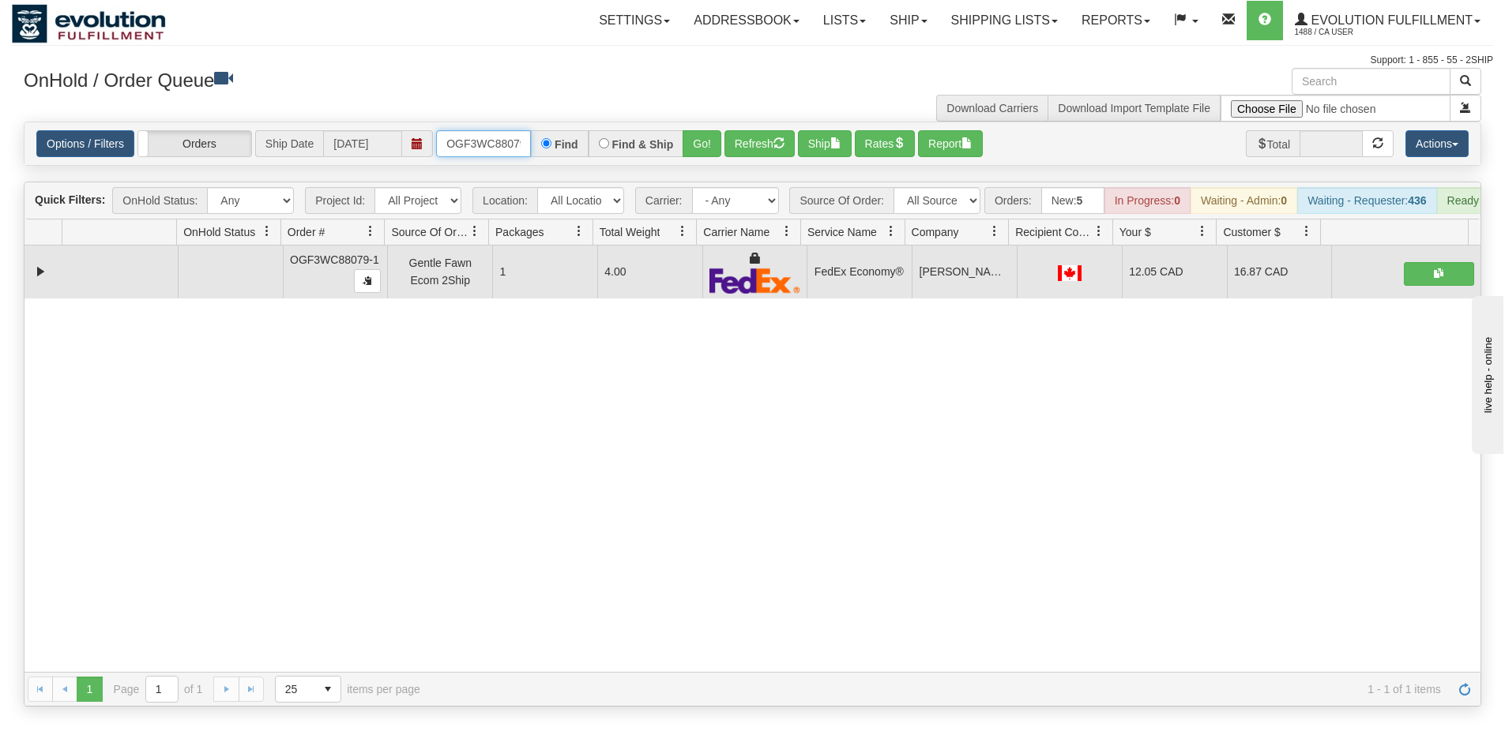
click at [485, 133] on input "OGF3WC88079-1" at bounding box center [483, 143] width 95 height 27
click at [720, 137] on button "Go!" at bounding box center [701, 143] width 39 height 27
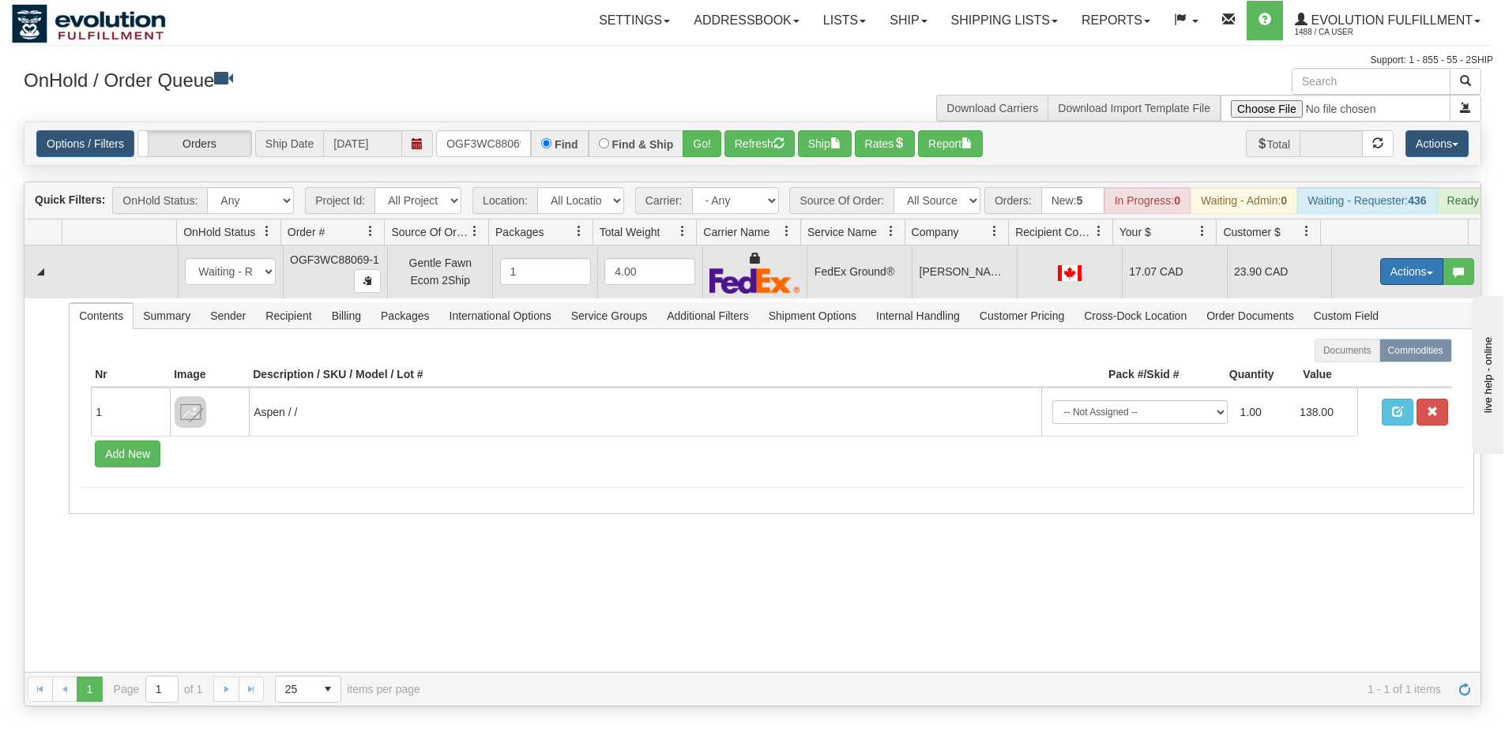
click at [1394, 285] on button "Actions" at bounding box center [1411, 271] width 63 height 27
click at [1355, 368] on link "Ship" at bounding box center [1379, 363] width 126 height 21
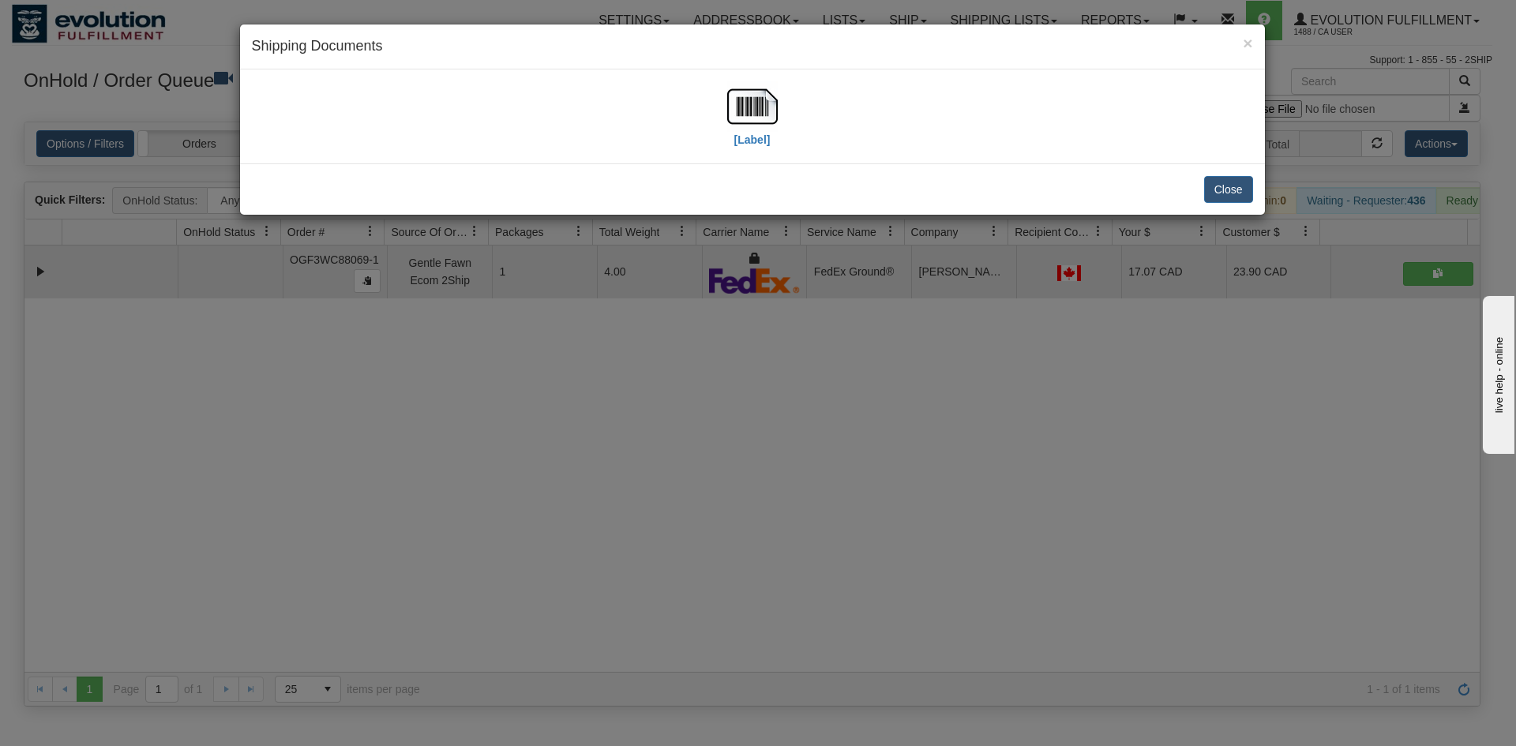
click at [751, 148] on div "[Label]" at bounding box center [752, 116] width 51 height 70
click at [742, 76] on div "[Label]" at bounding box center [752, 117] width 1025 height 94
click at [746, 98] on img at bounding box center [752, 106] width 51 height 51
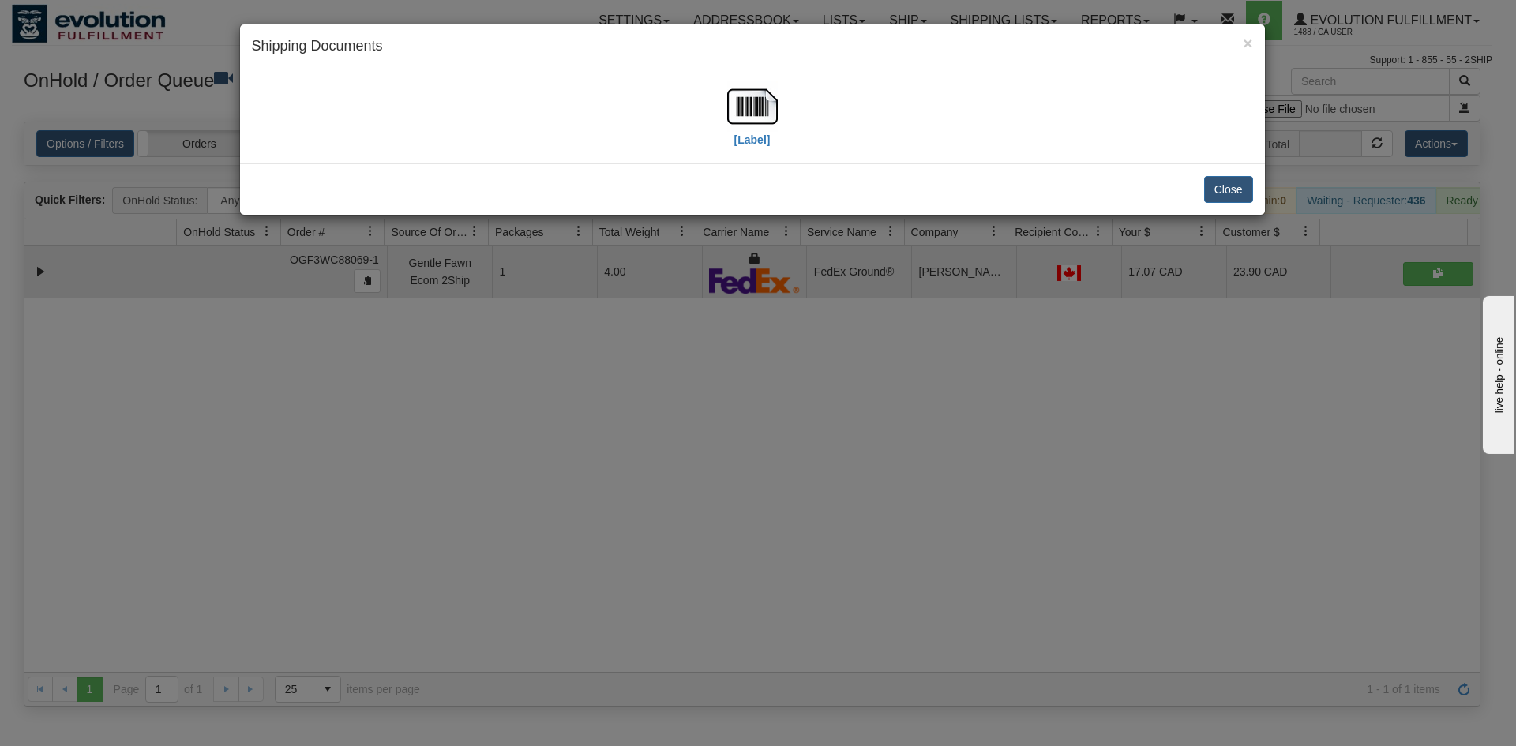
click at [701, 409] on div "× Shipping Documents [Label] Close" at bounding box center [758, 373] width 1516 height 746
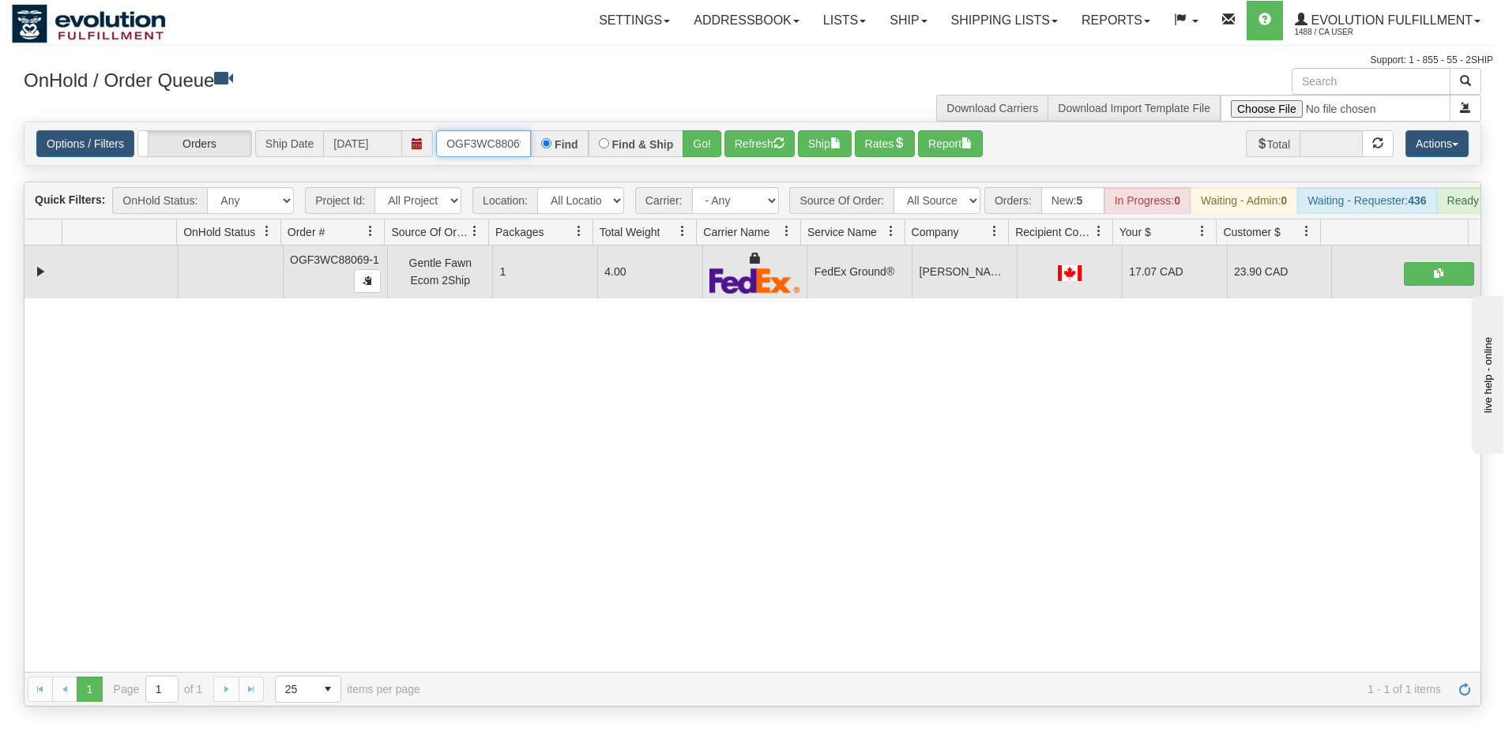
click at [490, 137] on input "OGF3WC88069-1" at bounding box center [483, 143] width 95 height 27
click at [688, 137] on button "Go!" at bounding box center [701, 143] width 39 height 27
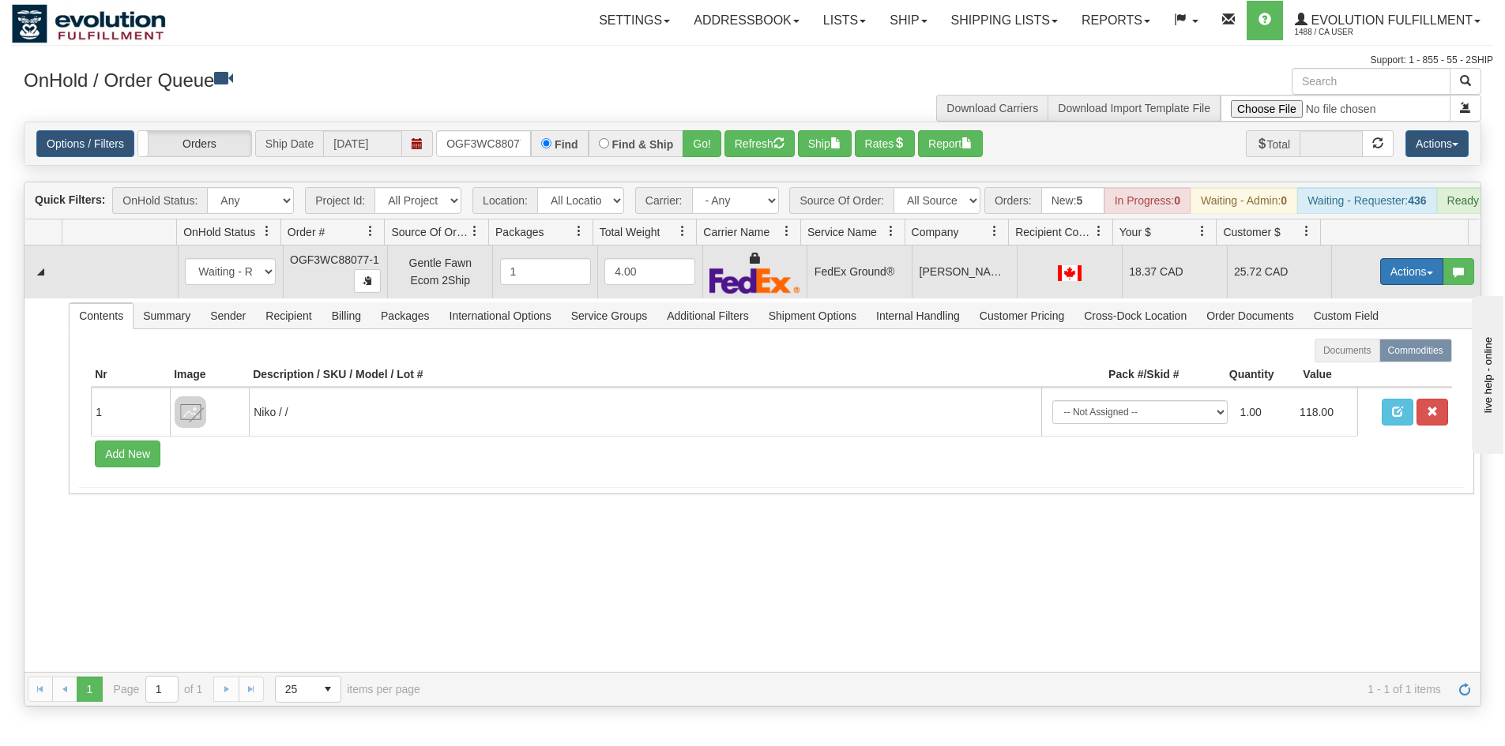
click at [1380, 278] on button "Actions" at bounding box center [1411, 271] width 63 height 27
click at [1359, 374] on link "Ship" at bounding box center [1379, 363] width 126 height 21
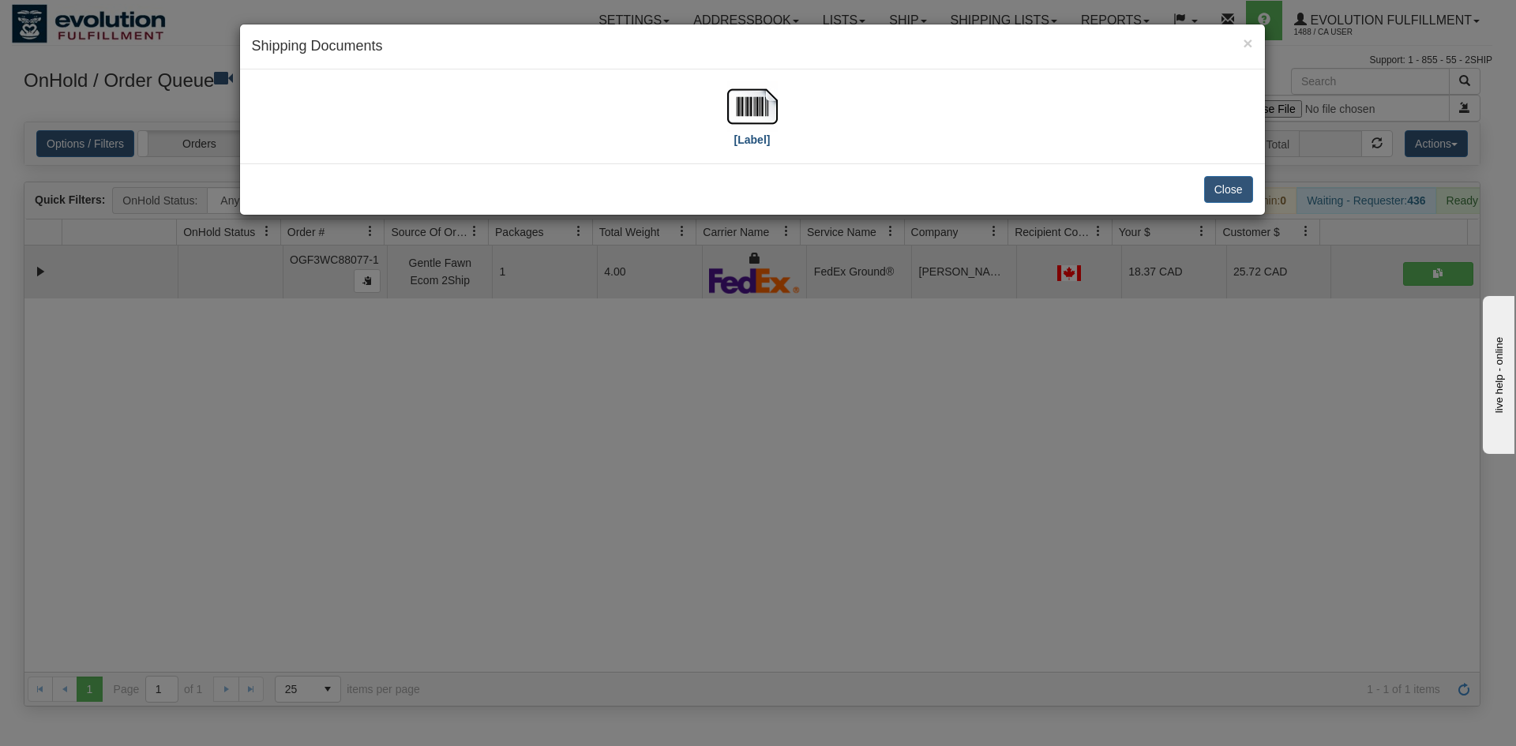
click at [761, 88] on img at bounding box center [752, 106] width 51 height 51
drag, startPoint x: 535, startPoint y: 337, endPoint x: 503, endPoint y: 183, distance: 157.2
click at [536, 329] on div "× Shipping Documents [Label] Close" at bounding box center [758, 373] width 1516 height 746
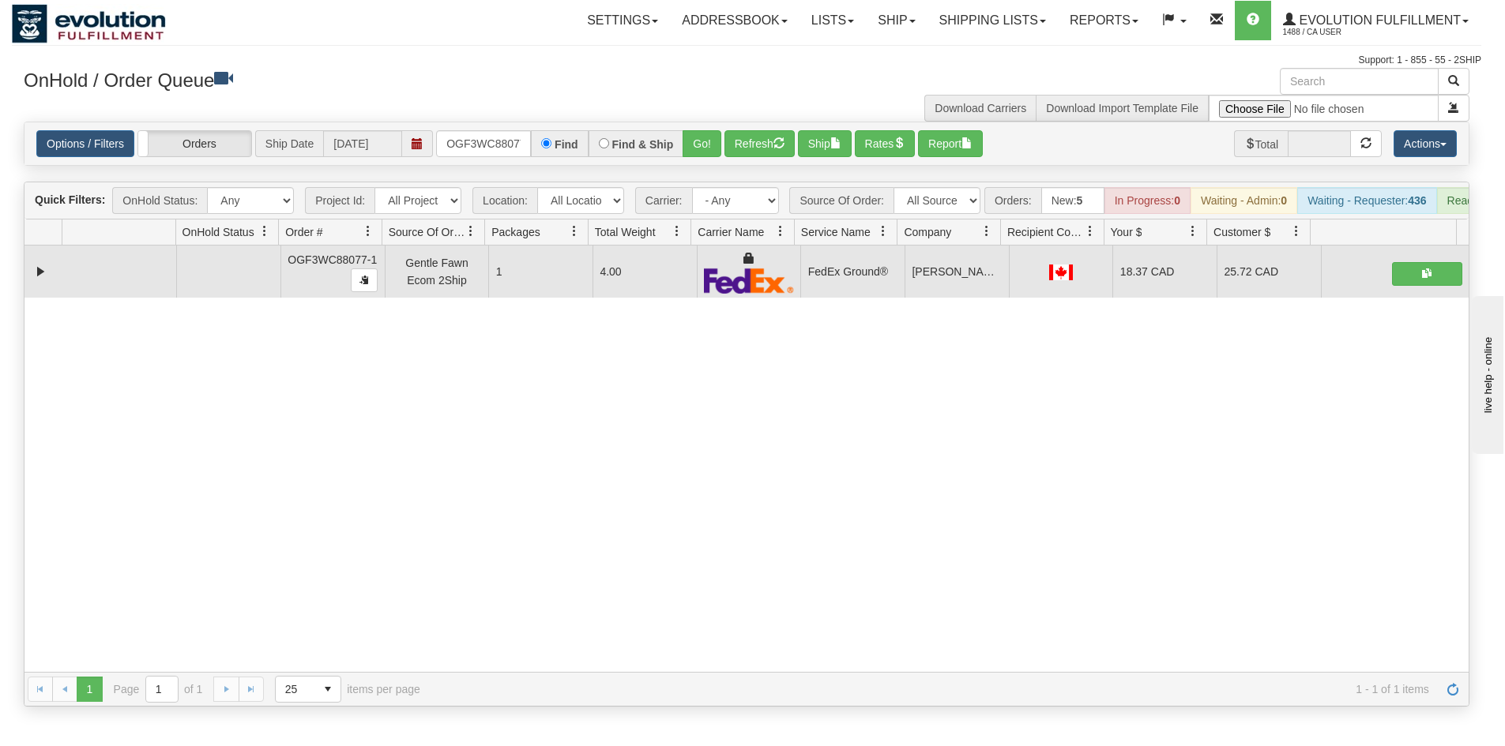
drag, startPoint x: 494, startPoint y: 121, endPoint x: 497, endPoint y: 130, distance: 9.8
click at [497, 125] on div "× Get OnHold Shipments fields - load dt: 405 Get OnHold Shipments fields - tran…" at bounding box center [746, 387] width 1469 height 639
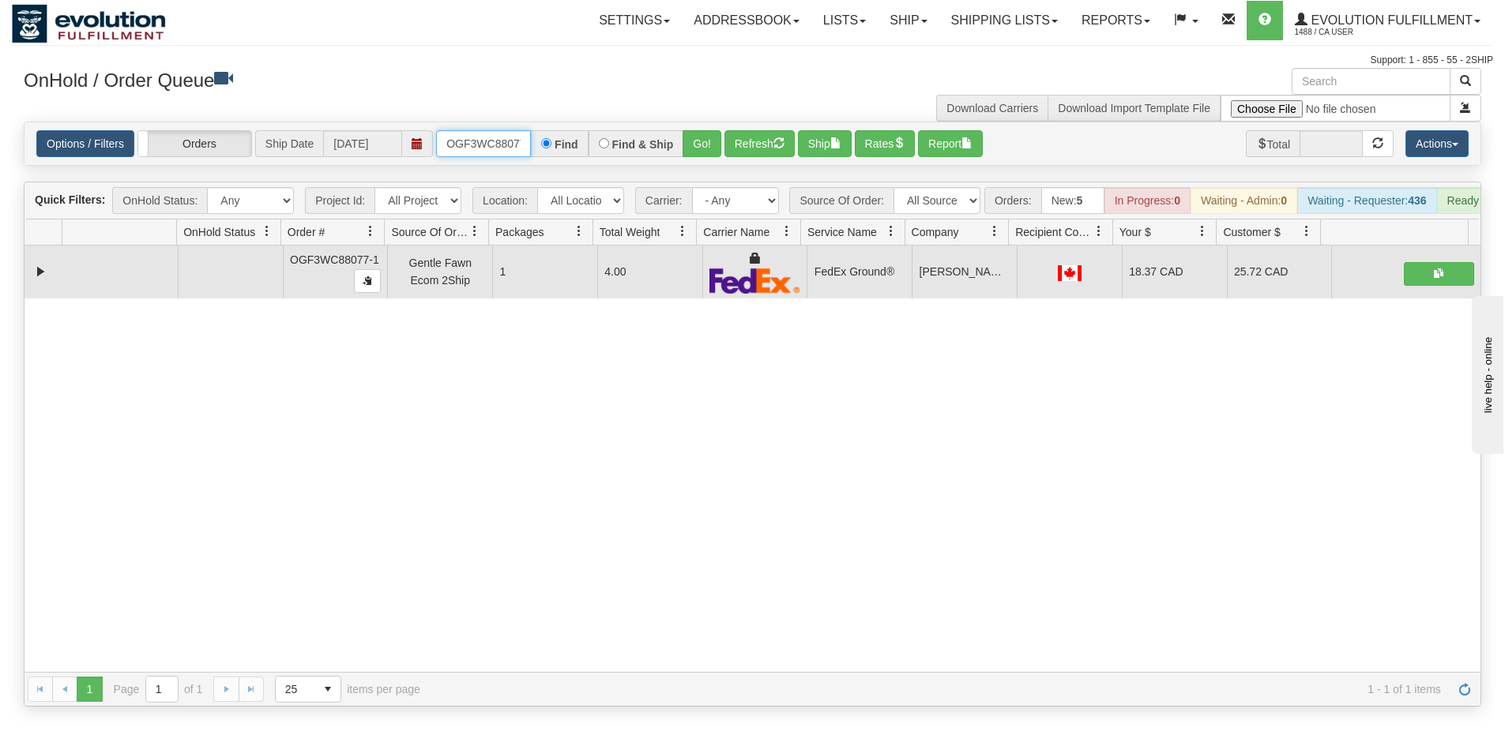
click at [499, 139] on input "OGF3WC88077-1" at bounding box center [483, 143] width 95 height 27
drag, startPoint x: 680, startPoint y: 142, endPoint x: 690, endPoint y: 137, distance: 10.6
click at [681, 142] on div "Find & Ship" at bounding box center [636, 143] width 96 height 27
click at [696, 135] on button "Go!" at bounding box center [701, 143] width 39 height 27
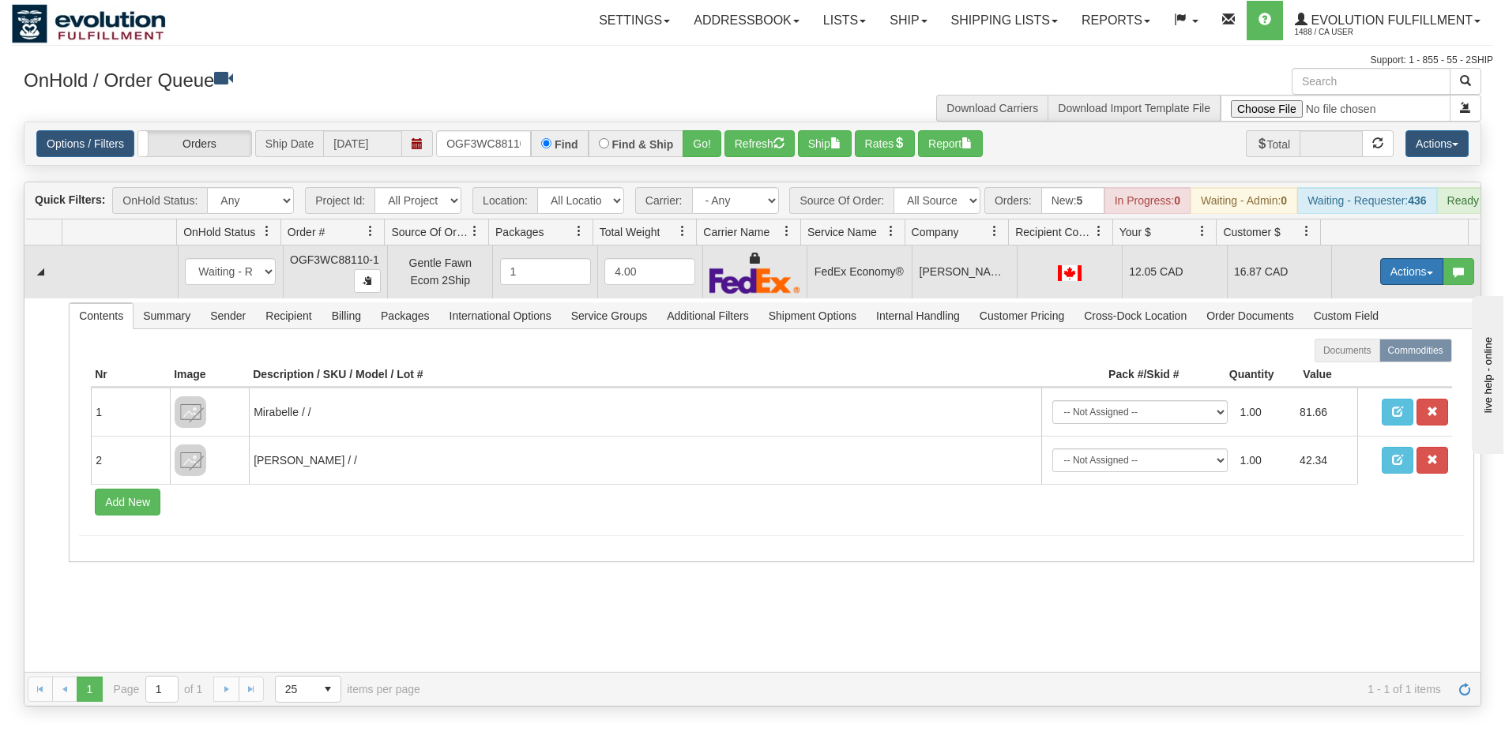
click at [1389, 282] on button "Actions" at bounding box center [1411, 271] width 63 height 27
click at [1362, 371] on link "Ship" at bounding box center [1379, 363] width 126 height 21
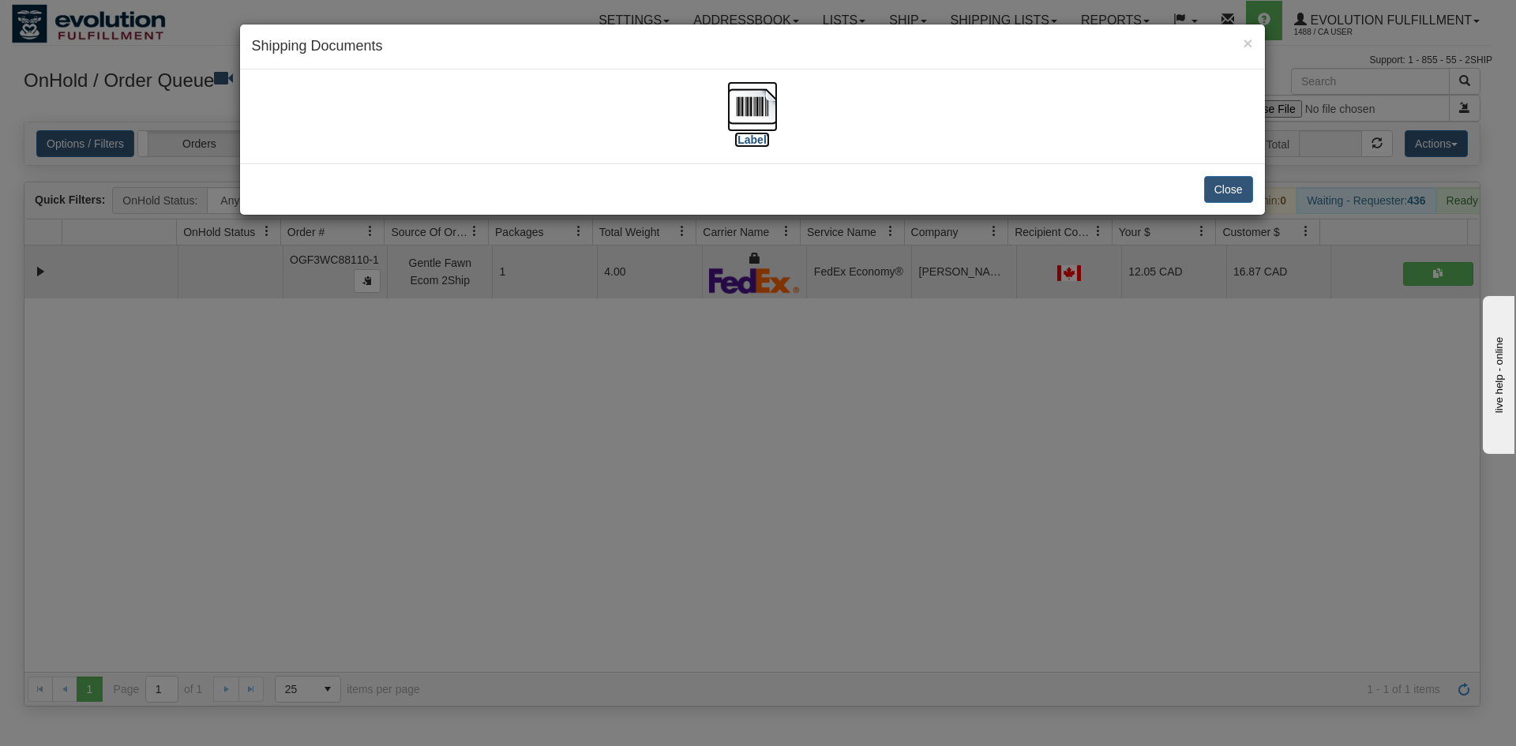
click at [759, 117] on img at bounding box center [752, 106] width 51 height 51
drag, startPoint x: 541, startPoint y: 551, endPoint x: 550, endPoint y: 527, distance: 25.2
click at [546, 545] on div "× Shipping Documents [Label] Close" at bounding box center [758, 373] width 1516 height 746
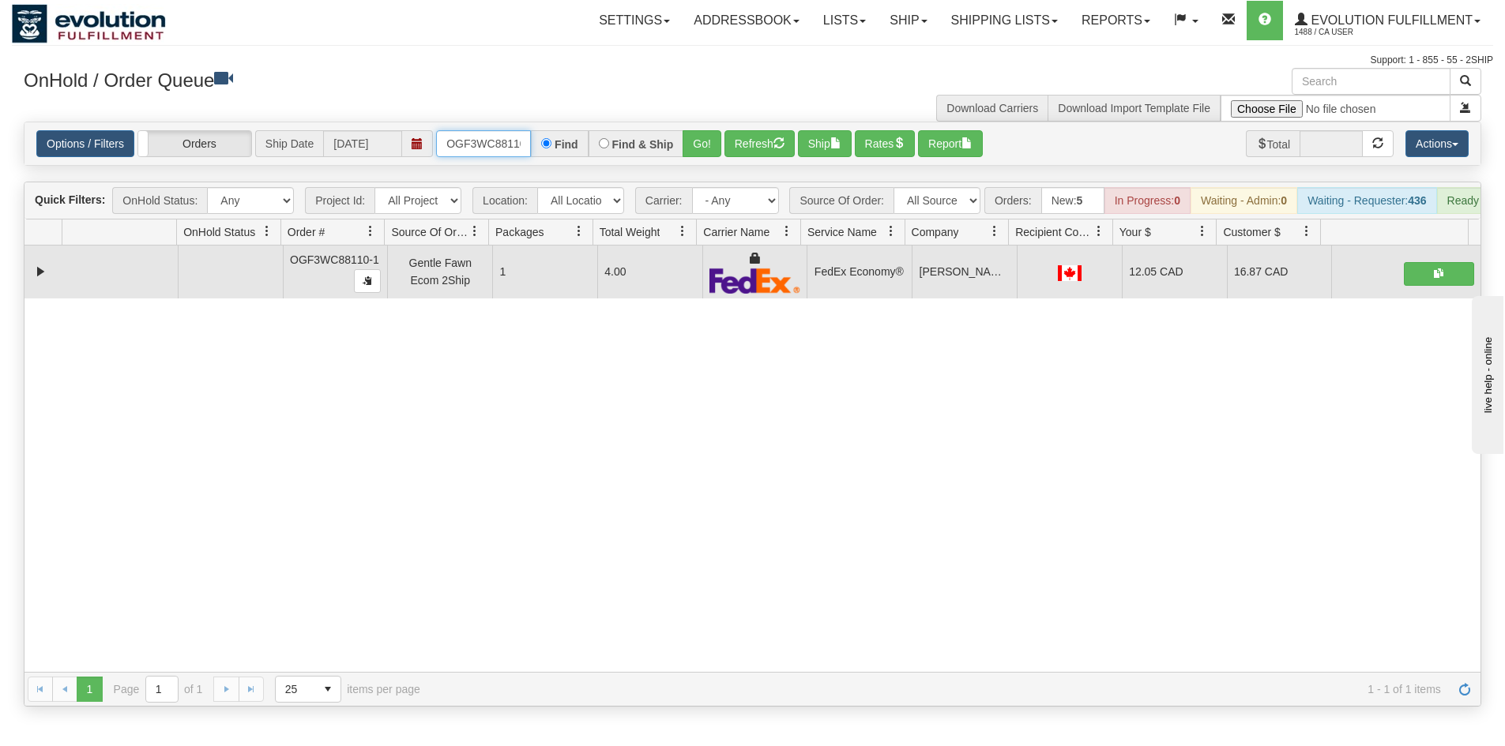
click at [472, 141] on input "OGF3WC88110-1" at bounding box center [483, 143] width 95 height 27
click at [709, 143] on button "Go!" at bounding box center [701, 143] width 39 height 27
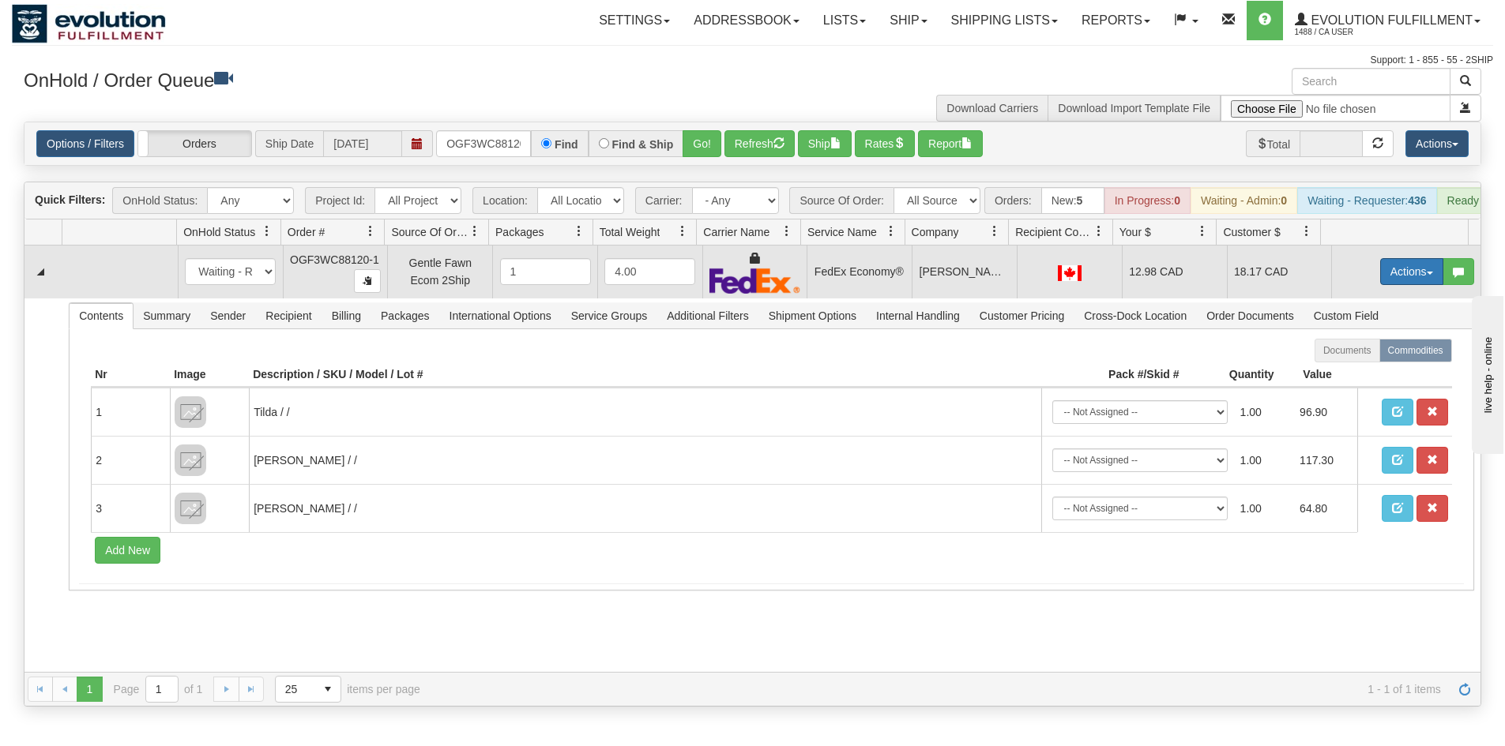
click at [1402, 274] on button "Actions" at bounding box center [1411, 271] width 63 height 27
click at [1359, 372] on link "Ship" at bounding box center [1379, 363] width 126 height 21
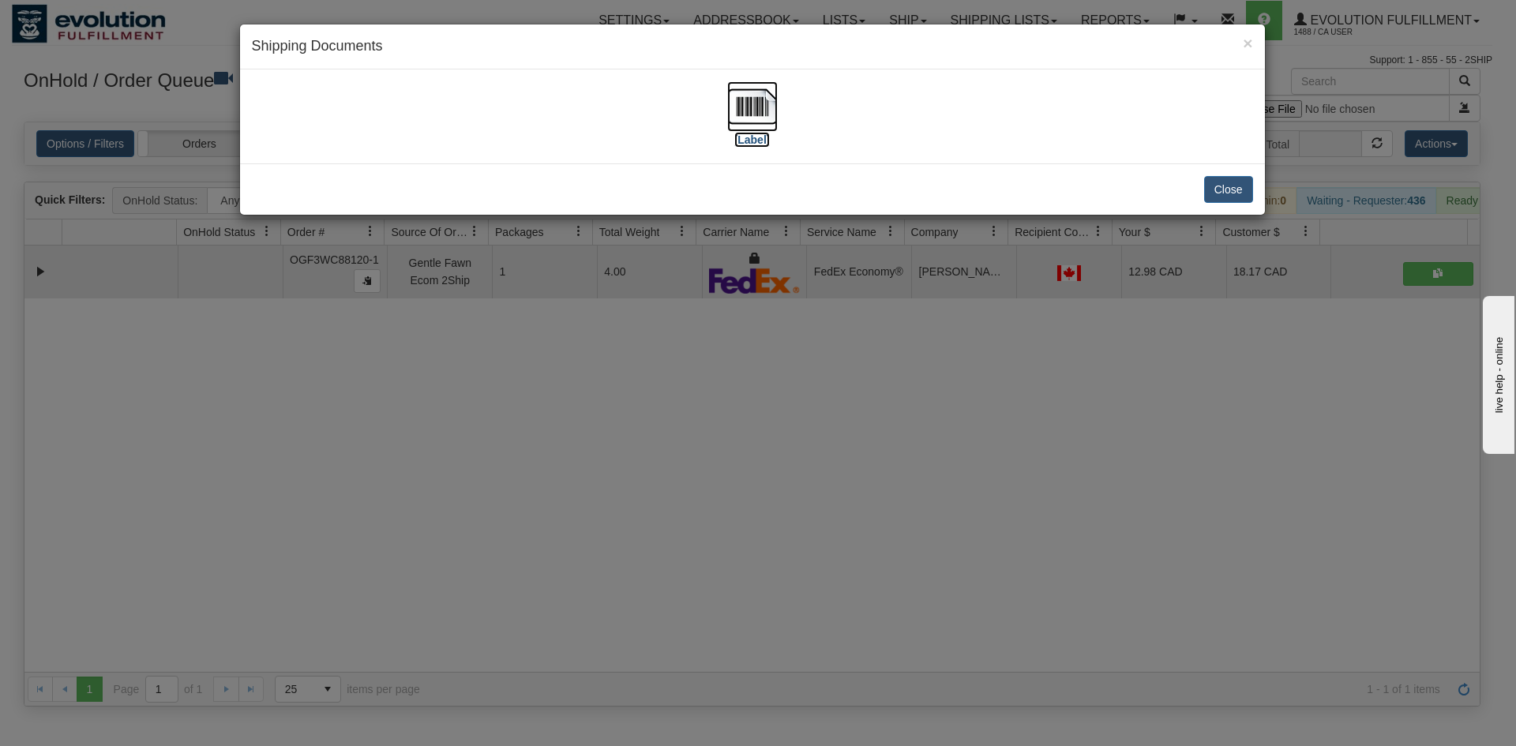
click at [748, 115] on img at bounding box center [752, 106] width 51 height 51
click at [413, 417] on div "× Shipping Documents [Label] Close" at bounding box center [758, 373] width 1516 height 746
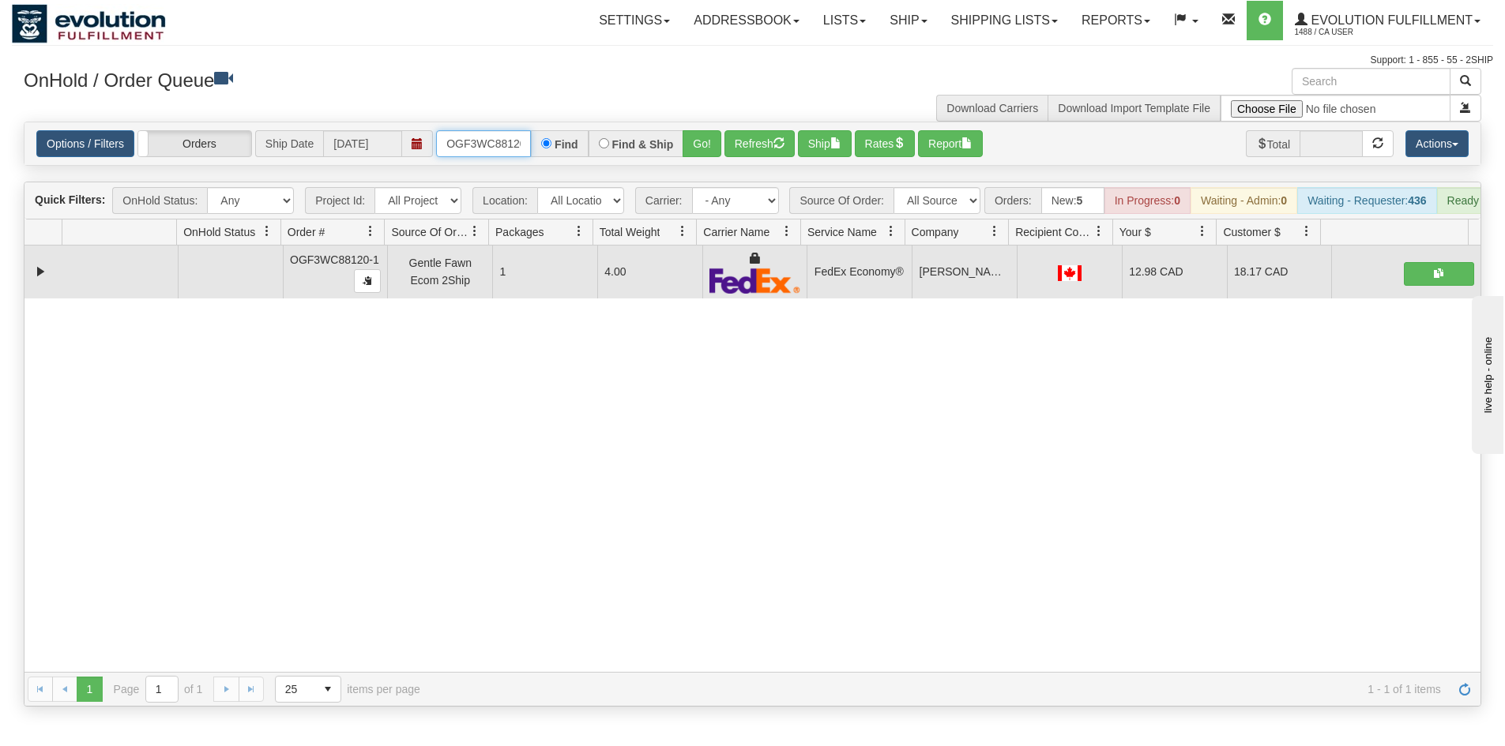
click at [474, 142] on input "OGF3WC88120-1" at bounding box center [483, 143] width 95 height 27
click at [693, 144] on button "Go!" at bounding box center [701, 143] width 39 height 27
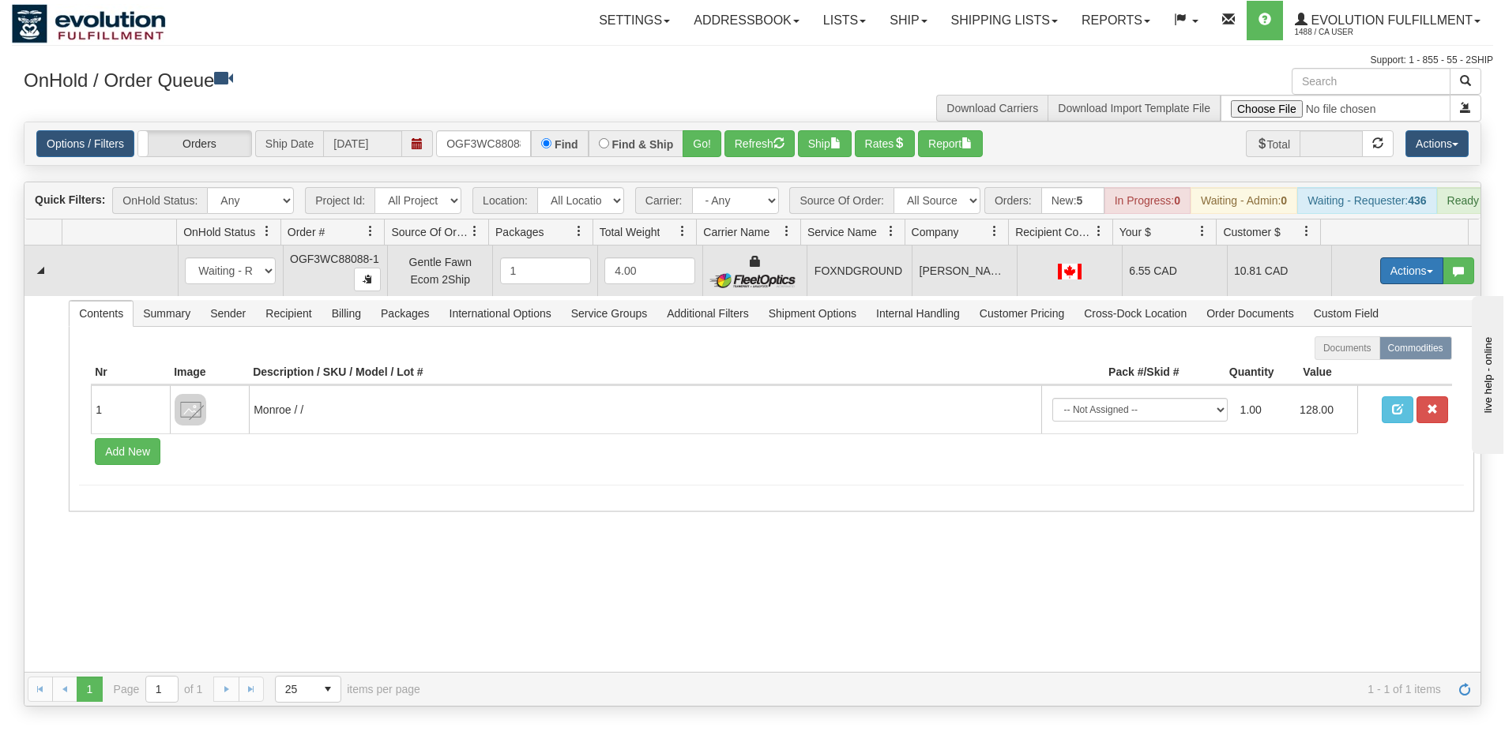
click at [1389, 284] on button "Actions" at bounding box center [1411, 270] width 63 height 27
click at [1359, 373] on link "Ship" at bounding box center [1379, 362] width 126 height 21
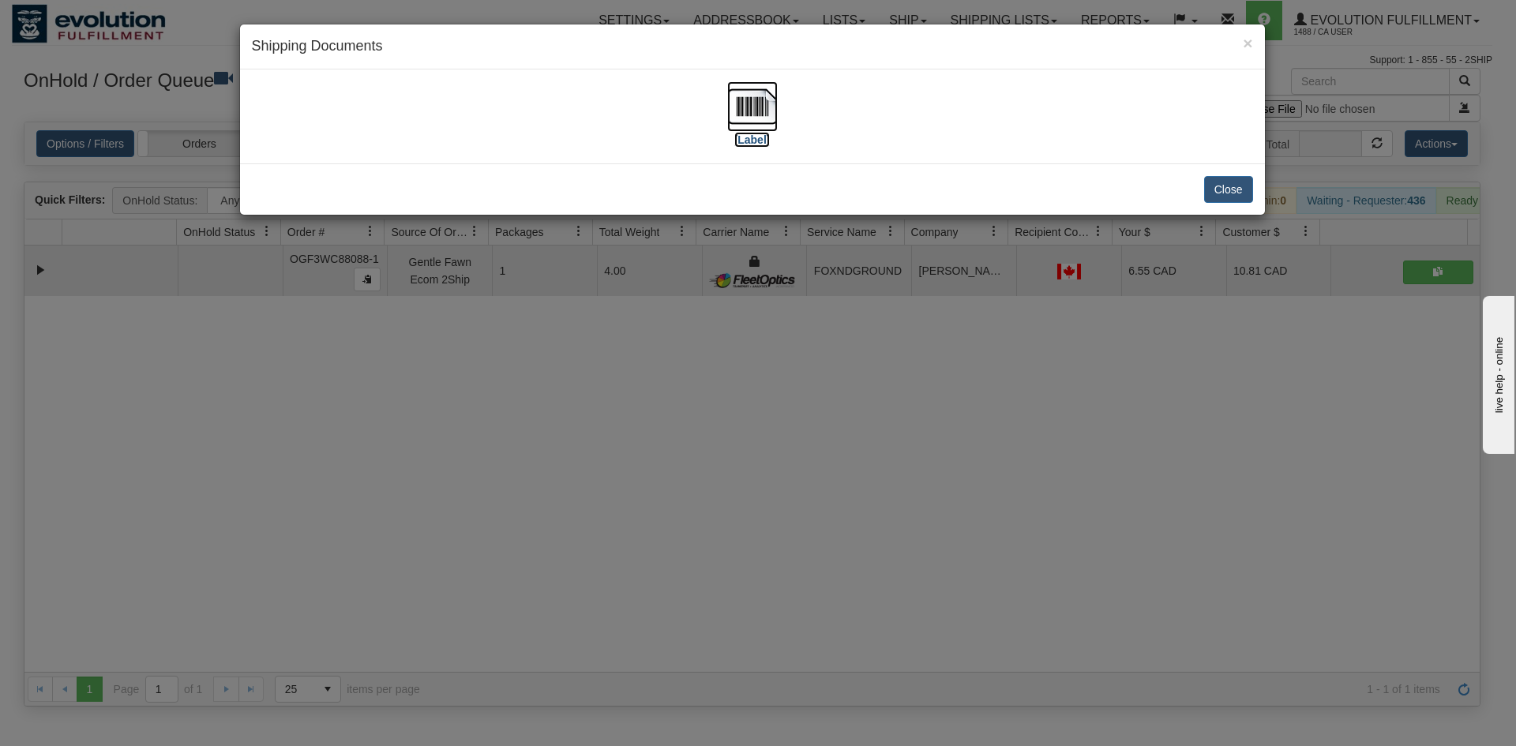
click at [765, 90] on img at bounding box center [752, 106] width 51 height 51
drag, startPoint x: 526, startPoint y: 427, endPoint x: 479, endPoint y: 200, distance: 231.4
click at [527, 426] on div "× Shipping Documents [Label] Close" at bounding box center [758, 373] width 1516 height 746
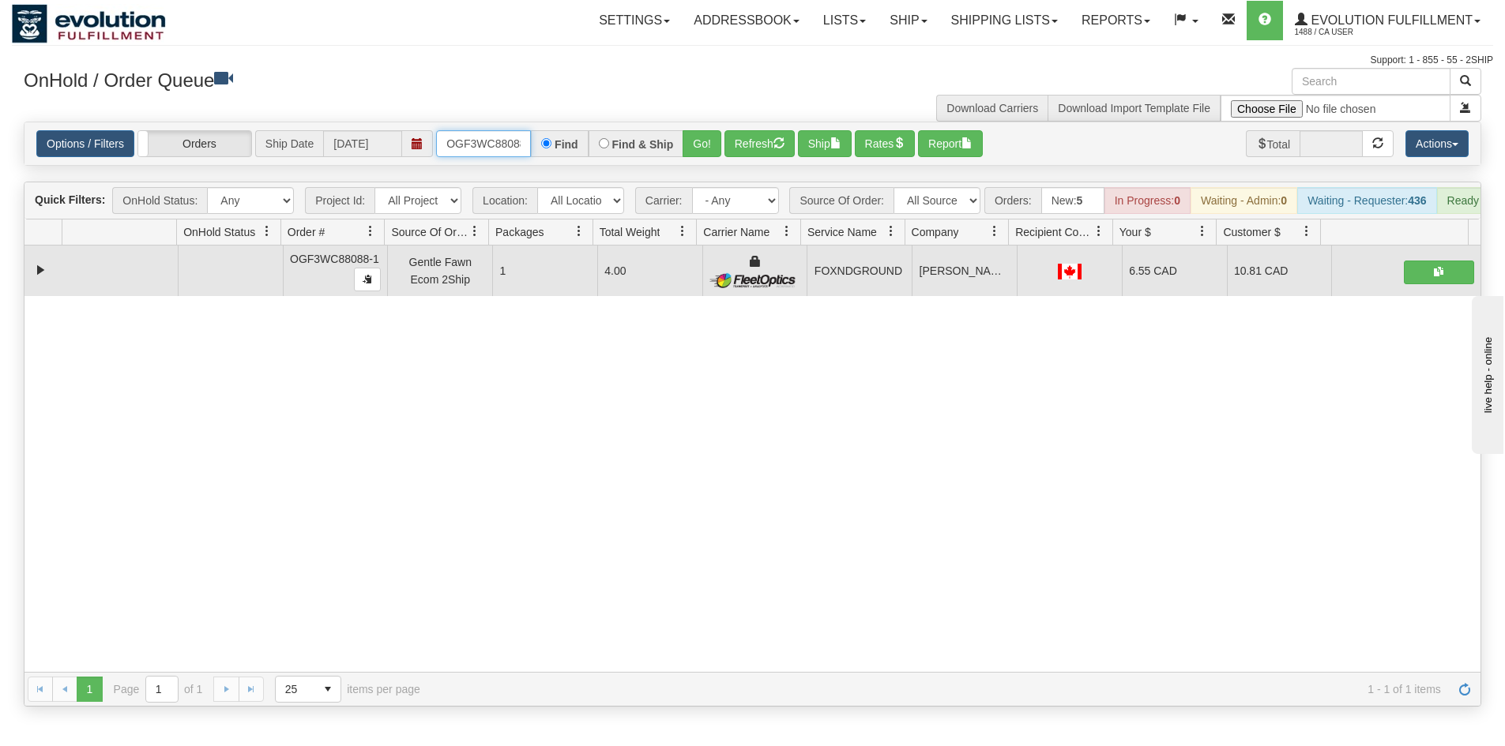
click at [514, 133] on input "OGF3WC88088-1" at bounding box center [483, 143] width 95 height 27
click at [682, 131] on div "OGF3WC88091-1 Find Find & Ship Go!" at bounding box center [578, 143] width 285 height 27
click at [686, 140] on button "Go!" at bounding box center [701, 143] width 39 height 27
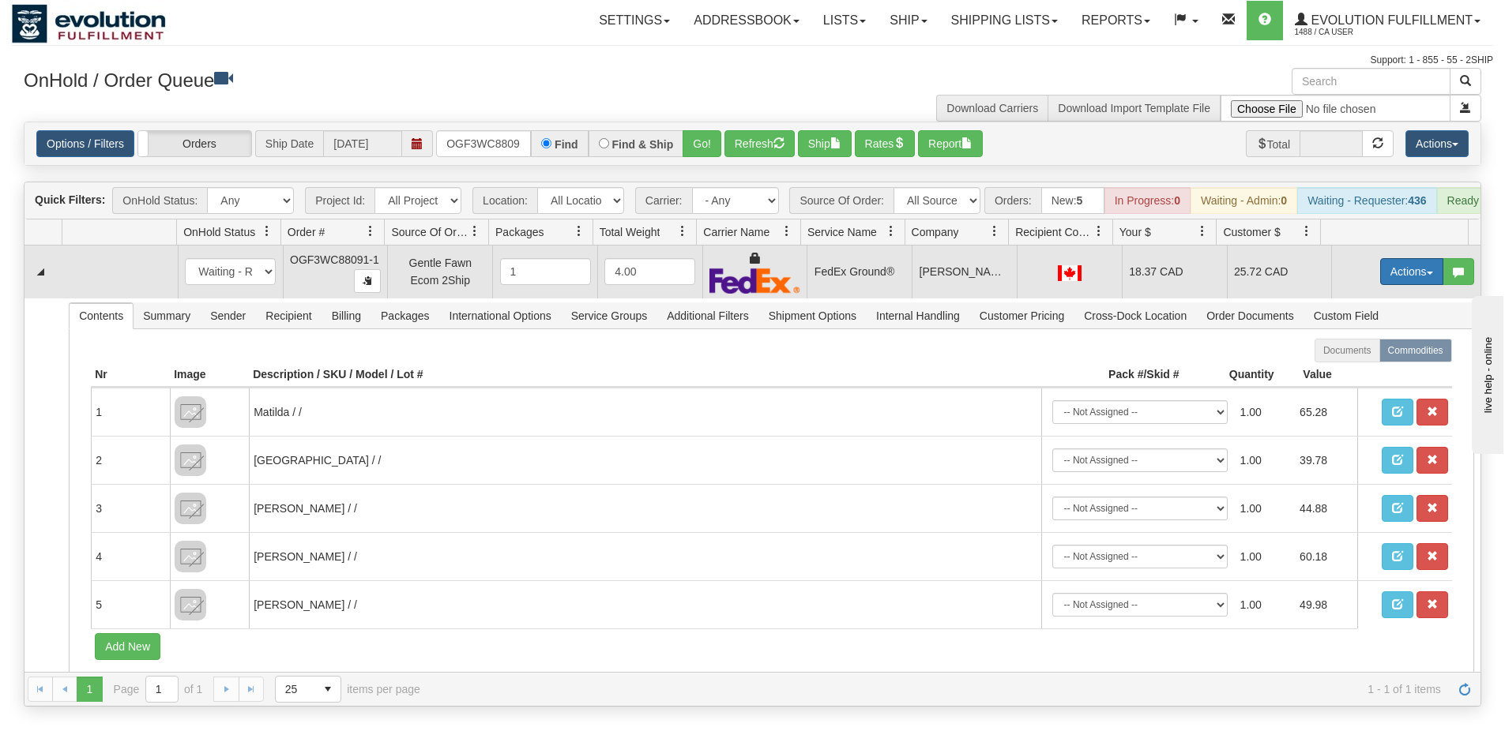
click at [1391, 276] on button "Actions" at bounding box center [1411, 271] width 63 height 27
click at [1371, 374] on link "Ship" at bounding box center [1379, 363] width 126 height 21
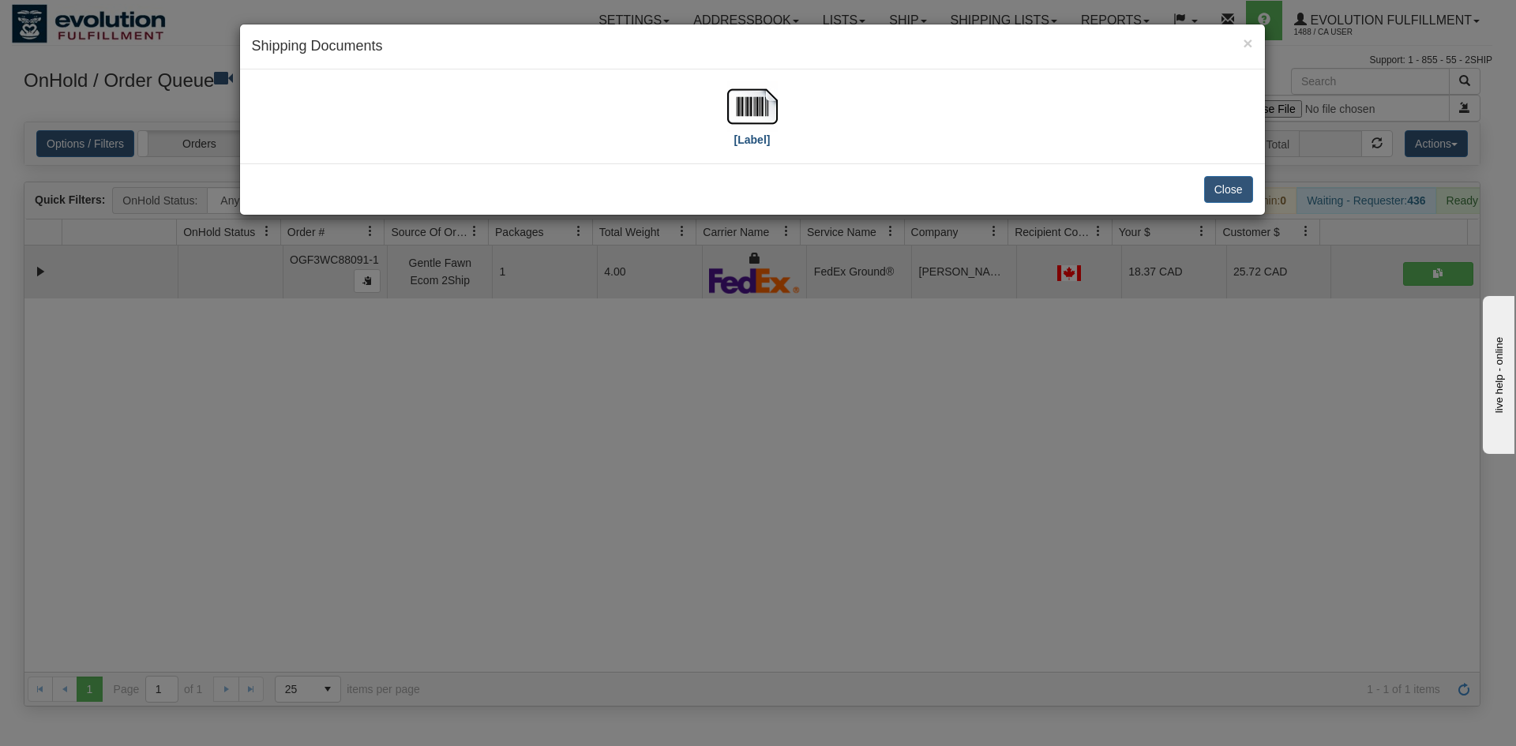
drag, startPoint x: 807, startPoint y: 69, endPoint x: 749, endPoint y: 98, distance: 65.3
click at [789, 77] on div "[Label]" at bounding box center [752, 117] width 1025 height 94
click at [749, 98] on img at bounding box center [752, 106] width 51 height 51
click at [720, 341] on div "× Shipping Documents [Label] Close" at bounding box center [758, 373] width 1516 height 746
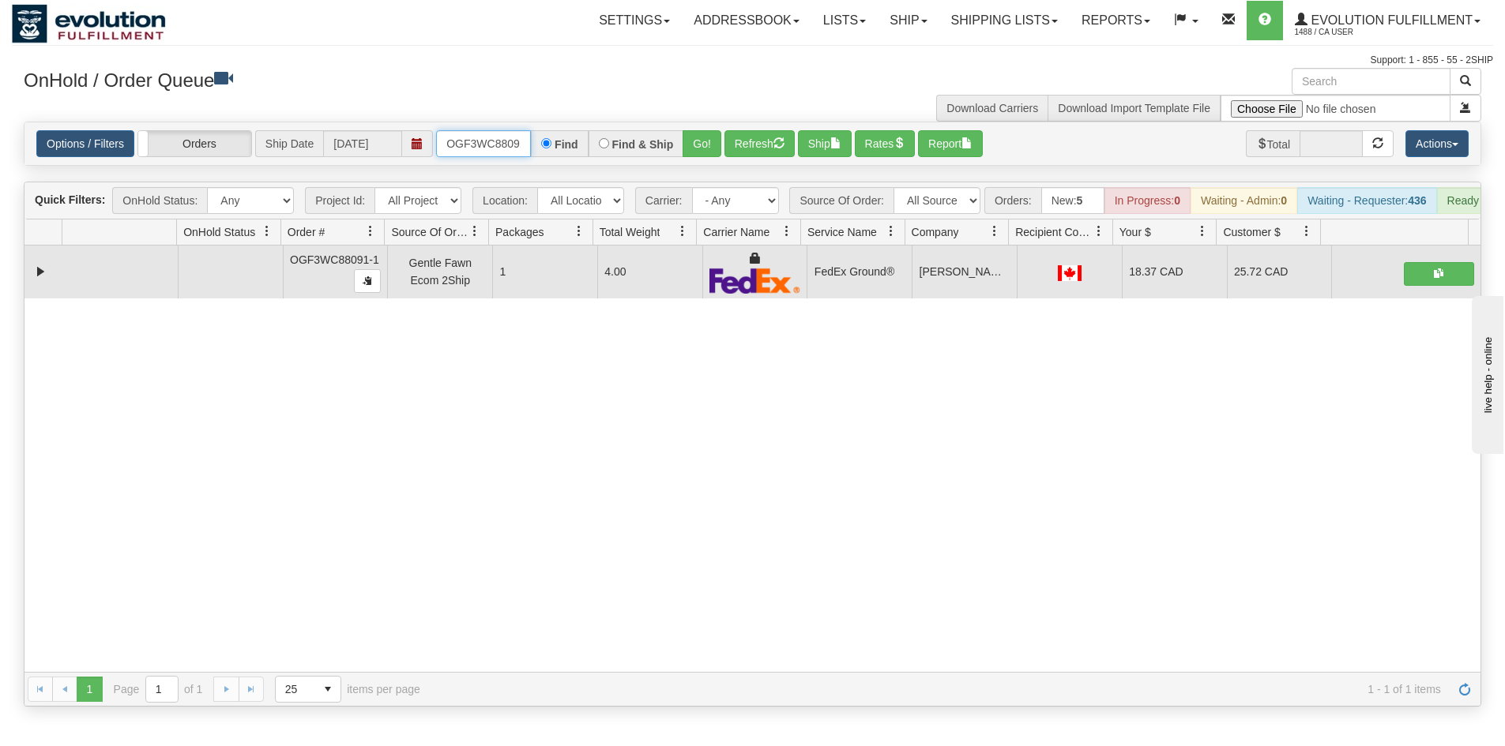
click at [509, 137] on input "OGF3WC88091-1" at bounding box center [483, 143] width 95 height 27
click at [694, 145] on button "Go!" at bounding box center [701, 143] width 39 height 27
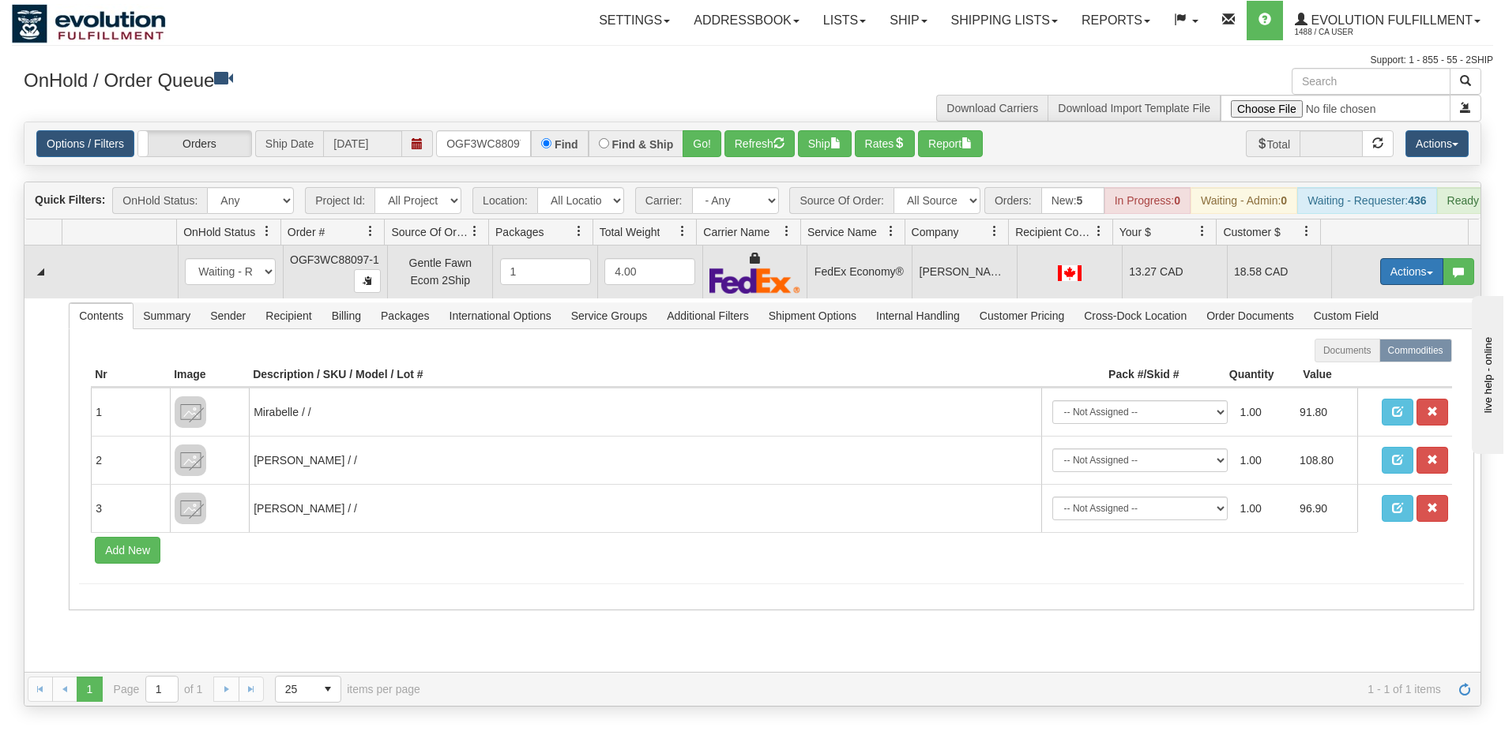
click at [1410, 278] on button "Actions" at bounding box center [1411, 271] width 63 height 27
click at [1348, 370] on span "Ship" at bounding box center [1348, 363] width 33 height 13
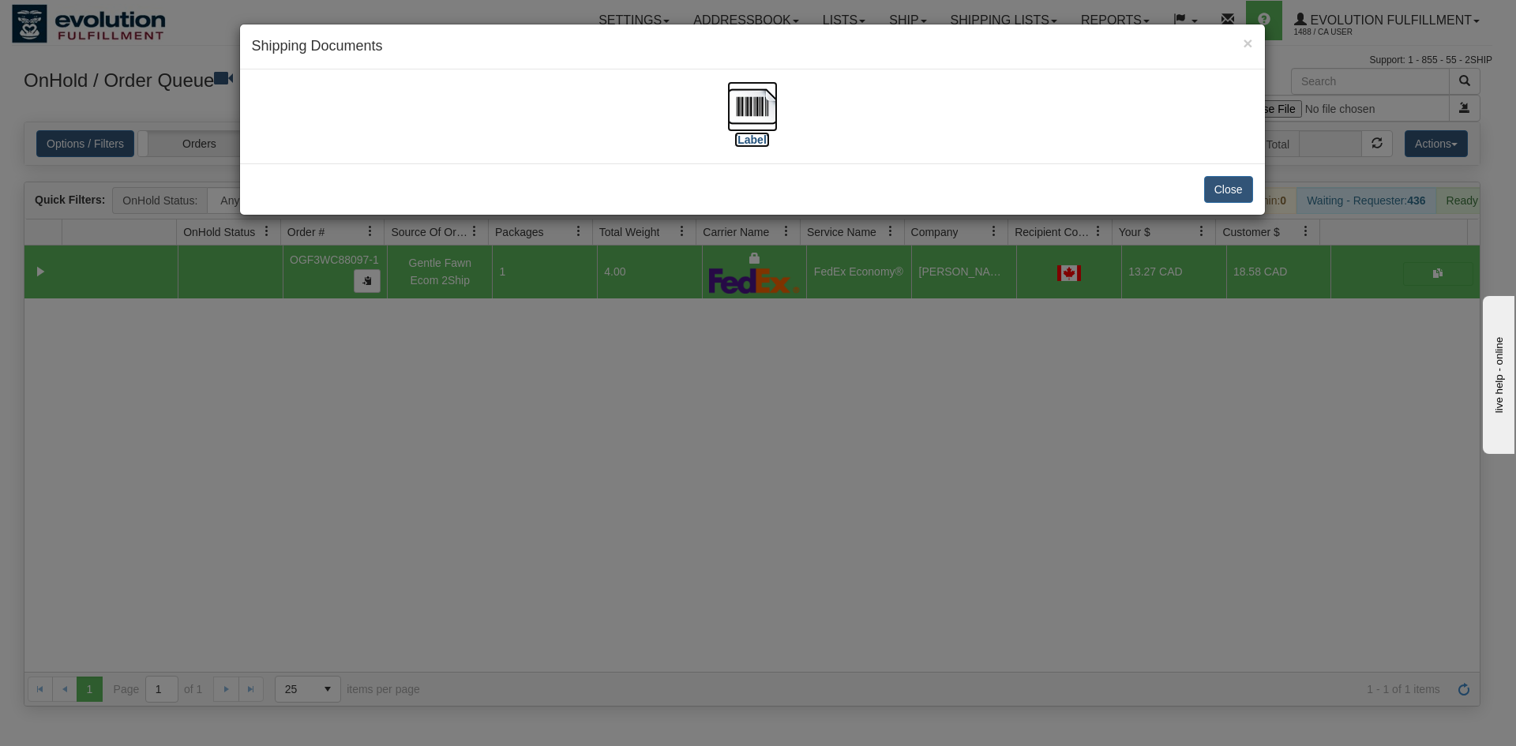
click at [773, 107] on img at bounding box center [752, 106] width 51 height 51
click at [622, 434] on div "× Shipping Documents [Label] Close" at bounding box center [758, 373] width 1516 height 746
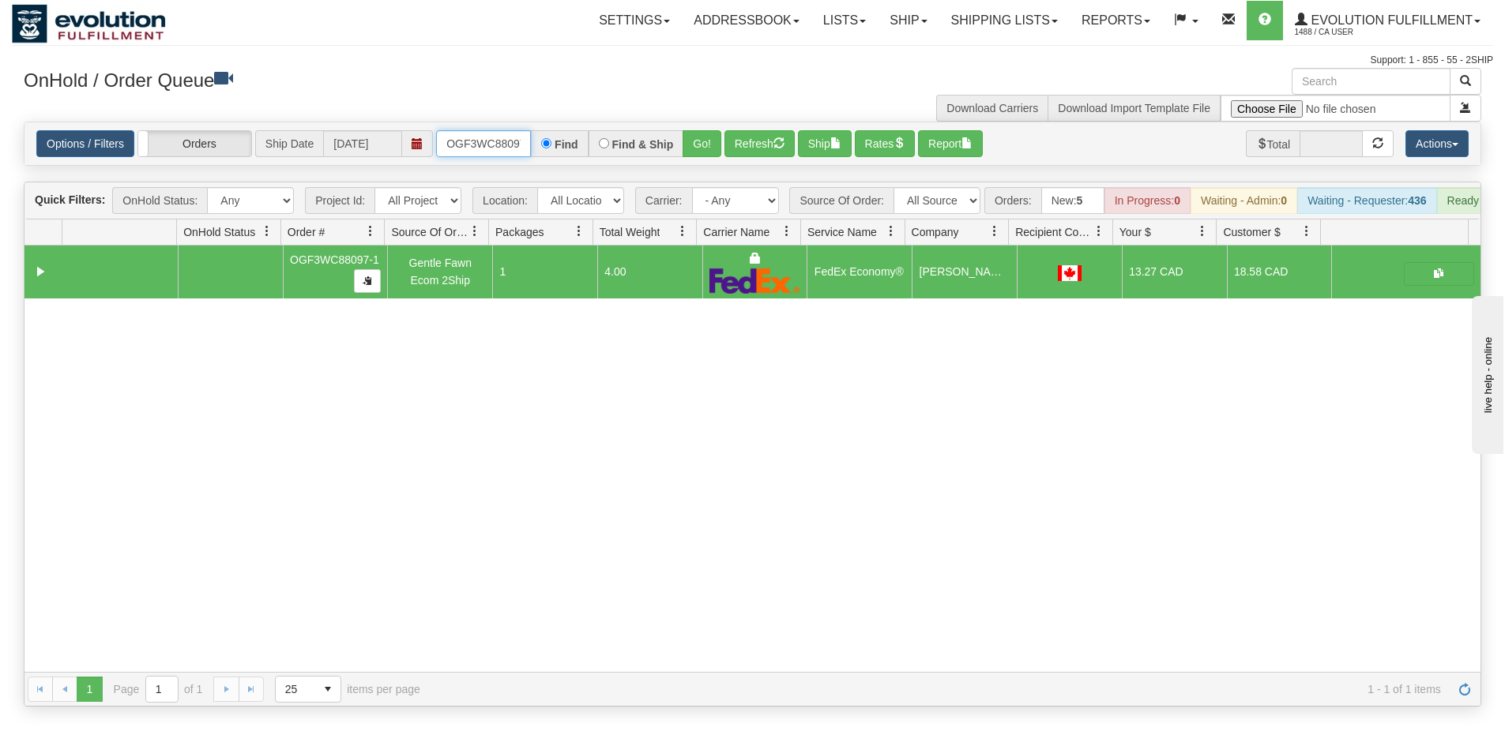
click at [477, 141] on input "OGF3WC88097-1" at bounding box center [483, 143] width 95 height 27
click at [687, 144] on button "Go!" at bounding box center [701, 143] width 39 height 27
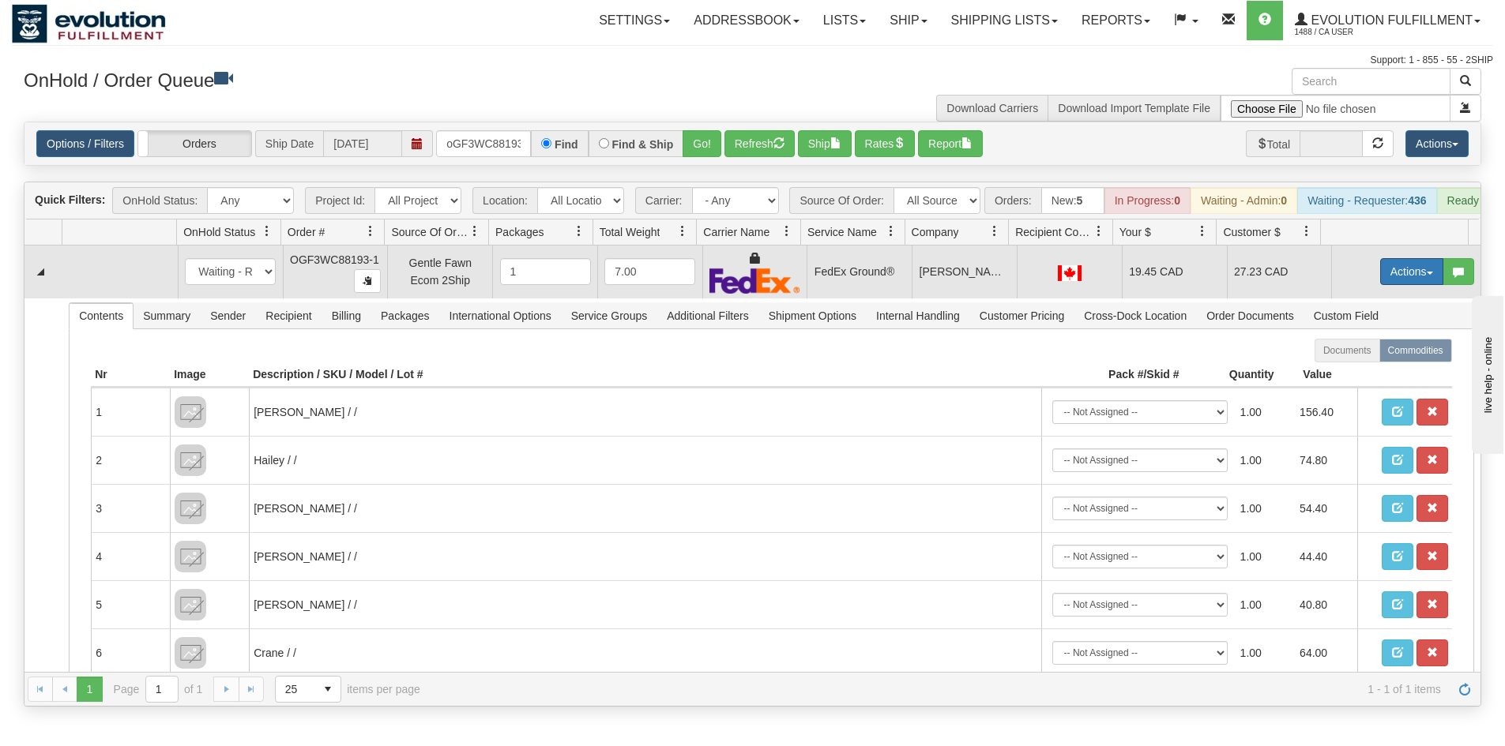
click at [1380, 285] on button "Actions" at bounding box center [1411, 271] width 63 height 27
click at [1340, 370] on span "Ship" at bounding box center [1348, 363] width 33 height 13
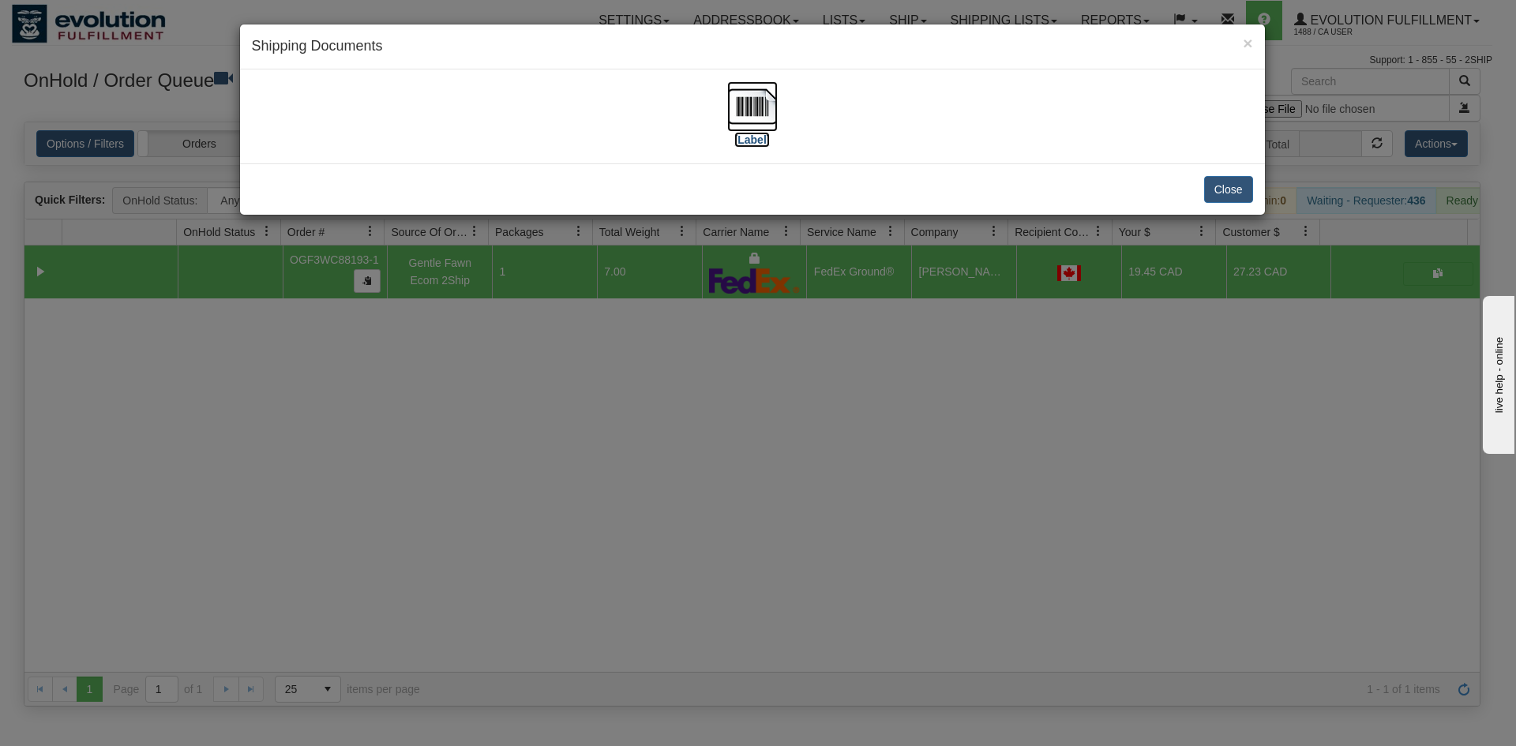
click at [766, 102] on img at bounding box center [752, 106] width 51 height 51
click at [765, 626] on div "× Shipping Documents [Label] Close" at bounding box center [758, 373] width 1516 height 746
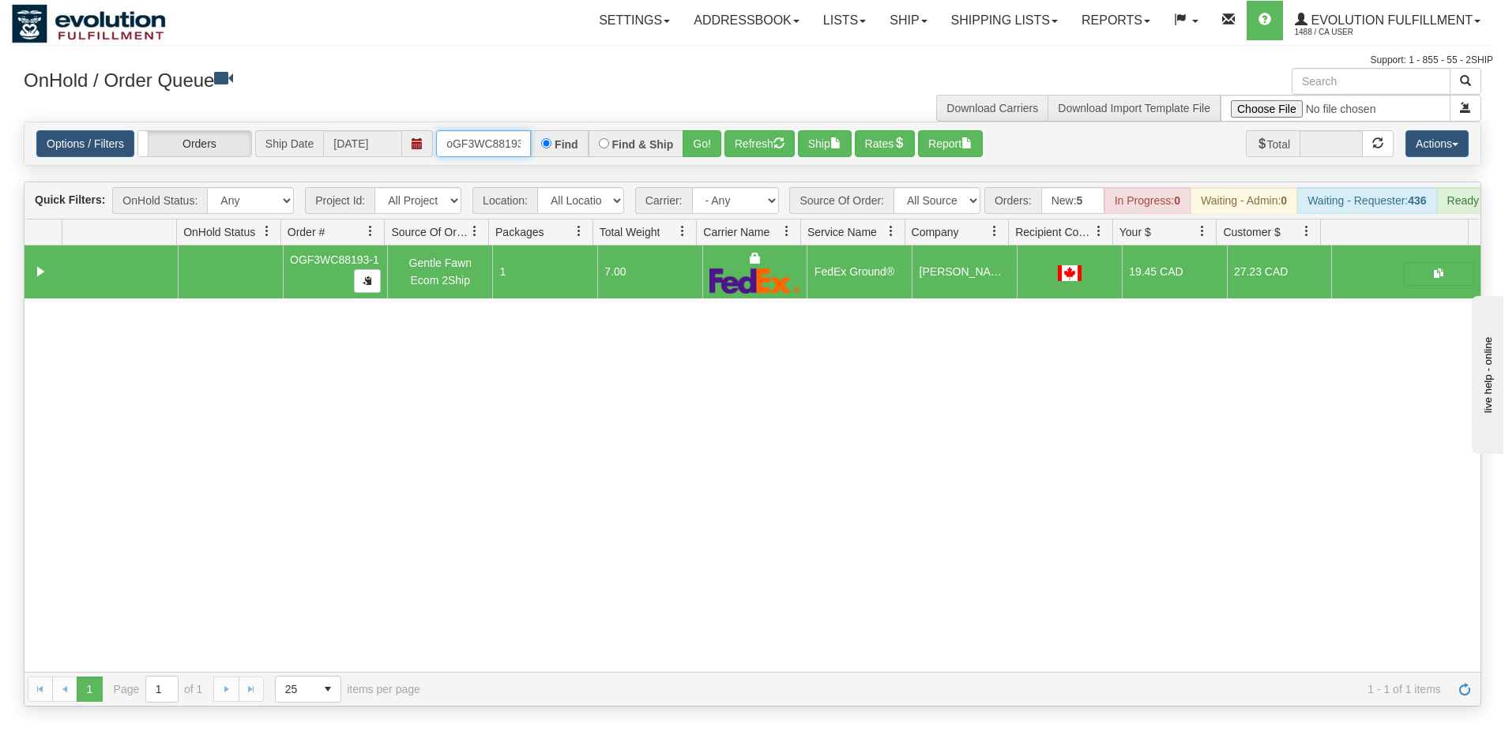
click at [464, 144] on input "oGF3WC88193-1" at bounding box center [483, 143] width 95 height 27
click at [687, 117] on div "OnHold / Order Queue Download Carriers Download Import Template File" at bounding box center [752, 95] width 1481 height 54
click at [705, 140] on button "Go!" at bounding box center [701, 143] width 39 height 27
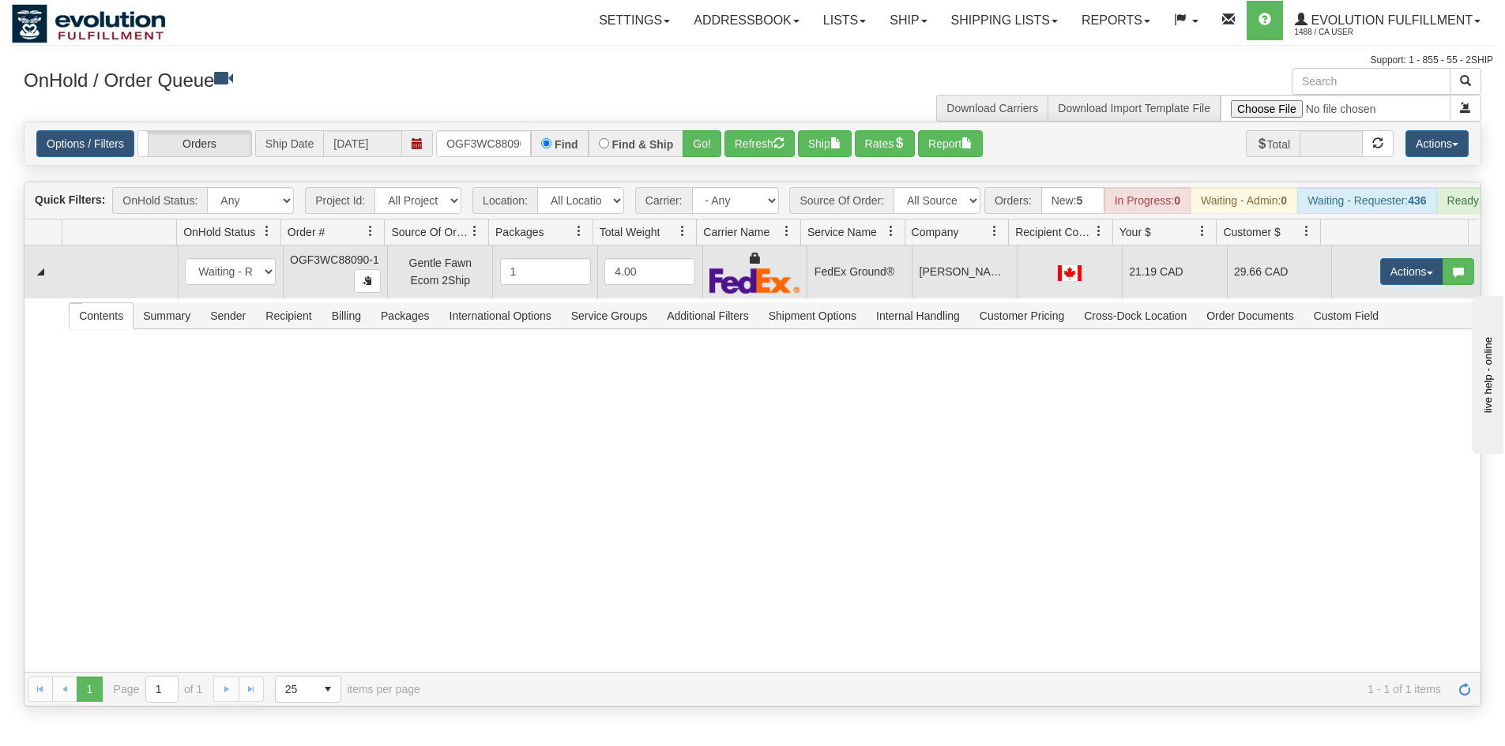
click at [1388, 263] on td "Actions Open Refresh Rates Rate All Services Ship Delete Edit Items" at bounding box center [1405, 272] width 149 height 53
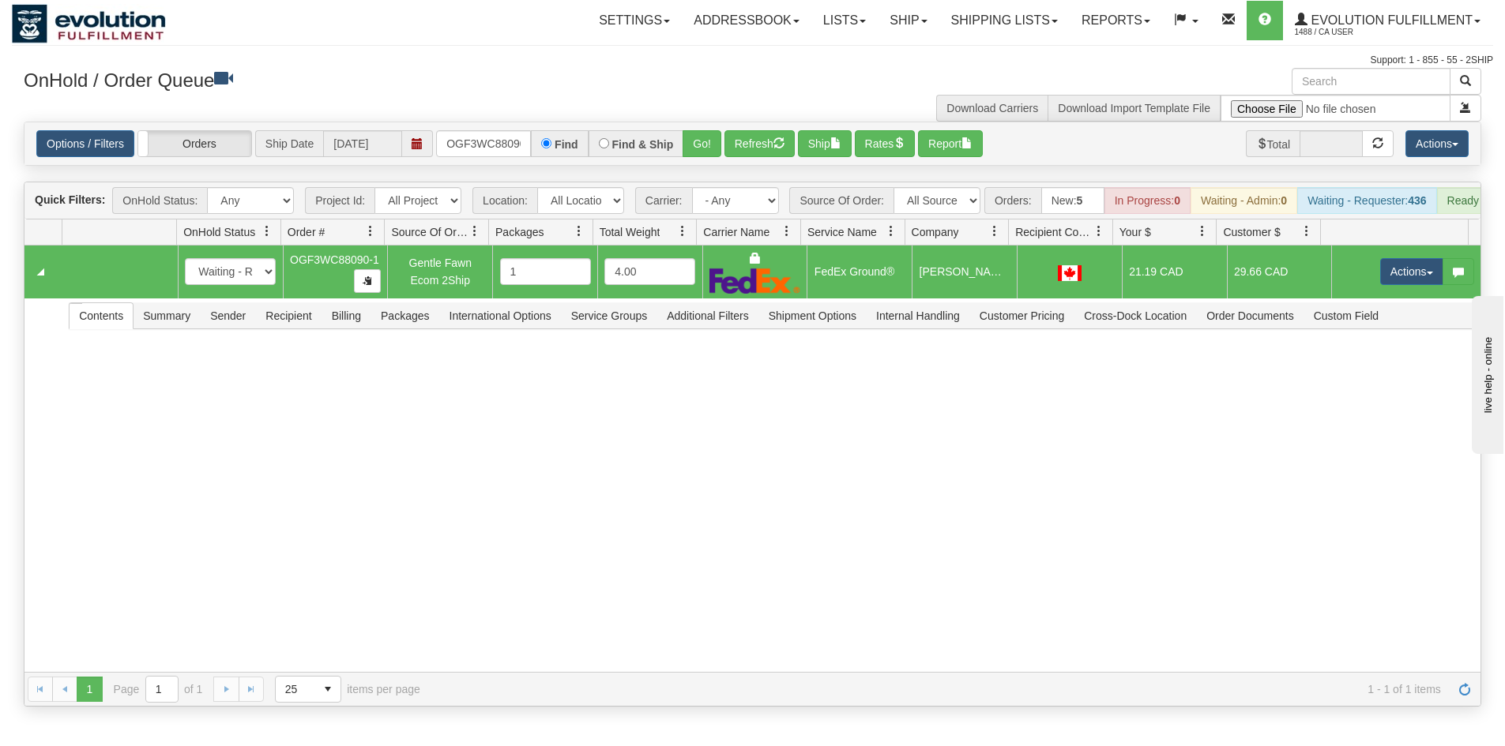
click at [1385, 263] on td "Actions Open Refresh Rates Rate All Services Ship Delete Edit Items" at bounding box center [1405, 272] width 149 height 53
click at [1390, 279] on button "Actions" at bounding box center [1411, 271] width 63 height 27
click at [1339, 370] on span "Ship" at bounding box center [1348, 363] width 33 height 13
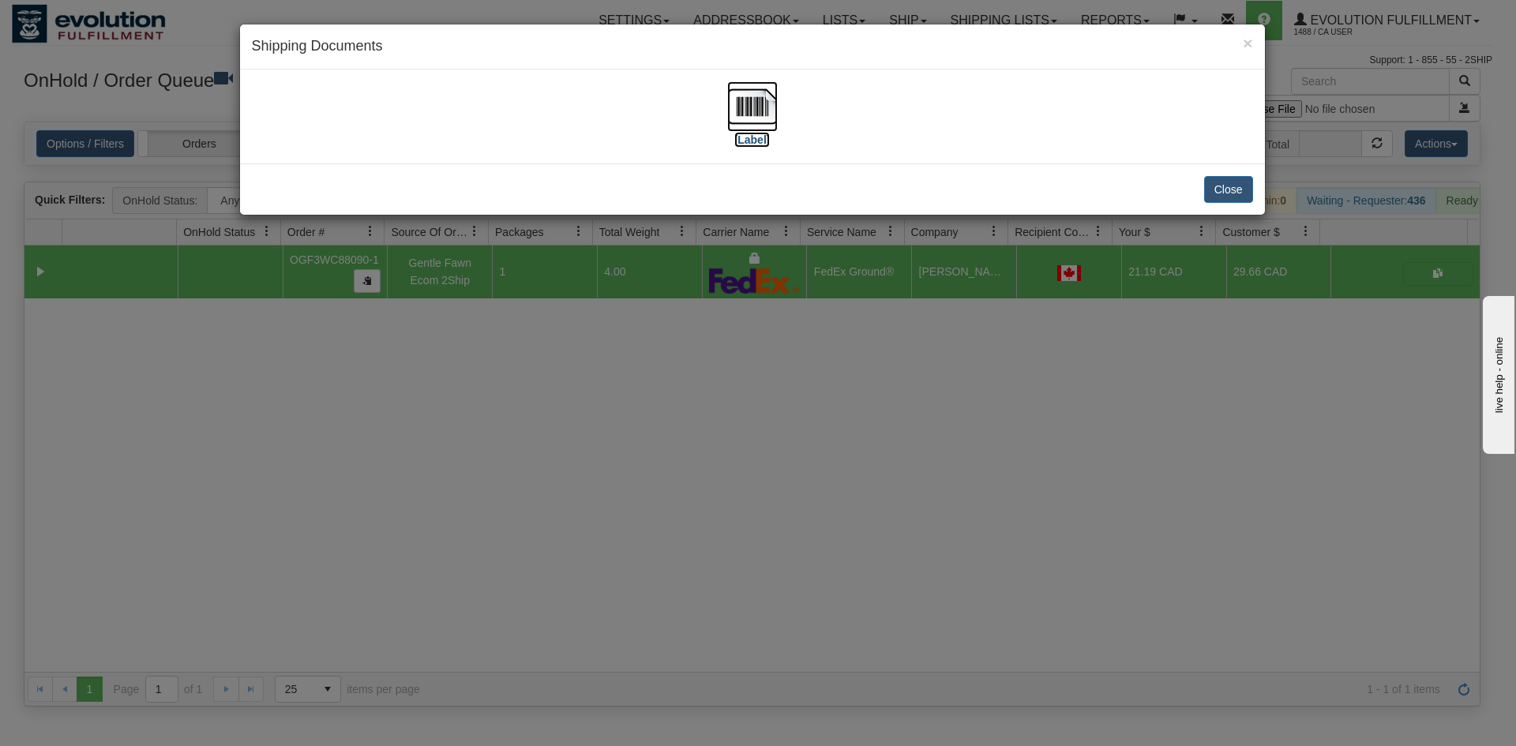
click at [746, 115] on img at bounding box center [752, 106] width 51 height 51
drag, startPoint x: 558, startPoint y: 535, endPoint x: 463, endPoint y: 208, distance: 340.5
click at [565, 522] on div "× Shipping Documents [Label] Close" at bounding box center [758, 373] width 1516 height 746
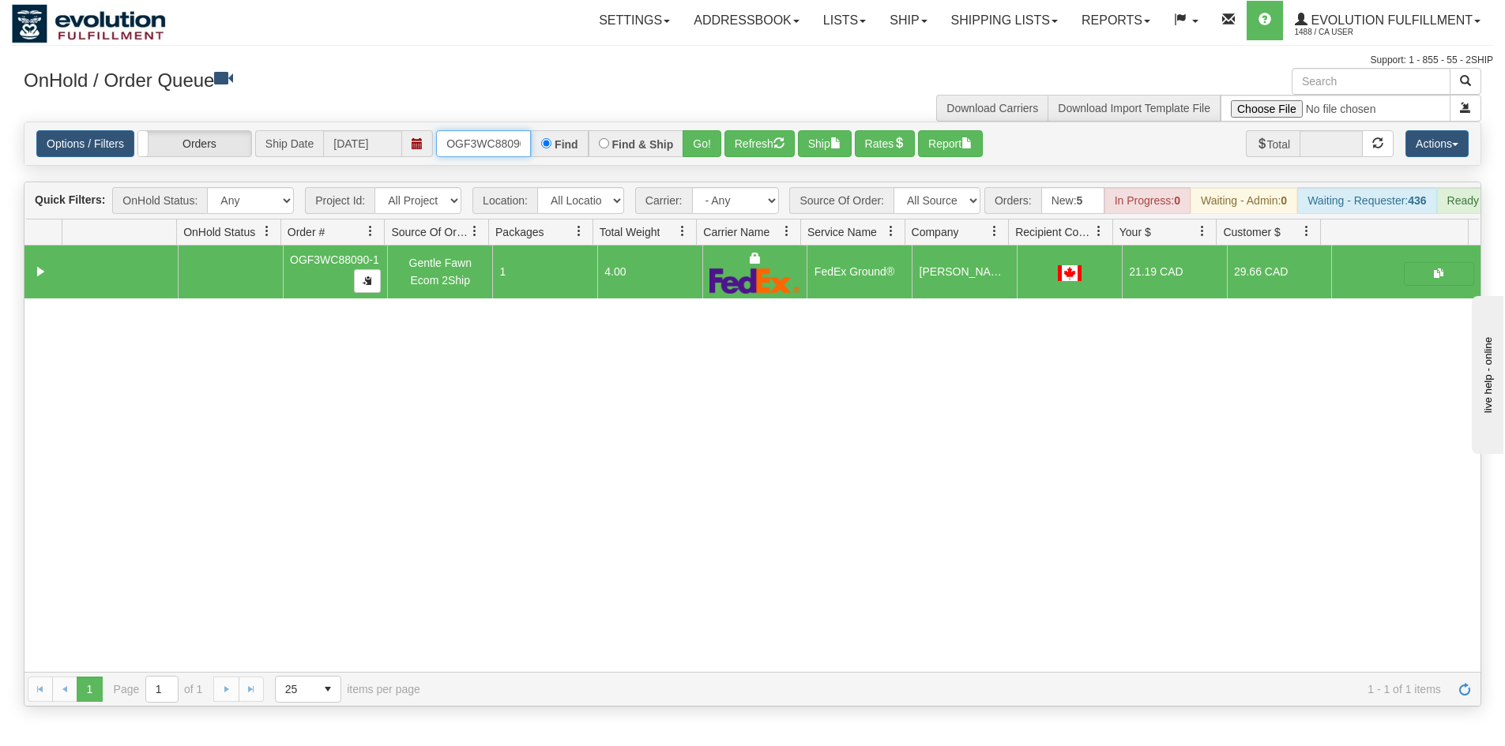
click at [508, 143] on input "OGF3WC88090-1" at bounding box center [483, 143] width 95 height 27
click at [699, 142] on button "Go!" at bounding box center [701, 143] width 39 height 27
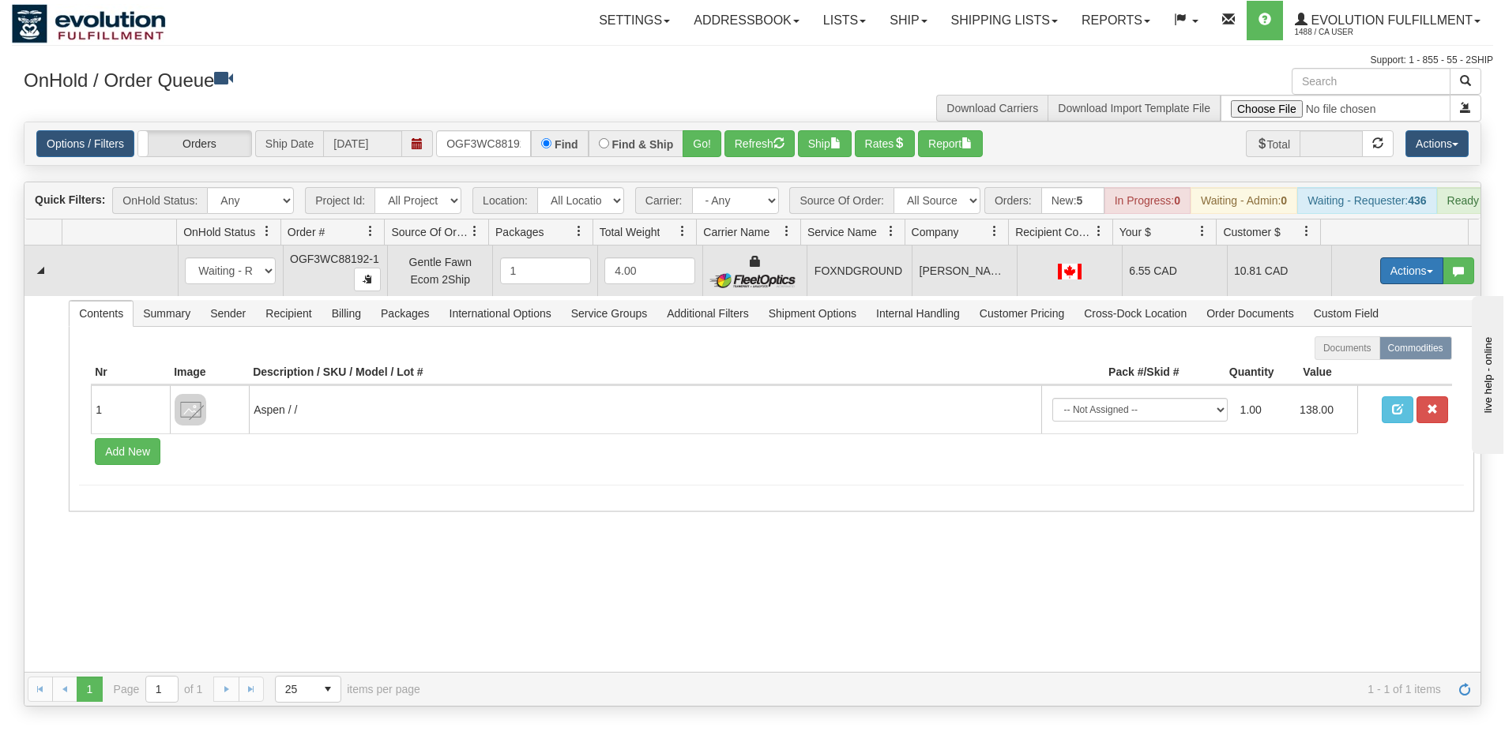
click at [1410, 281] on button "Actions" at bounding box center [1411, 270] width 63 height 27
click at [1358, 370] on link "Ship" at bounding box center [1379, 362] width 126 height 21
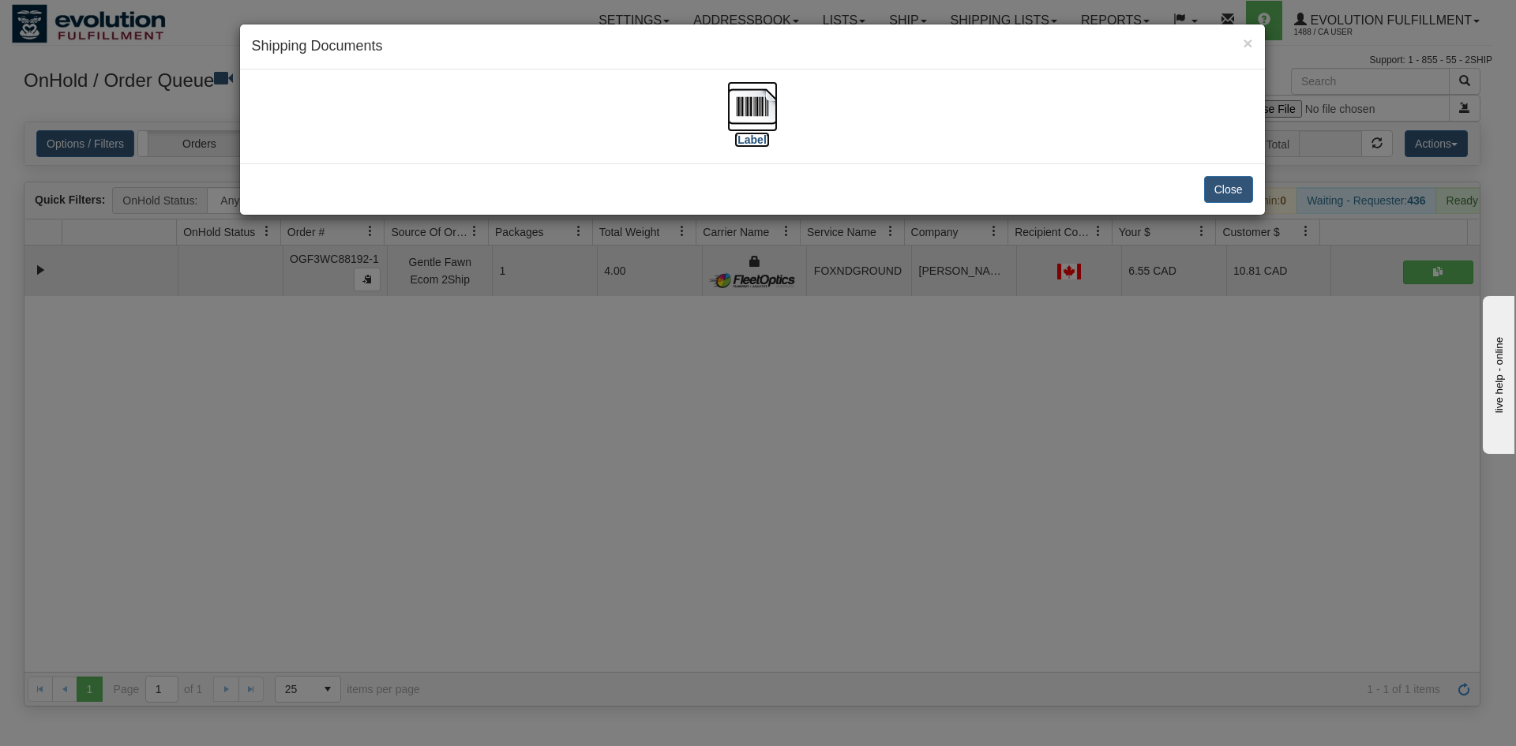
click at [733, 96] on img at bounding box center [752, 106] width 51 height 51
drag, startPoint x: 709, startPoint y: 532, endPoint x: 338, endPoint y: 110, distance: 562.5
click at [693, 516] on div "× Shipping Documents [Label] Close" at bounding box center [758, 373] width 1516 height 746
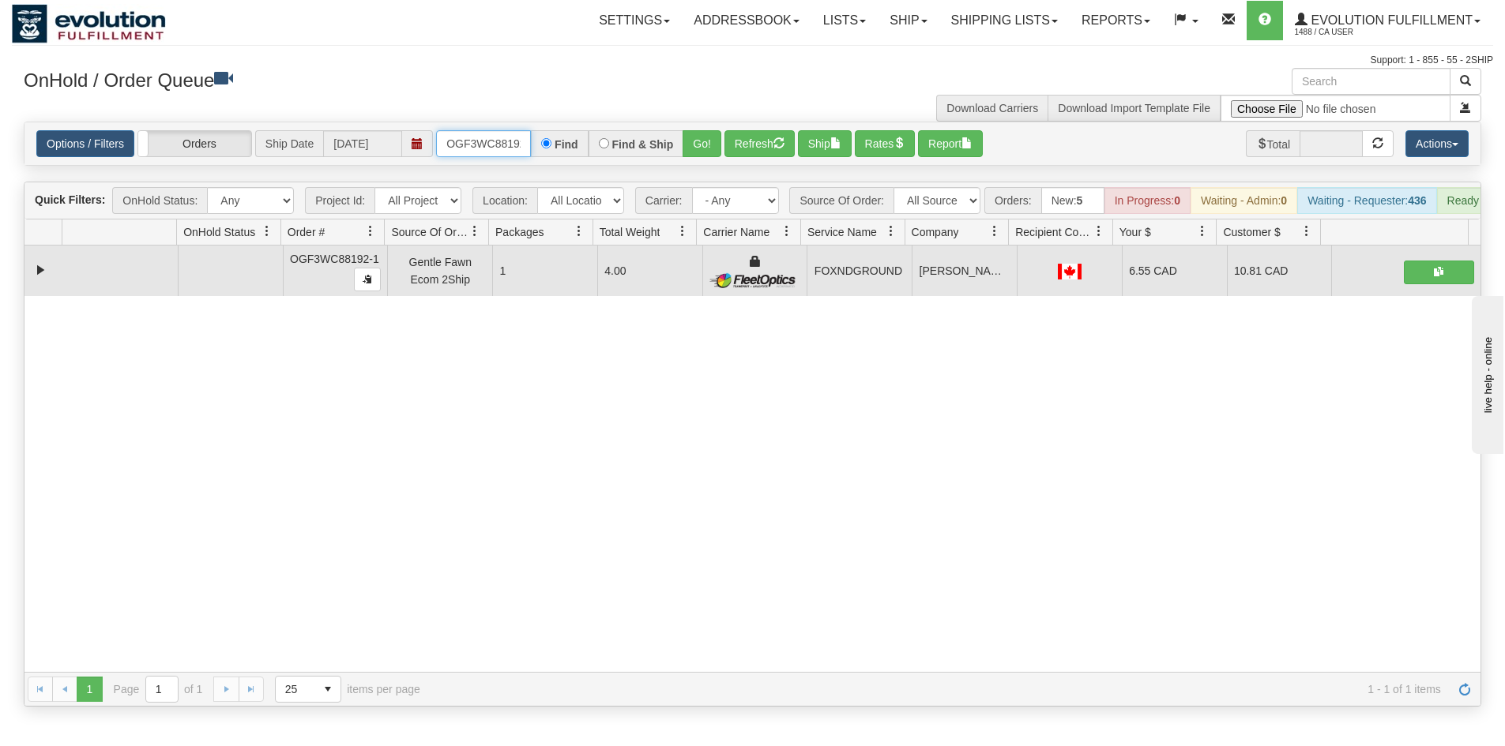
click at [460, 140] on input "OGF3WC88192-1" at bounding box center [483, 143] width 95 height 27
click at [705, 147] on button "Go!" at bounding box center [701, 143] width 39 height 27
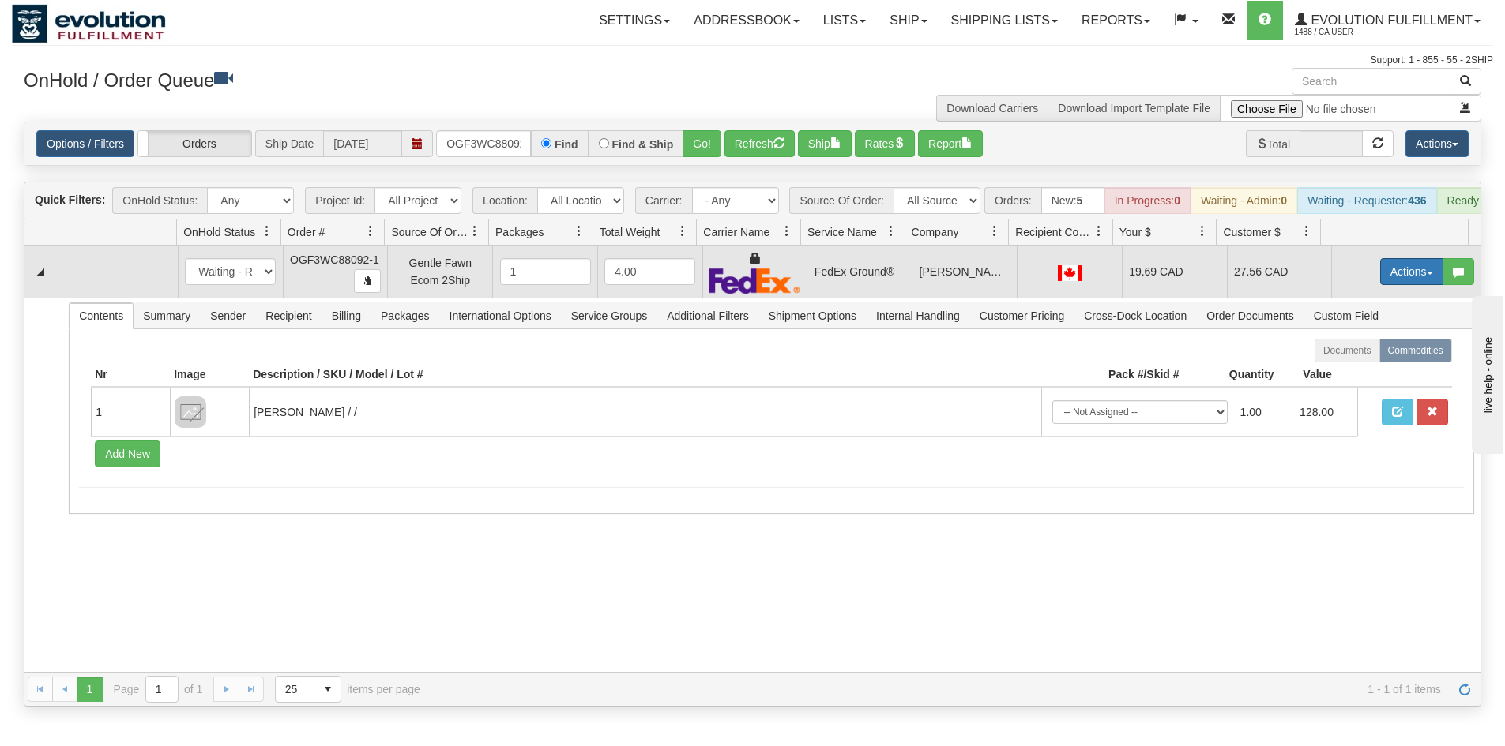
click at [1388, 280] on button "Actions" at bounding box center [1411, 271] width 63 height 27
click at [1355, 374] on link "Ship" at bounding box center [1379, 363] width 126 height 21
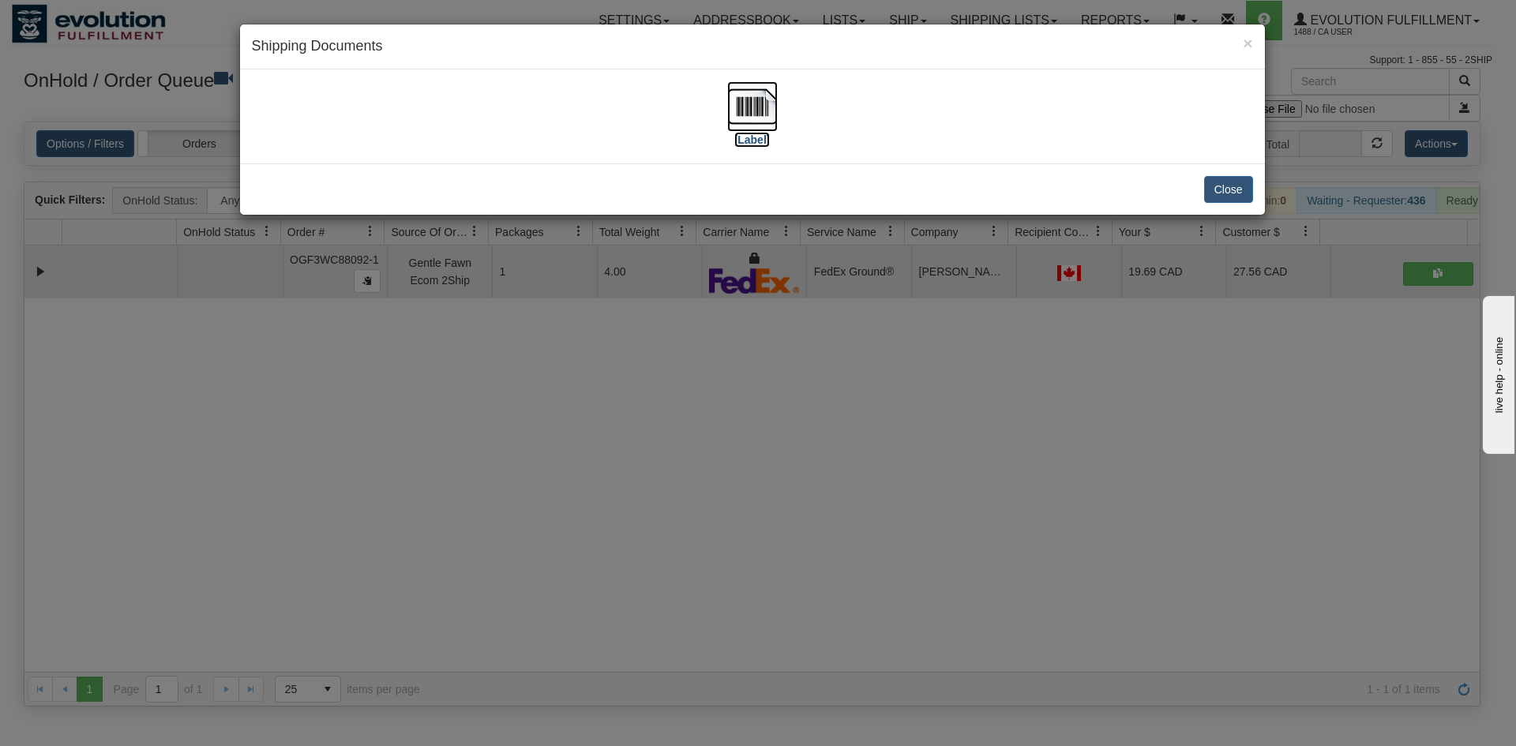
click at [734, 88] on img at bounding box center [752, 106] width 51 height 51
drag, startPoint x: 802, startPoint y: 459, endPoint x: 757, endPoint y: 412, distance: 65.4
click at [788, 442] on div "× Shipping Documents [Label] Close" at bounding box center [758, 373] width 1516 height 746
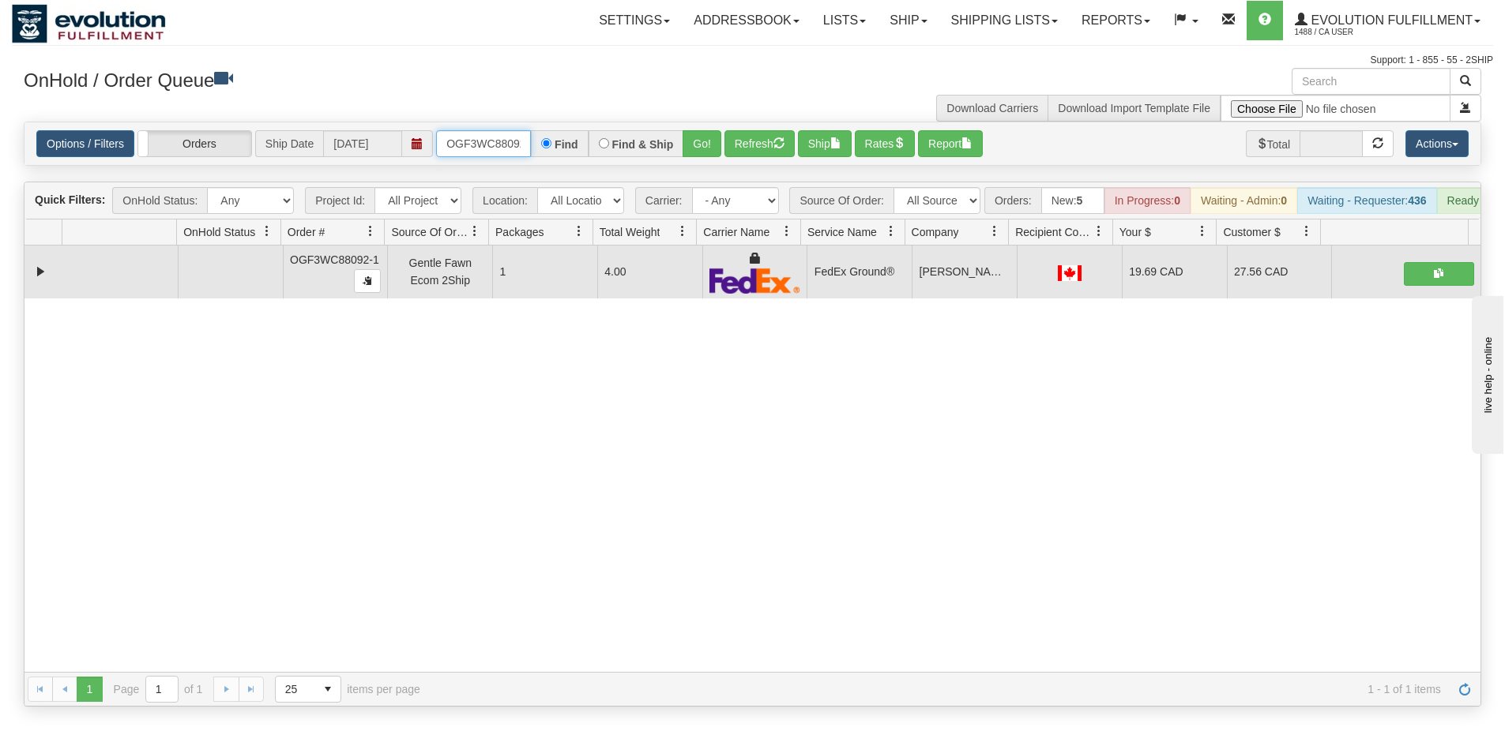
click at [449, 133] on input "OGF3WC88092-1" at bounding box center [483, 143] width 95 height 27
click at [462, 135] on input "OGF3WC88092-1" at bounding box center [483, 143] width 95 height 27
click at [708, 146] on button "Go!" at bounding box center [701, 143] width 39 height 27
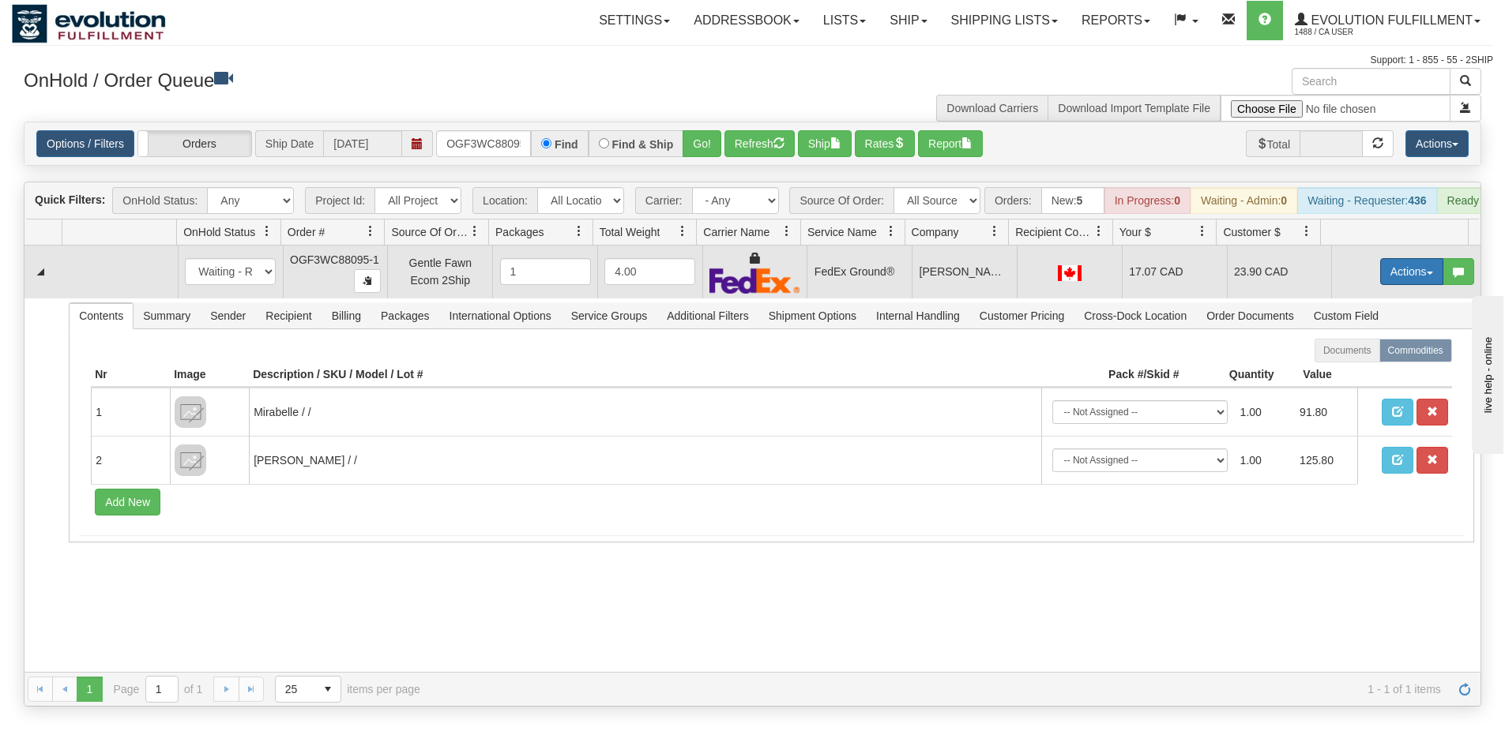
click at [1398, 285] on button "Actions" at bounding box center [1411, 271] width 63 height 27
click at [1357, 372] on link "Ship" at bounding box center [1379, 363] width 126 height 21
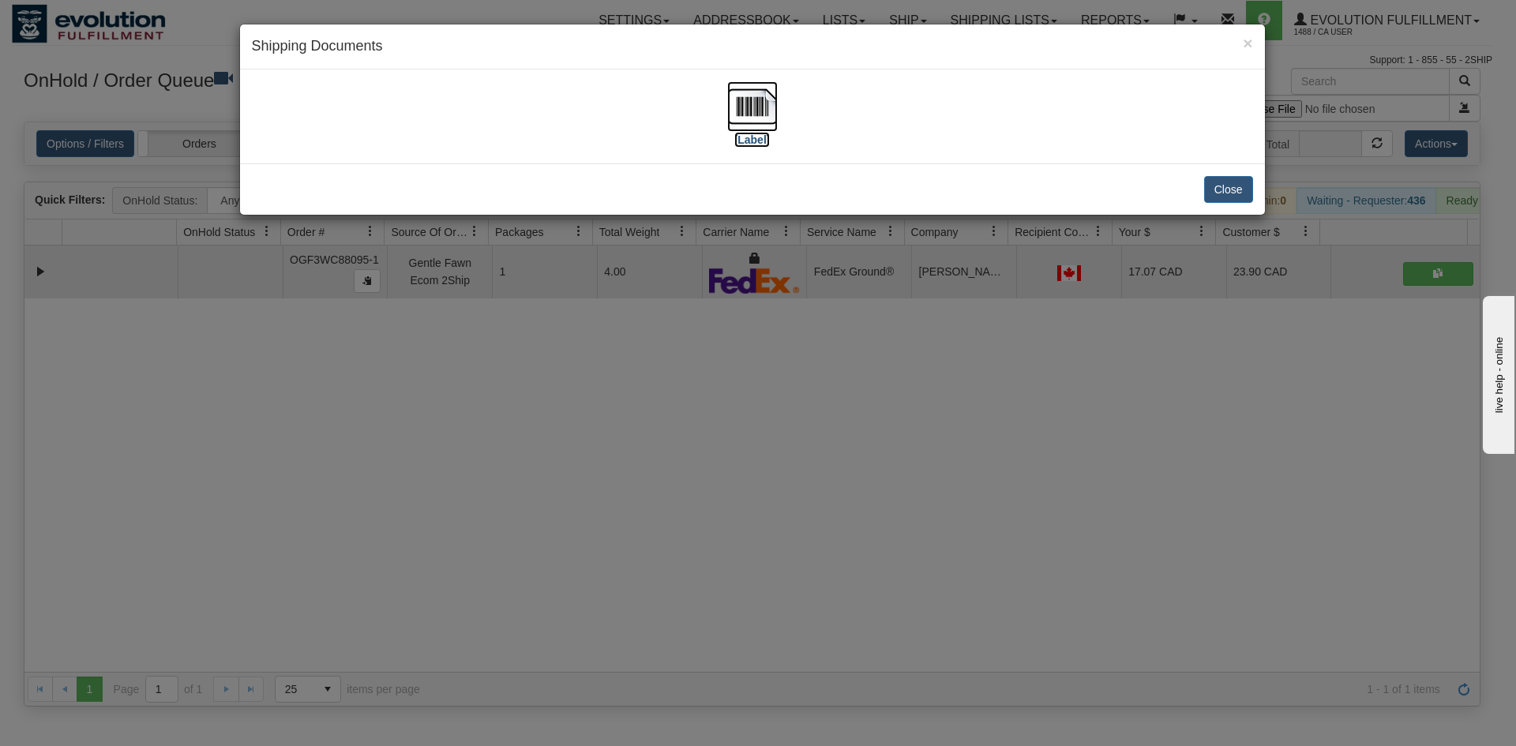
click at [735, 93] on img at bounding box center [752, 106] width 51 height 51
drag, startPoint x: 451, startPoint y: 570, endPoint x: 455, endPoint y: 535, distance: 35.8
click at [453, 565] on div "× Shipping Documents [Label] Close" at bounding box center [758, 373] width 1516 height 746
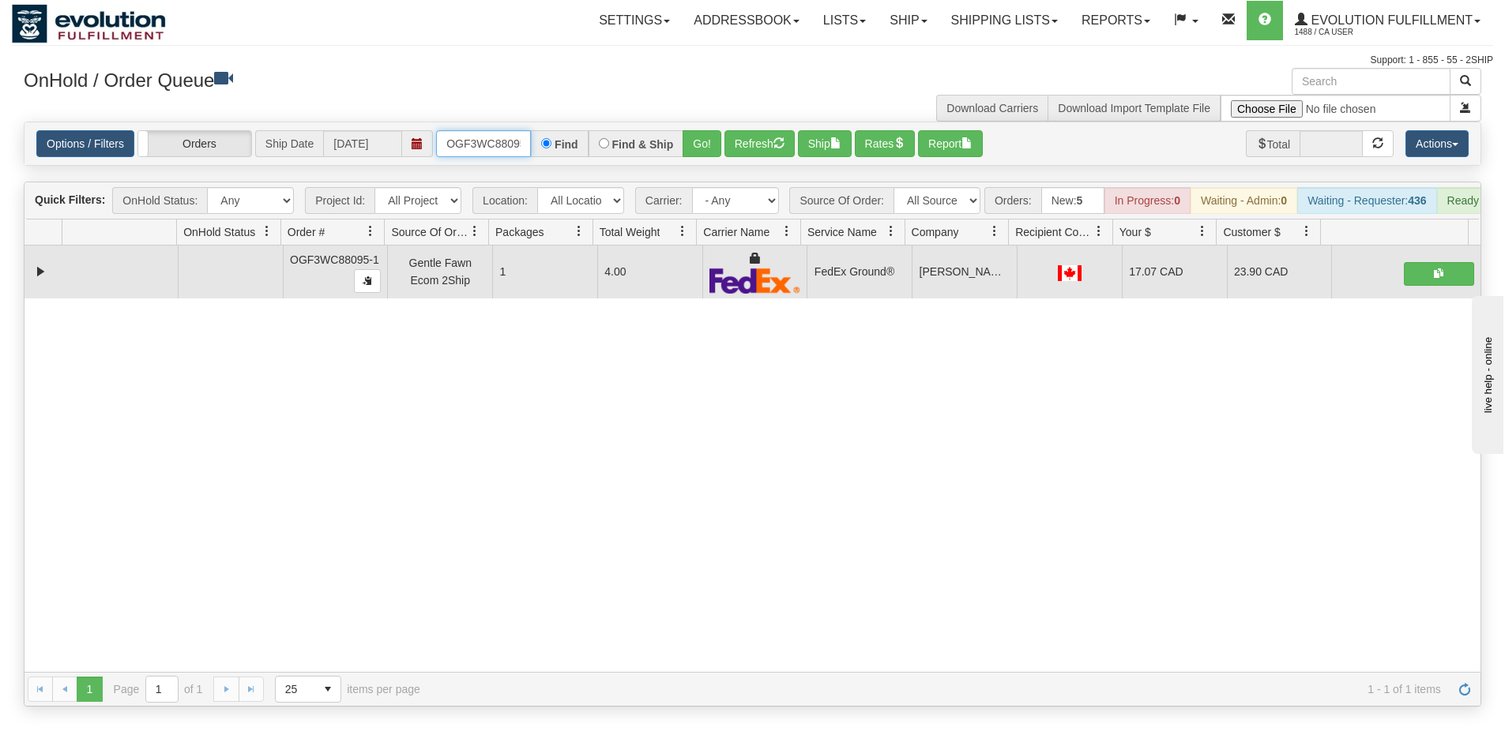
click at [489, 149] on input "OGF3WC88095-1" at bounding box center [483, 143] width 95 height 27
click at [686, 145] on button "Go!" at bounding box center [701, 143] width 39 height 27
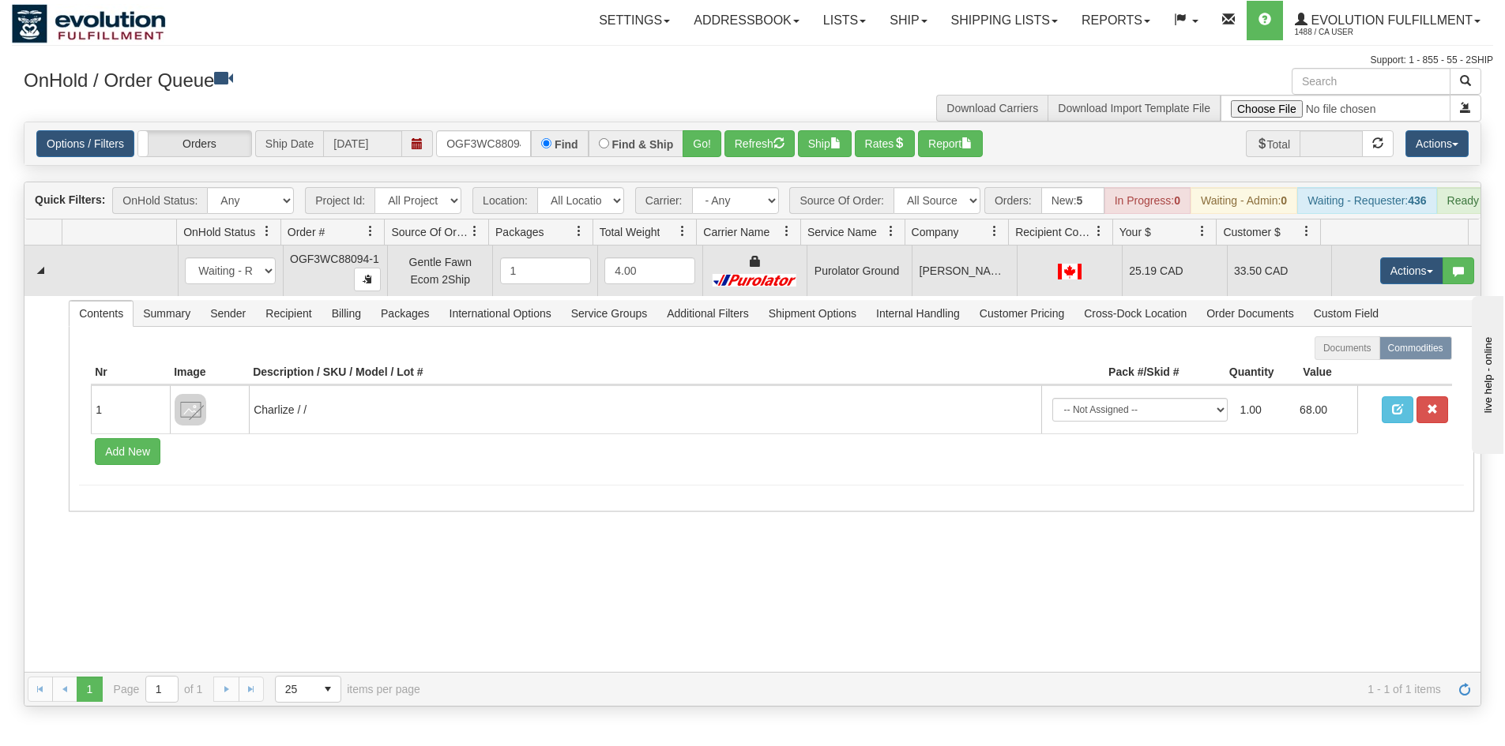
click at [1360, 279] on td "Actions Open Refresh Rates Rate All Services Ship Delete Edit Items" at bounding box center [1405, 271] width 149 height 51
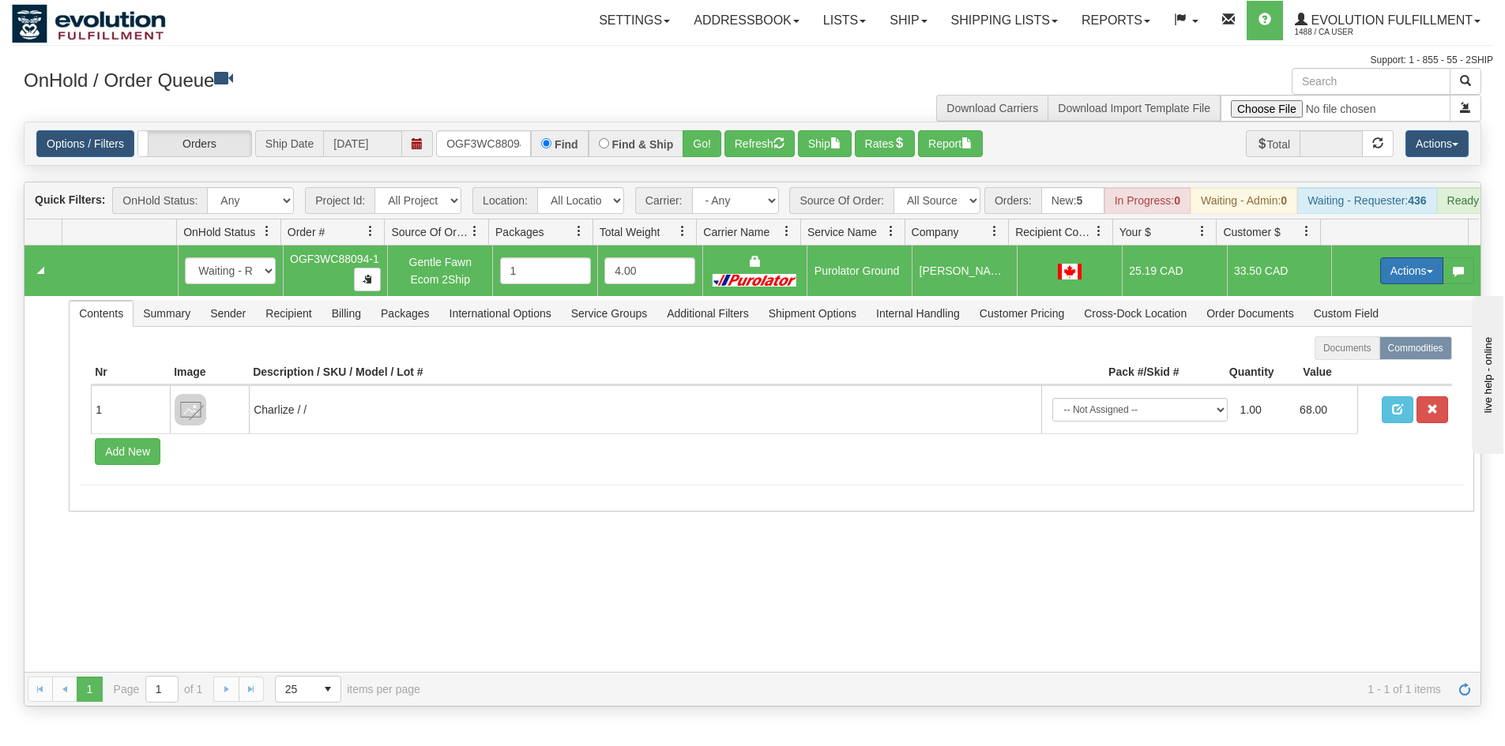
click at [1380, 276] on button "Actions" at bounding box center [1411, 270] width 63 height 27
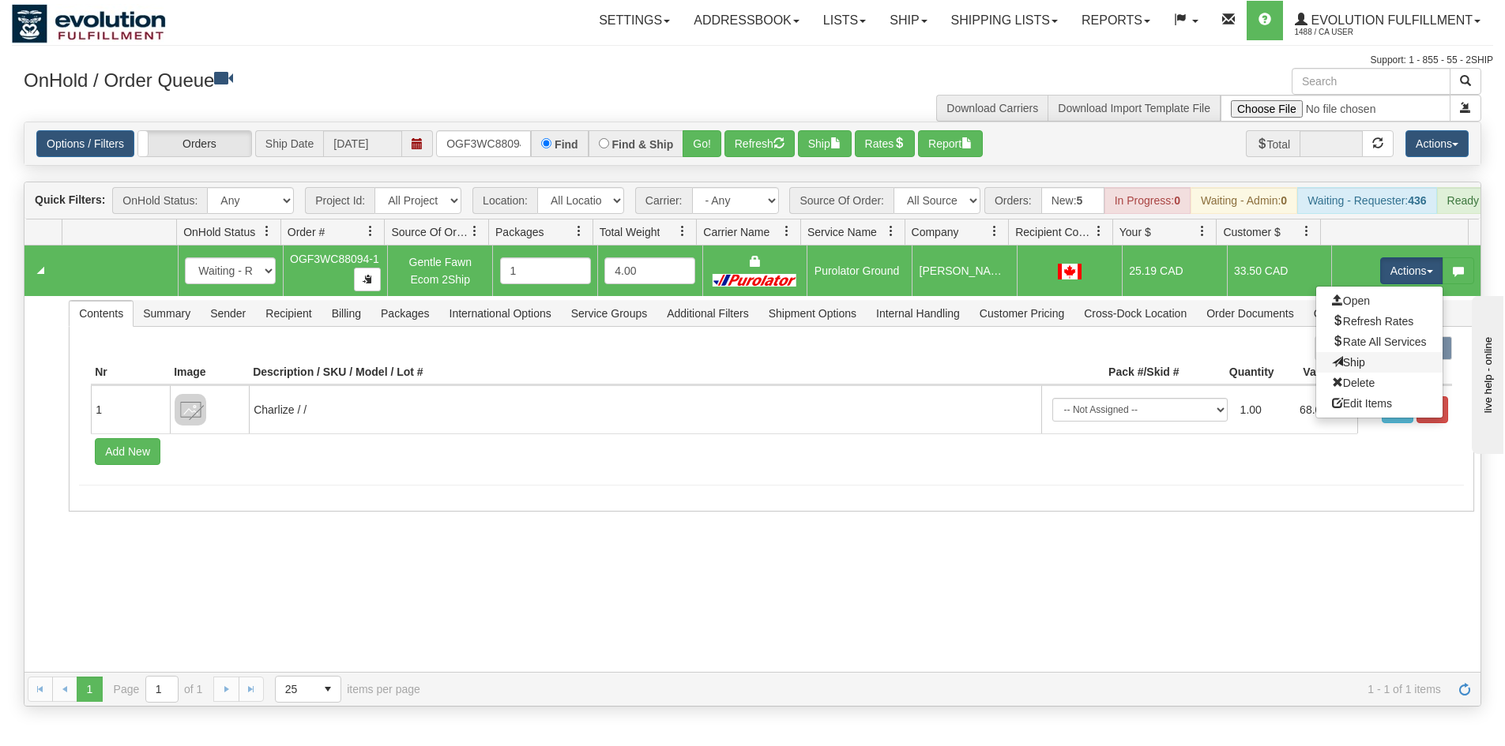
click at [1352, 370] on link "Ship" at bounding box center [1379, 362] width 126 height 21
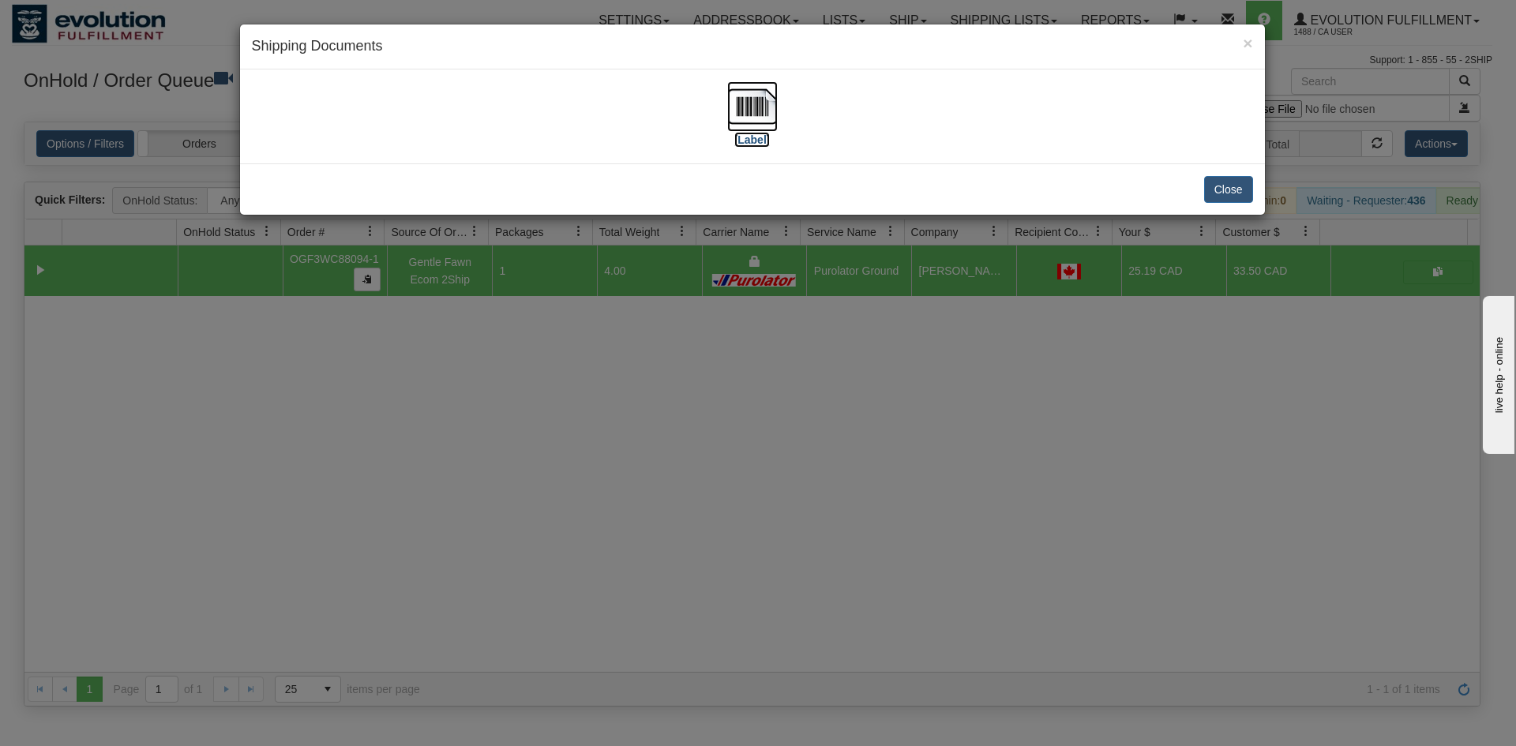
click at [737, 117] on img at bounding box center [752, 106] width 51 height 51
click at [577, 411] on div "× Shipping Documents [Label] Close" at bounding box center [758, 373] width 1516 height 746
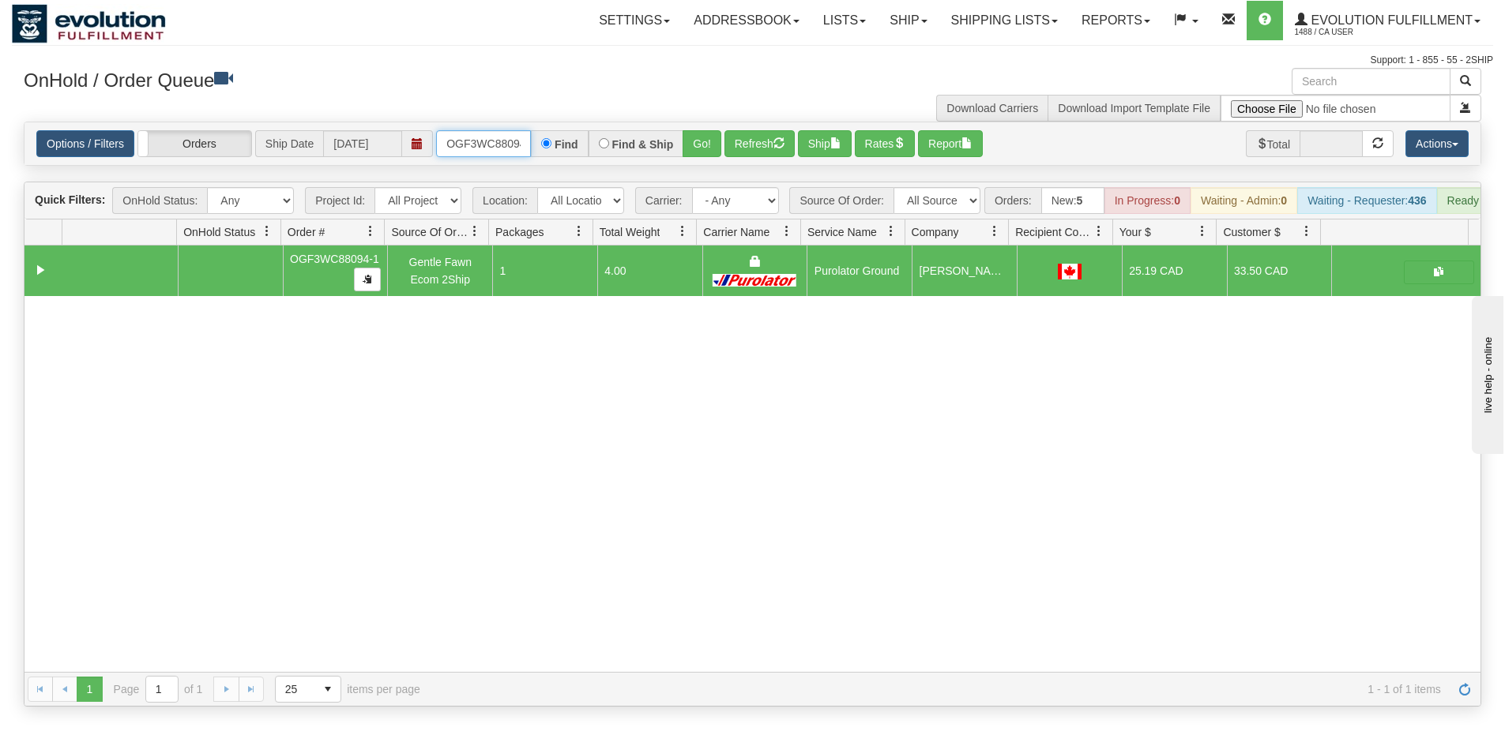
click at [501, 145] on input "OGF3WC88094-1" at bounding box center [483, 143] width 95 height 27
click at [690, 135] on button "Go!" at bounding box center [701, 143] width 39 height 27
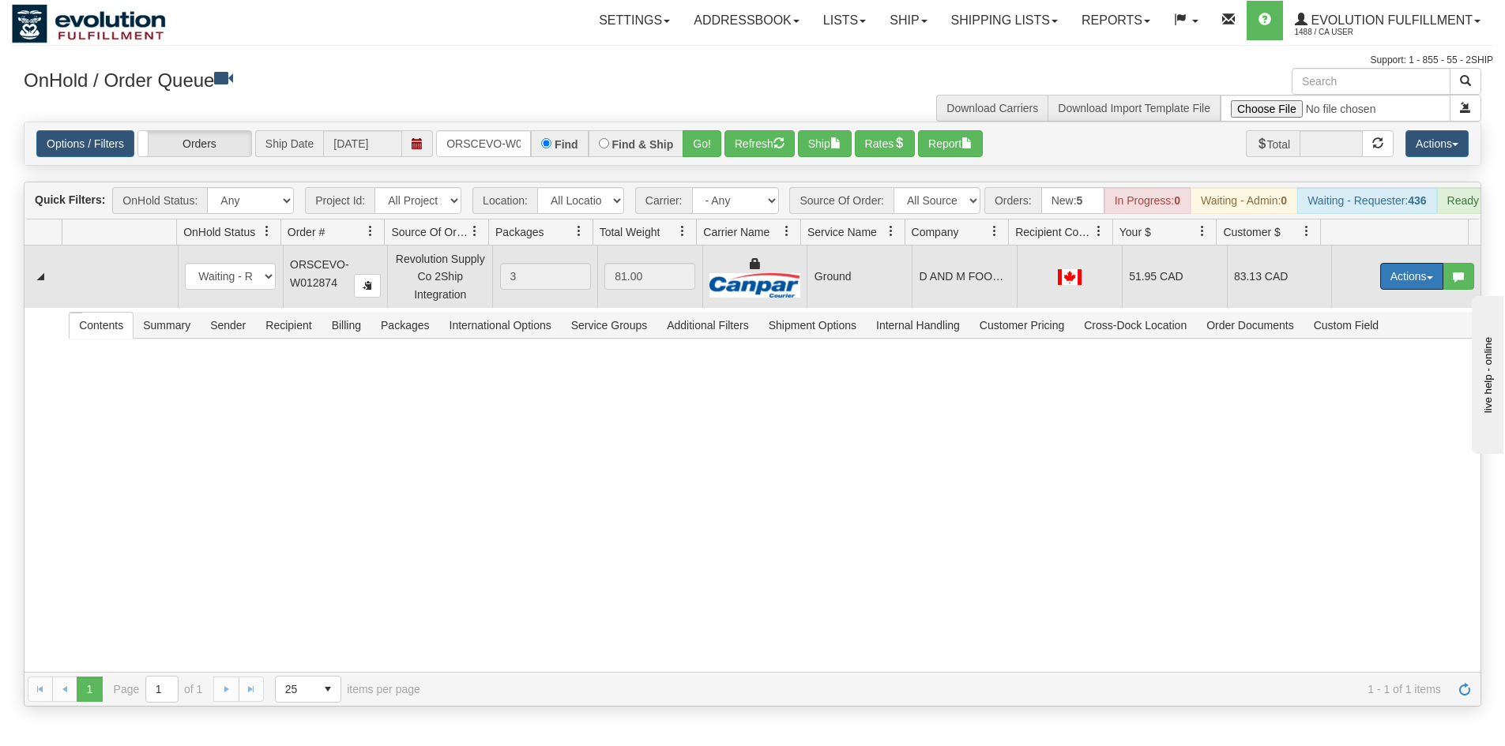
click at [1392, 290] on button "Actions" at bounding box center [1411, 276] width 63 height 27
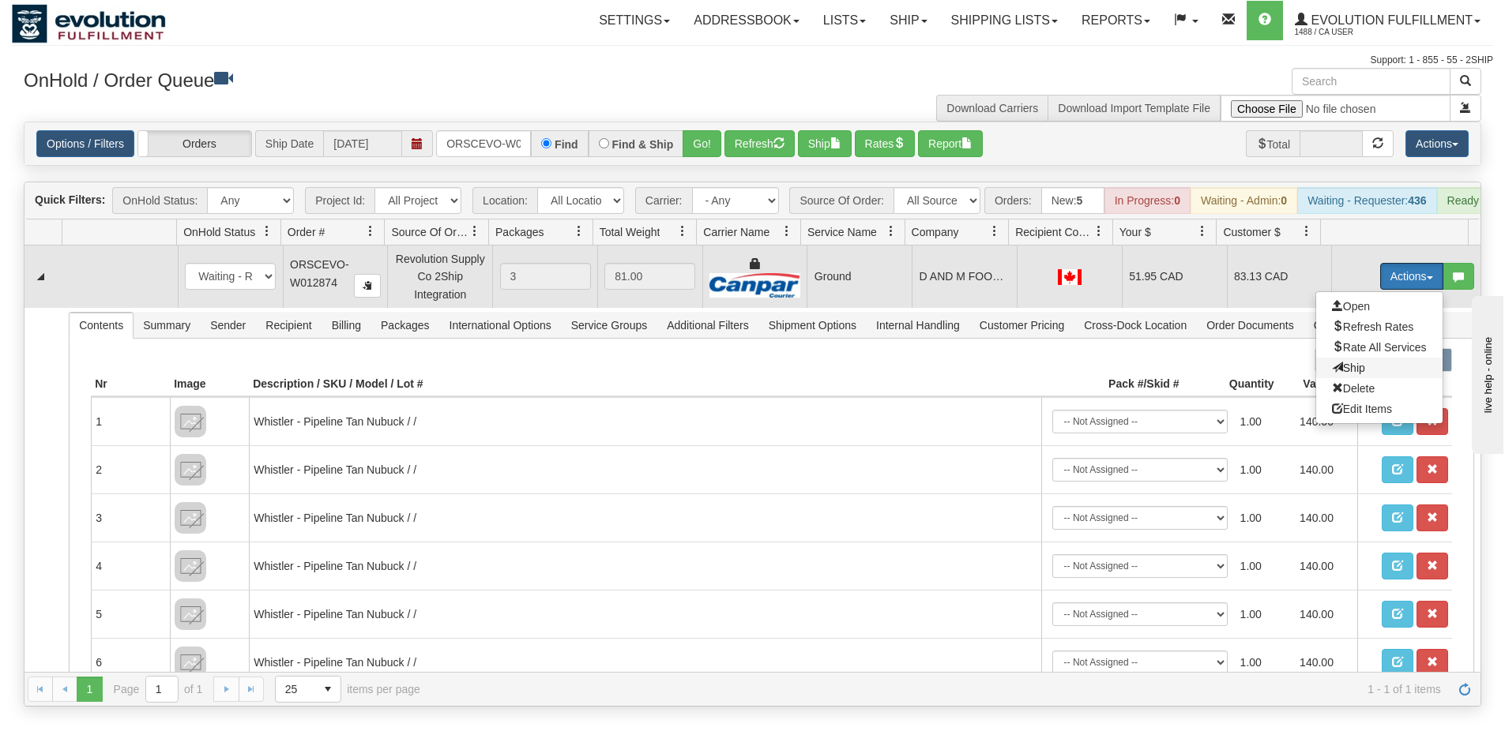
click at [1344, 374] on span "Ship" at bounding box center [1348, 368] width 33 height 13
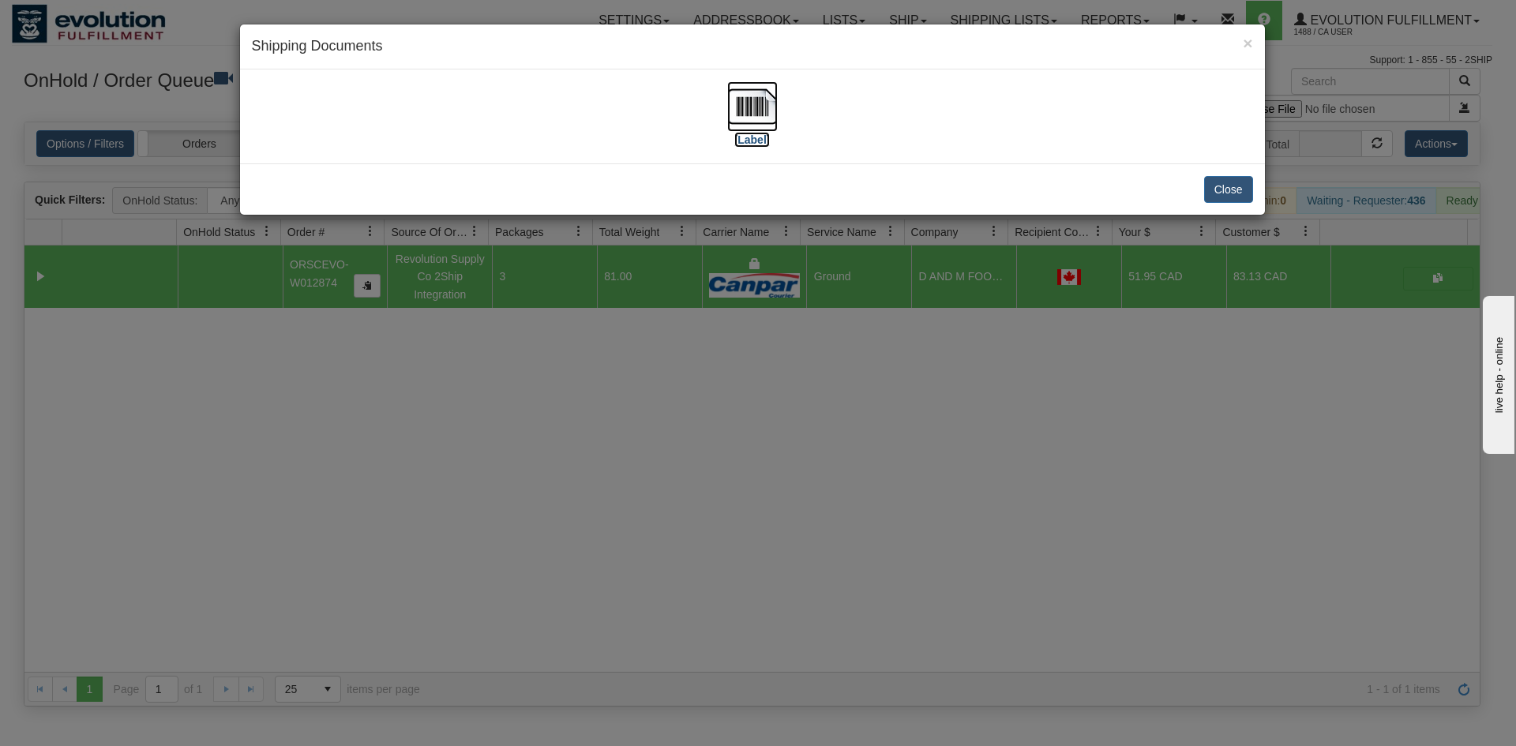
click at [757, 88] on img at bounding box center [752, 106] width 51 height 51
drag, startPoint x: 461, startPoint y: 565, endPoint x: 418, endPoint y: 369, distance: 200.6
click at [456, 560] on div "× Shipping Documents [Label] Close" at bounding box center [758, 373] width 1516 height 746
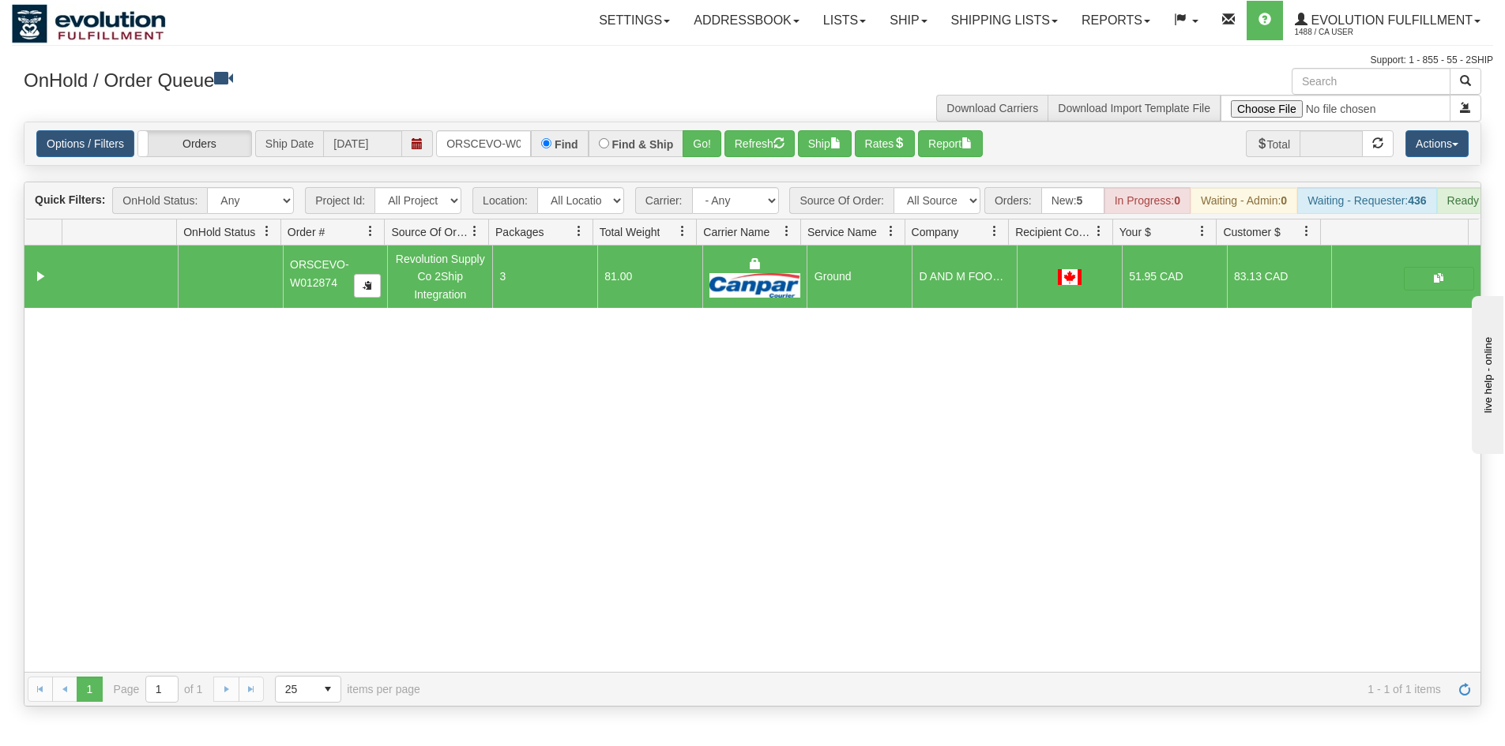
drag, startPoint x: 493, startPoint y: 165, endPoint x: 486, endPoint y: 144, distance: 22.5
click at [490, 159] on div "Options / Filters Group Shipments Orders Ship Date 10/06/2025 ORSCEVO-W012874 F…" at bounding box center [752, 143] width 1456 height 43
click at [486, 144] on input "ORSCEVO-W012874" at bounding box center [483, 143] width 95 height 27
click at [709, 150] on button "Go!" at bounding box center [701, 143] width 39 height 27
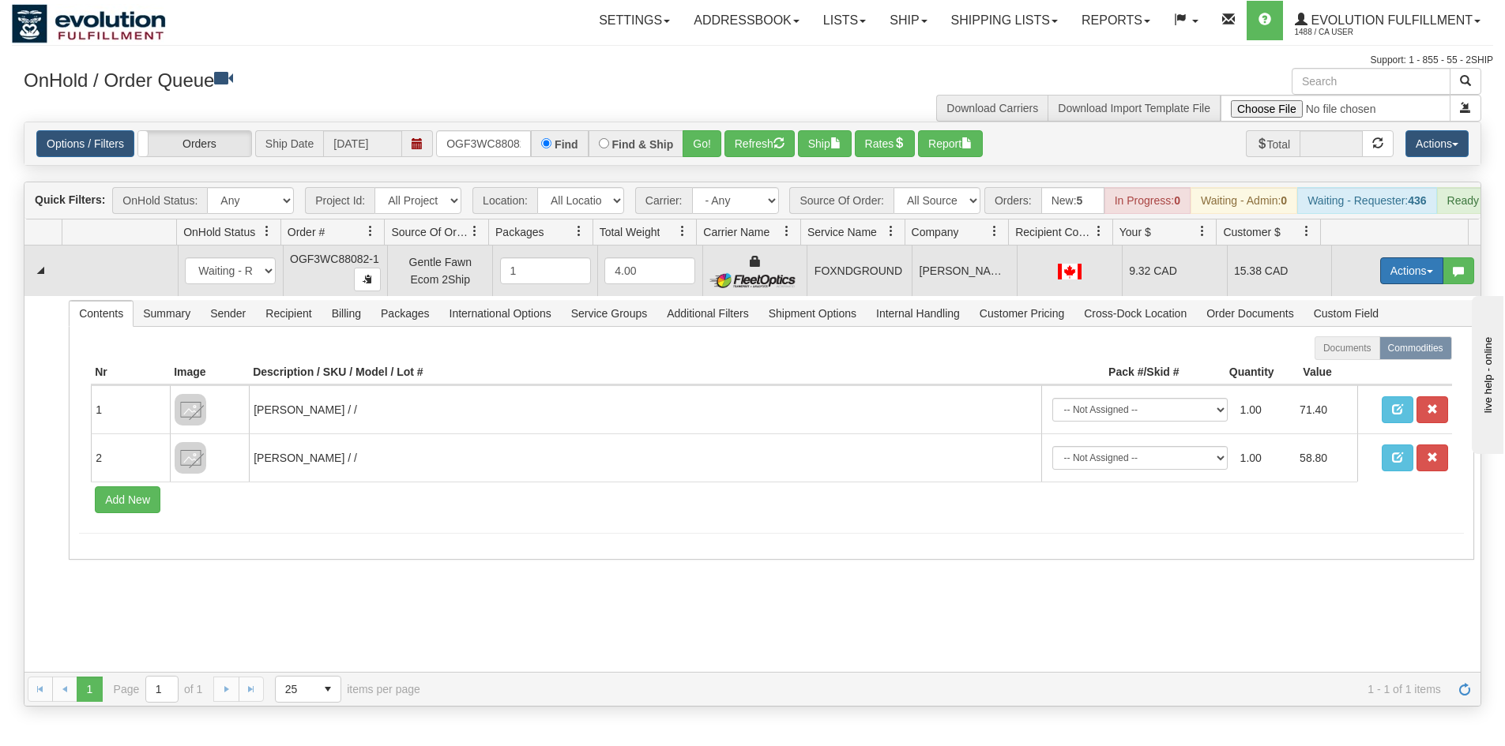
click at [1389, 284] on button "Actions" at bounding box center [1411, 270] width 63 height 27
click at [1347, 369] on span "Ship" at bounding box center [1348, 362] width 33 height 13
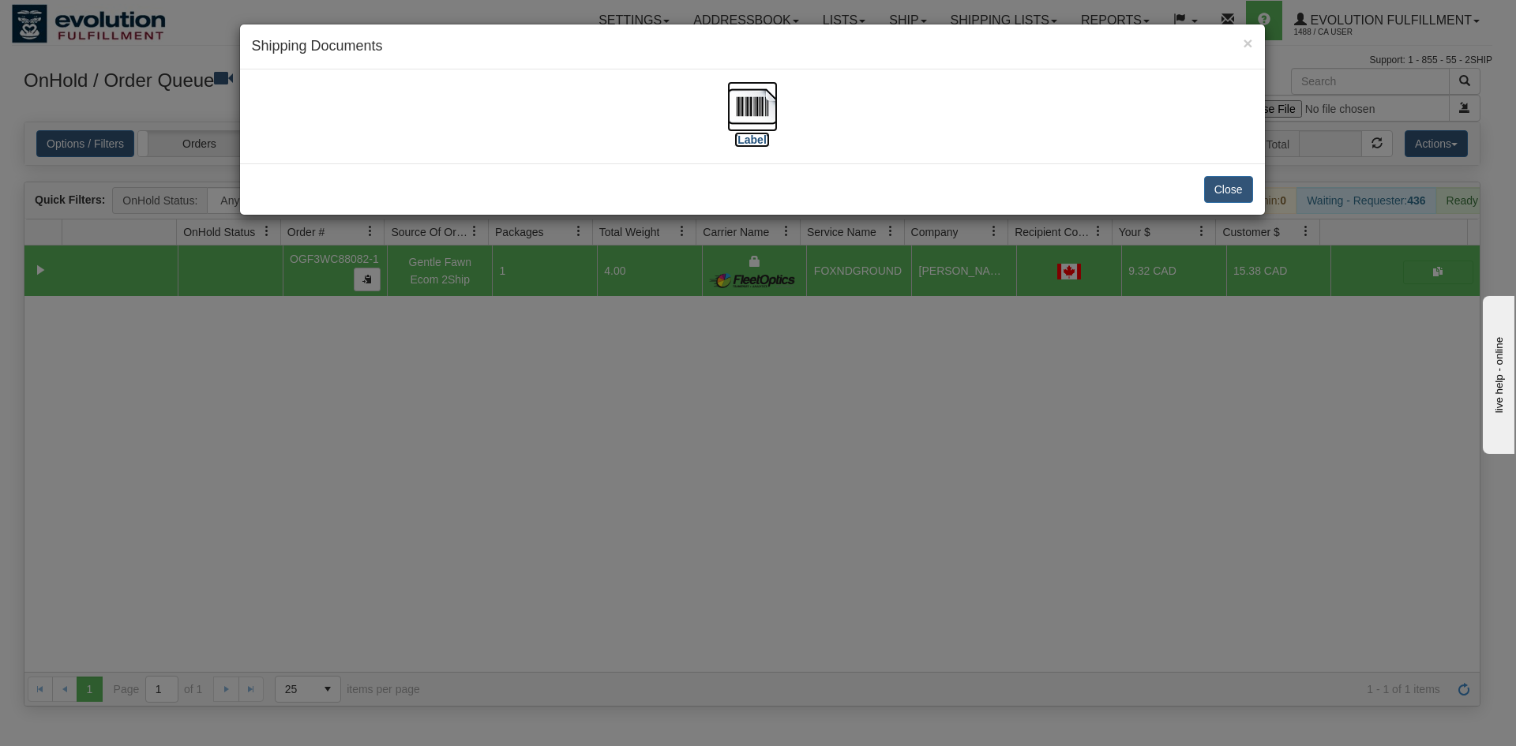
click at [756, 107] on img at bounding box center [752, 106] width 51 height 51
drag, startPoint x: 750, startPoint y: 488, endPoint x: 404, endPoint y: 110, distance: 512.7
click at [731, 464] on div "× Shipping Documents [Label] Close" at bounding box center [758, 373] width 1516 height 746
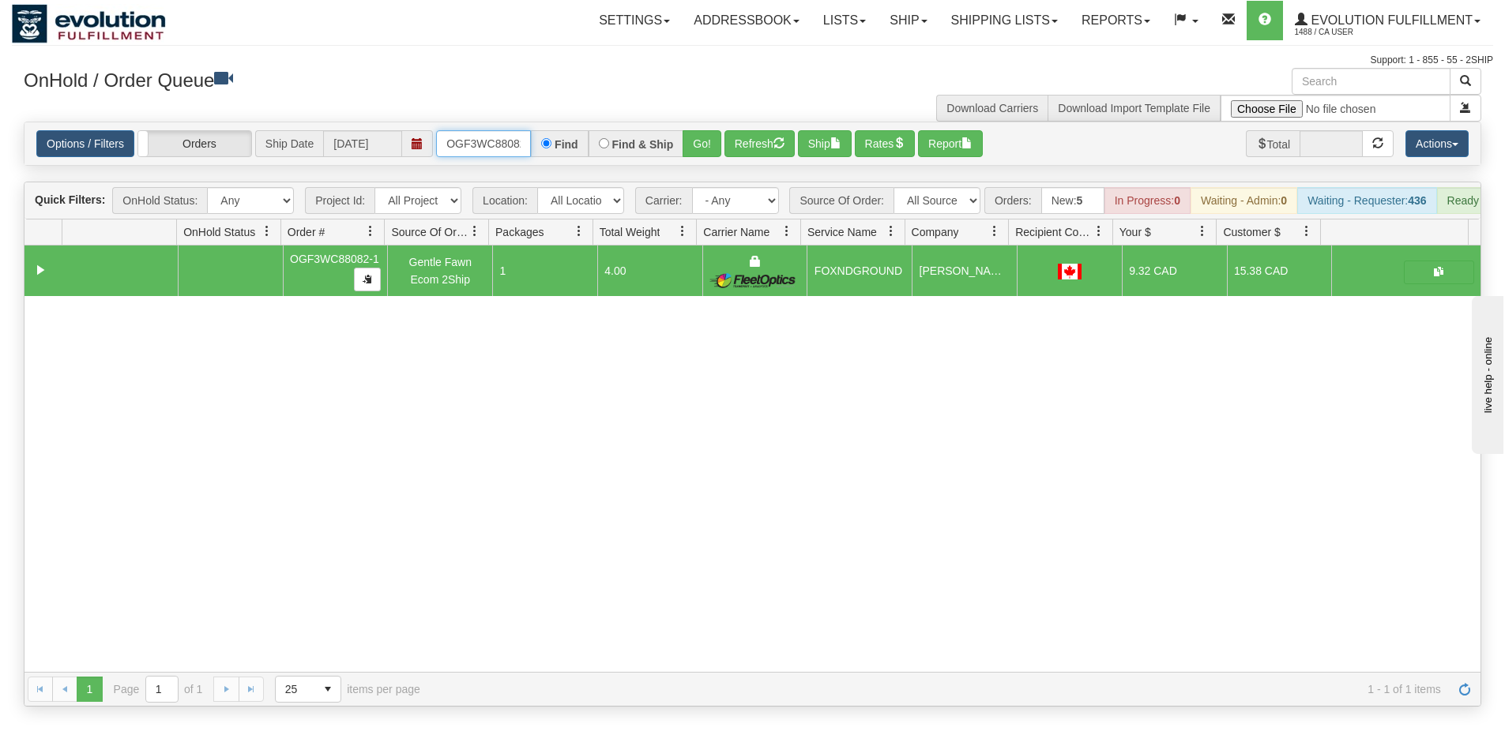
click at [457, 141] on input "OGF3WC88082-1" at bounding box center [483, 143] width 95 height 27
click at [712, 138] on button "Go!" at bounding box center [701, 143] width 39 height 27
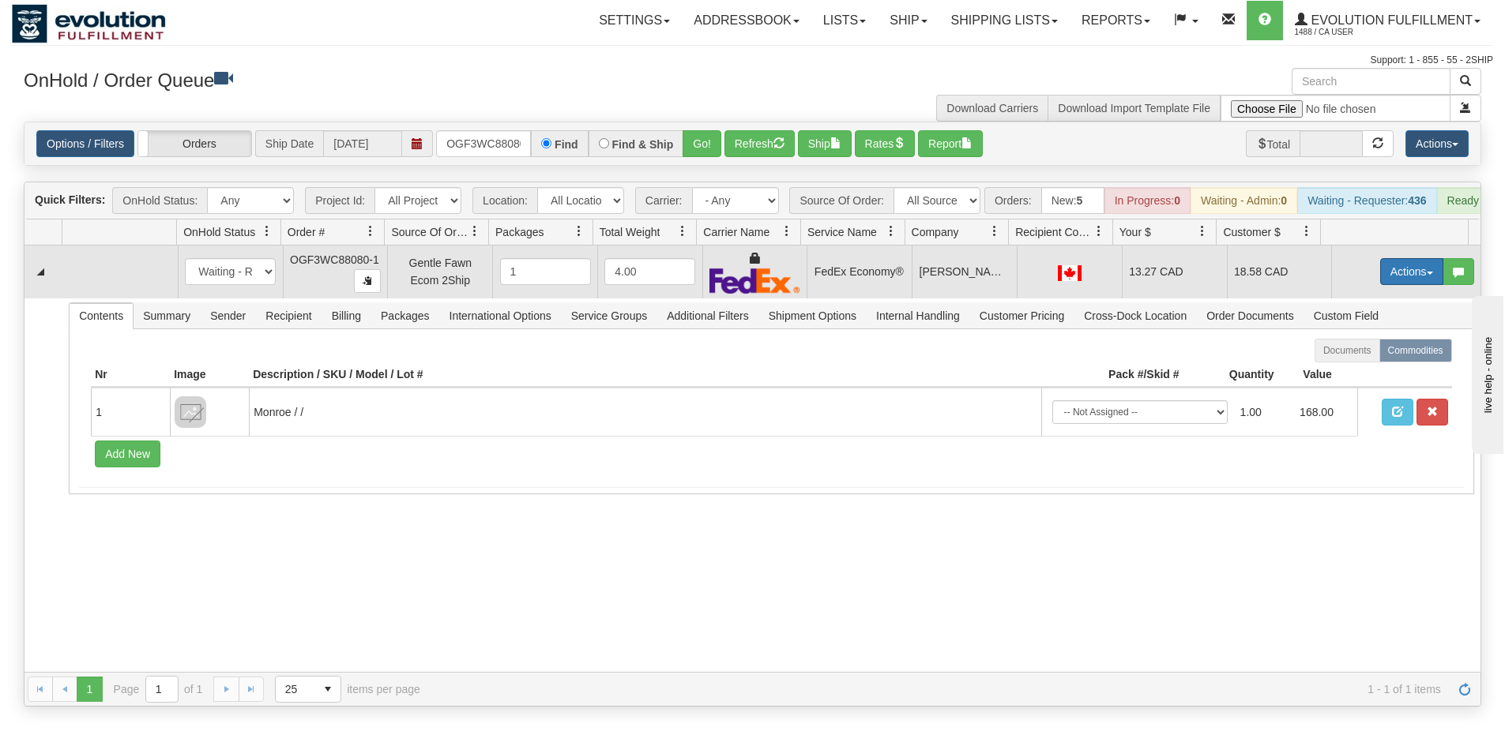
click at [1393, 277] on button "Actions" at bounding box center [1411, 271] width 63 height 27
click at [1355, 369] on link "Ship" at bounding box center [1379, 363] width 126 height 21
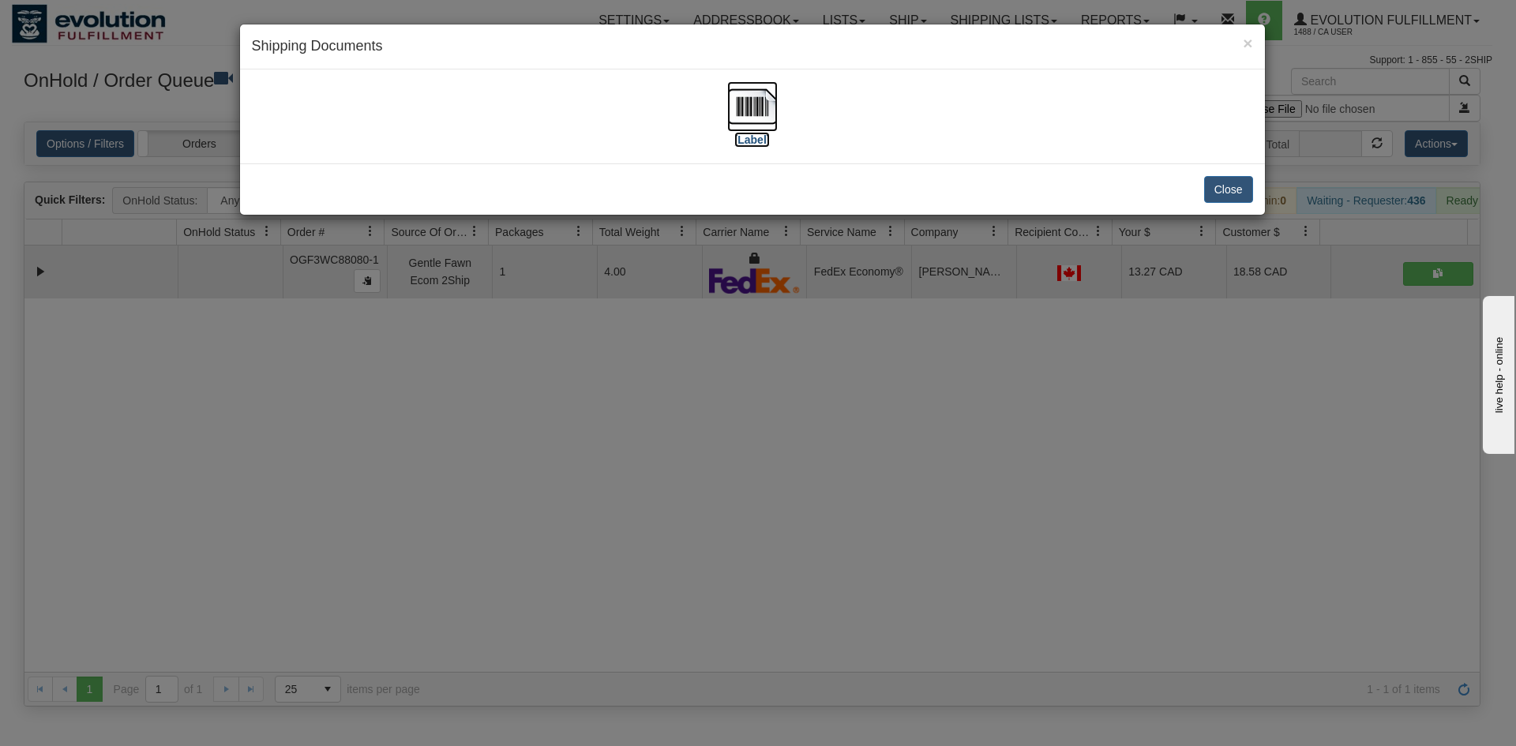
click at [745, 103] on img at bounding box center [752, 106] width 51 height 51
drag, startPoint x: 765, startPoint y: 470, endPoint x: 611, endPoint y: 321, distance: 215.1
click at [764, 470] on div "× Shipping Documents [Label] Close" at bounding box center [758, 373] width 1516 height 746
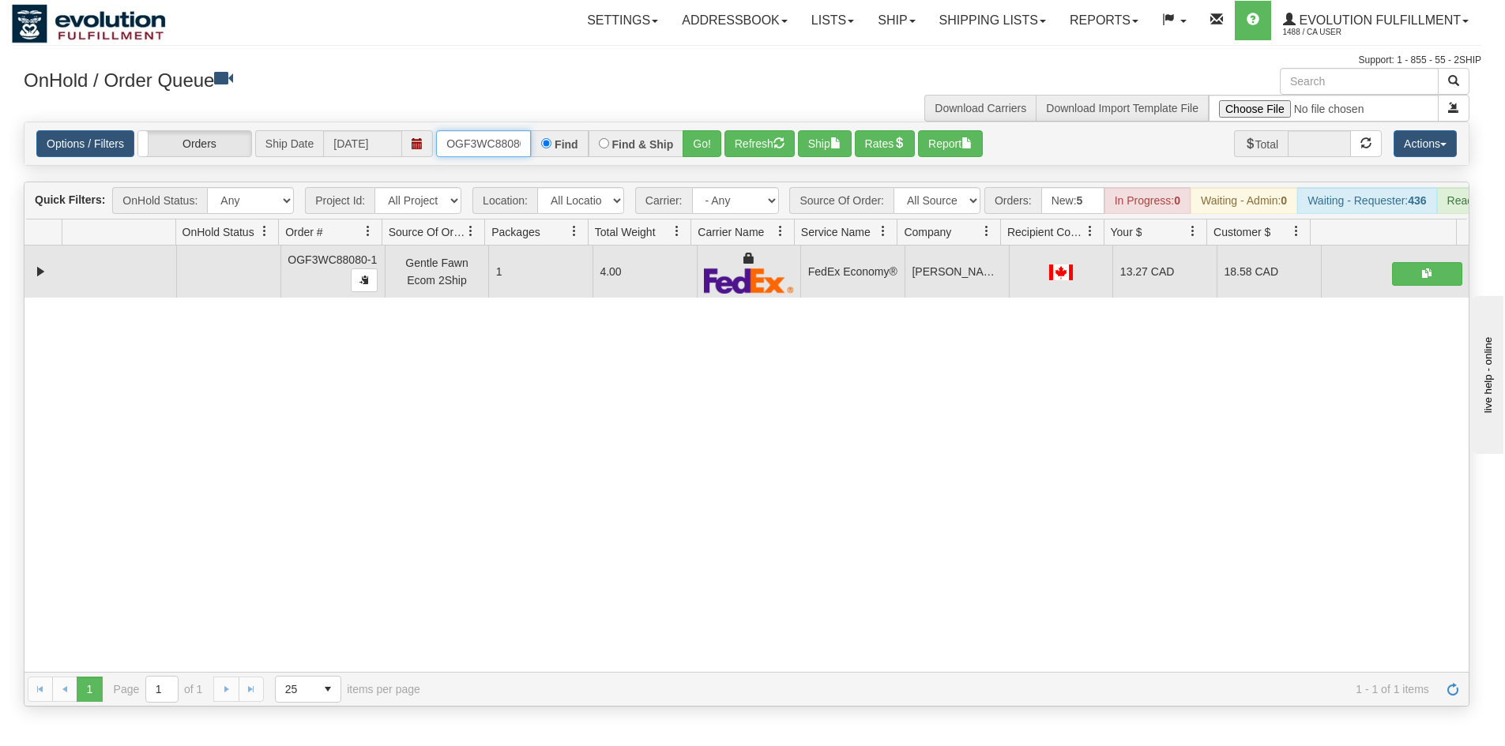
click at [486, 139] on input "OGF3WC88080-1" at bounding box center [483, 143] width 95 height 27
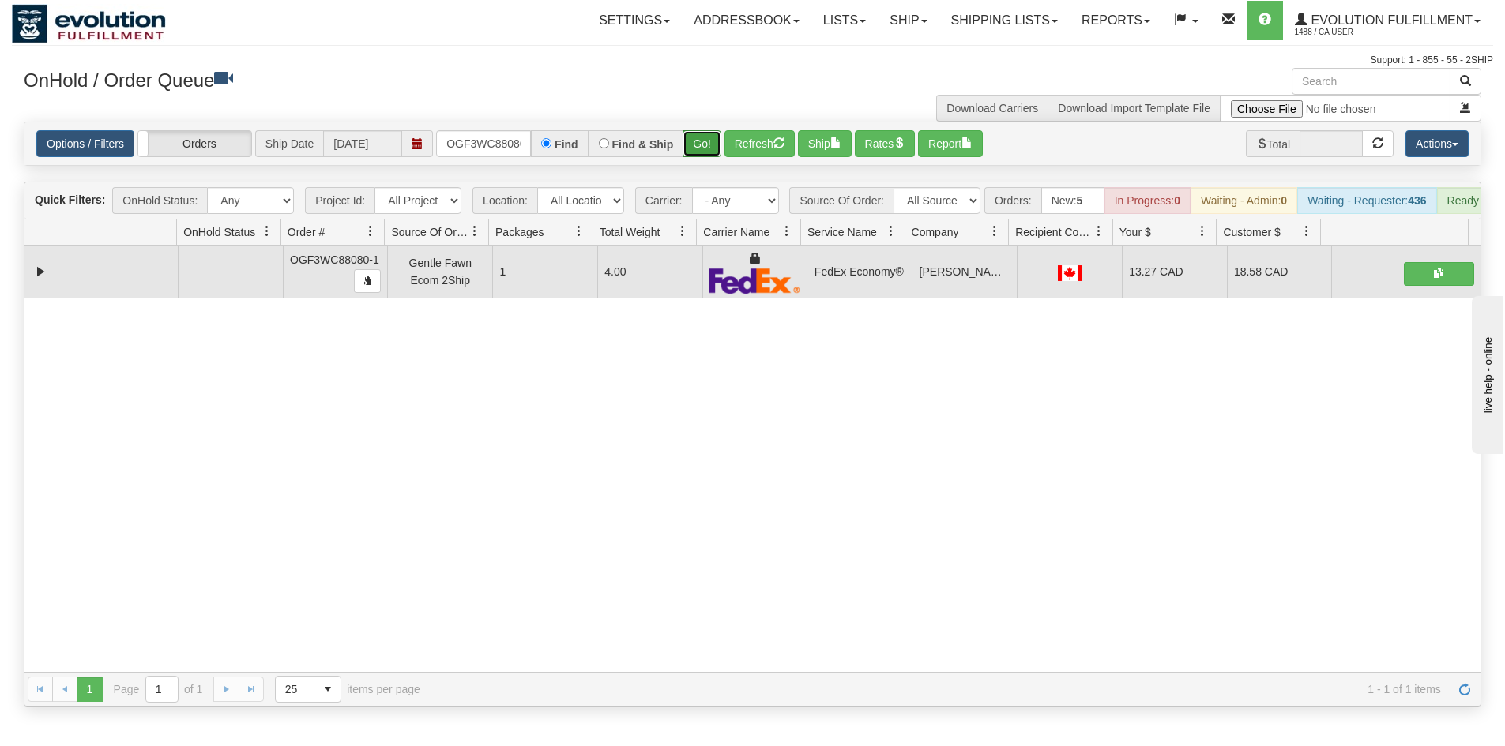
click at [709, 148] on button "Go!" at bounding box center [701, 143] width 39 height 27
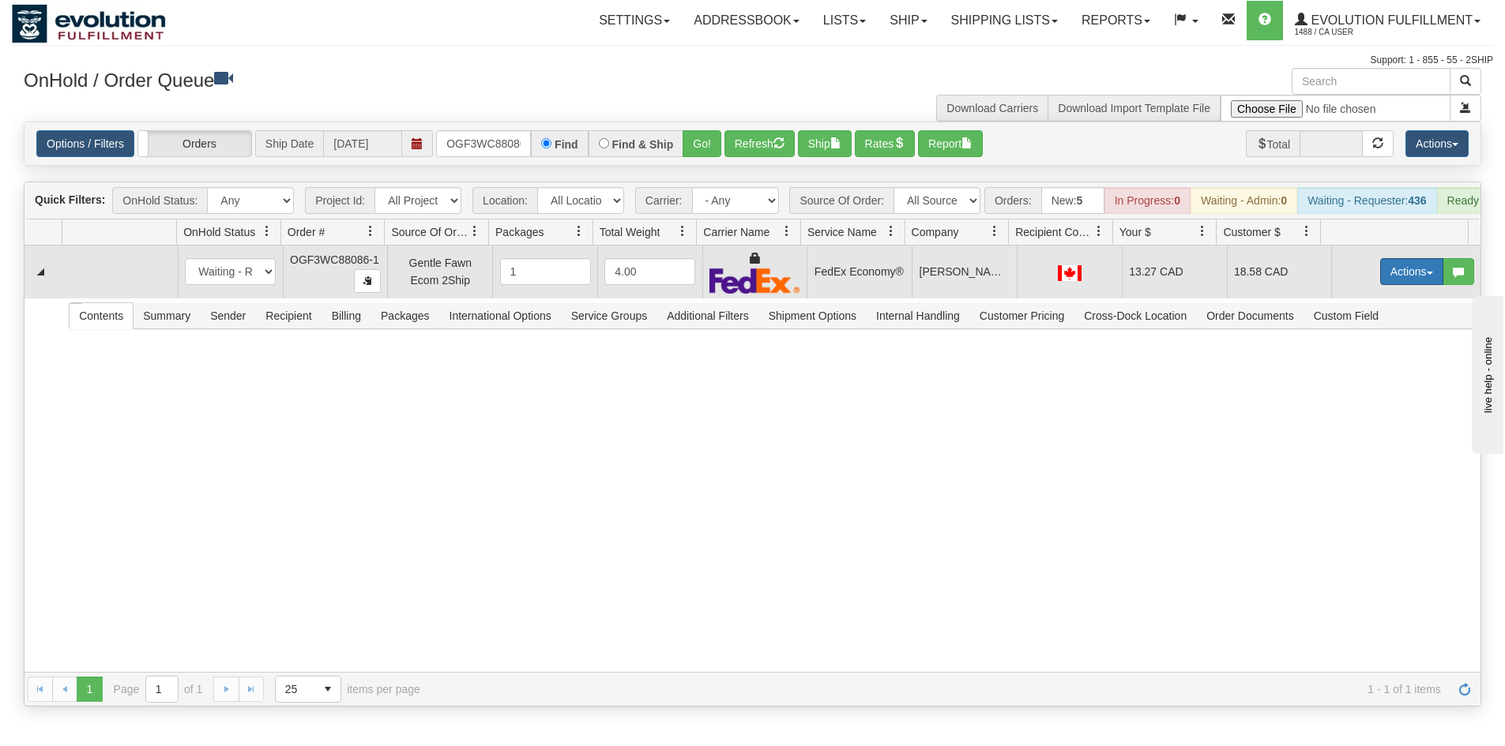
click at [1416, 281] on button "Actions" at bounding box center [1411, 271] width 63 height 27
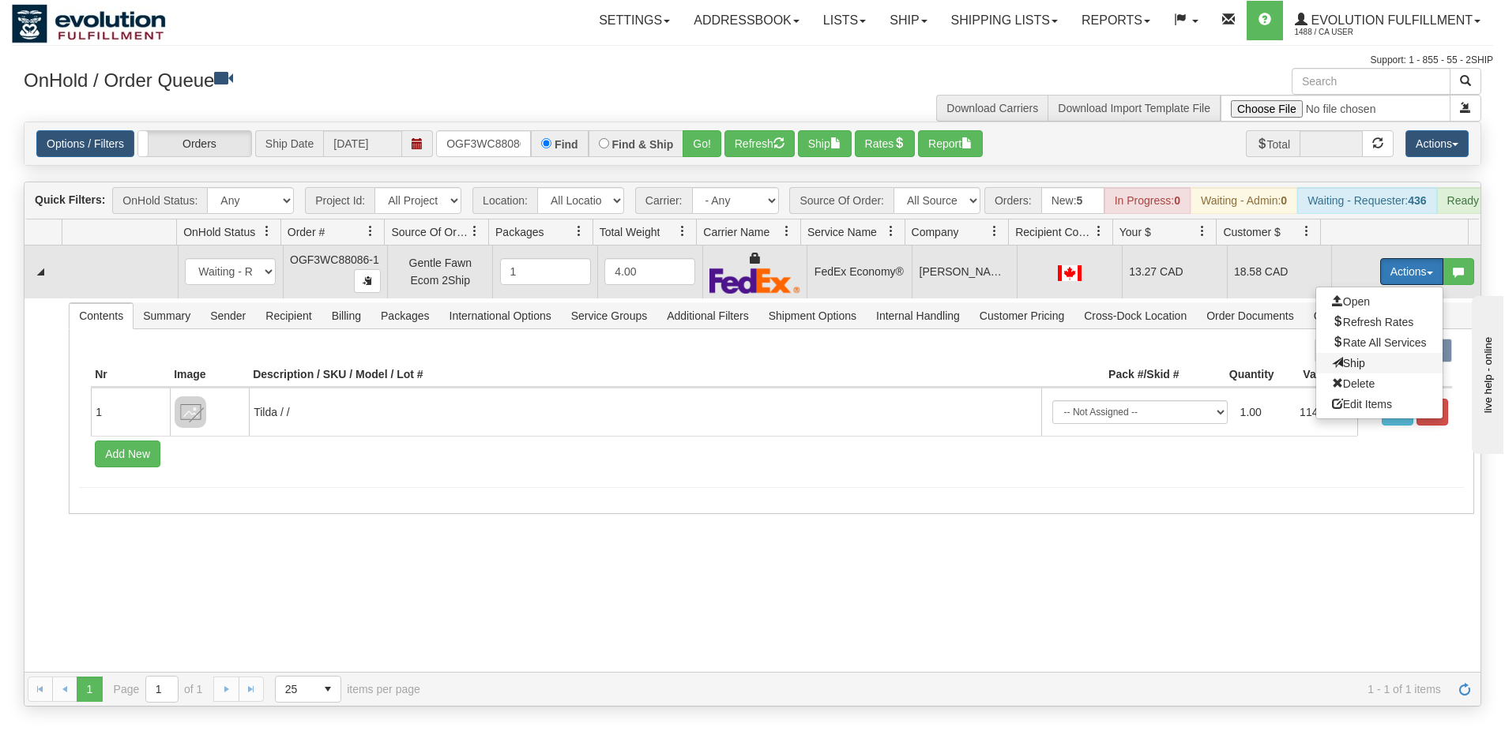
click at [1332, 370] on span "Ship" at bounding box center [1348, 363] width 33 height 13
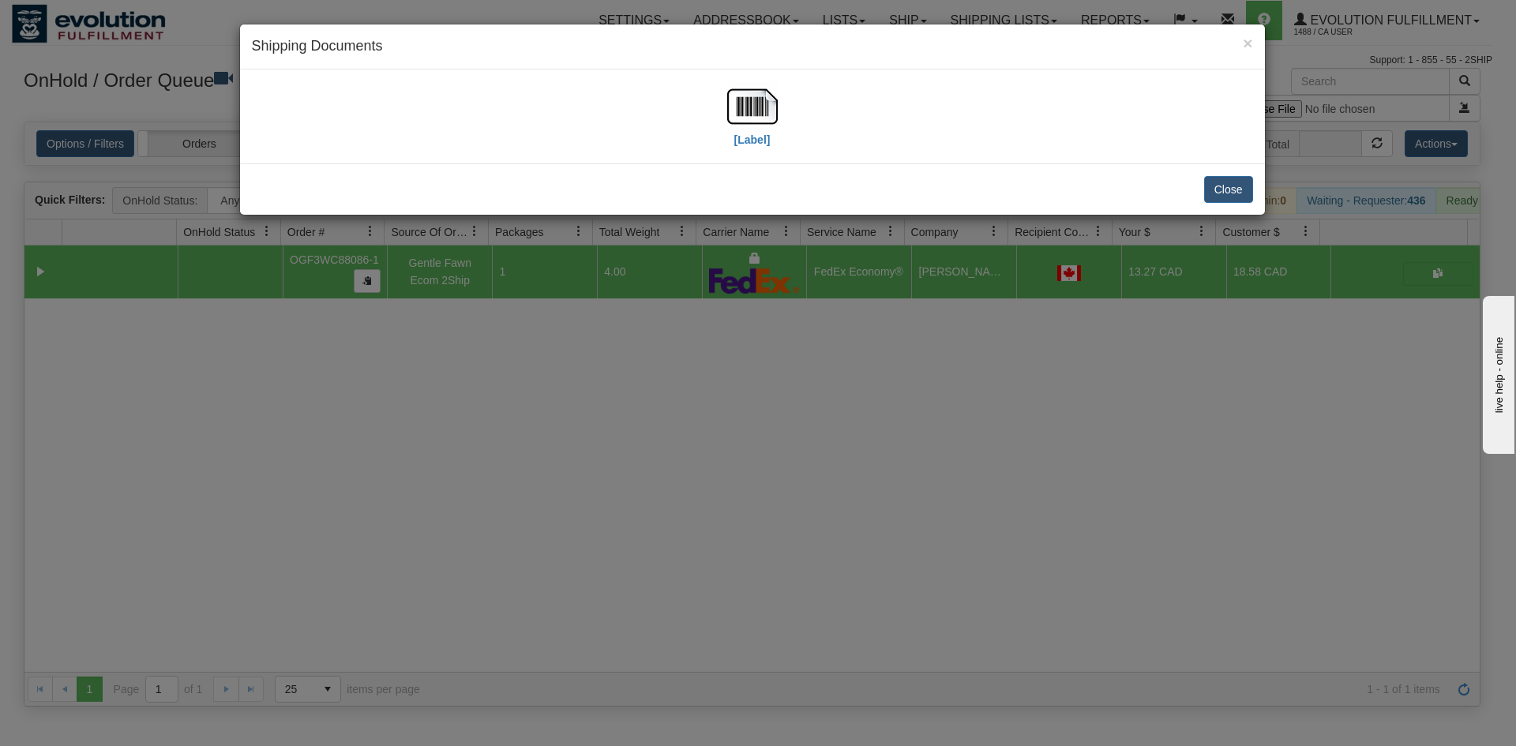
click at [786, 112] on div "[Label]" at bounding box center [753, 116] width 1002 height 70
click at [751, 115] on img at bounding box center [752, 106] width 51 height 51
drag, startPoint x: 657, startPoint y: 584, endPoint x: 378, endPoint y: 147, distance: 518.2
click at [653, 574] on div "× Shipping Documents [Label] Close" at bounding box center [758, 373] width 1516 height 746
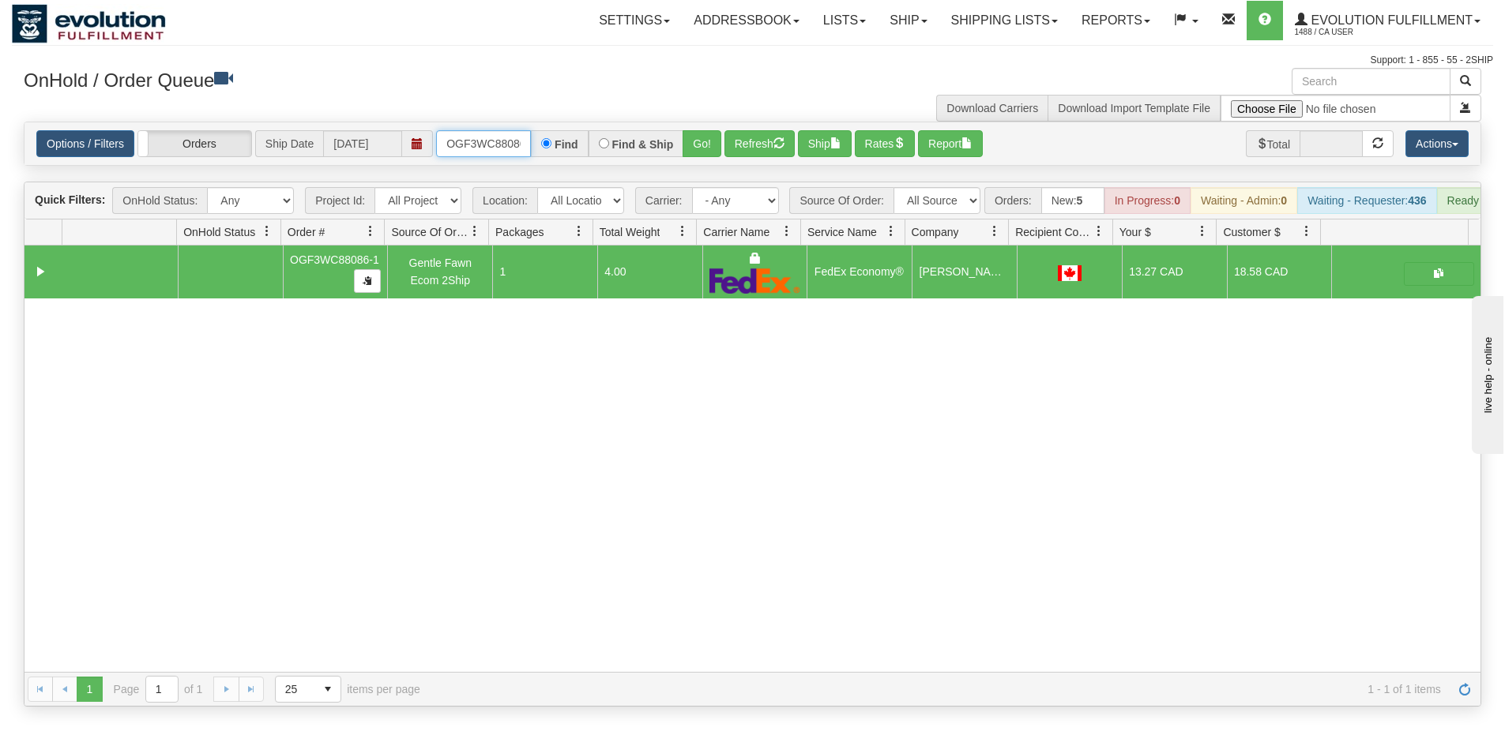
click at [472, 141] on input "OGF3WC88086-1" at bounding box center [483, 143] width 95 height 27
click at [690, 137] on button "Go!" at bounding box center [701, 143] width 39 height 27
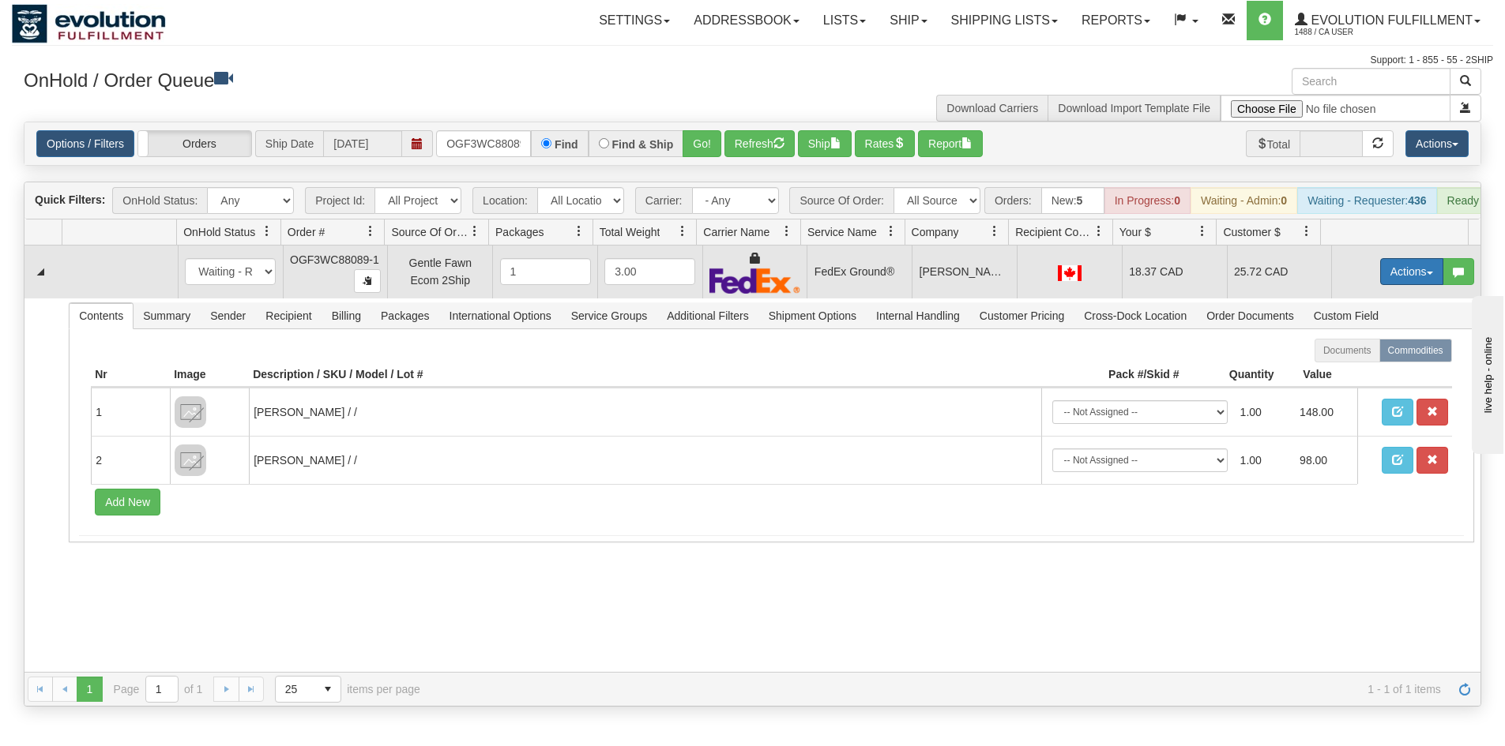
click at [1407, 279] on button "Actions" at bounding box center [1411, 271] width 63 height 27
click at [1375, 374] on link "Ship" at bounding box center [1379, 363] width 126 height 21
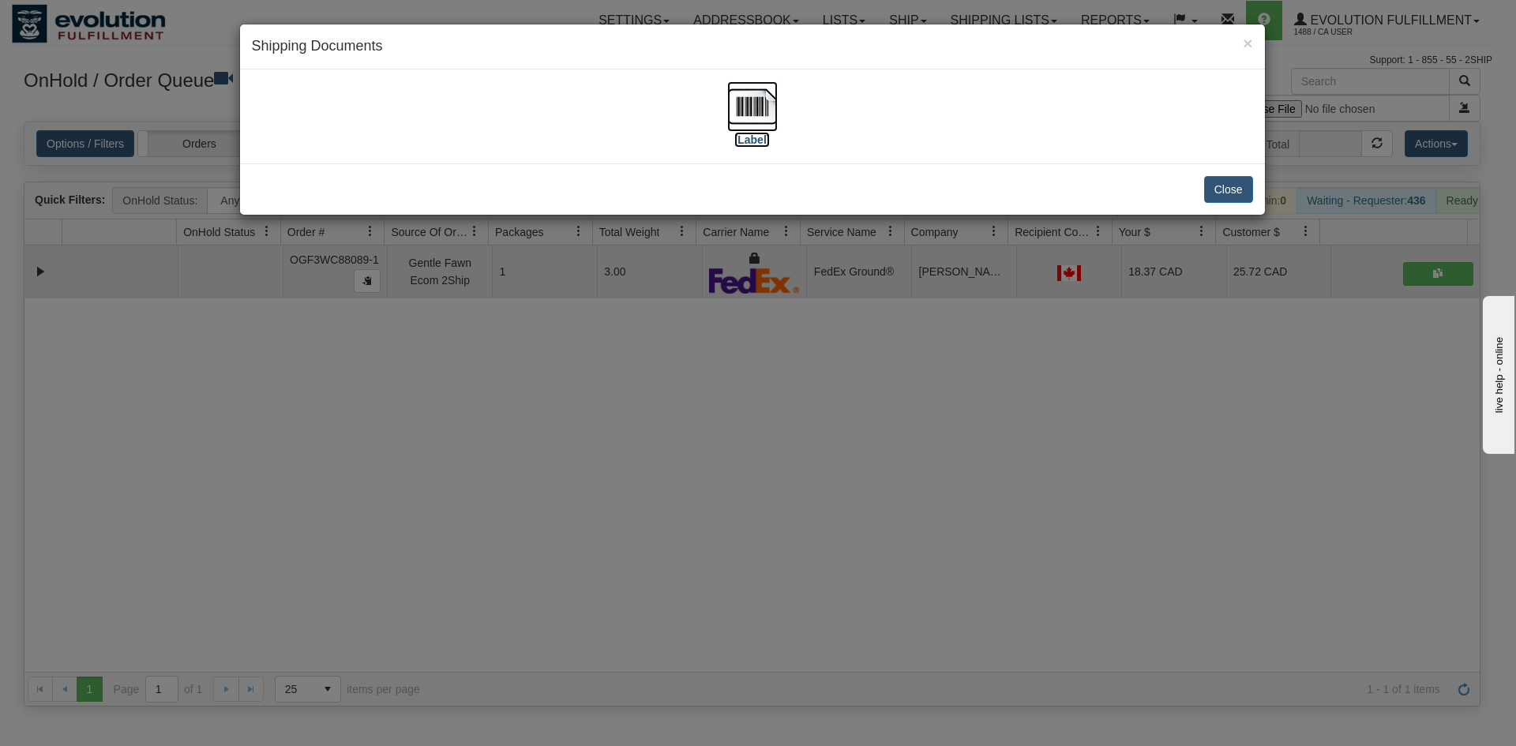
click at [738, 119] on img at bounding box center [752, 106] width 51 height 51
drag, startPoint x: 781, startPoint y: 445, endPoint x: 498, endPoint y: 104, distance: 442.5
click at [781, 440] on div "× Shipping Documents [Label] Close" at bounding box center [758, 373] width 1516 height 746
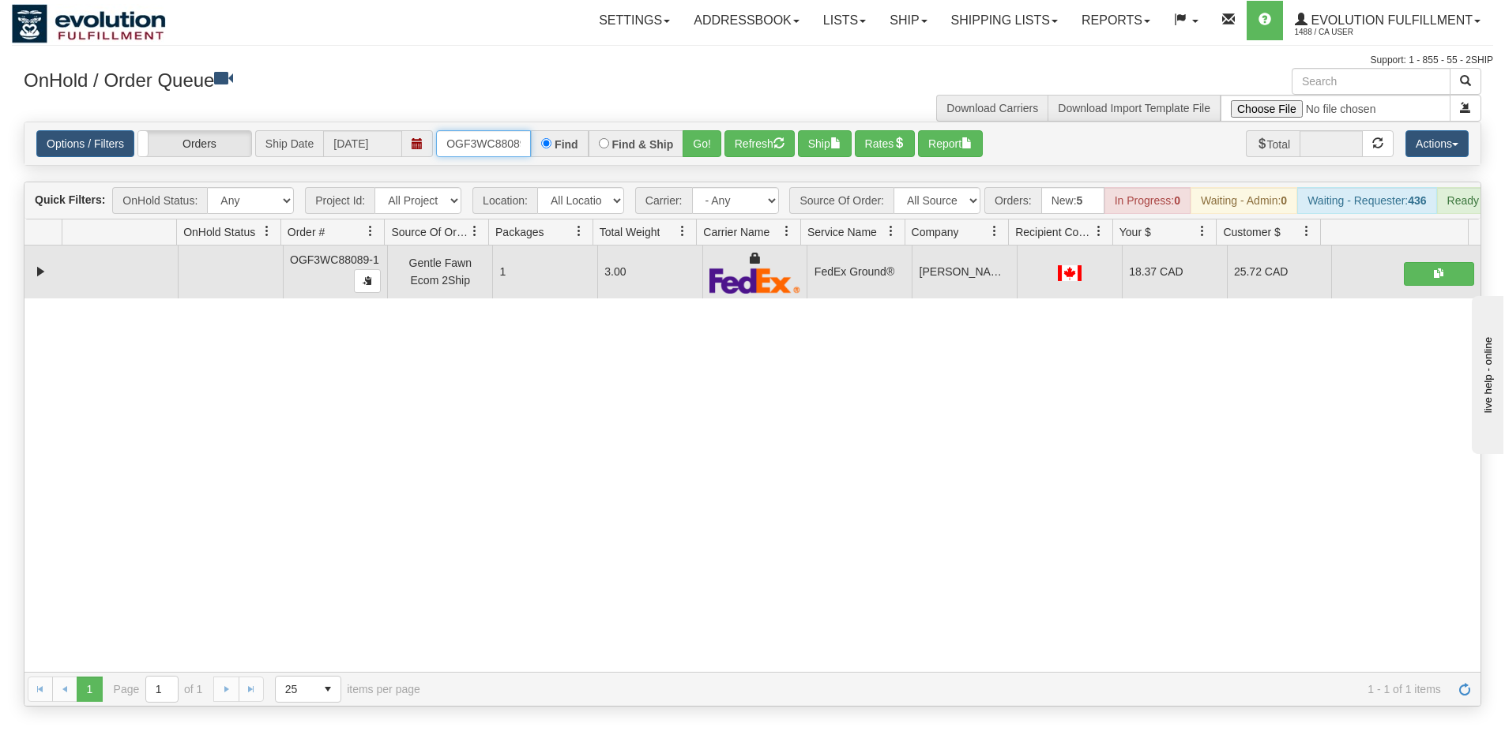
click at [486, 133] on input "OGF3WC88089-1" at bounding box center [483, 143] width 95 height 27
click at [679, 154] on div "Find & Ship" at bounding box center [636, 143] width 96 height 27
click at [688, 145] on button "Go!" at bounding box center [701, 143] width 39 height 27
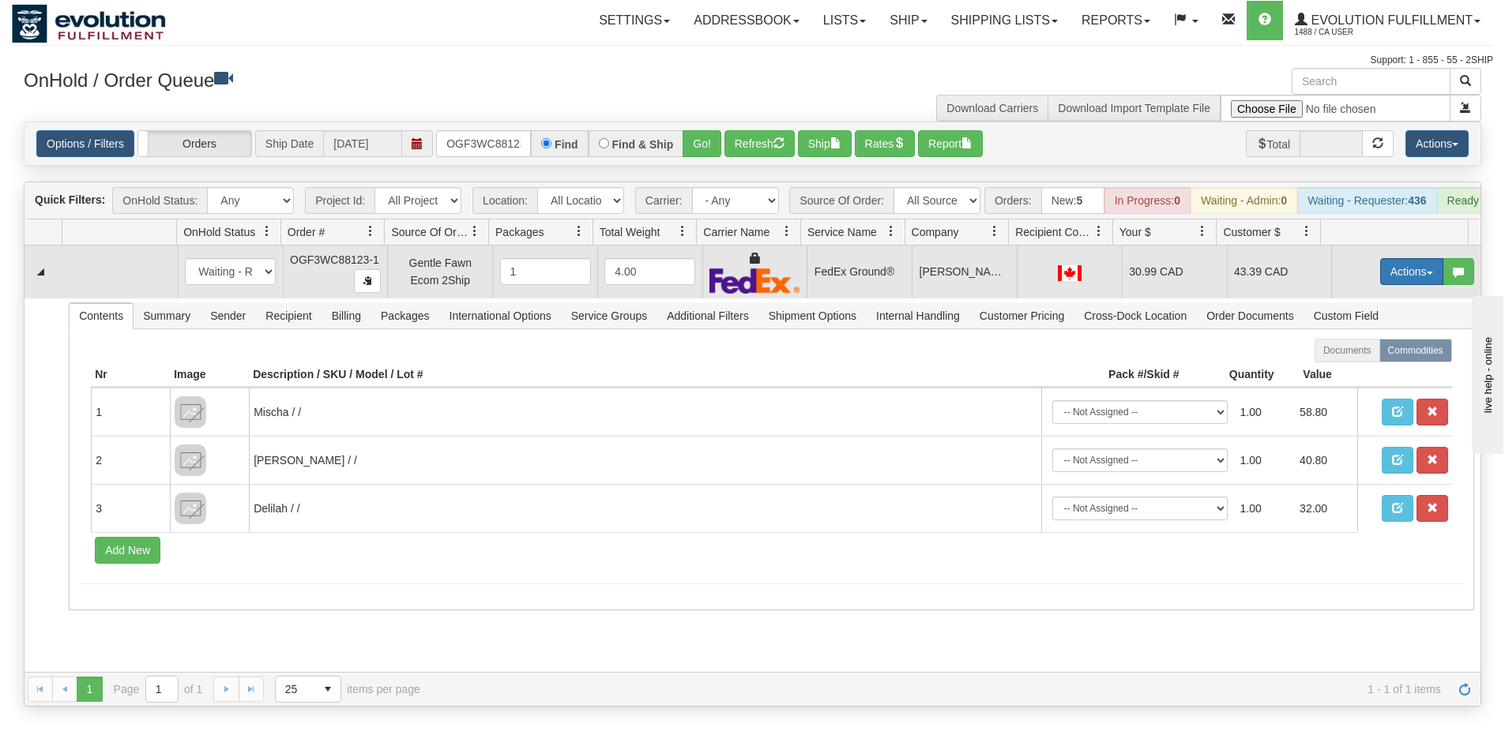
drag, startPoint x: 1404, startPoint y: 299, endPoint x: 1393, endPoint y: 275, distance: 25.8
click at [1404, 297] on td "Actions Open Refresh Rates Rate All Services Ship Delete Edit Items" at bounding box center [1405, 272] width 149 height 53
click at [1393, 275] on button "Actions" at bounding box center [1411, 271] width 63 height 27
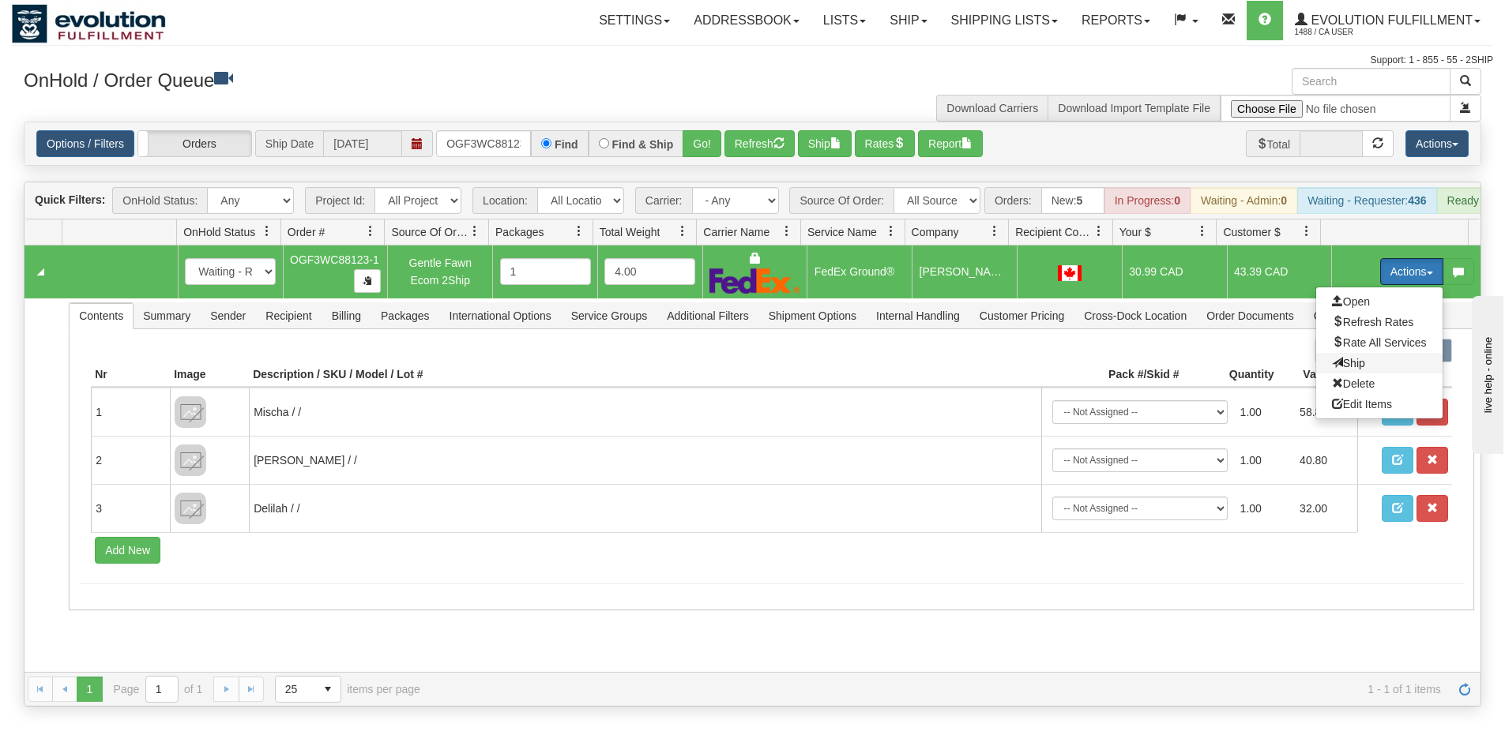
click at [1344, 370] on span "Ship" at bounding box center [1348, 363] width 33 height 13
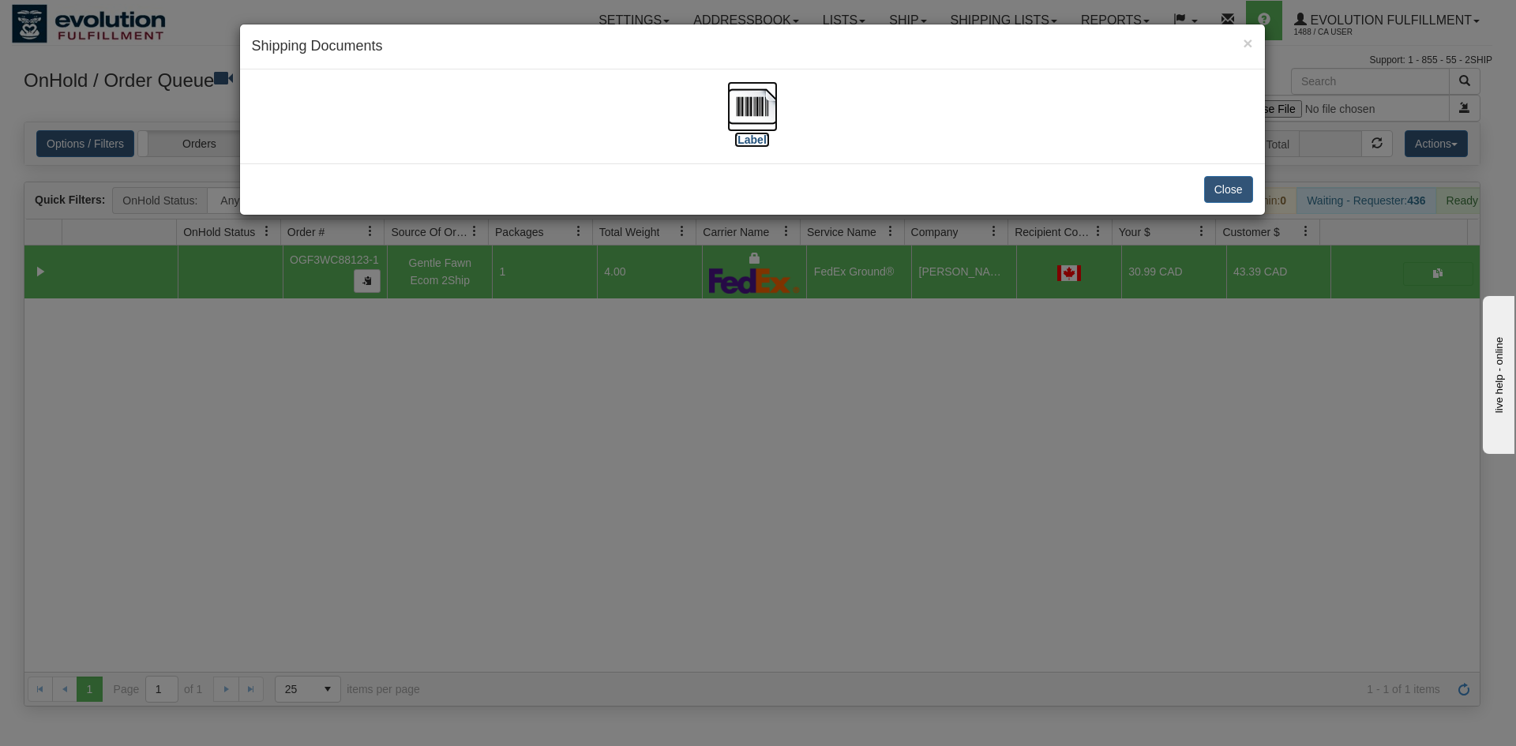
click at [765, 115] on img at bounding box center [752, 106] width 51 height 51
drag, startPoint x: 857, startPoint y: 418, endPoint x: 667, endPoint y: 253, distance: 252.0
click at [852, 413] on div "× Shipping Documents [Label] Close" at bounding box center [758, 373] width 1516 height 746
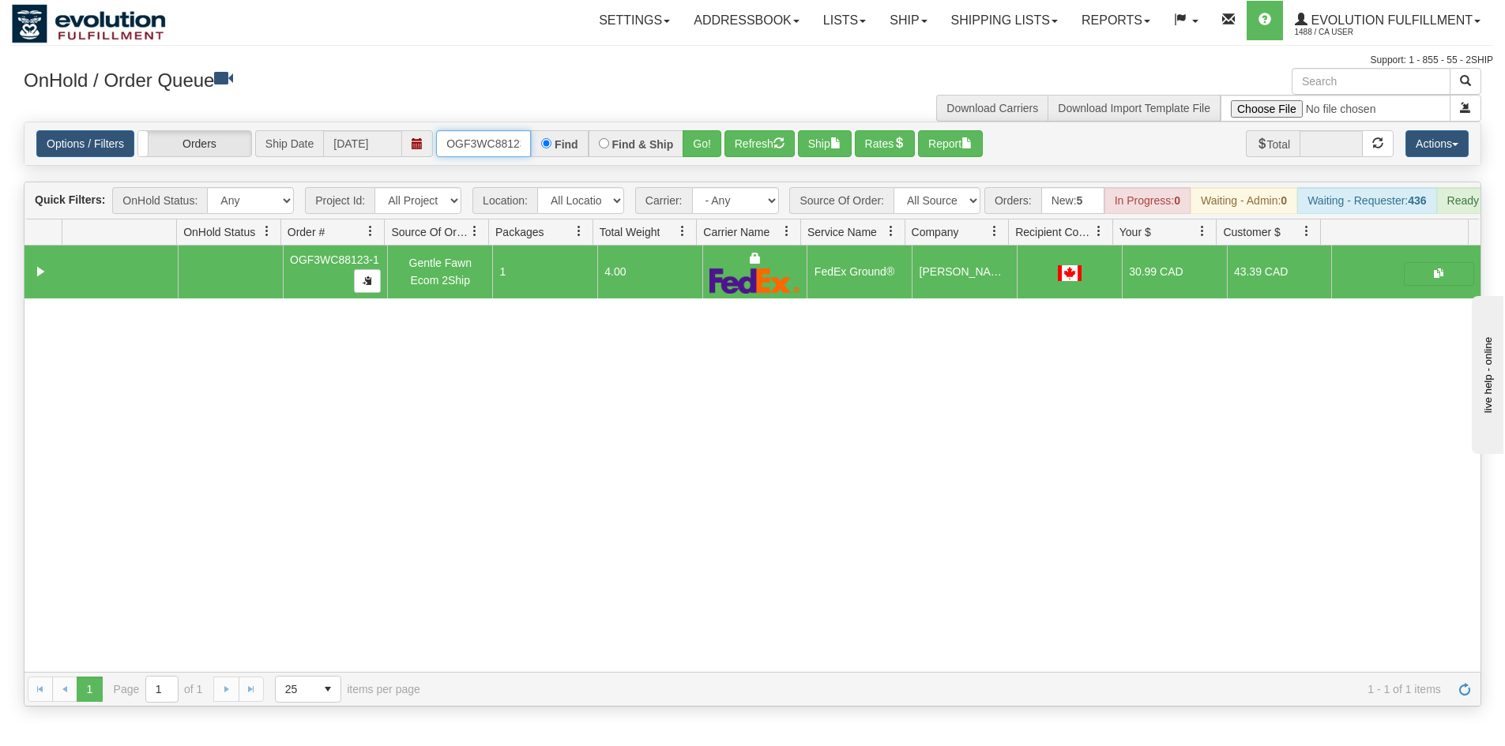
click at [471, 136] on input "OGF3WC88123-1" at bounding box center [483, 143] width 95 height 27
click at [713, 135] on button "Go!" at bounding box center [701, 143] width 39 height 27
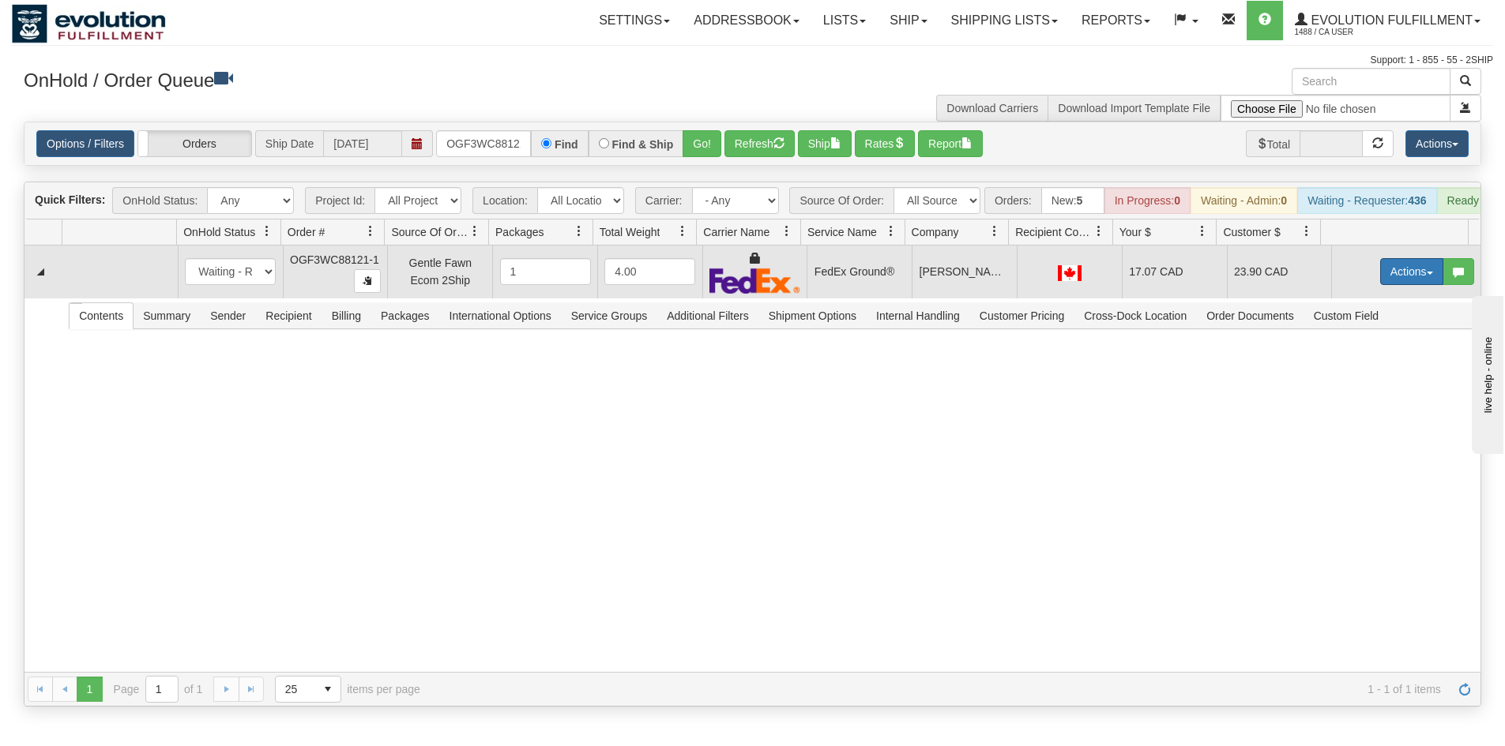
click at [1399, 284] on button "Actions" at bounding box center [1411, 271] width 63 height 27
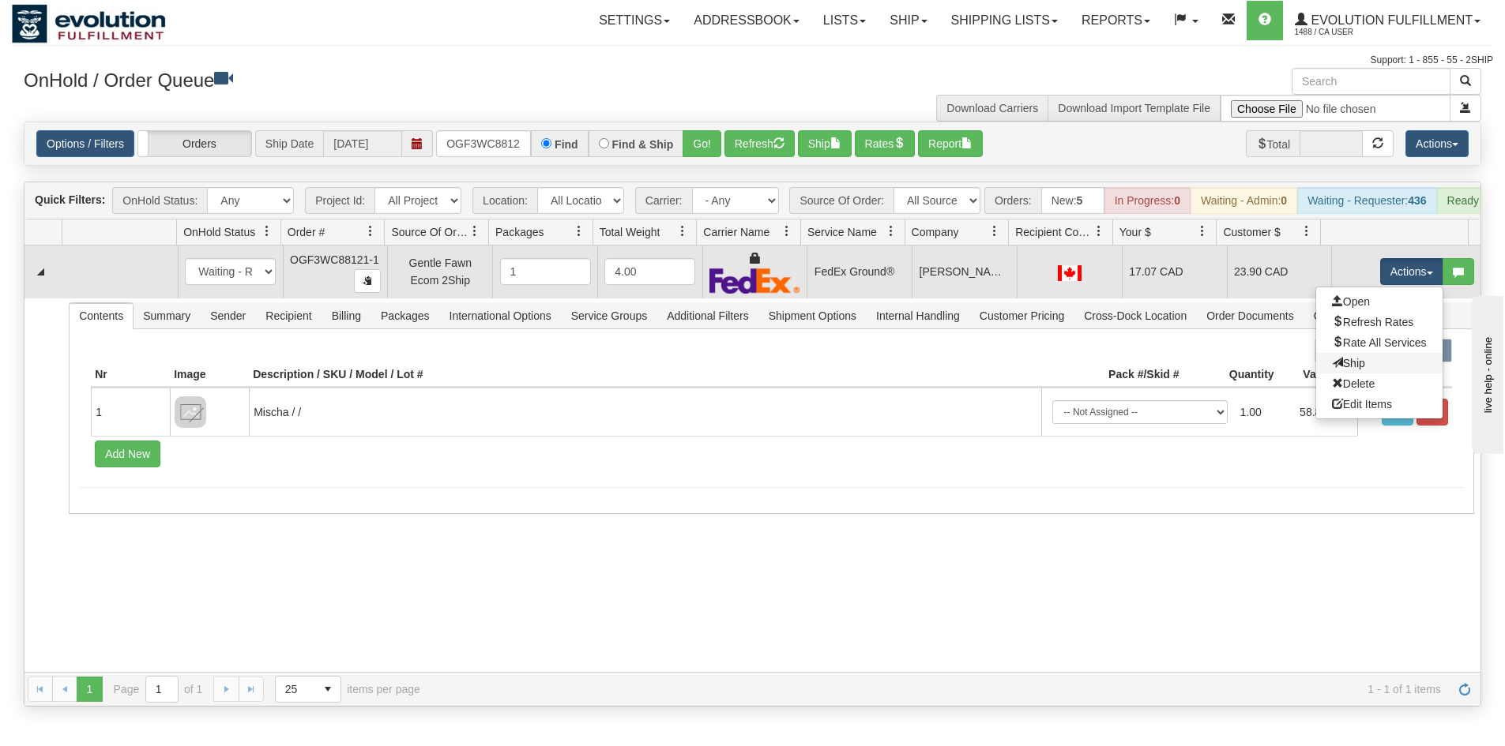
click at [1353, 374] on link "Ship" at bounding box center [1379, 363] width 126 height 21
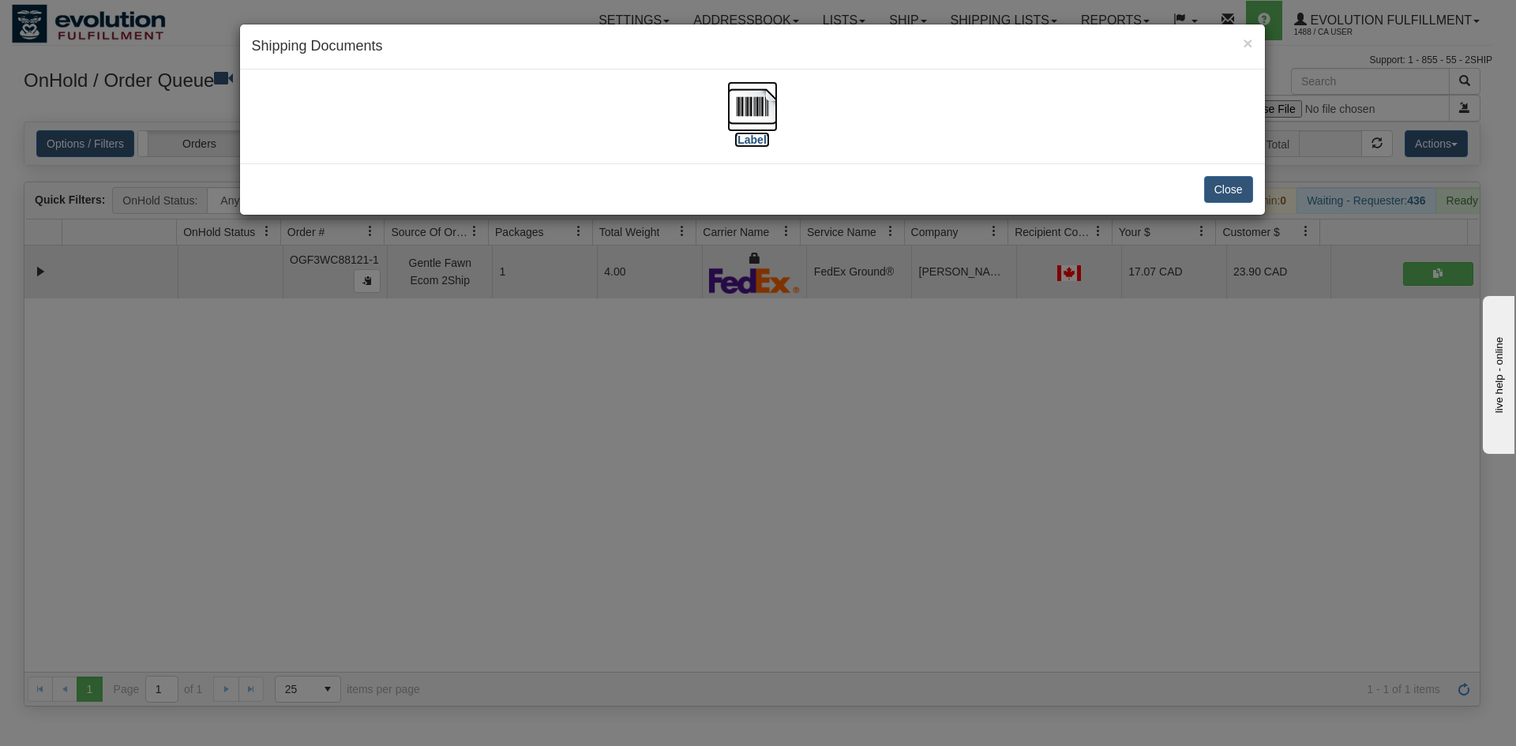
click at [753, 91] on img at bounding box center [752, 106] width 51 height 51
drag, startPoint x: 435, startPoint y: 435, endPoint x: 445, endPoint y: 420, distance: 17.7
click at [438, 434] on div "× Shipping Documents [Label] Close" at bounding box center [758, 373] width 1516 height 746
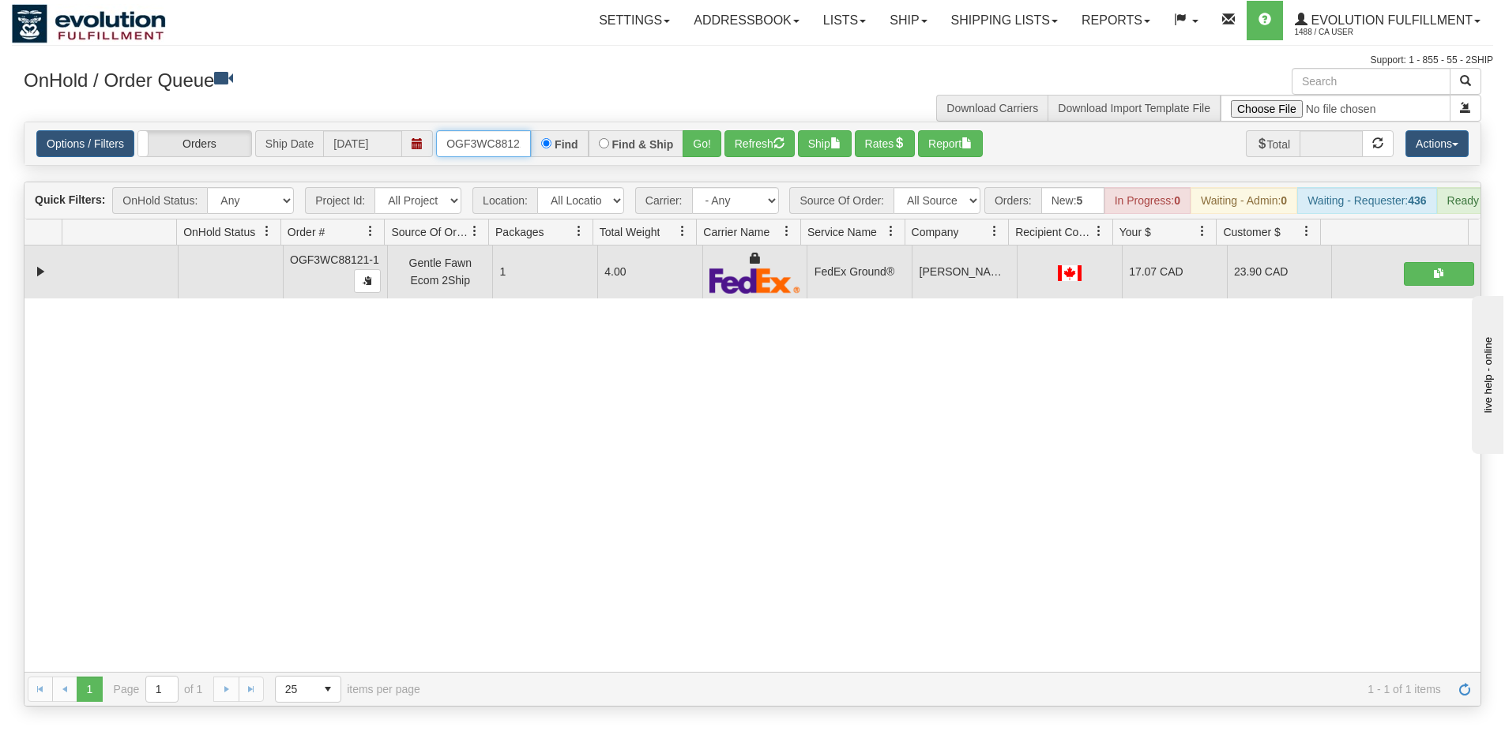
click at [504, 141] on input "OGF3WC88121-1" at bounding box center [483, 143] width 95 height 27
click at [700, 148] on button "Go!" at bounding box center [701, 143] width 39 height 27
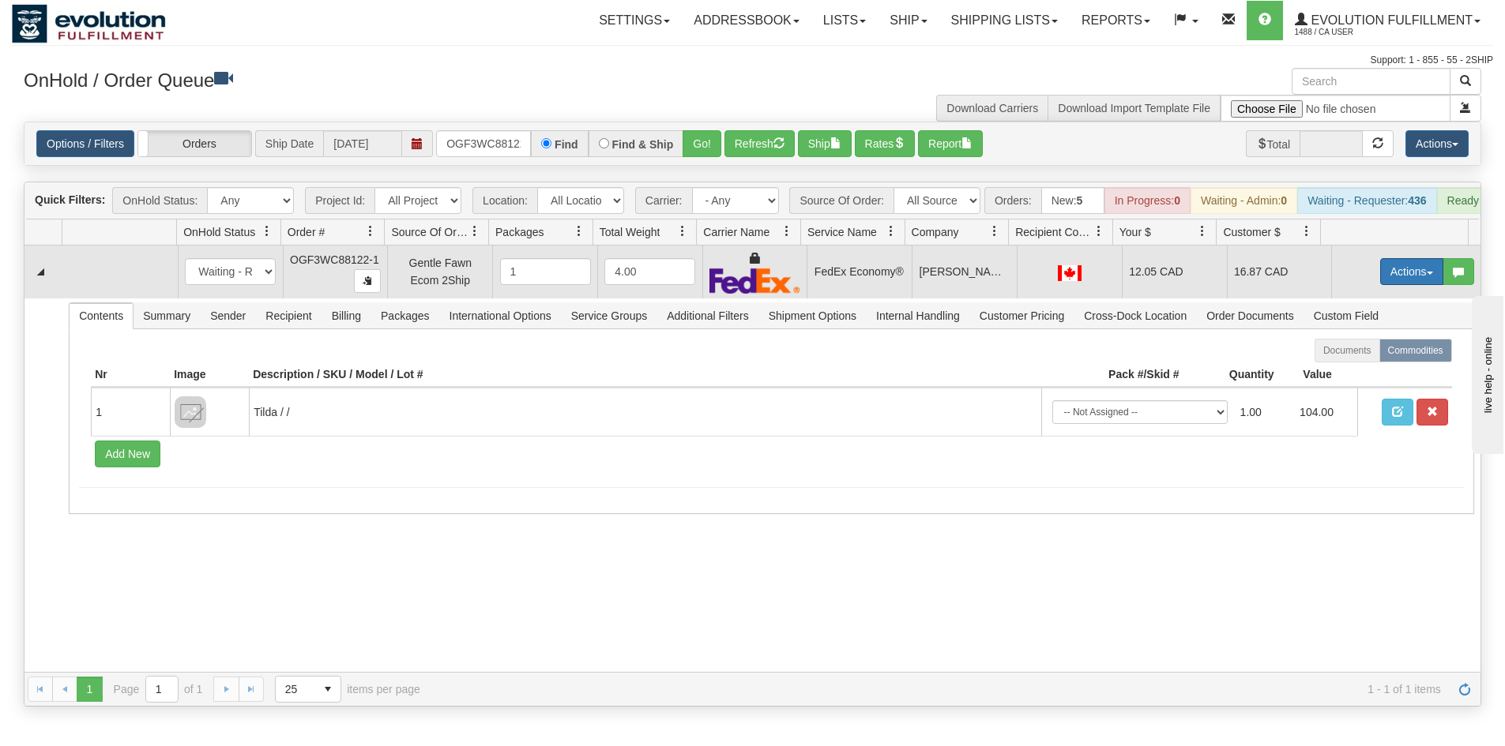
click at [1380, 281] on button "Actions" at bounding box center [1411, 271] width 63 height 27
click at [1360, 374] on link "Ship" at bounding box center [1379, 363] width 126 height 21
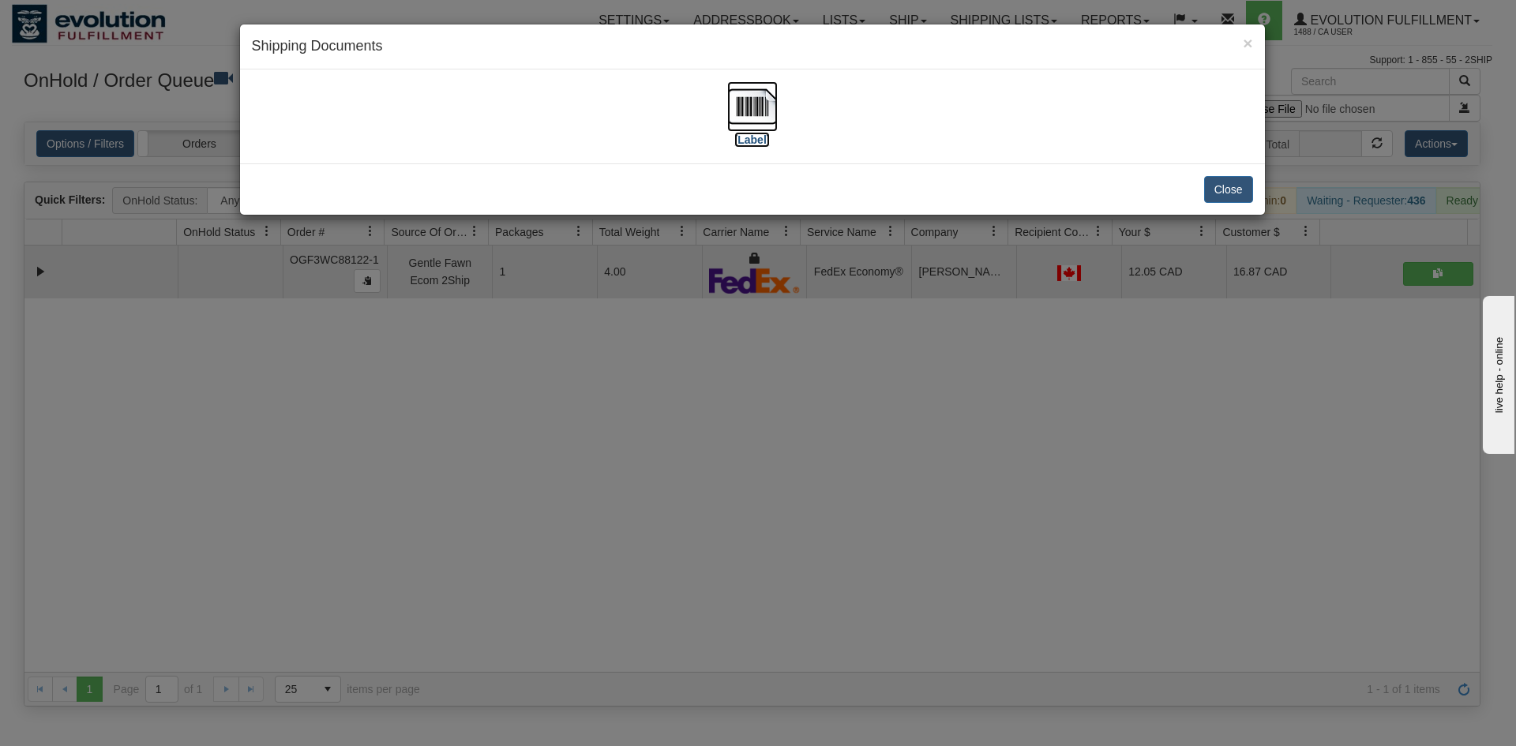
click at [773, 105] on img at bounding box center [752, 106] width 51 height 51
drag, startPoint x: 815, startPoint y: 495, endPoint x: 413, endPoint y: 1, distance: 637.3
click at [798, 465] on div "× Shipping Documents [Label] Close" at bounding box center [758, 373] width 1516 height 746
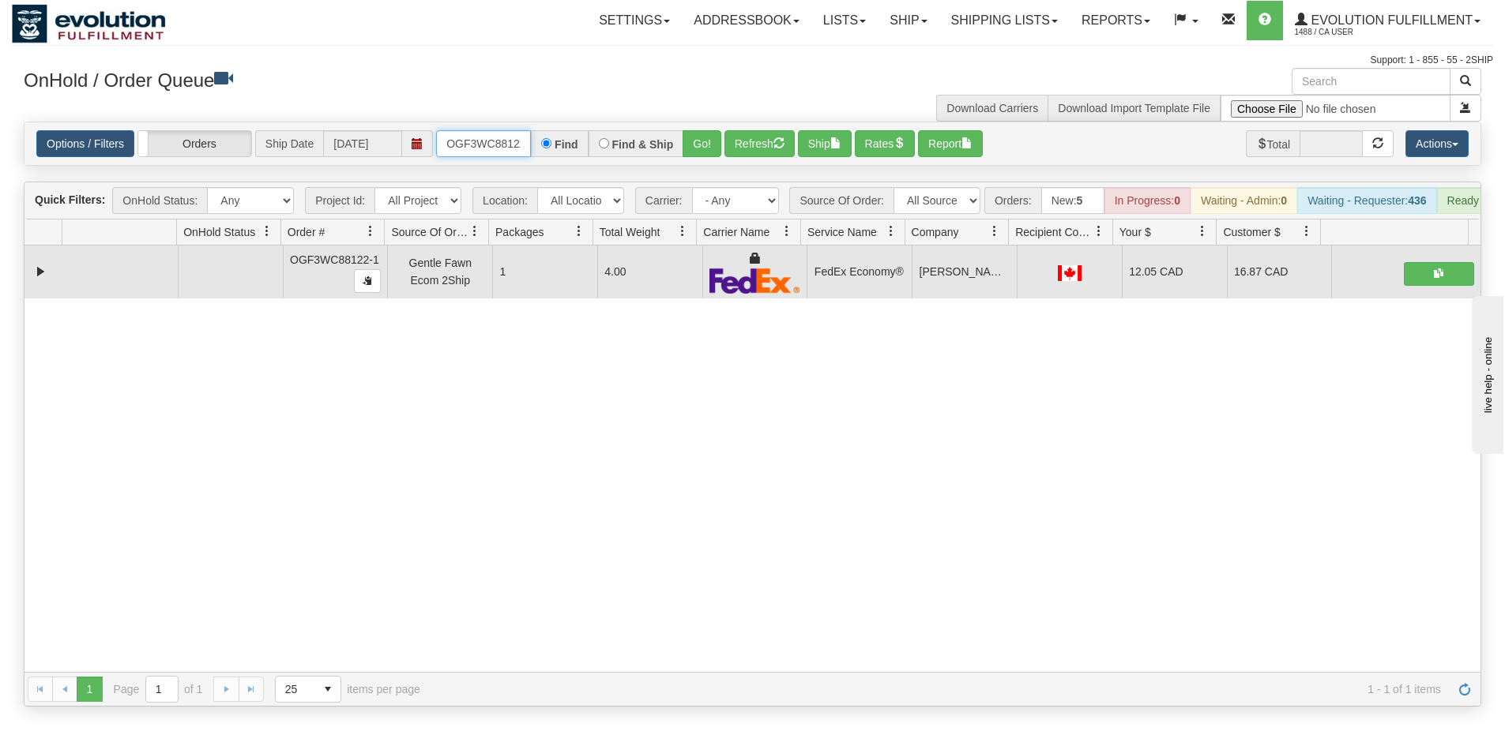
click at [457, 137] on input "OGF3WC88122-1" at bounding box center [483, 143] width 95 height 27
drag, startPoint x: 677, startPoint y: 145, endPoint x: 688, endPoint y: 147, distance: 11.2
click at [677, 145] on div "Find & Ship" at bounding box center [636, 143] width 96 height 27
click at [710, 147] on button "Go!" at bounding box center [701, 143] width 39 height 27
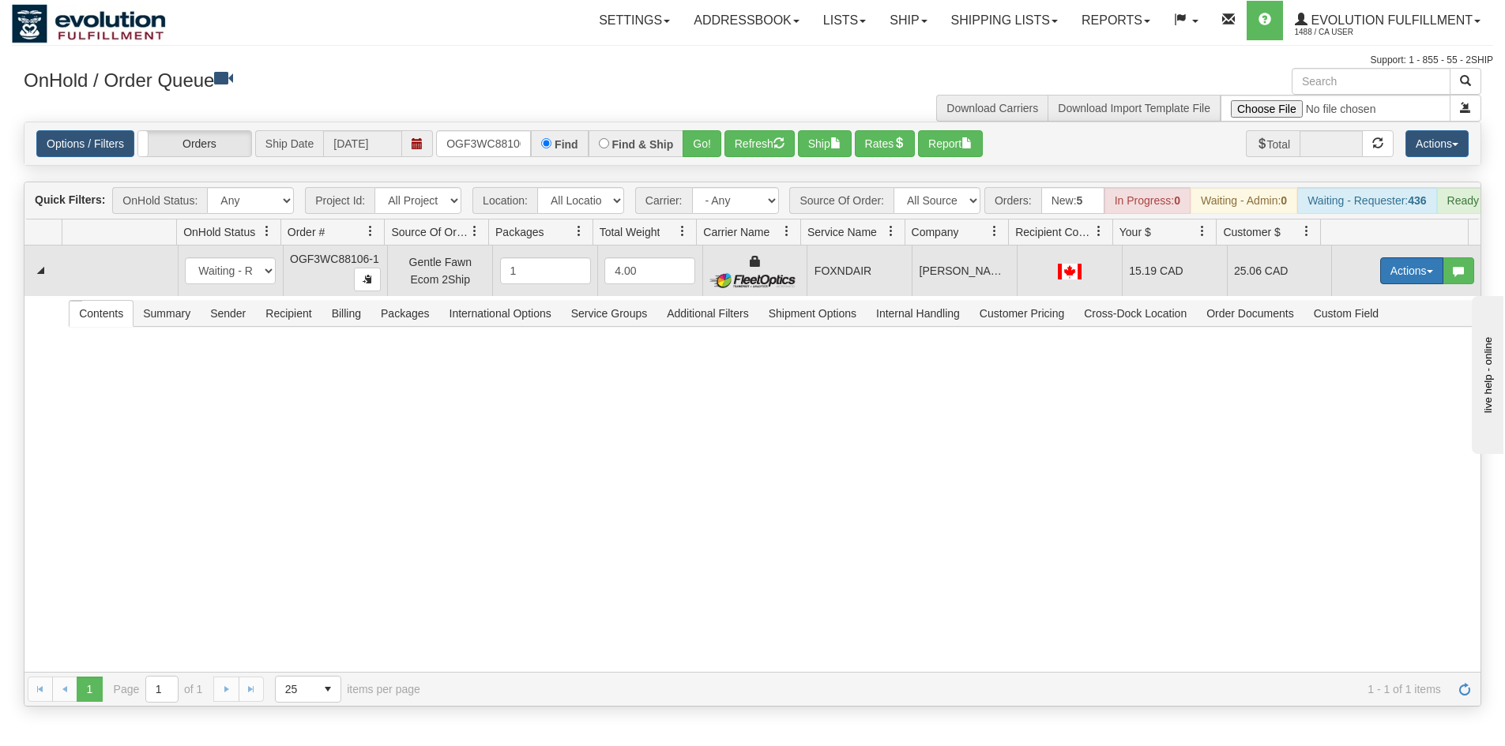
click at [1389, 284] on button "Actions" at bounding box center [1411, 270] width 63 height 27
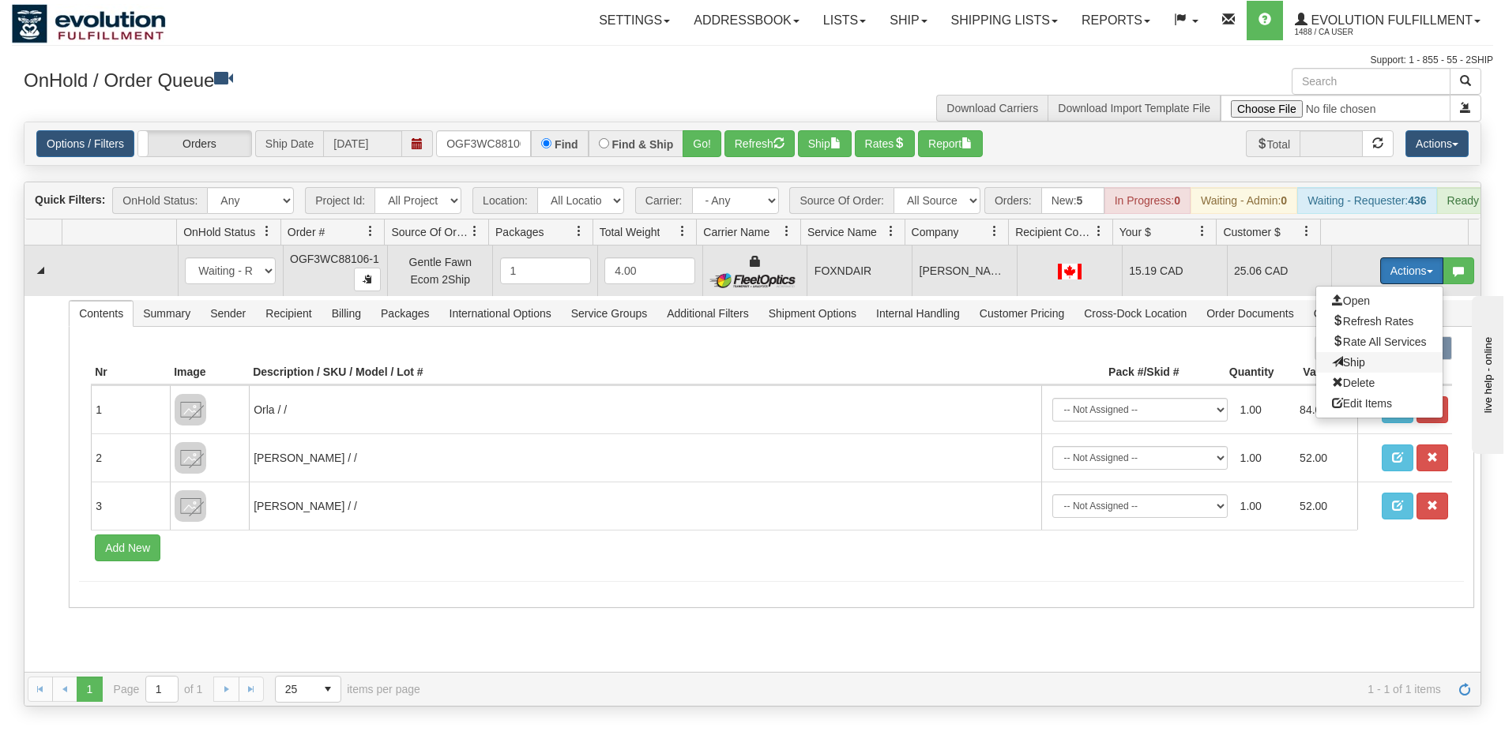
click at [1332, 369] on span "Ship" at bounding box center [1348, 362] width 33 height 13
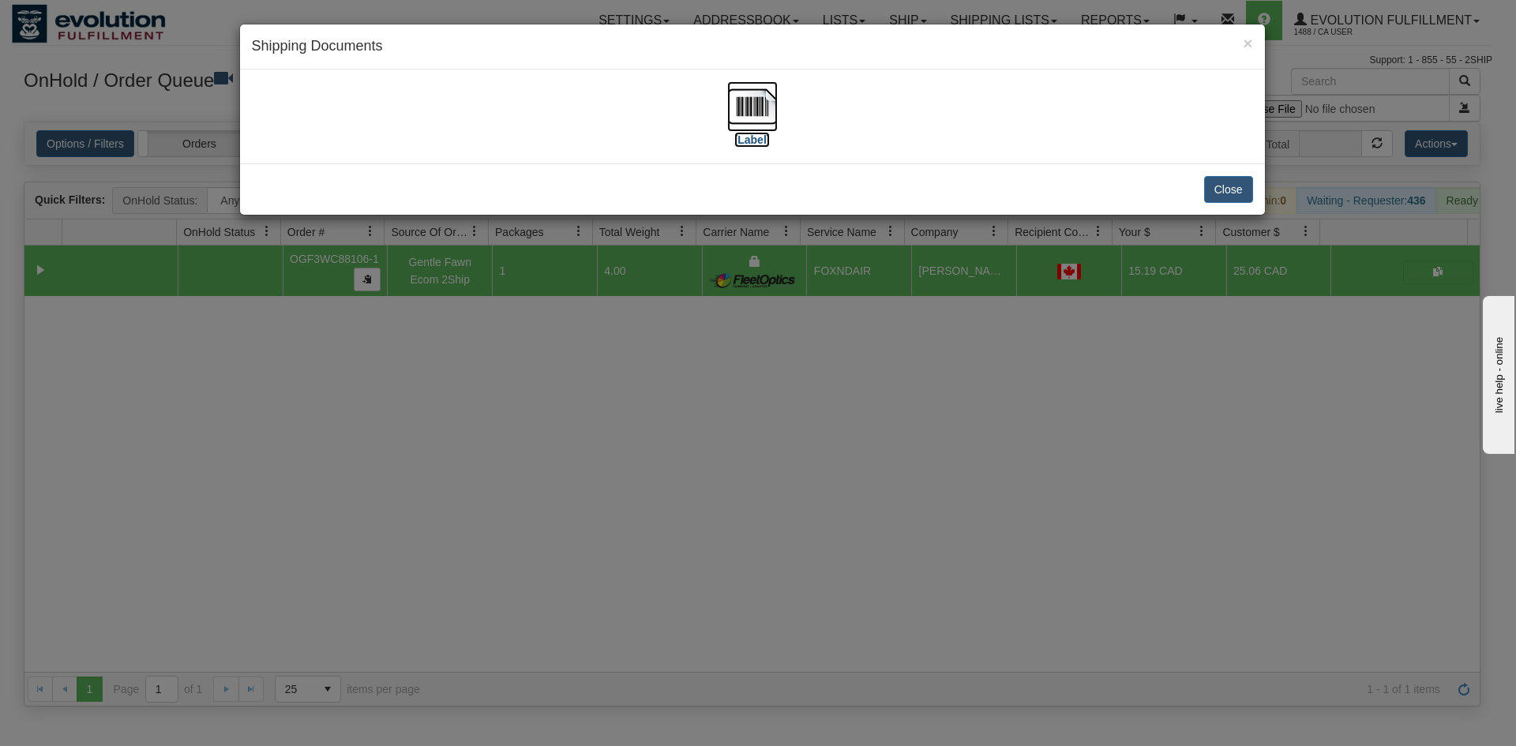
click at [757, 115] on img at bounding box center [752, 106] width 51 height 51
drag, startPoint x: 624, startPoint y: 558, endPoint x: 584, endPoint y: 201, distance: 358.5
click at [628, 540] on div "× Shipping Documents [Label] Close" at bounding box center [758, 373] width 1516 height 746
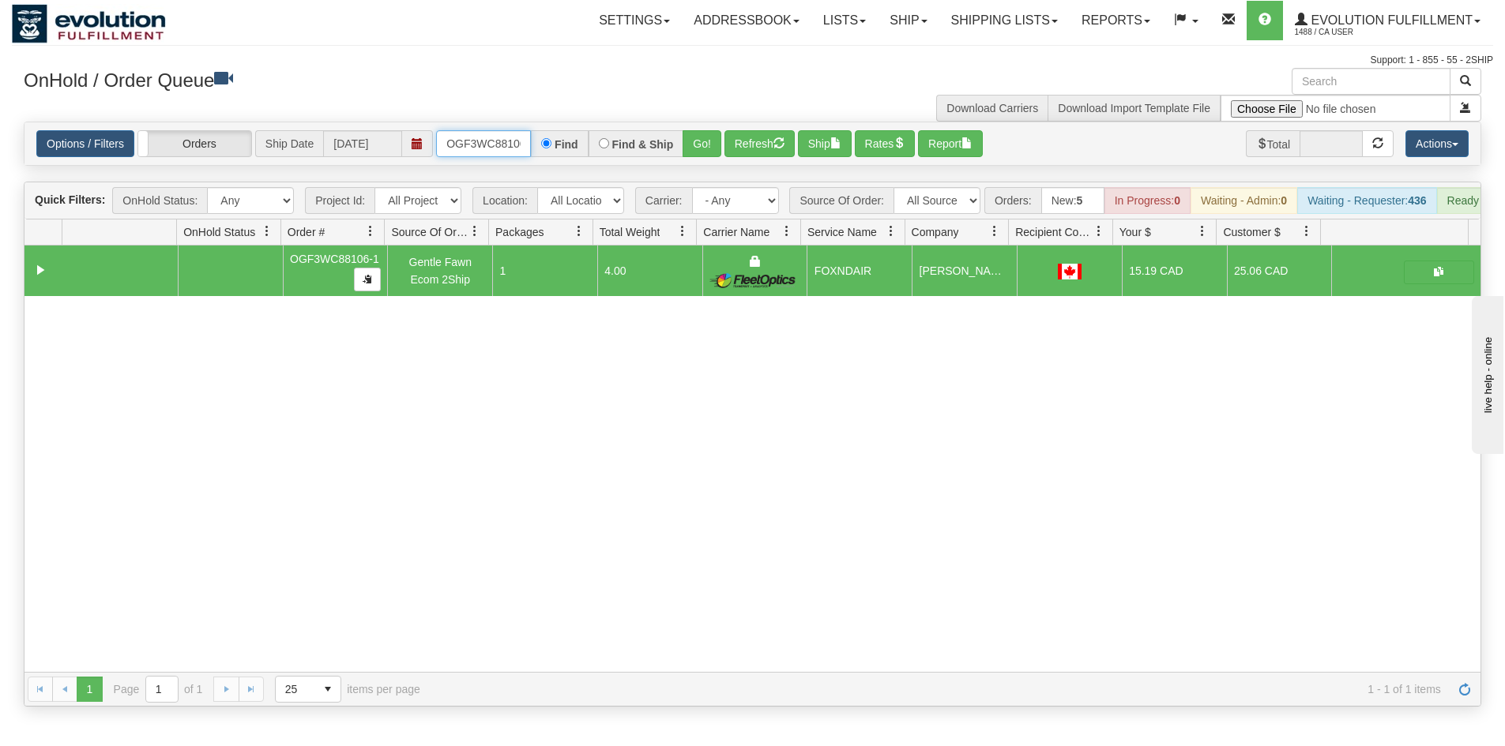
click at [465, 138] on input "OGF3WC88106-1" at bounding box center [483, 143] width 95 height 27
click at [503, 141] on input "OGF3WC88106-1" at bounding box center [483, 143] width 95 height 27
click at [692, 146] on button "Go!" at bounding box center [701, 143] width 39 height 27
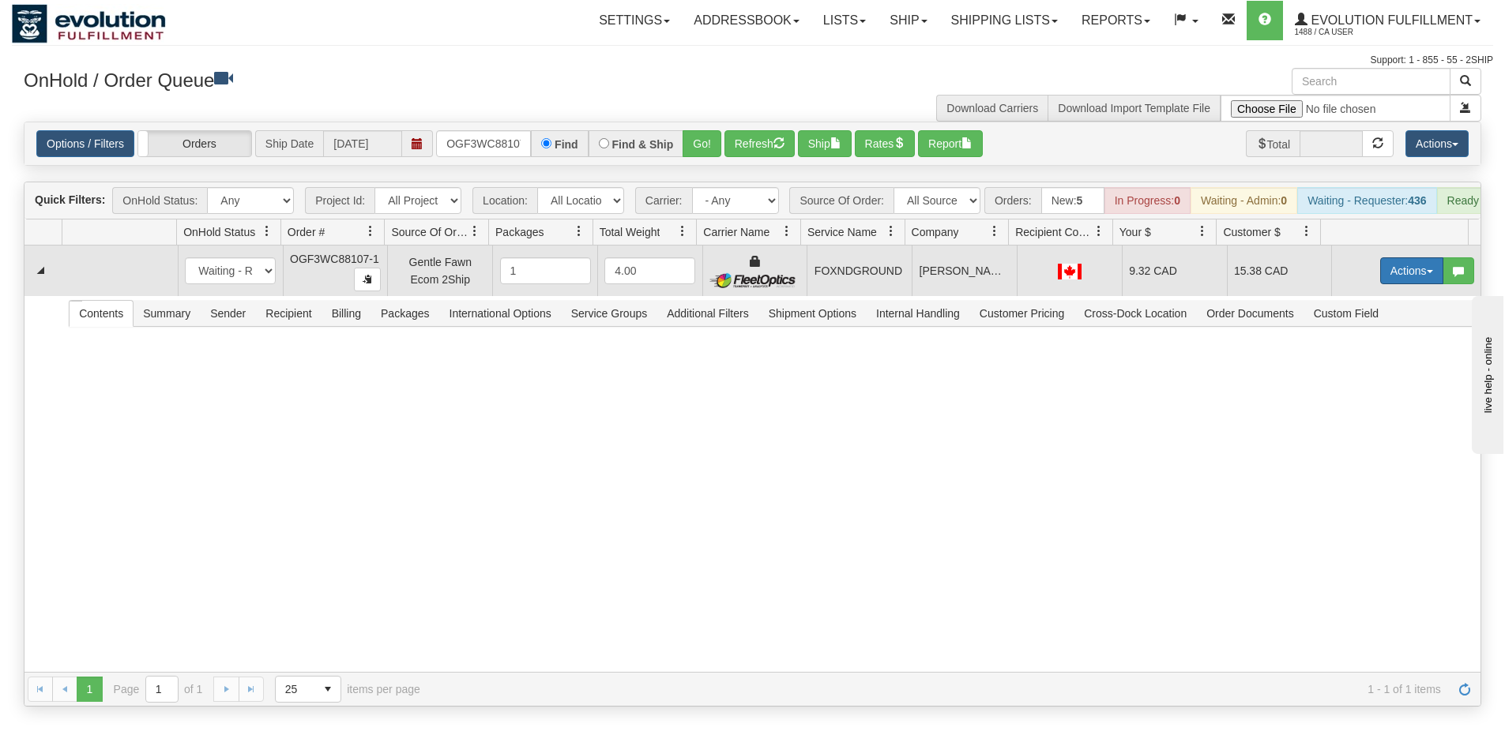
click at [1380, 281] on button "Actions" at bounding box center [1411, 270] width 63 height 27
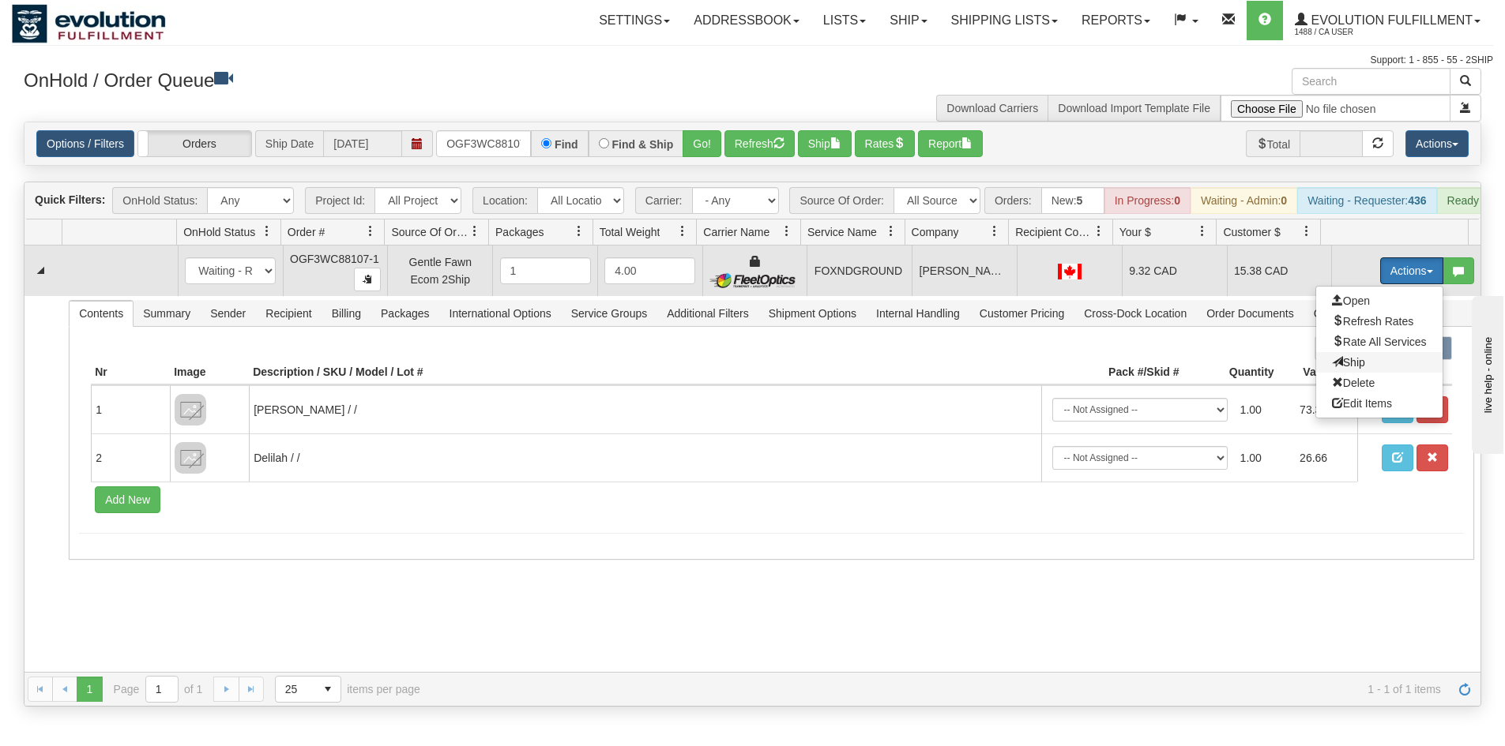
click at [1345, 369] on span "Ship" at bounding box center [1348, 362] width 33 height 13
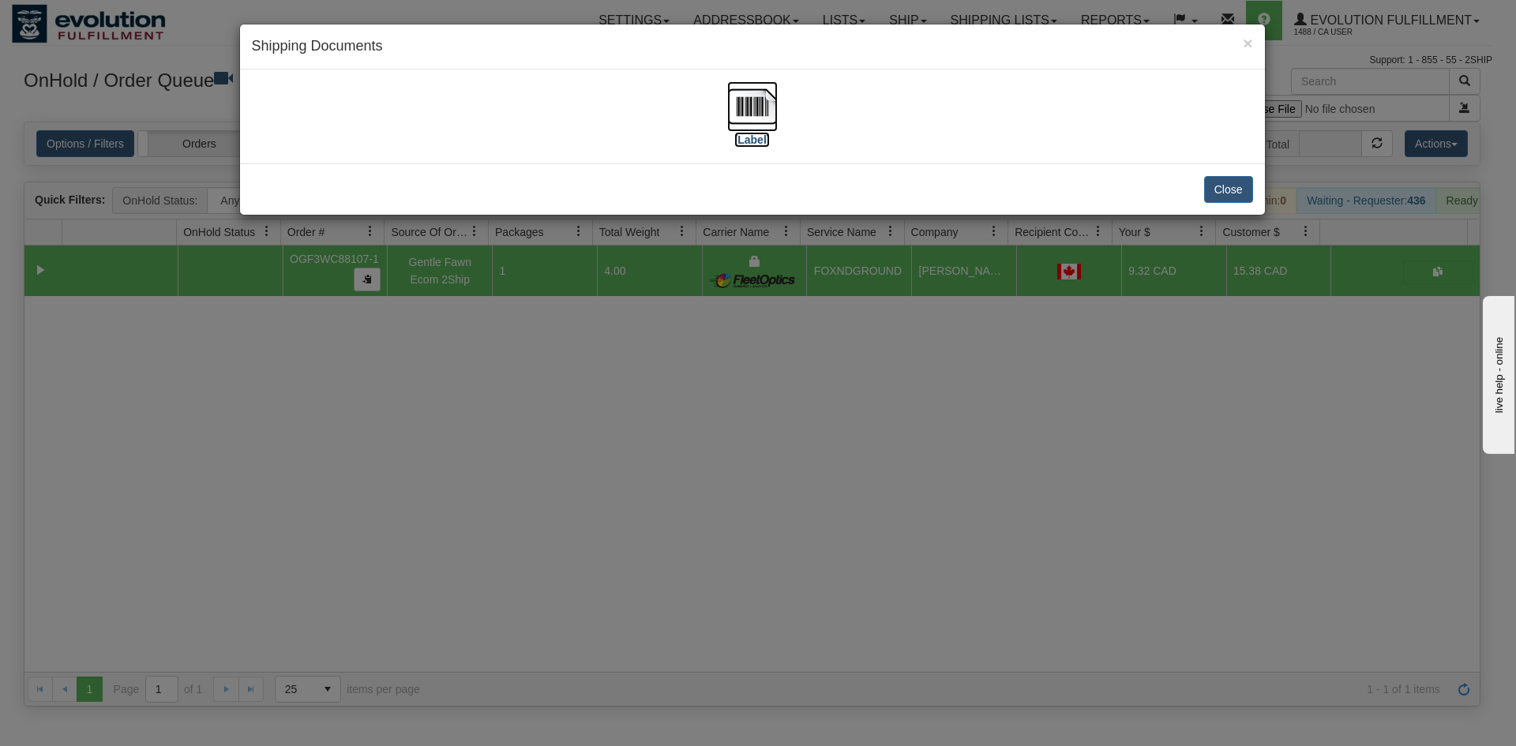
click at [730, 114] on img at bounding box center [752, 106] width 51 height 51
drag, startPoint x: 522, startPoint y: 529, endPoint x: 453, endPoint y: 152, distance: 383.7
click at [525, 508] on div "× Shipping Documents [Label] Close" at bounding box center [758, 373] width 1516 height 746
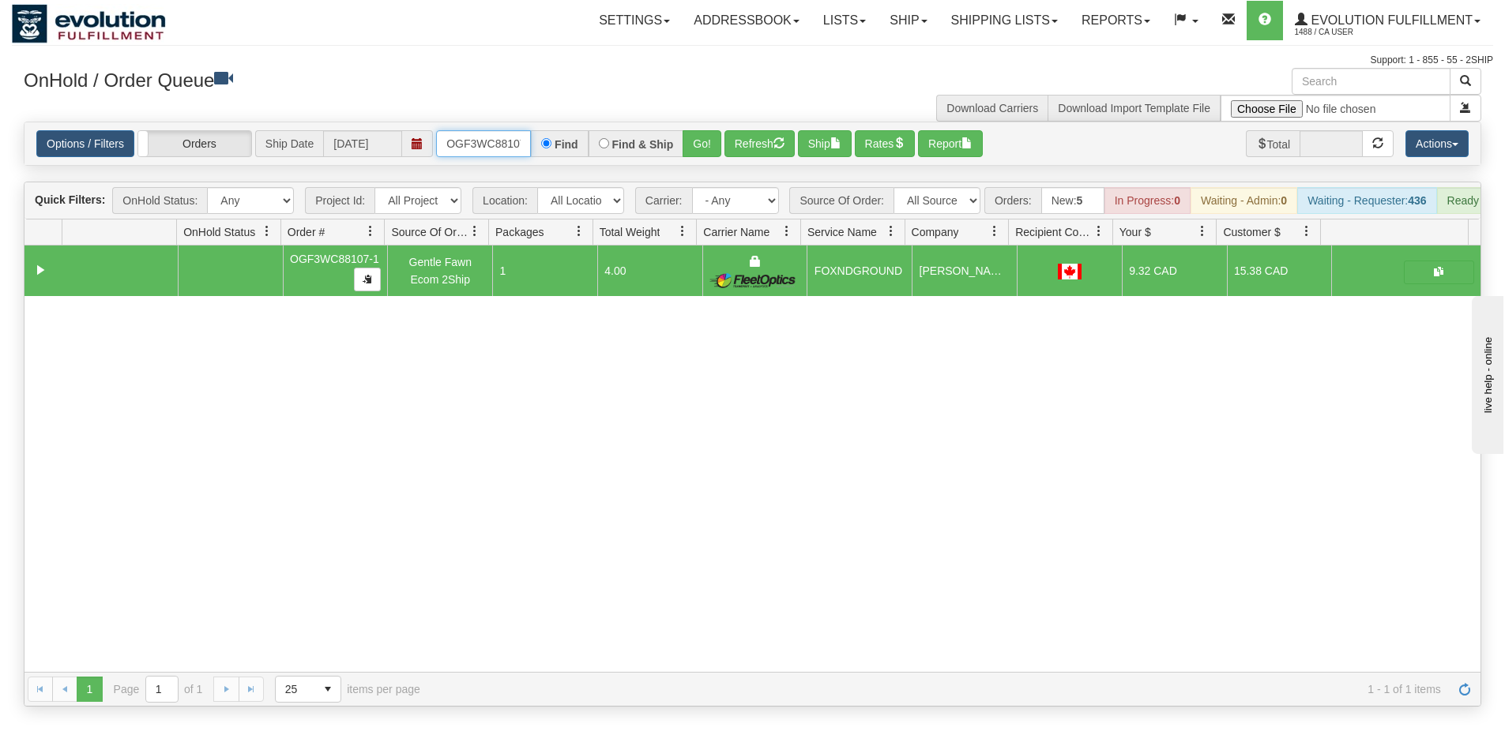
click at [484, 143] on input "OGF3WC88107-1" at bounding box center [483, 143] width 95 height 27
click at [687, 151] on button "Go!" at bounding box center [701, 143] width 39 height 27
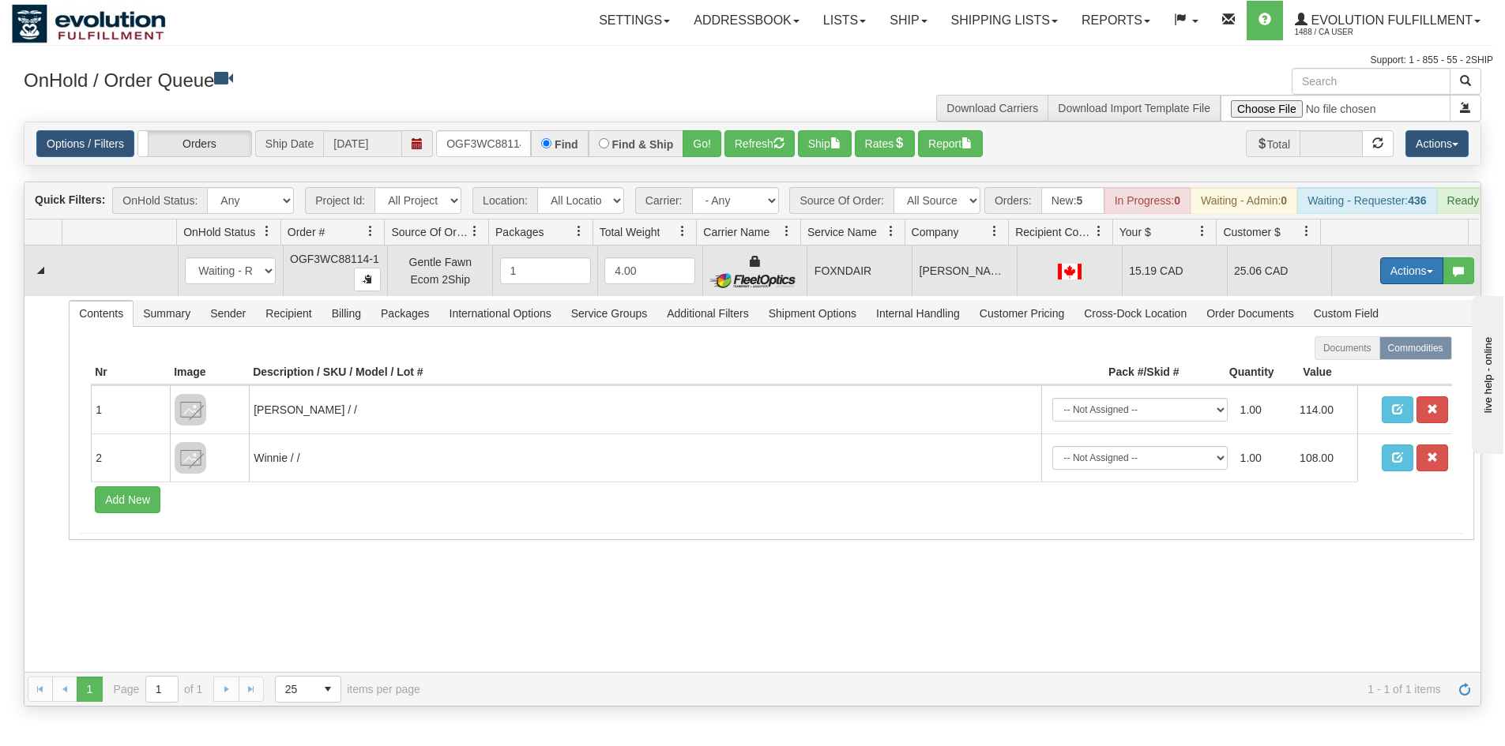
click at [1400, 269] on button "Actions" at bounding box center [1411, 270] width 63 height 27
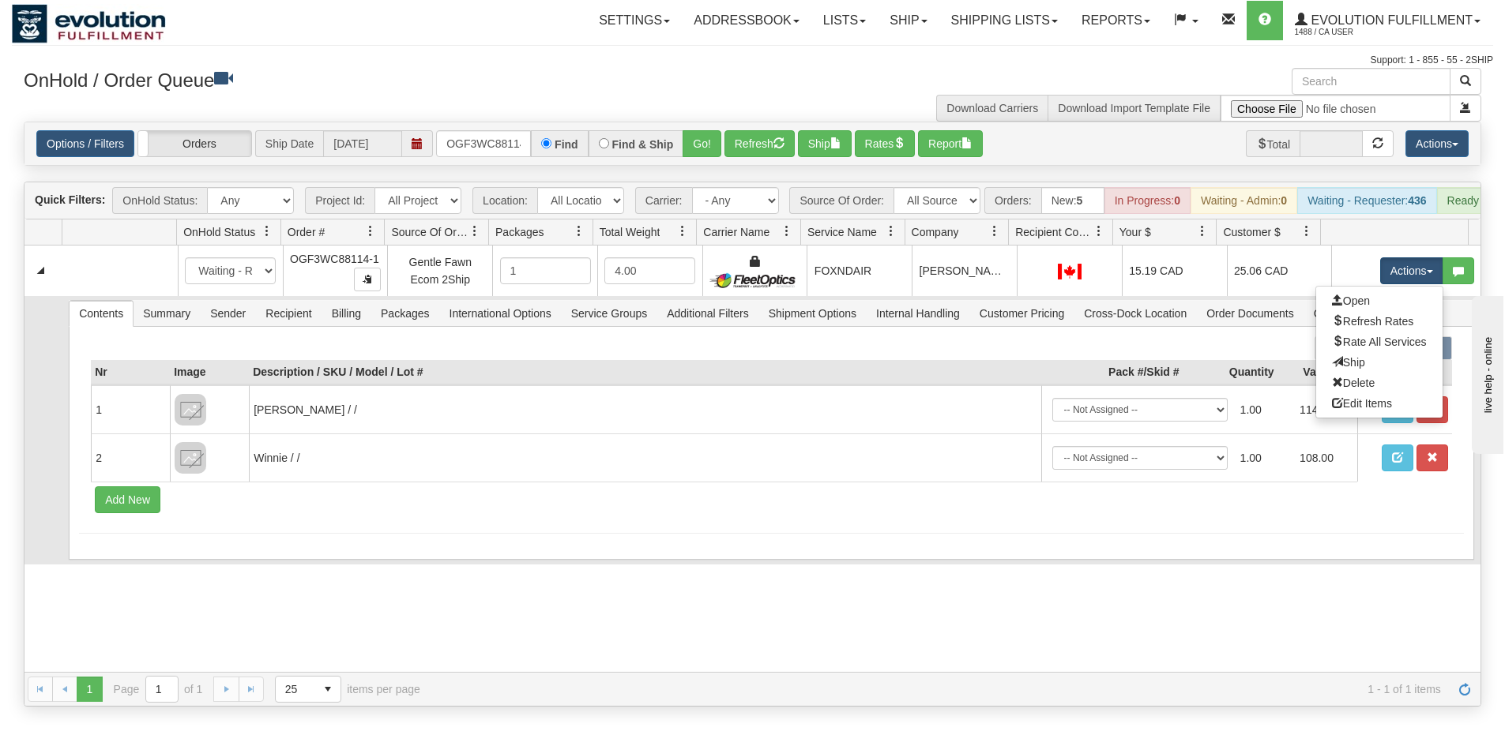
click at [1377, 373] on link "Ship" at bounding box center [1379, 362] width 126 height 21
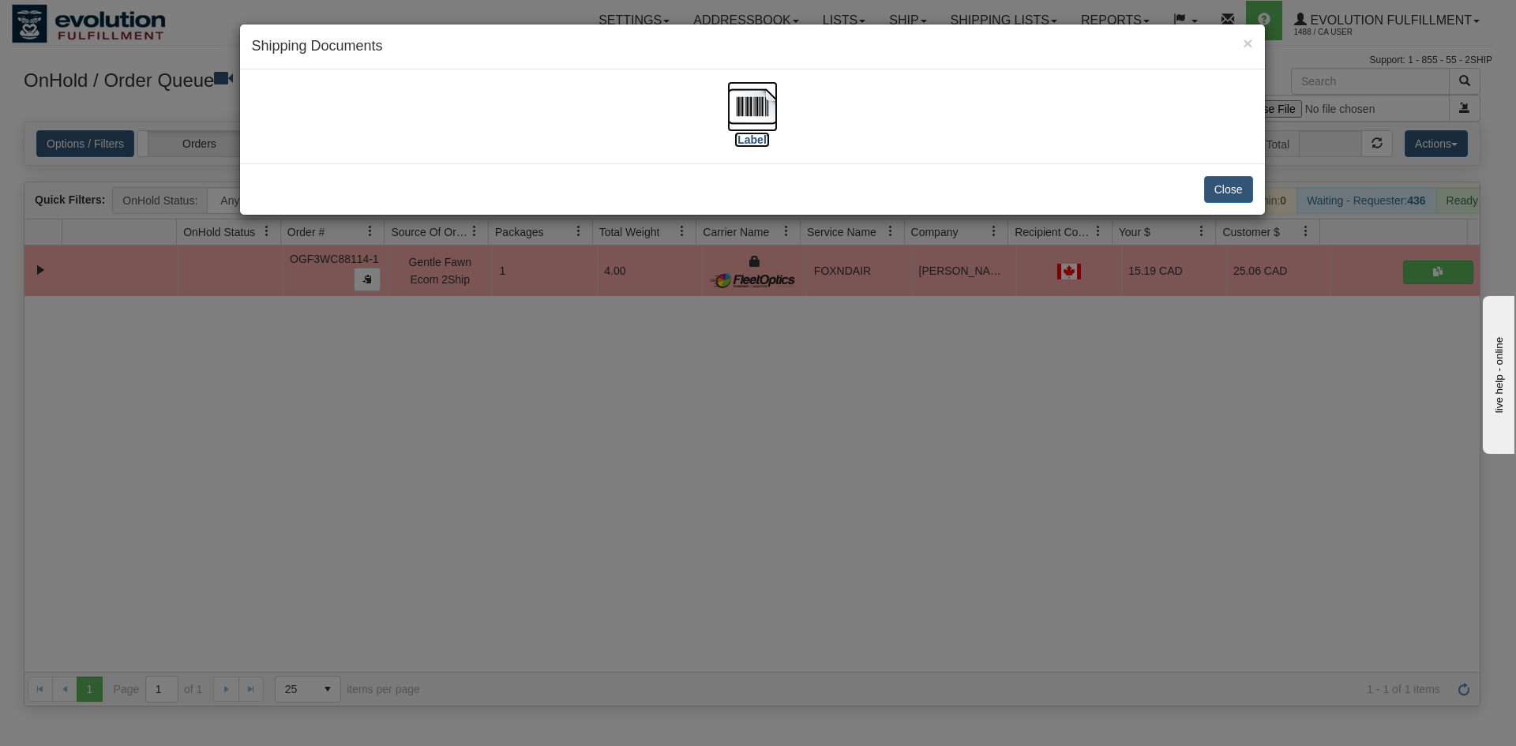
click at [746, 106] on img at bounding box center [752, 106] width 51 height 51
drag, startPoint x: 578, startPoint y: 546, endPoint x: 576, endPoint y: 532, distance: 13.6
click at [576, 532] on div "× Shipping Documents [Label] Close" at bounding box center [758, 373] width 1516 height 746
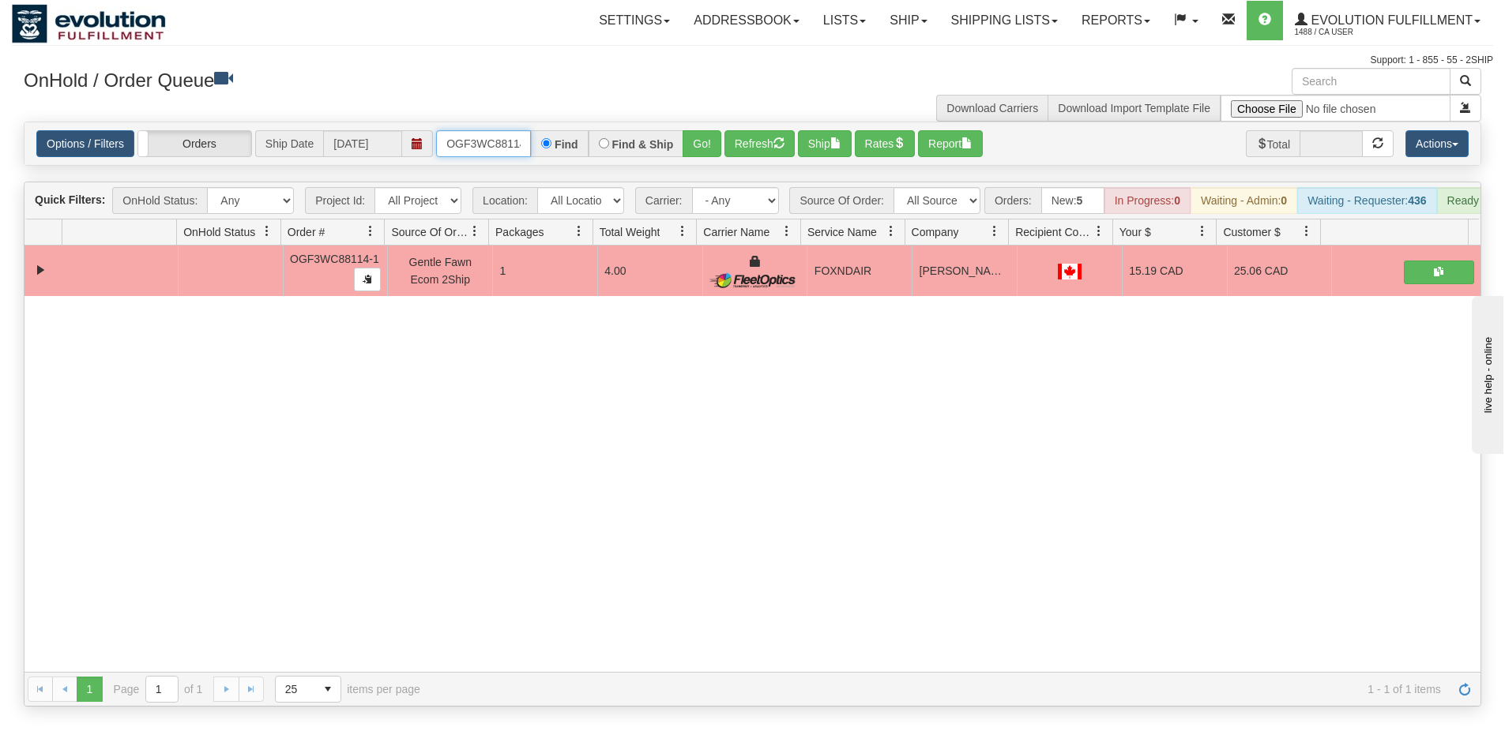
click at [507, 148] on input "OGF3WC88114-1" at bounding box center [483, 143] width 95 height 27
click at [701, 149] on button "Go!" at bounding box center [701, 143] width 39 height 27
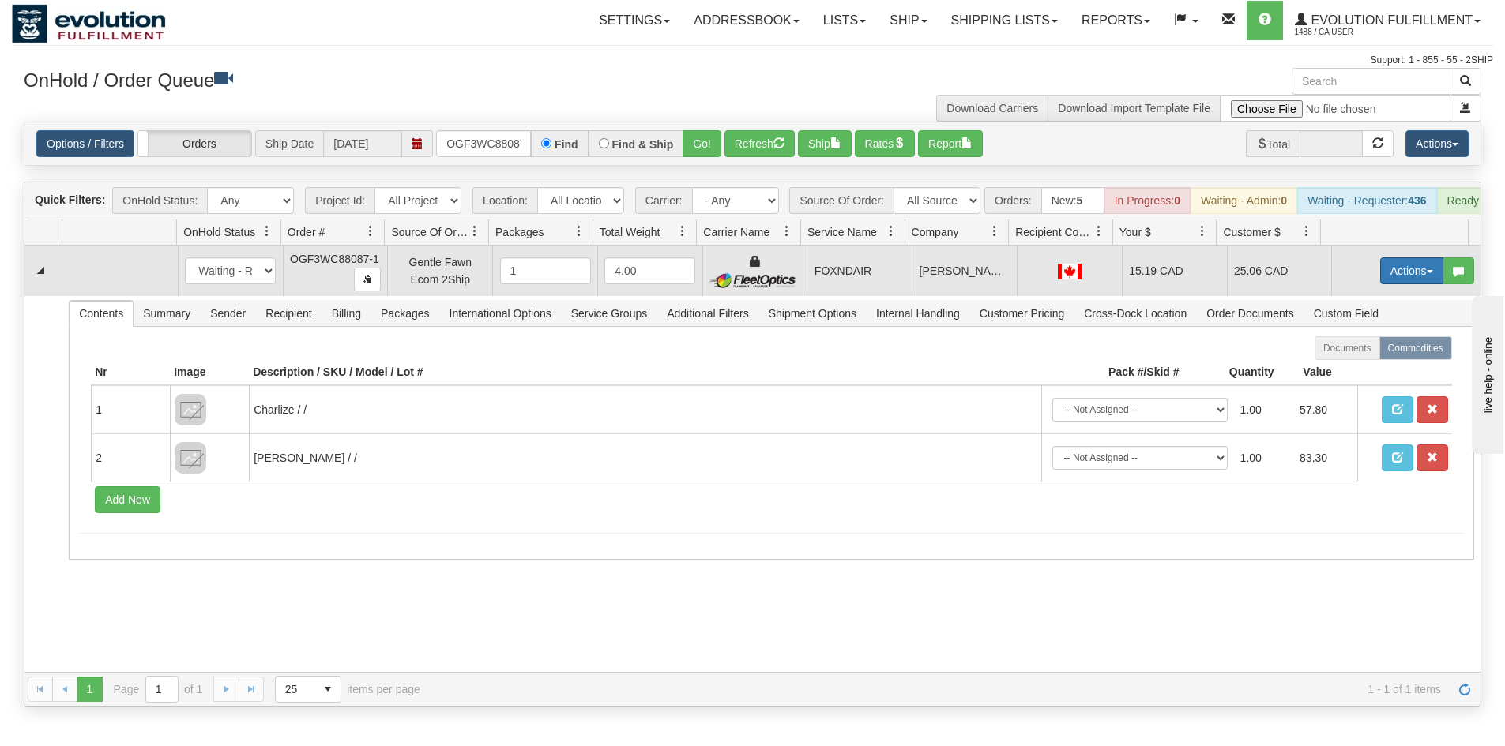
drag, startPoint x: 1383, startPoint y: 280, endPoint x: 1374, endPoint y: 306, distance: 28.2
click at [1383, 280] on button "Actions" at bounding box center [1411, 270] width 63 height 27
click at [1360, 373] on link "Ship" at bounding box center [1379, 362] width 126 height 21
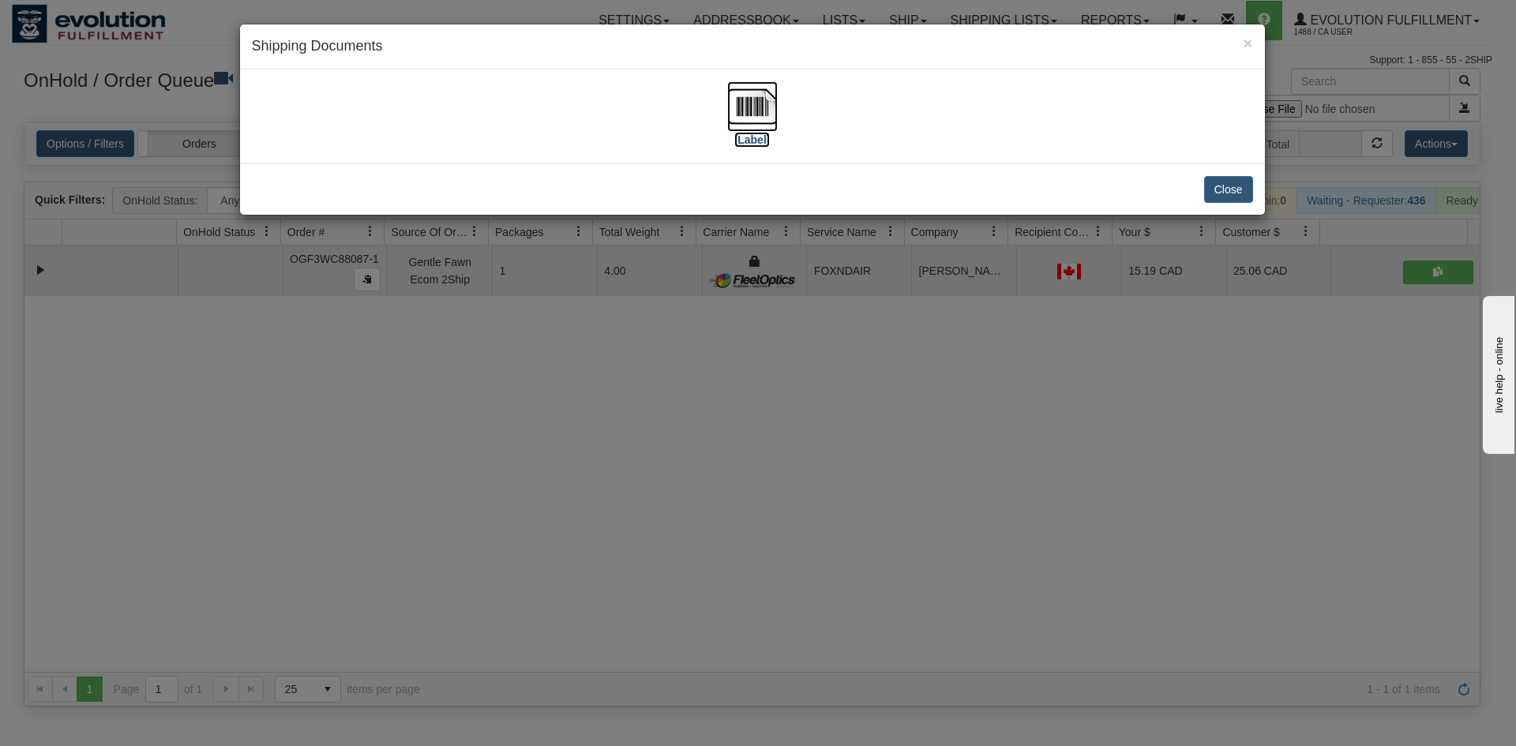
click at [757, 81] on img at bounding box center [752, 106] width 51 height 51
click at [473, 643] on div "× Shipping Documents [Label] Close" at bounding box center [758, 373] width 1516 height 746
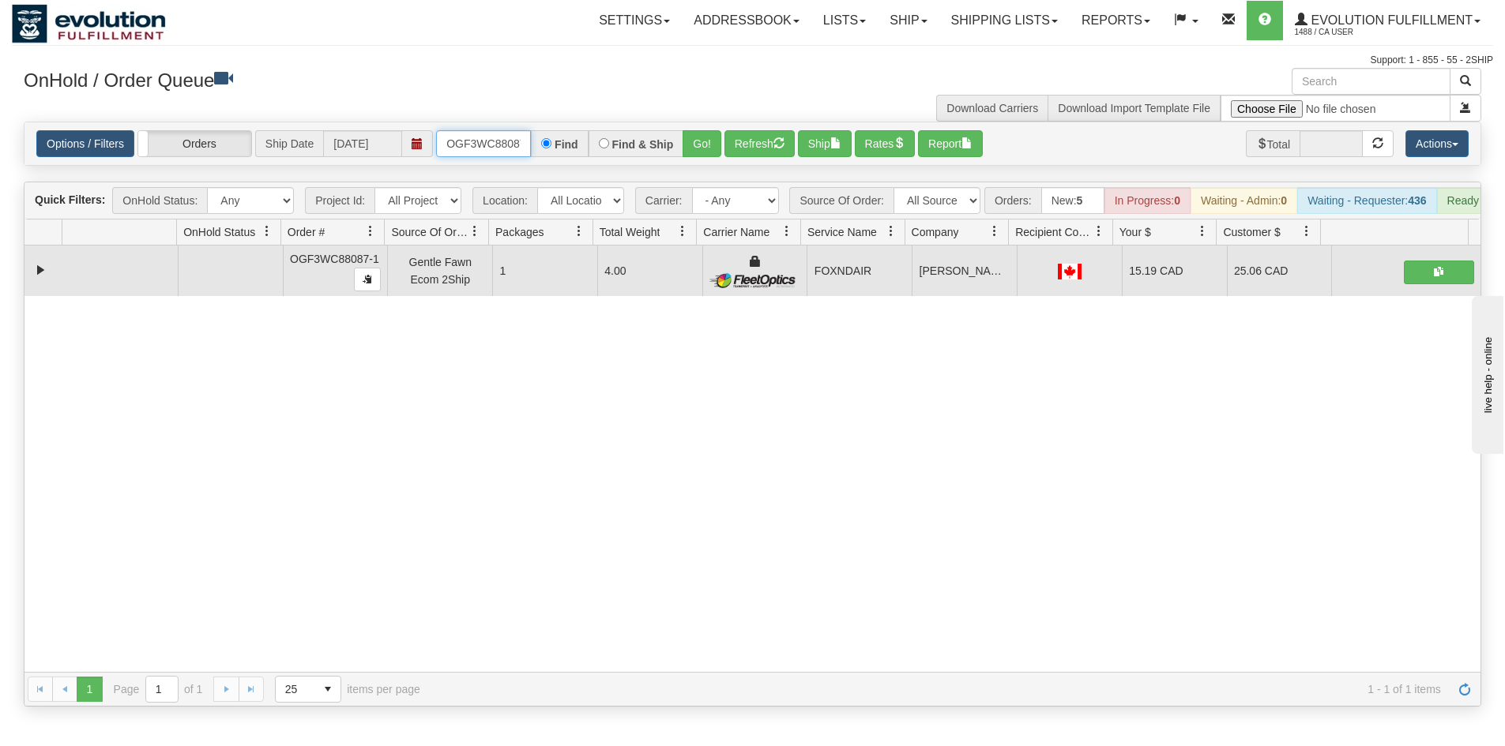
click at [450, 153] on input "OGF3WC88087-1" at bounding box center [483, 143] width 95 height 27
drag, startPoint x: 707, startPoint y: 136, endPoint x: 699, endPoint y: 133, distance: 8.2
click at [699, 133] on button "Go!" at bounding box center [701, 143] width 39 height 27
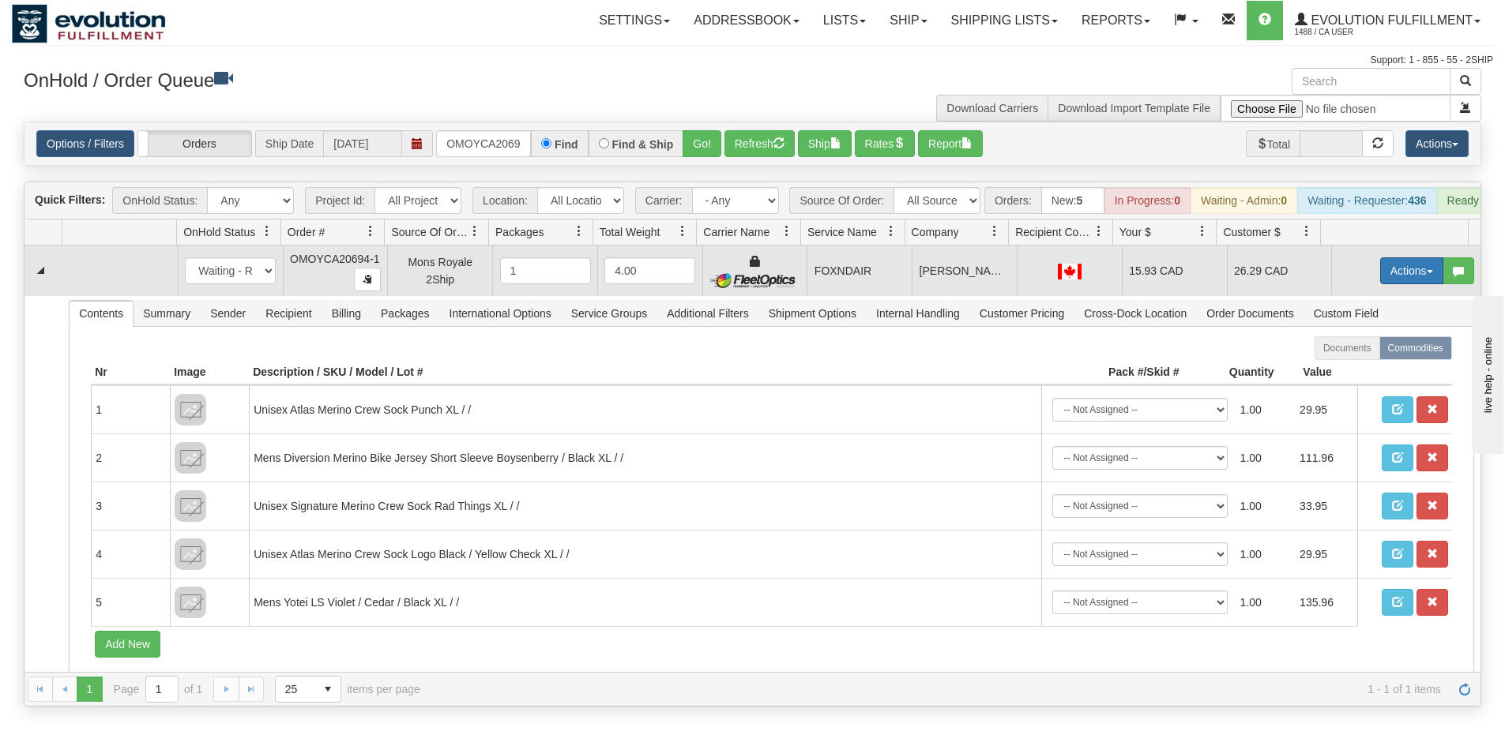
click at [1393, 284] on button "Actions" at bounding box center [1411, 270] width 63 height 27
click at [1362, 371] on link "Ship" at bounding box center [1379, 362] width 126 height 21
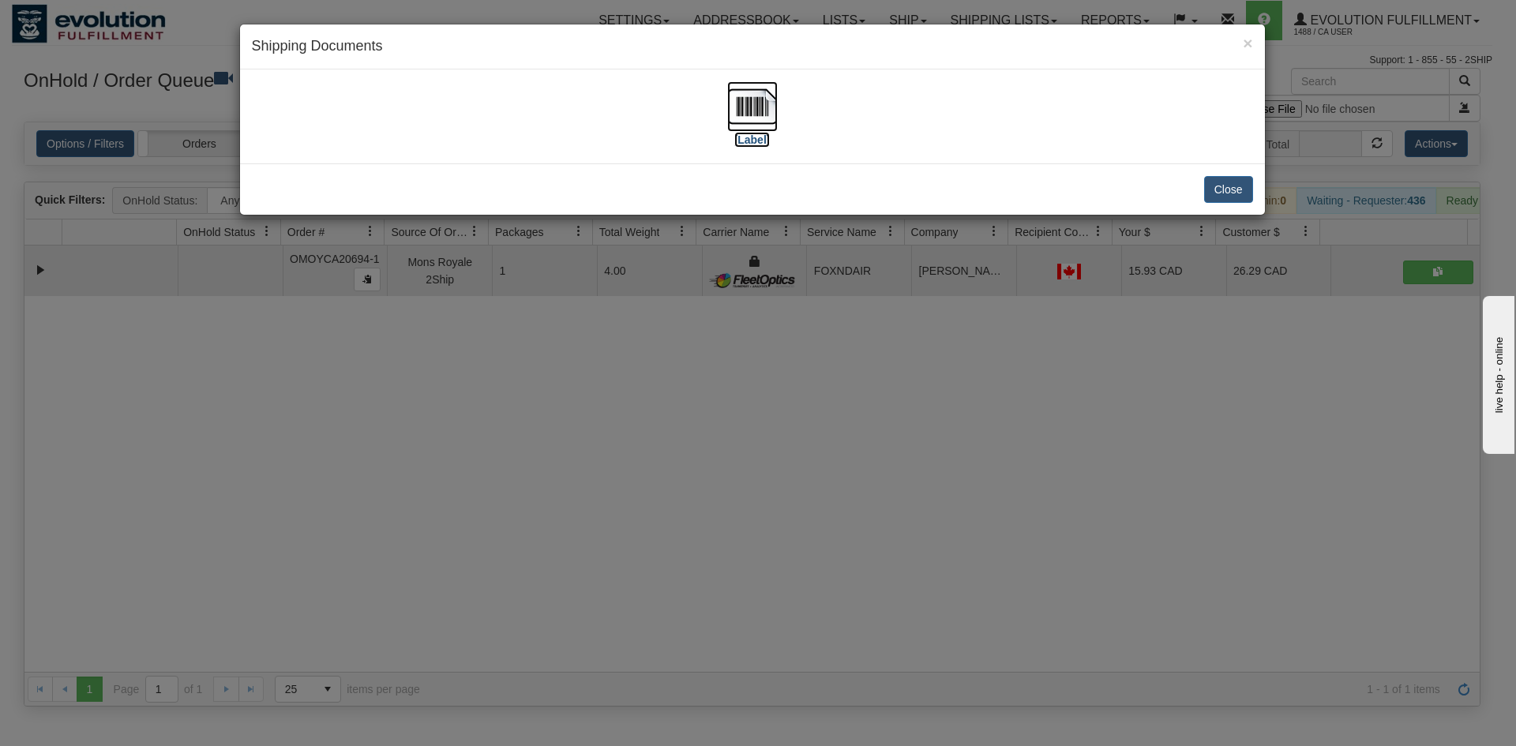
click at [753, 116] on img at bounding box center [752, 106] width 51 height 51
drag, startPoint x: 613, startPoint y: 579, endPoint x: 453, endPoint y: 252, distance: 363.8
click at [612, 566] on div "× Shipping Documents [Label] Close" at bounding box center [758, 373] width 1516 height 746
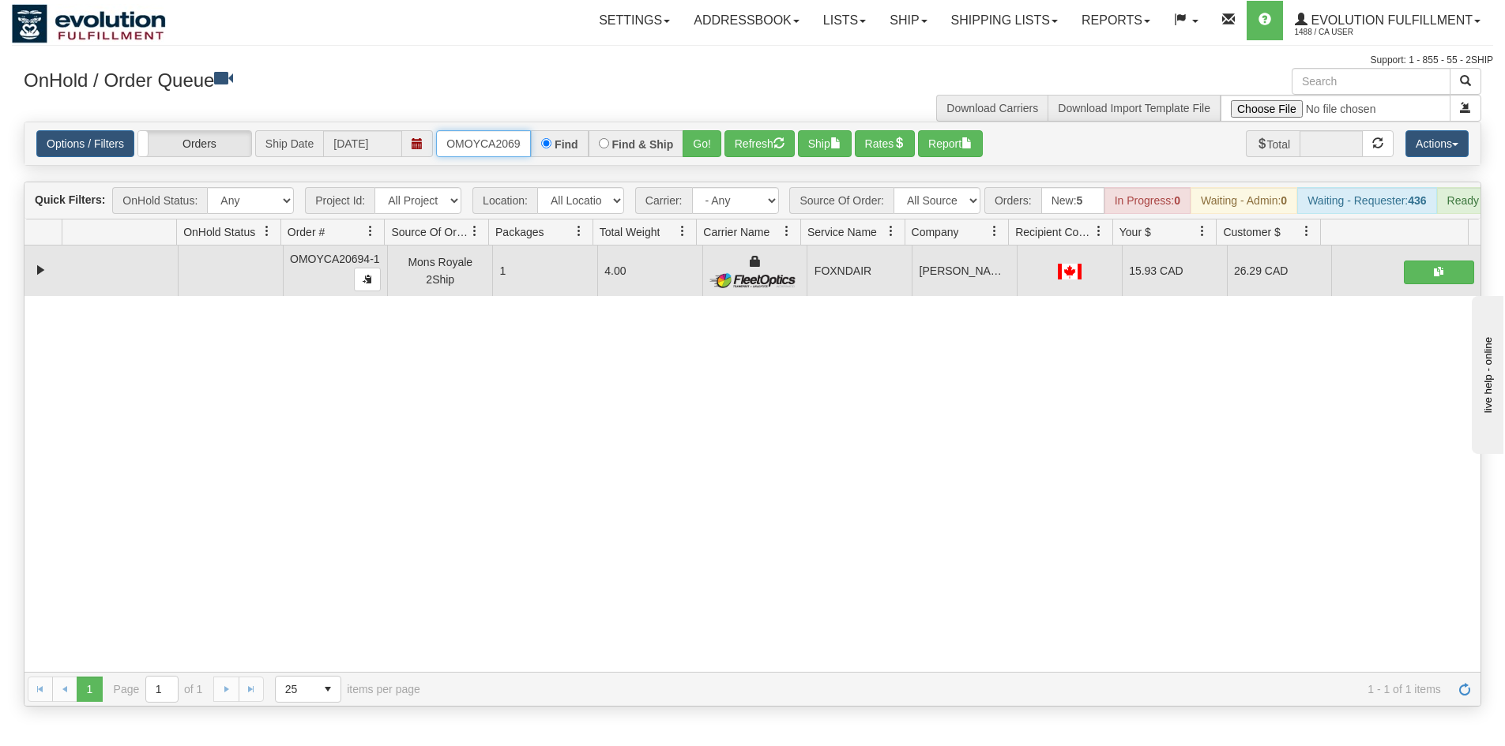
click at [527, 148] on input "OMOYCA20694-1" at bounding box center [483, 143] width 95 height 27
click at [701, 144] on button "Go!" at bounding box center [701, 143] width 39 height 27
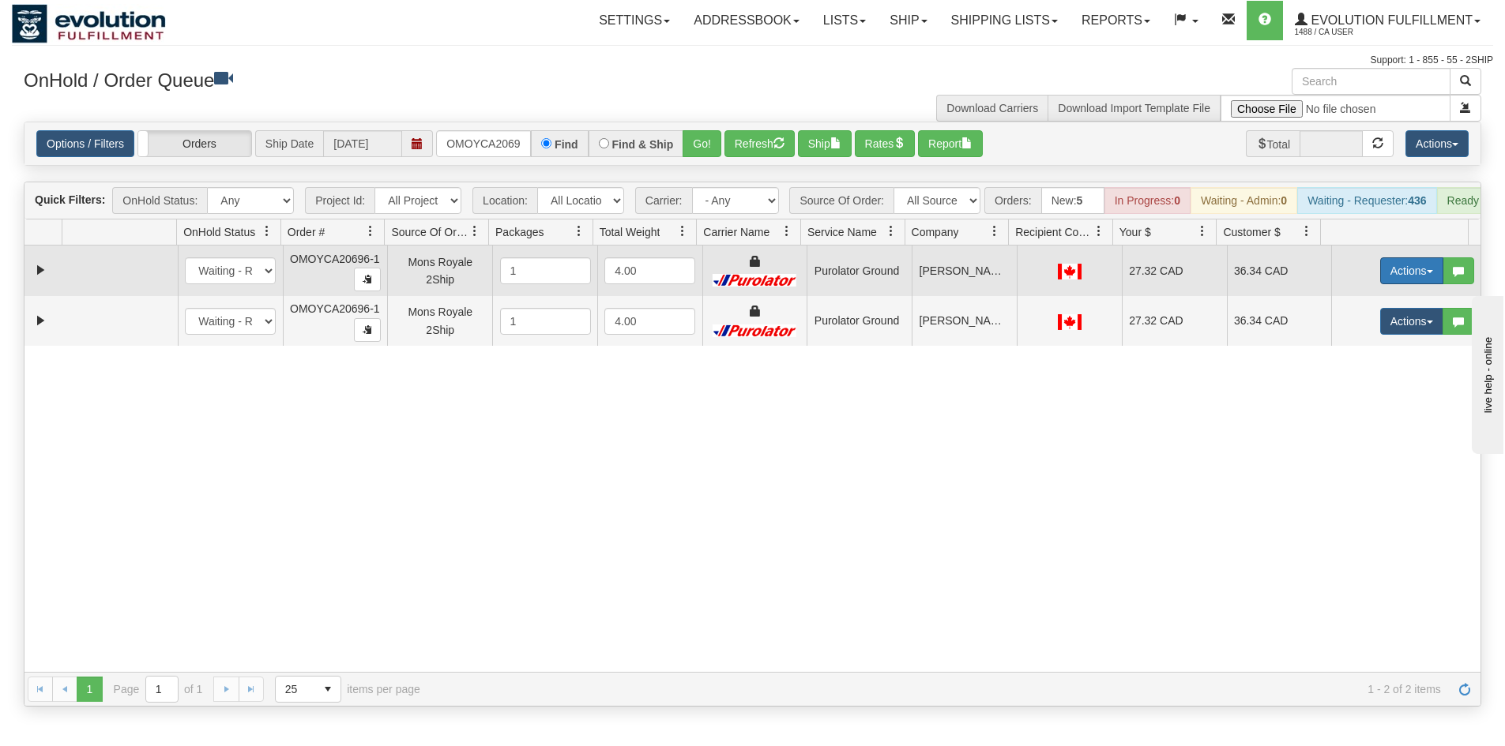
click at [1389, 276] on button "Actions" at bounding box center [1411, 270] width 63 height 27
click at [1368, 373] on link "Ship" at bounding box center [1379, 362] width 126 height 21
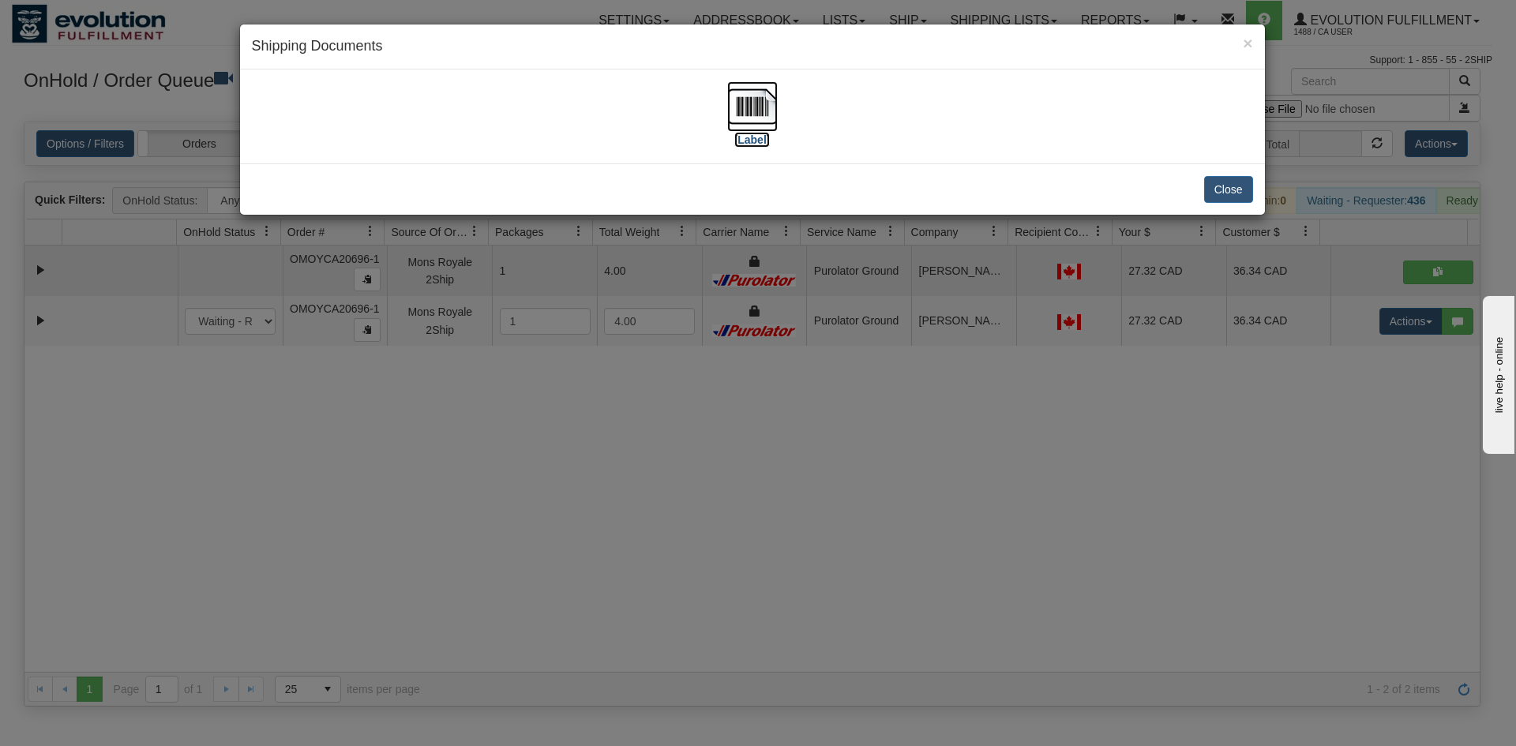
click at [743, 117] on img at bounding box center [752, 106] width 51 height 51
drag, startPoint x: 1257, startPoint y: 412, endPoint x: 1369, endPoint y: 339, distance: 133.0
click at [1265, 408] on div "× Shipping Documents [Label] Close" at bounding box center [758, 373] width 1516 height 746
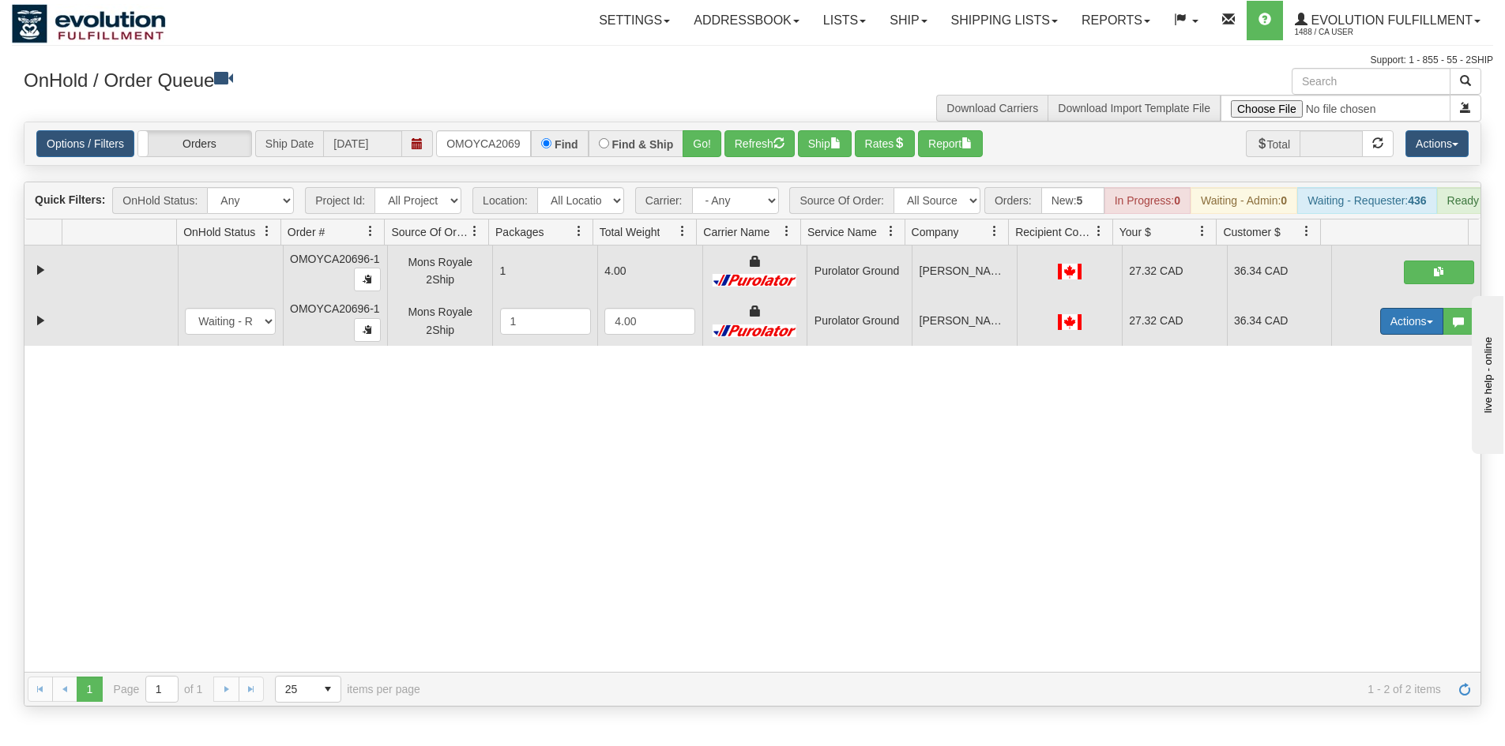
click at [1384, 334] on button "Actions" at bounding box center [1411, 321] width 63 height 27
click at [1355, 440] on span "Delete" at bounding box center [1353, 433] width 43 height 13
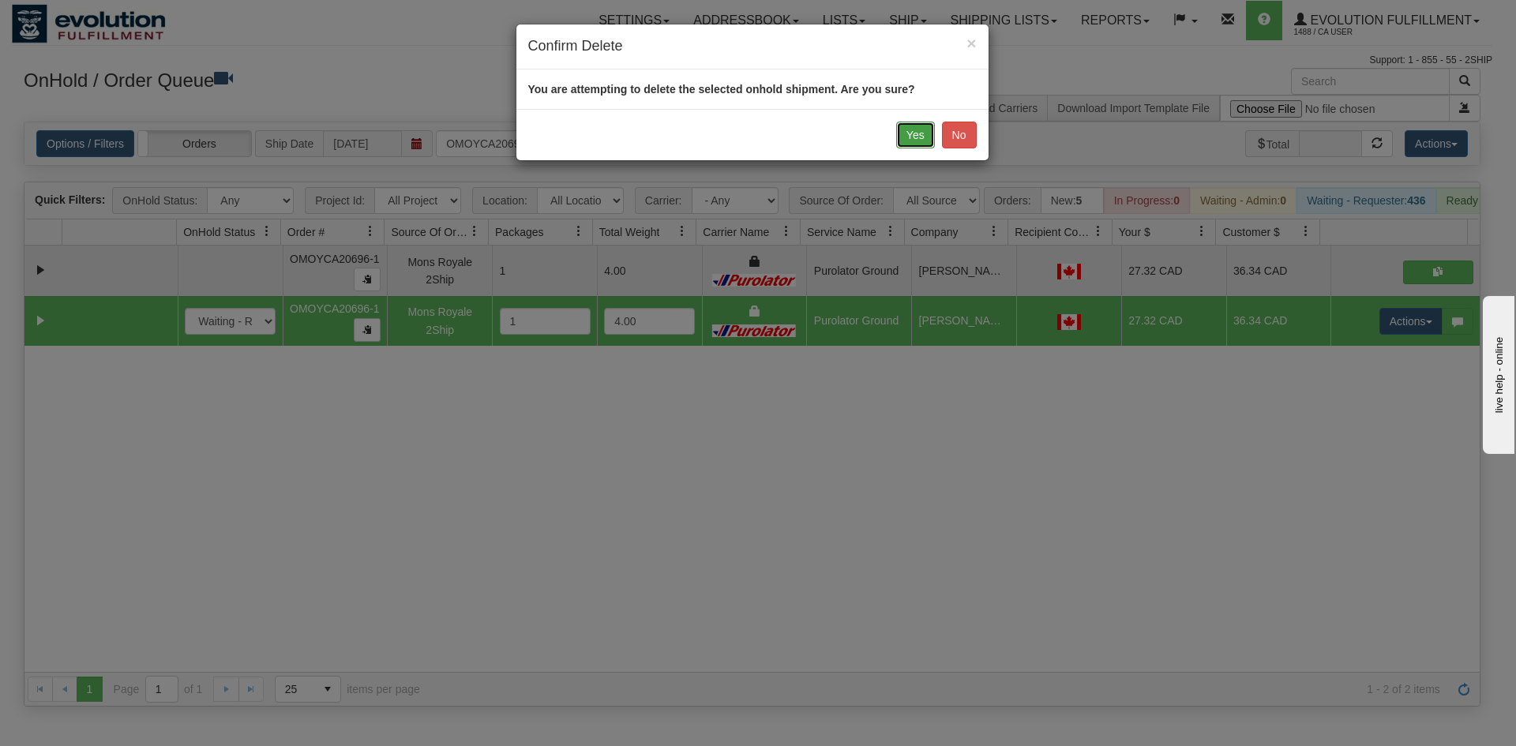
click at [912, 141] on button "Yes" at bounding box center [915, 135] width 39 height 27
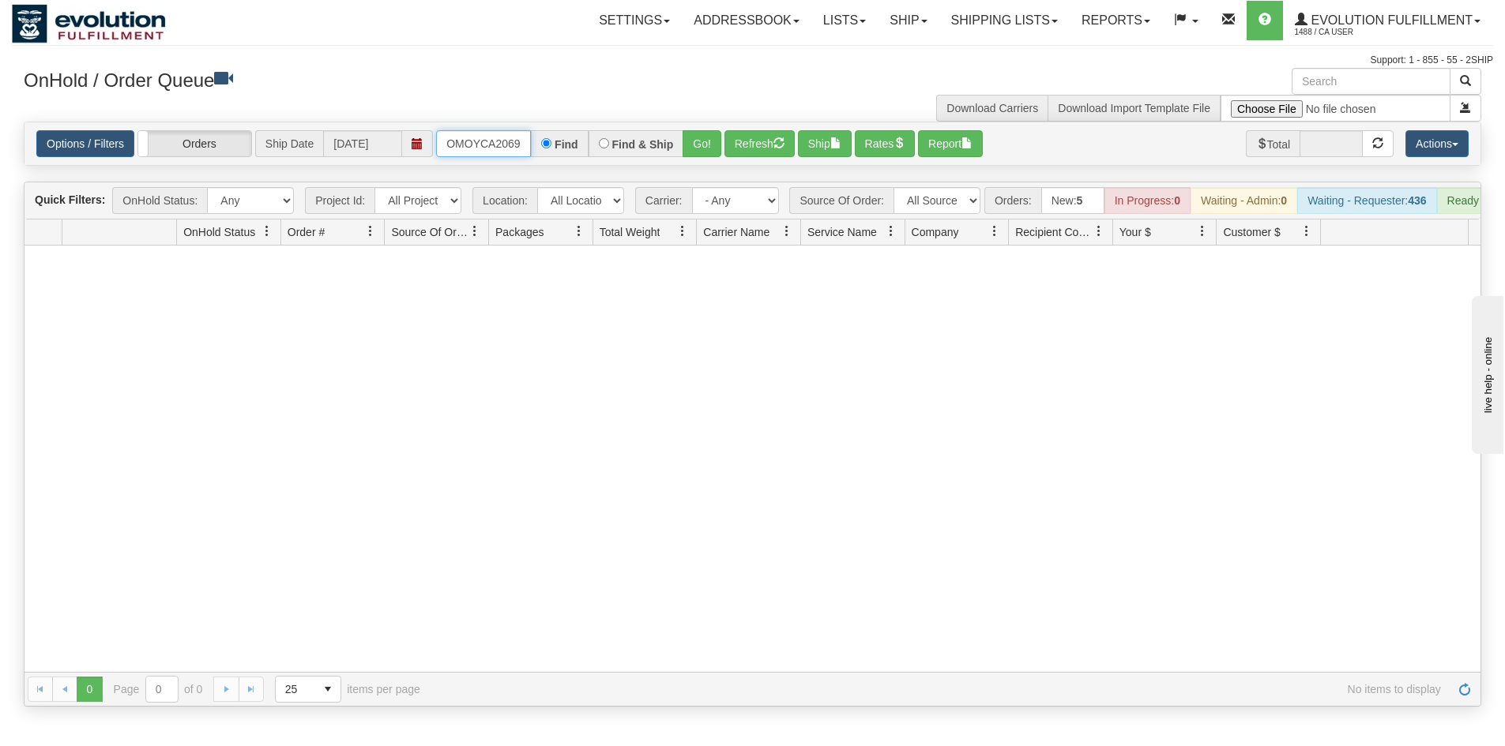
click at [442, 137] on input "OMOYCA20696-1" at bounding box center [483, 143] width 95 height 27
click at [709, 150] on button "Go!" at bounding box center [701, 143] width 39 height 27
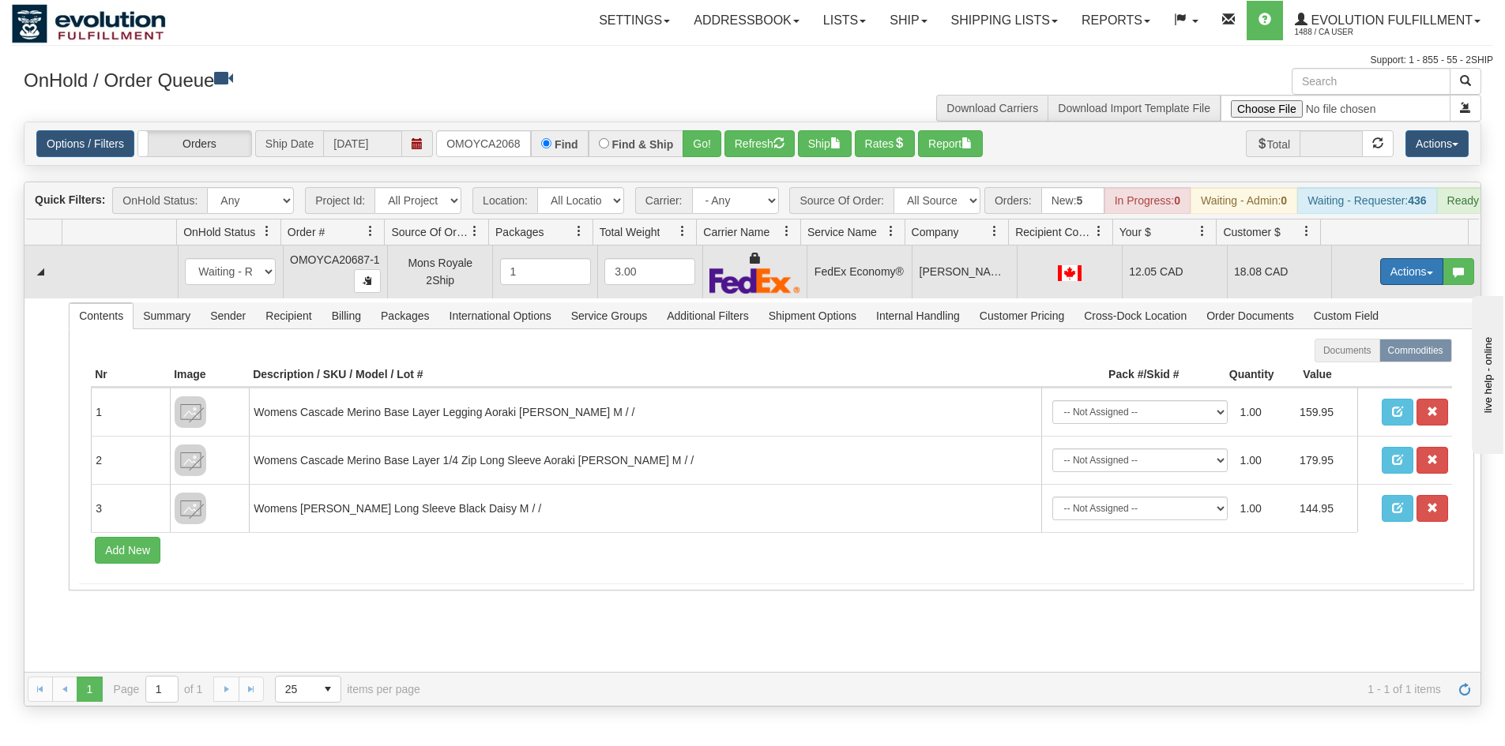
click at [1404, 281] on button "Actions" at bounding box center [1411, 271] width 63 height 27
click at [1368, 374] on link "Ship" at bounding box center [1379, 363] width 126 height 21
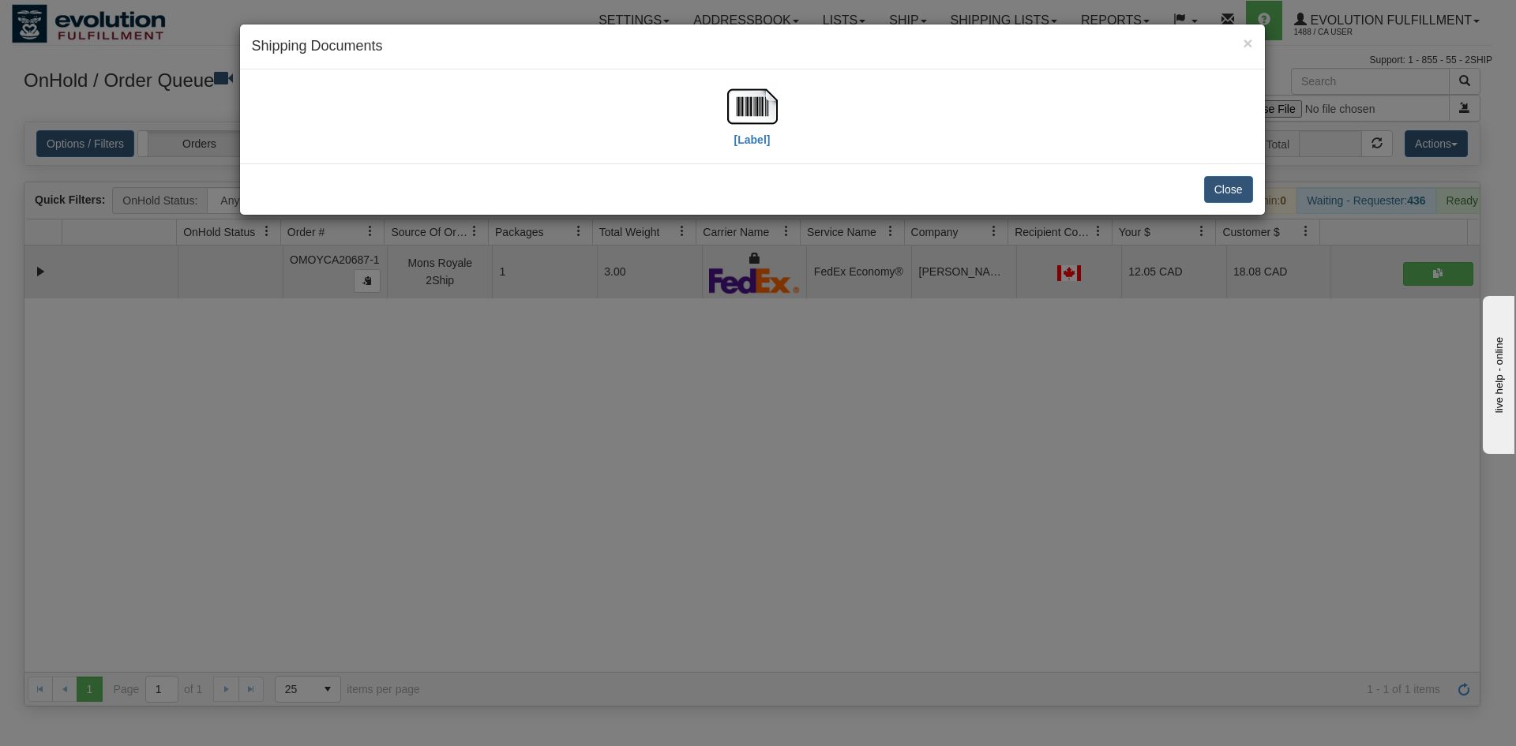
click at [783, 123] on div "[Label]" at bounding box center [753, 116] width 1002 height 70
click at [747, 109] on img at bounding box center [752, 106] width 51 height 51
drag, startPoint x: 596, startPoint y: 544, endPoint x: 373, endPoint y: 186, distance: 422.1
click at [588, 517] on div "× Shipping Documents [Label] Close" at bounding box center [758, 373] width 1516 height 746
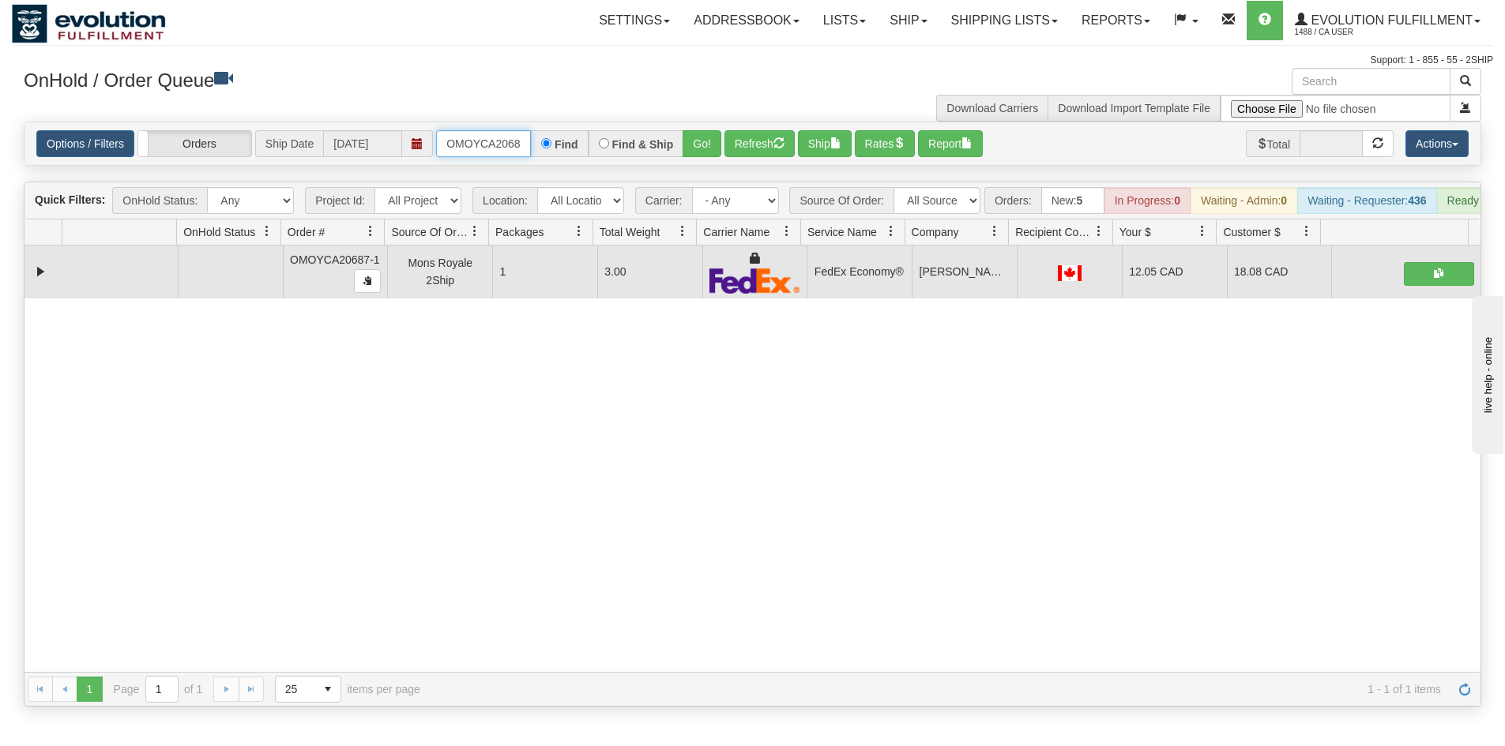
click at [473, 143] on input "OMOYCA20687-1" at bounding box center [483, 143] width 95 height 27
click at [723, 138] on div "Options / Filters Group Shipments Orders Ship Date 10/06/2025 OMOYCA20676-1 Fin…" at bounding box center [752, 143] width 1432 height 27
click at [703, 141] on button "Go!" at bounding box center [701, 143] width 39 height 27
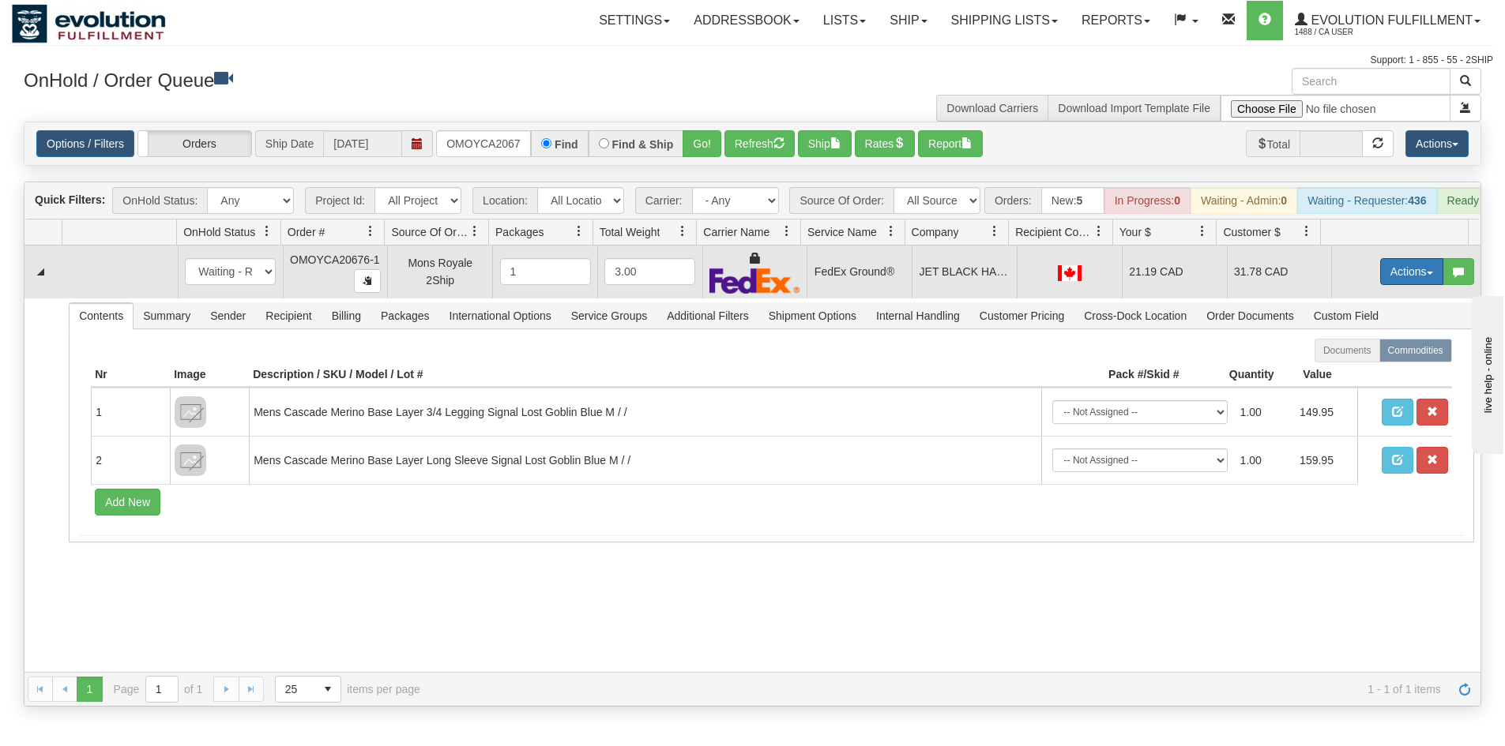
click at [1380, 280] on button "Actions" at bounding box center [1411, 271] width 63 height 27
click at [1349, 370] on span "Ship" at bounding box center [1348, 363] width 33 height 13
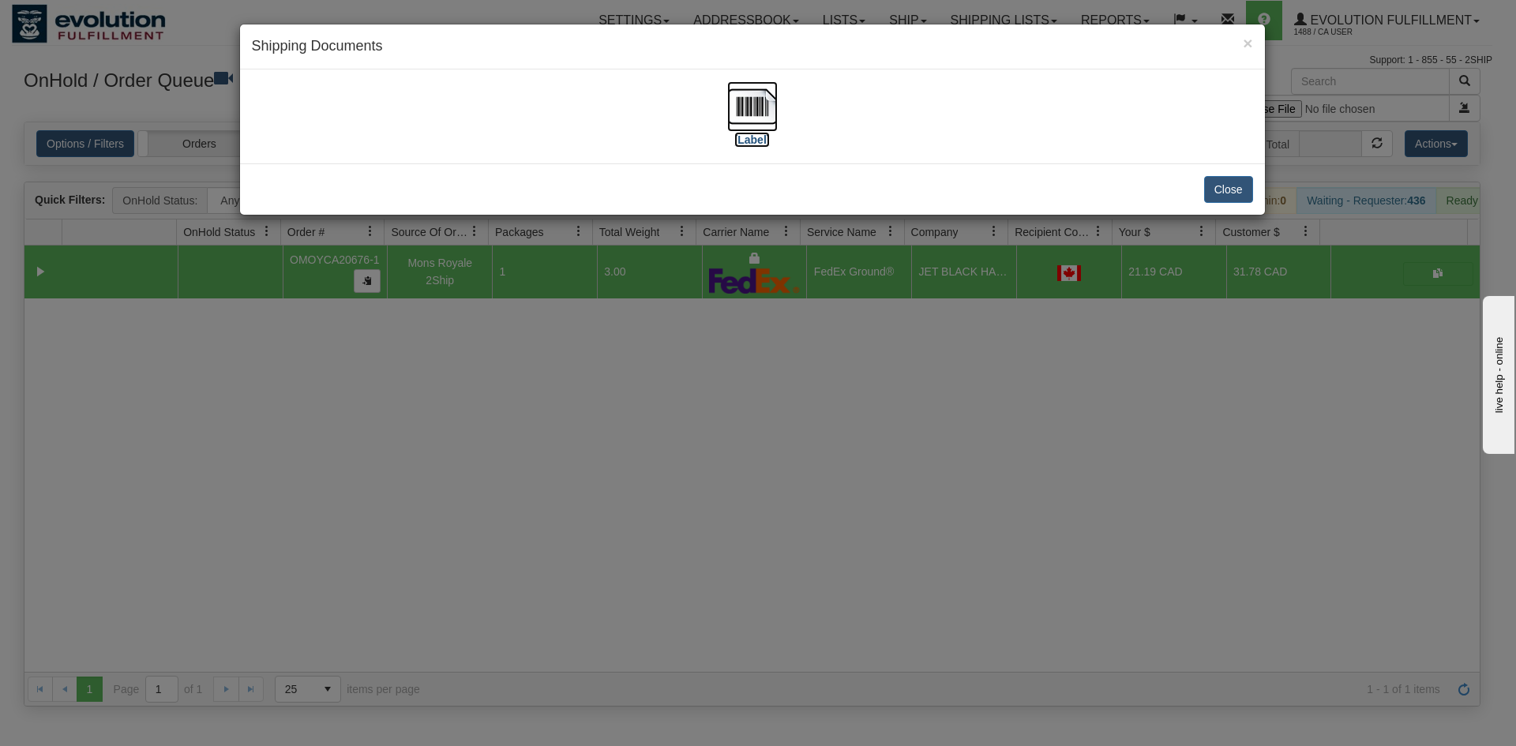
click at [747, 115] on img at bounding box center [752, 106] width 51 height 51
drag, startPoint x: 686, startPoint y: 565, endPoint x: 402, endPoint y: 237, distance: 433.4
click at [686, 562] on div "× Shipping Documents [Label] Close" at bounding box center [758, 373] width 1516 height 746
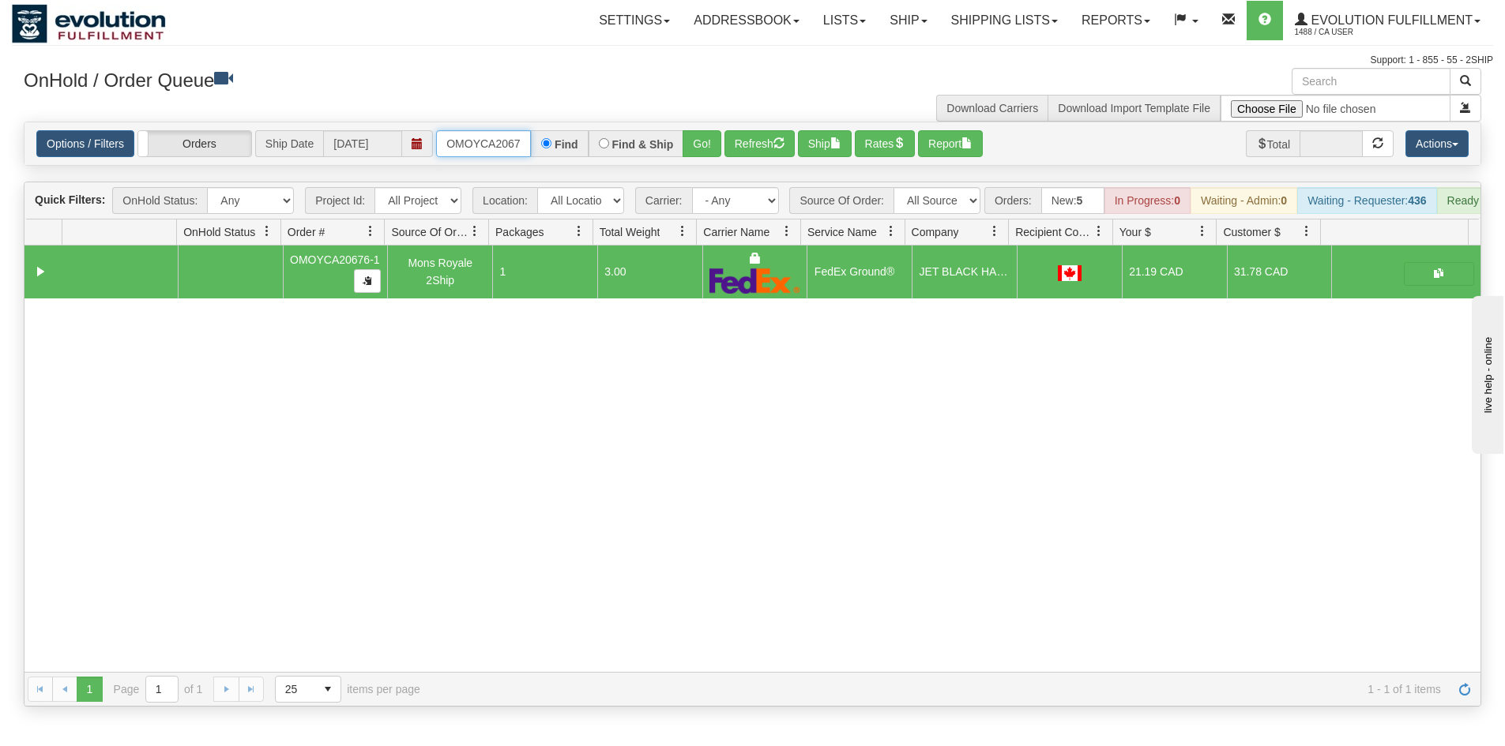
click at [475, 153] on input "OMOYCA20676-1" at bounding box center [483, 143] width 95 height 27
click at [475, 145] on input "OMOYCA20676-1" at bounding box center [483, 143] width 95 height 27
click at [702, 155] on button "Go!" at bounding box center [701, 143] width 39 height 27
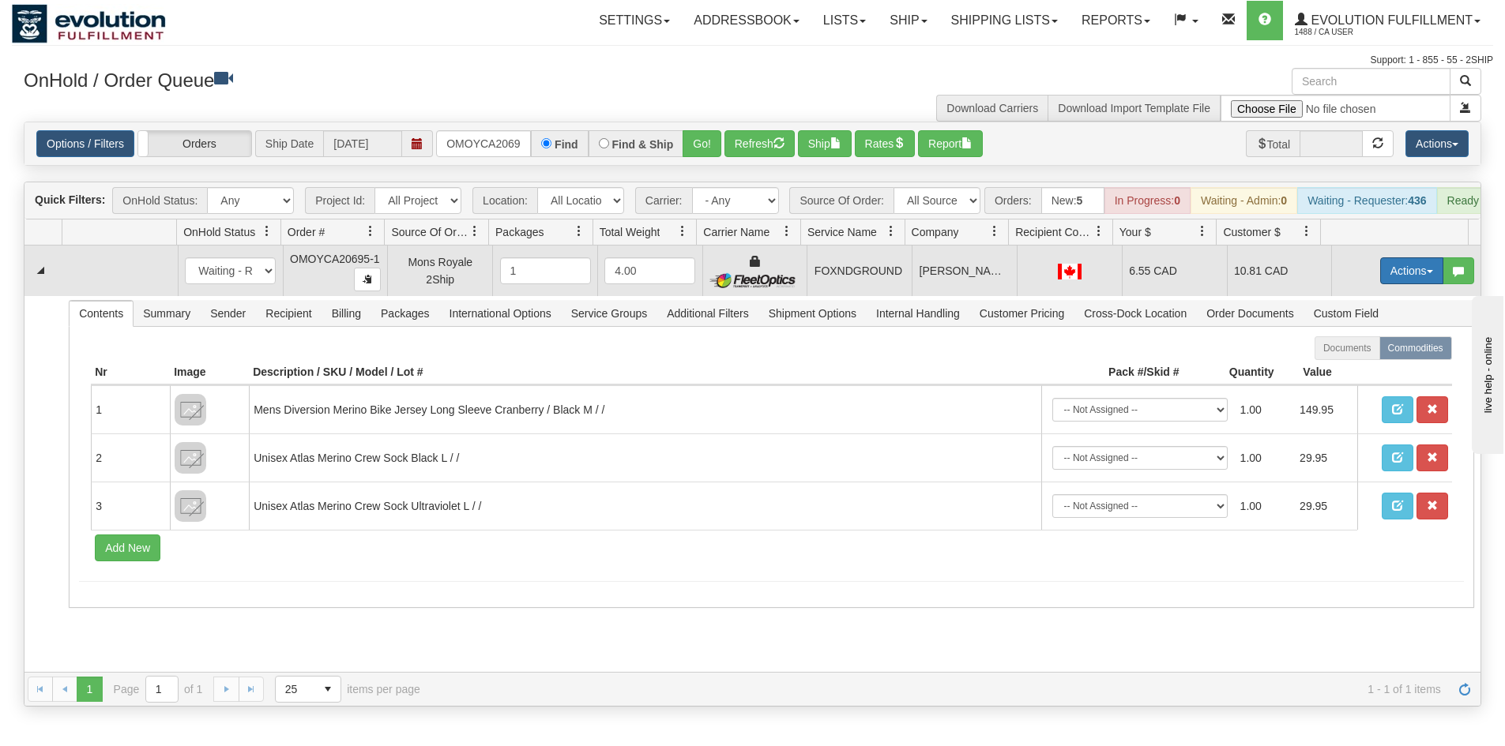
click at [1385, 284] on button "Actions" at bounding box center [1411, 270] width 63 height 27
click at [1366, 373] on link "Ship" at bounding box center [1379, 362] width 126 height 21
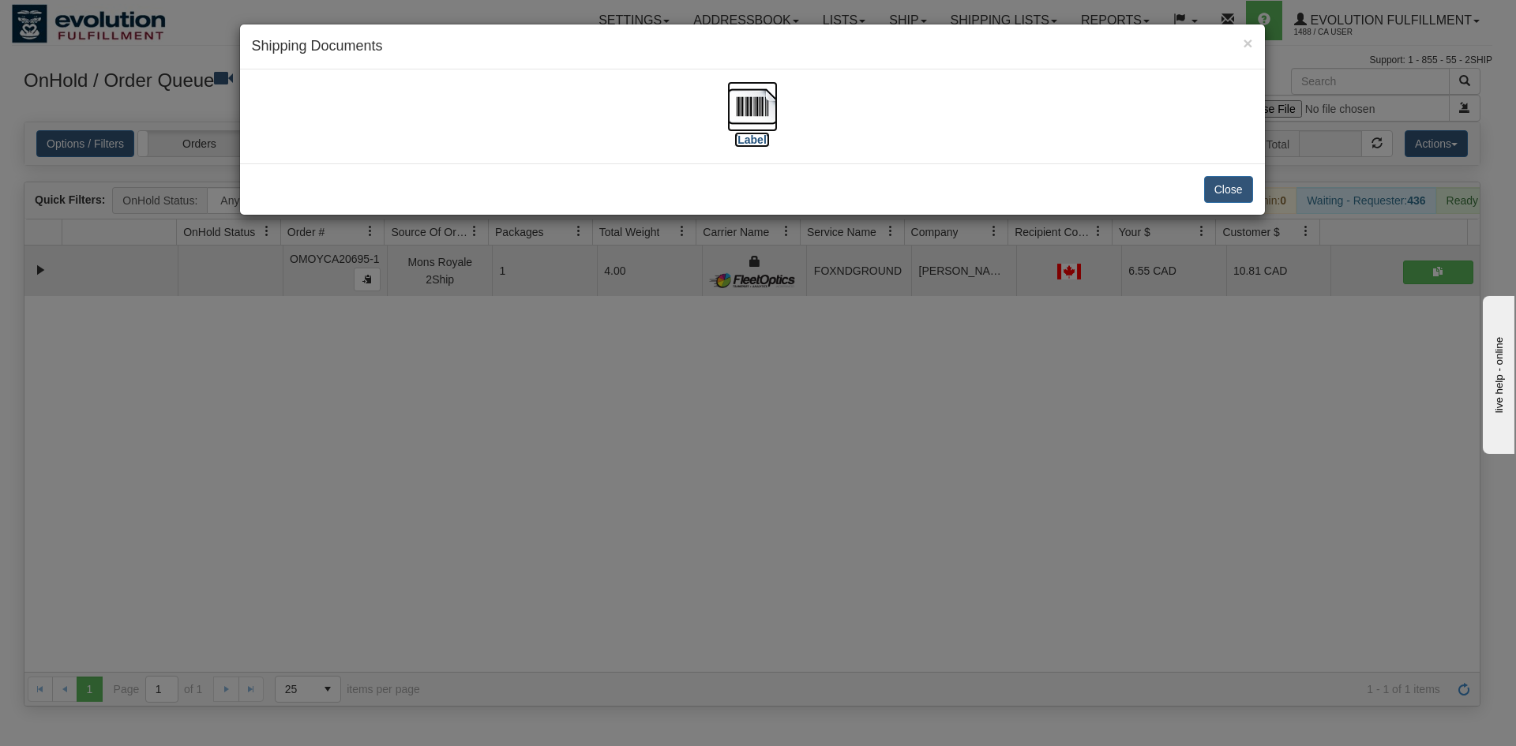
click at [758, 107] on img at bounding box center [752, 106] width 51 height 51
click at [698, 472] on div "× Shipping Documents [Label] Close" at bounding box center [758, 373] width 1516 height 746
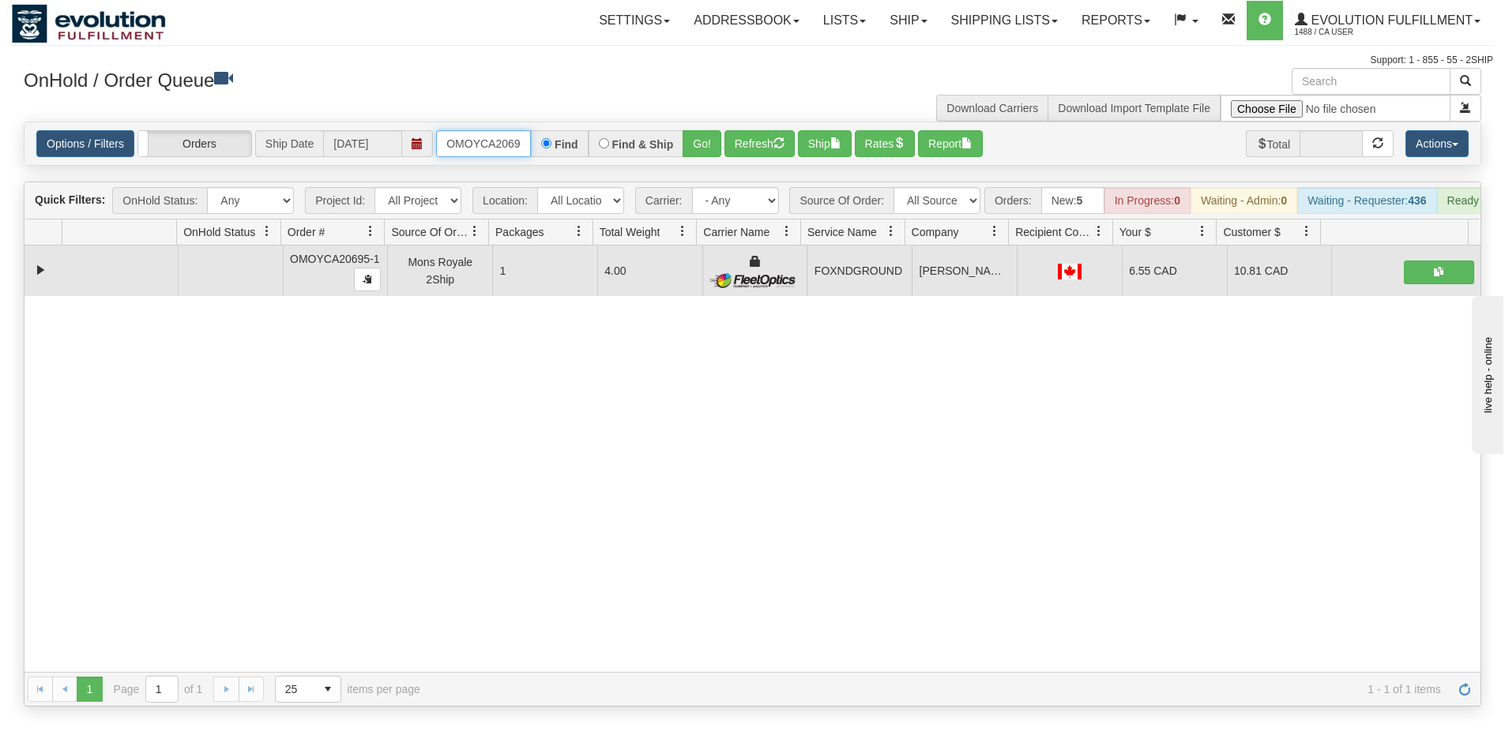
click at [494, 131] on input "OMOYCA20695-1" at bounding box center [483, 143] width 95 height 27
click at [693, 138] on button "Go!" at bounding box center [701, 143] width 39 height 27
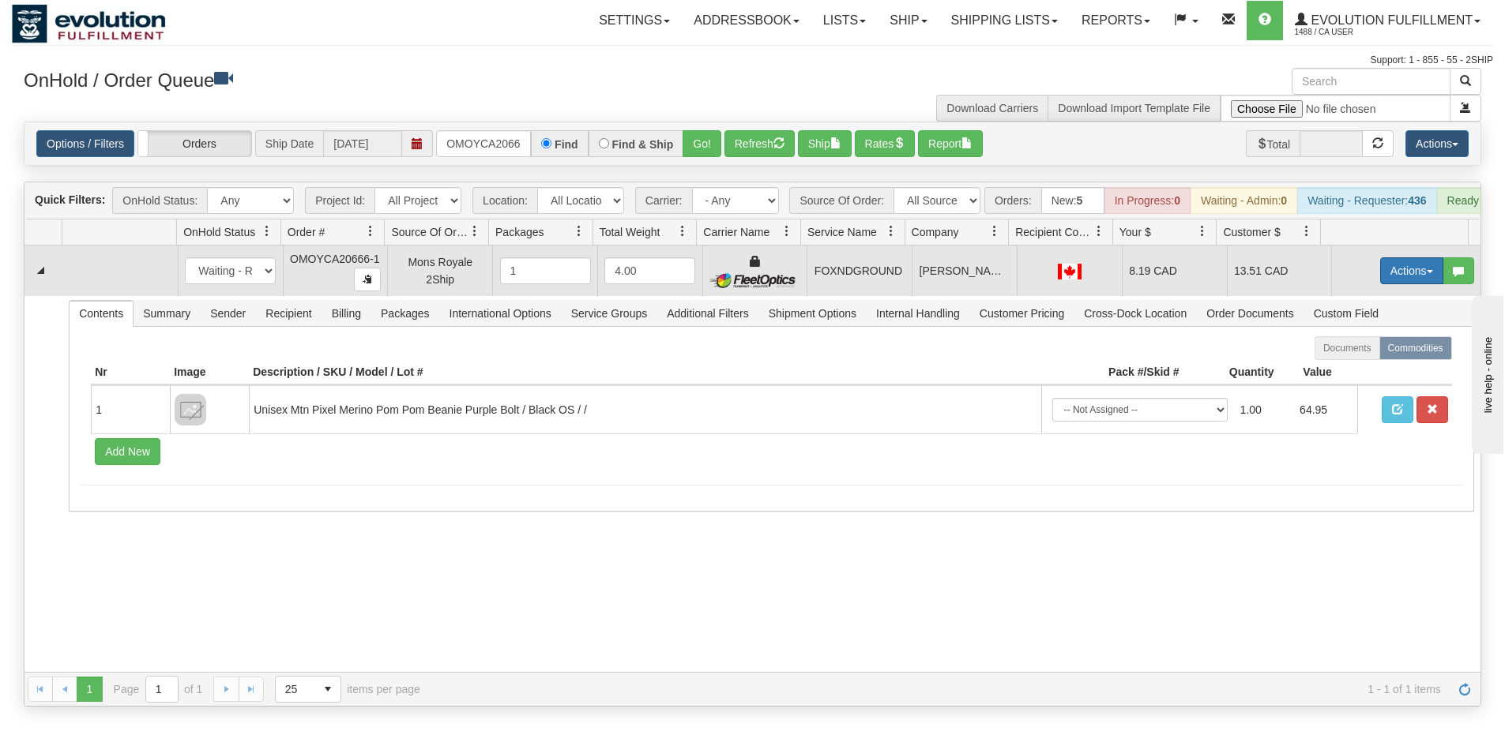
click at [1394, 284] on button "Actions" at bounding box center [1411, 270] width 63 height 27
click at [1349, 369] on span "Ship" at bounding box center [1348, 362] width 33 height 13
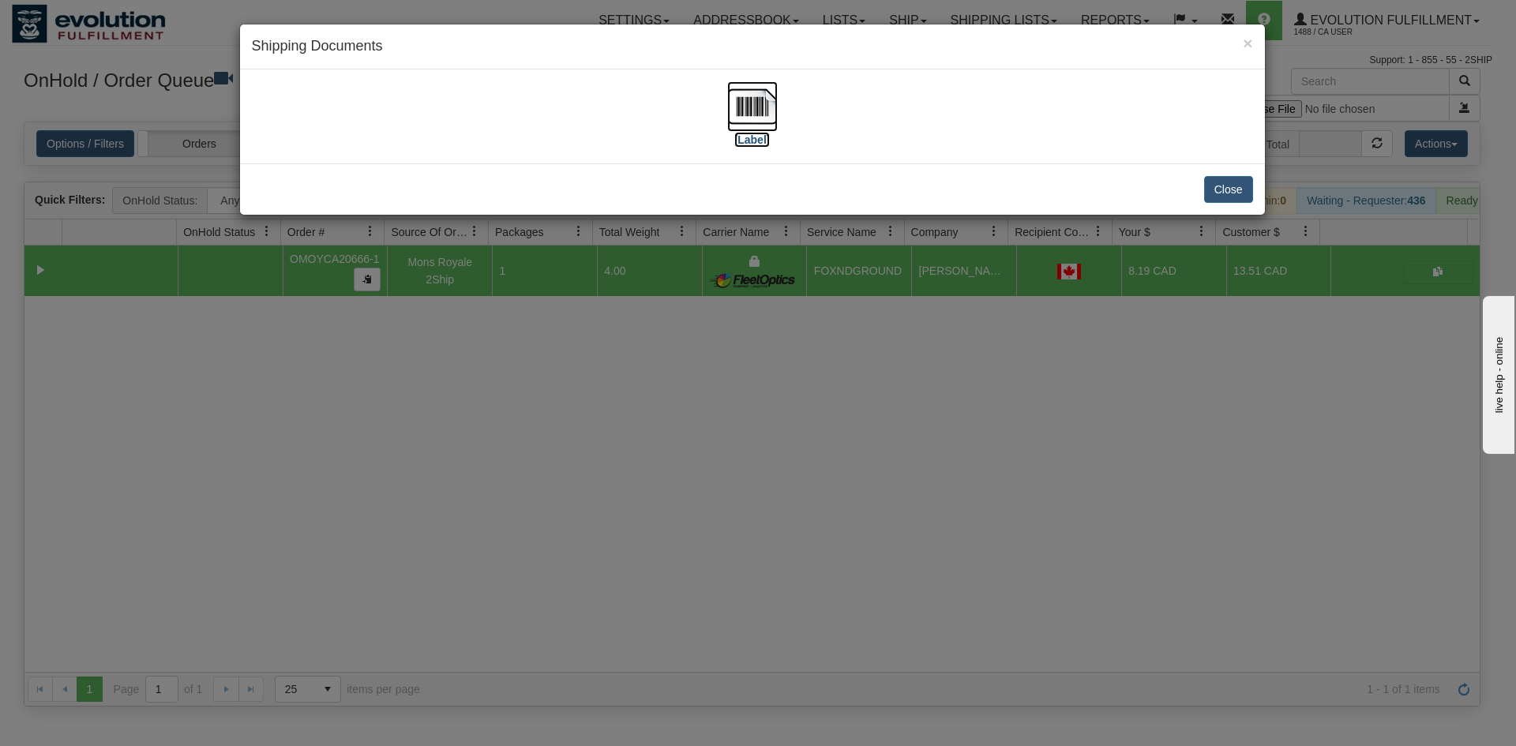
click at [740, 96] on img at bounding box center [752, 106] width 51 height 51
drag, startPoint x: 587, startPoint y: 474, endPoint x: 547, endPoint y: 197, distance: 279.4
click at [591, 459] on div "× Shipping Documents [Label] Close" at bounding box center [758, 373] width 1516 height 746
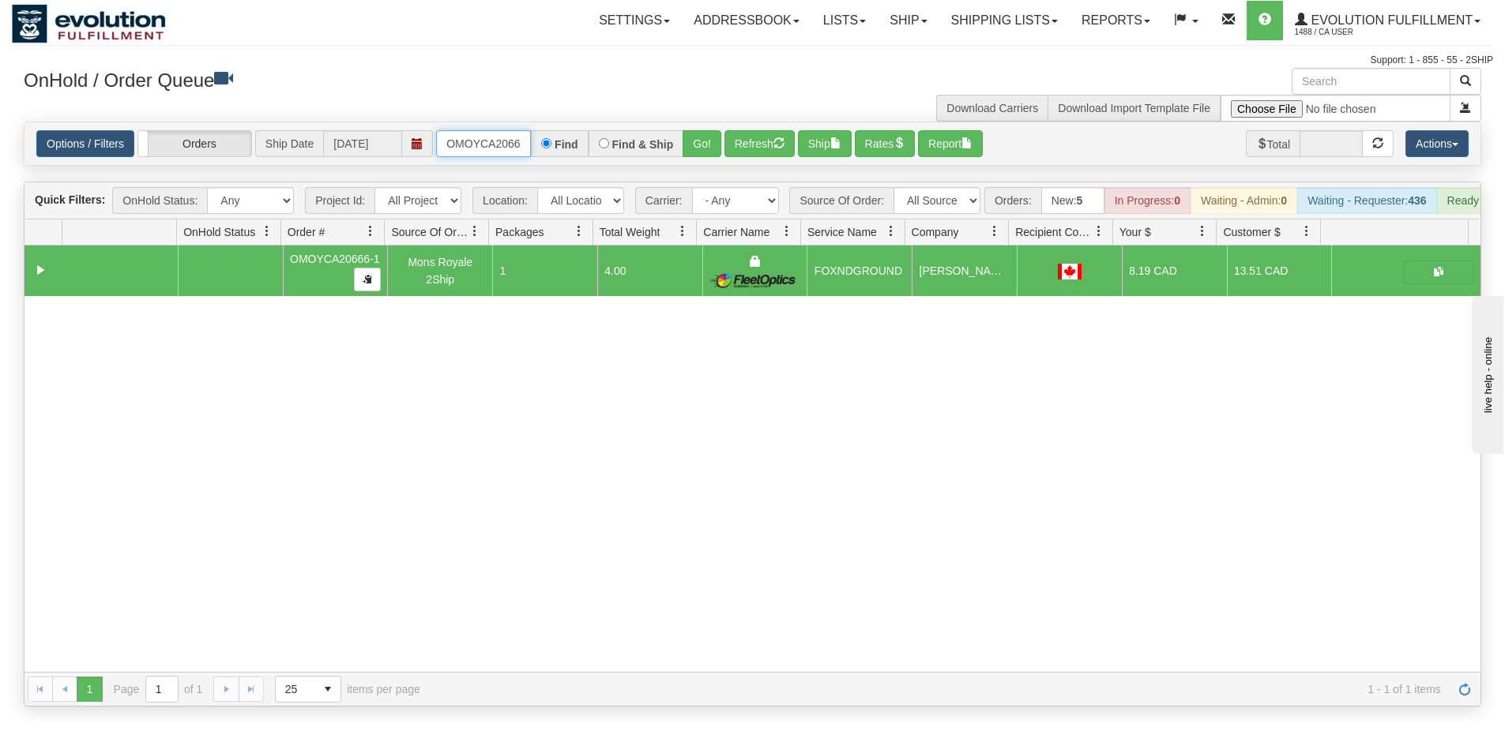
click at [495, 144] on input "OMOYCA20666-1" at bounding box center [483, 143] width 95 height 27
click at [697, 143] on button "Go!" at bounding box center [701, 143] width 39 height 27
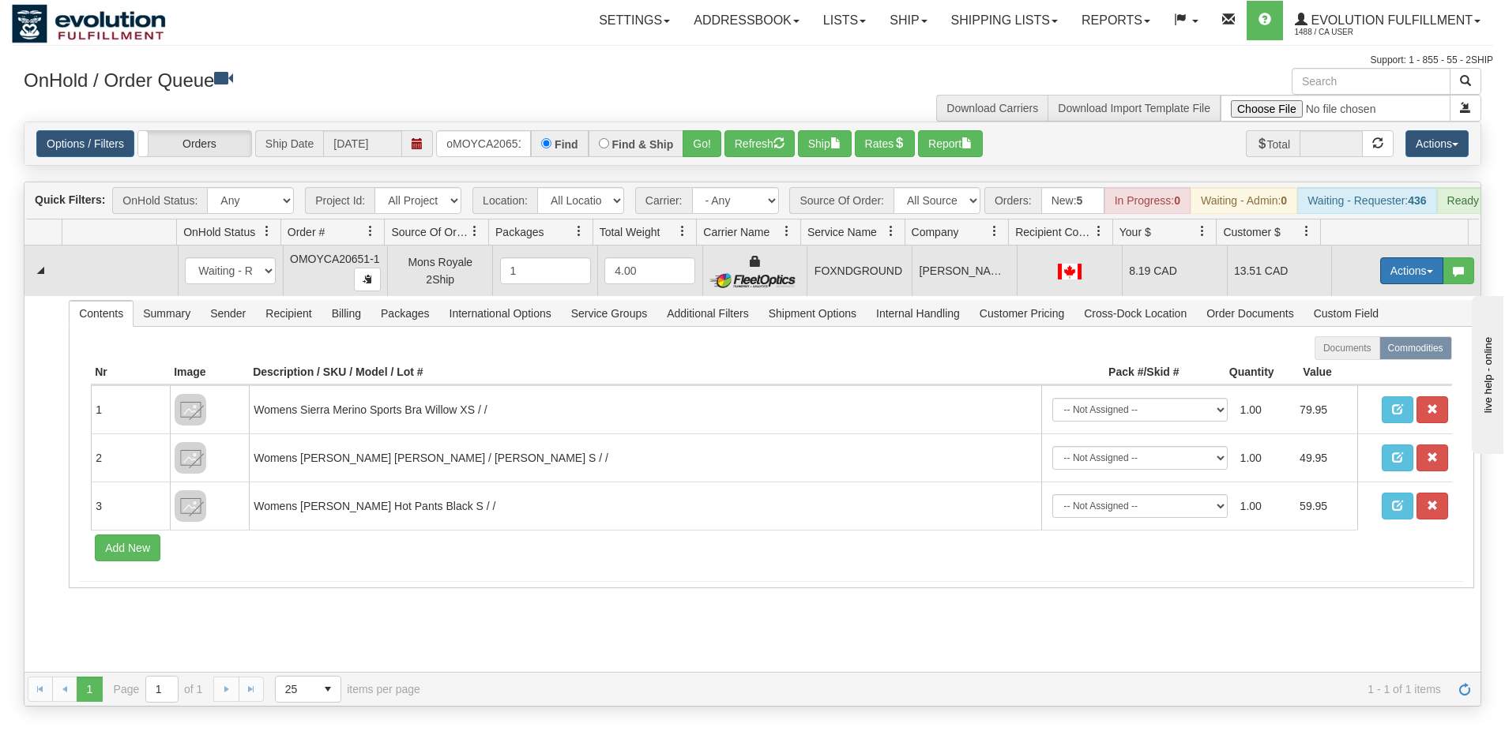
click at [1381, 276] on button "Actions" at bounding box center [1411, 270] width 63 height 27
click at [1349, 369] on span "Ship" at bounding box center [1348, 362] width 33 height 13
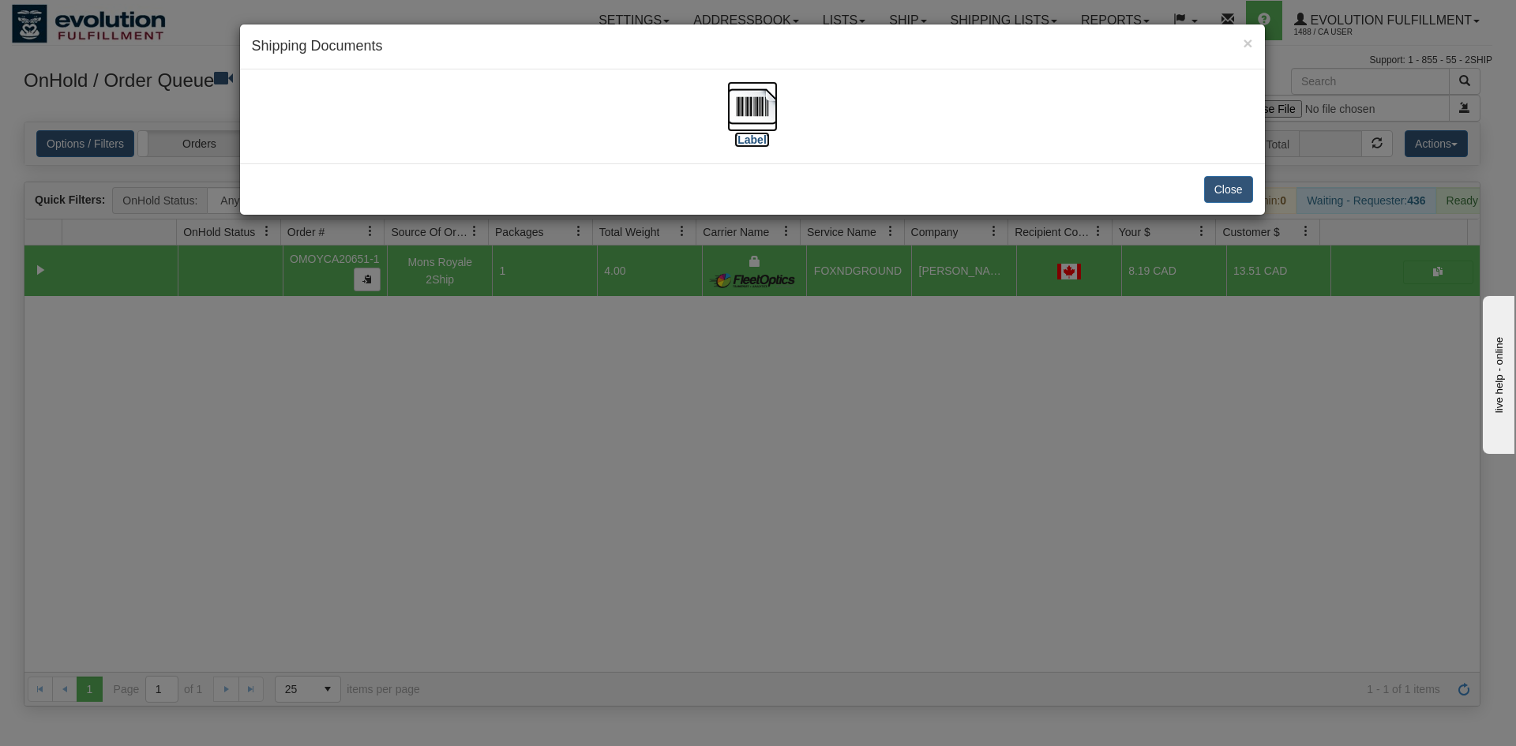
click at [769, 114] on img at bounding box center [752, 106] width 51 height 51
drag, startPoint x: 777, startPoint y: 496, endPoint x: 681, endPoint y: 389, distance: 143.7
click at [774, 488] on div "× Shipping Documents [Label] Close" at bounding box center [758, 373] width 1516 height 746
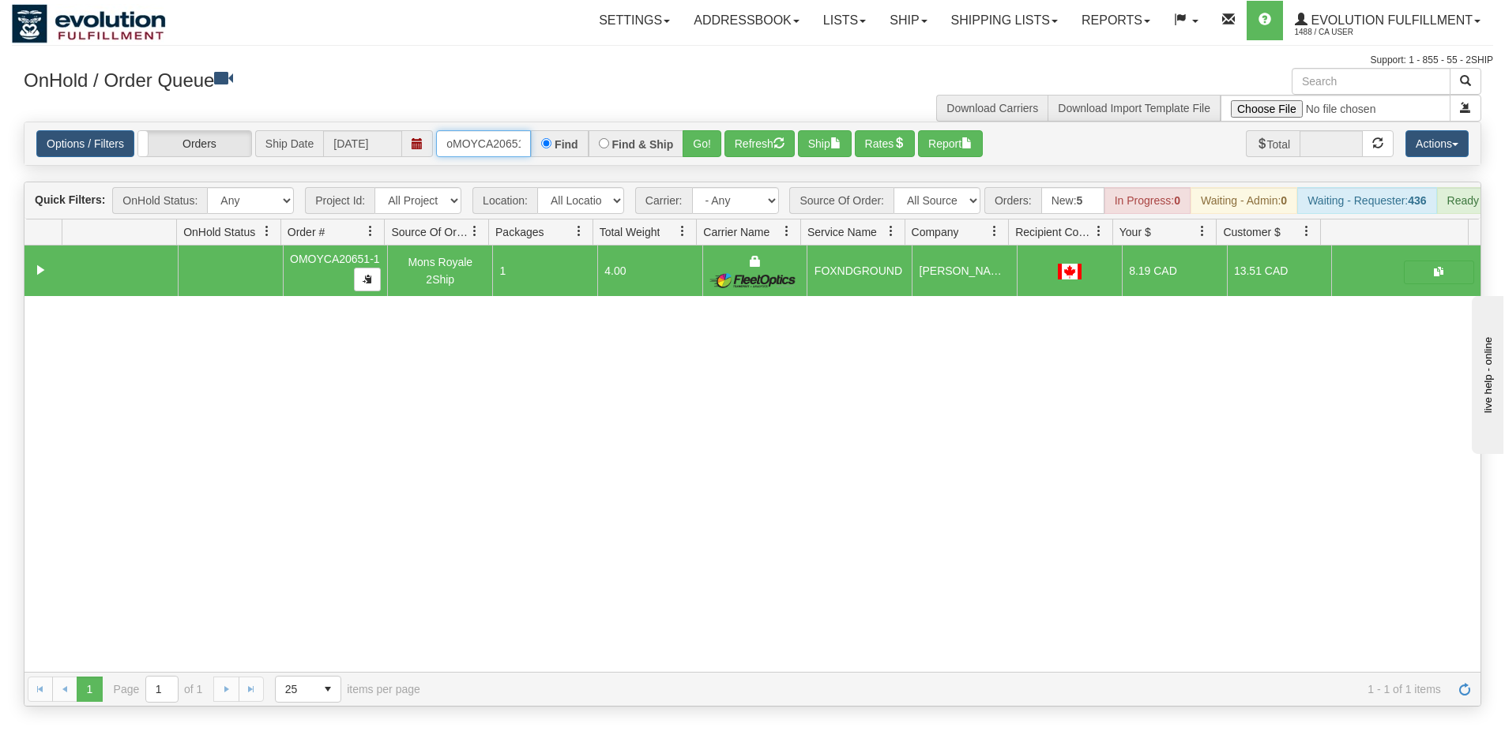
click at [477, 136] on input "oMOYCA20651-1" at bounding box center [483, 143] width 95 height 27
type input "OMOYCA20650-1"
click at [690, 134] on button "Go!" at bounding box center [701, 143] width 39 height 27
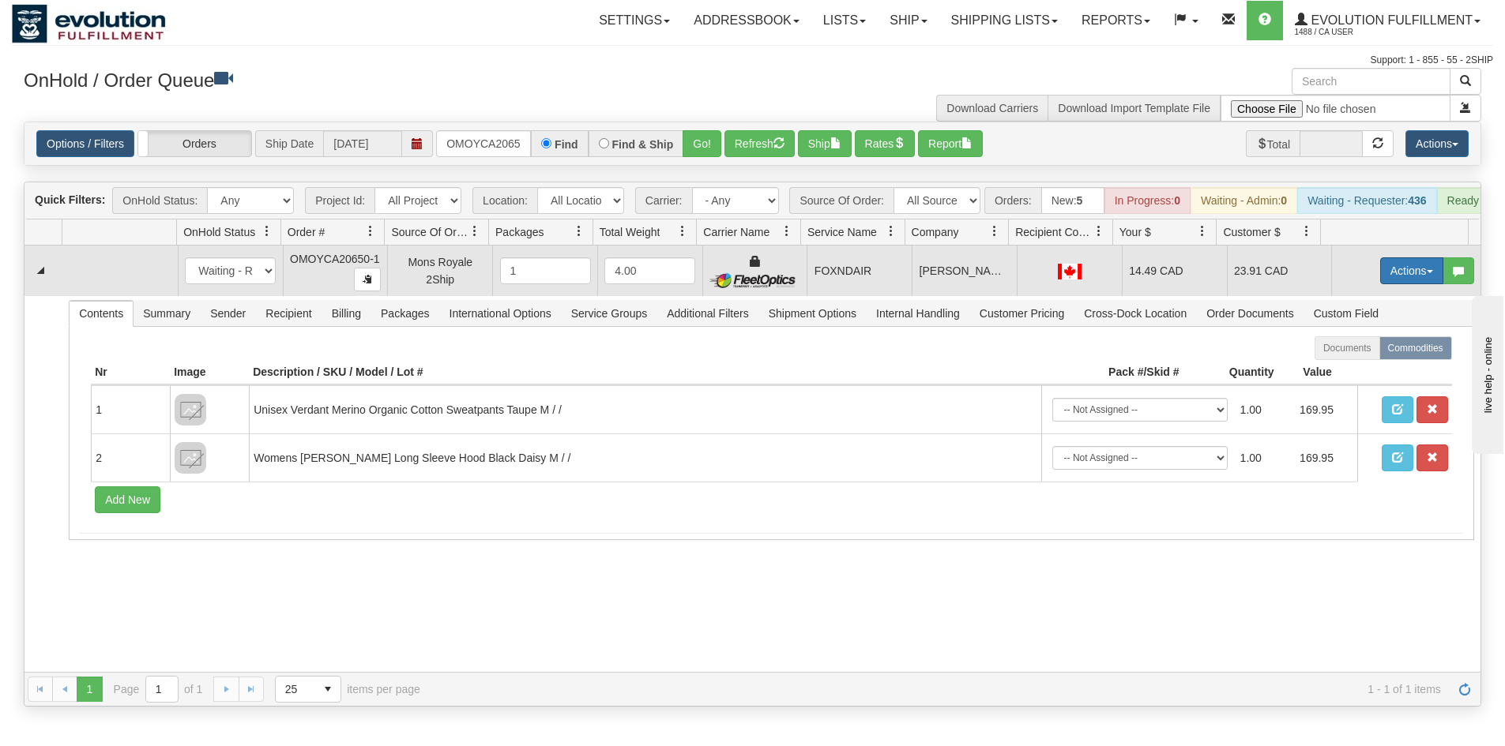
click at [1397, 280] on button "Actions" at bounding box center [1411, 270] width 63 height 27
click at [1342, 373] on link "Ship" at bounding box center [1379, 362] width 126 height 21
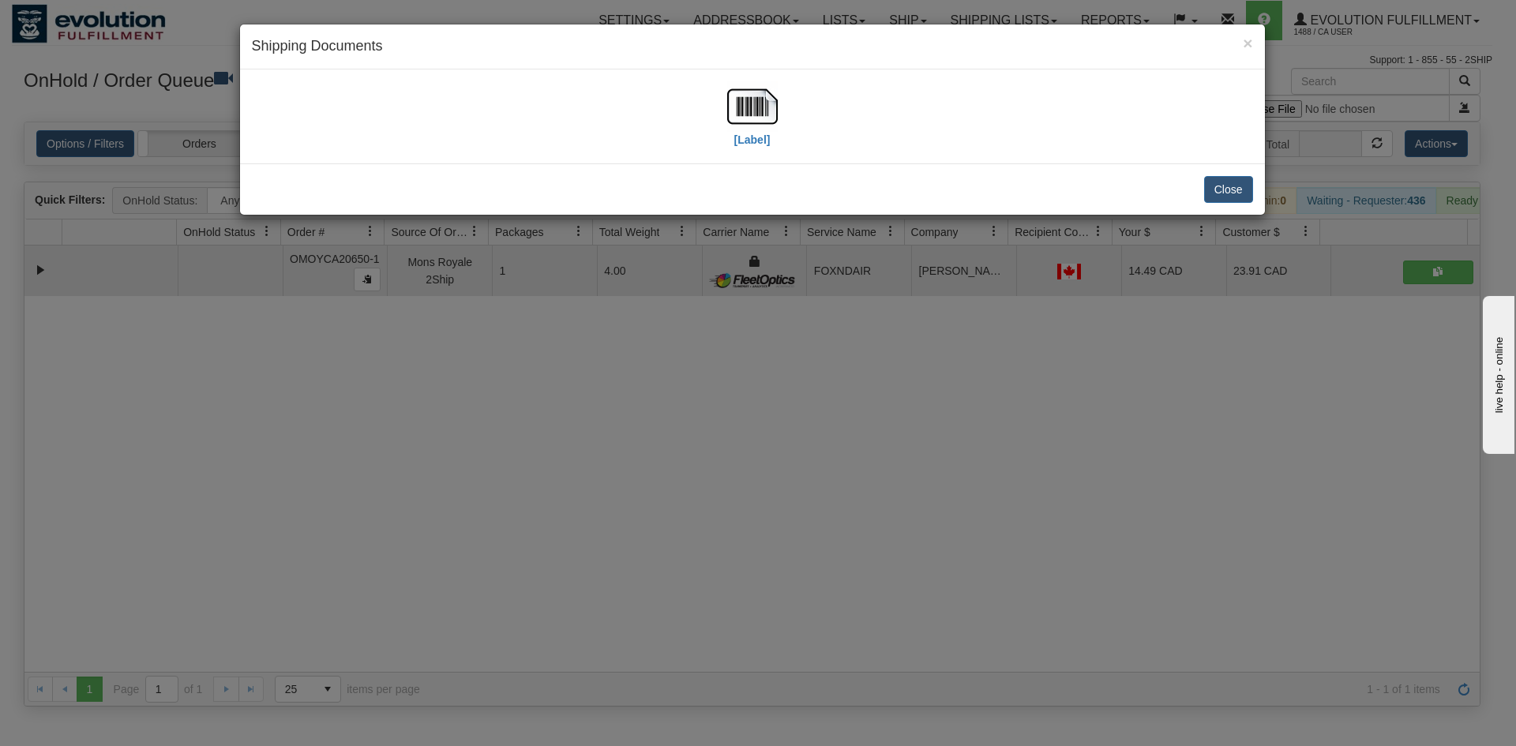
drag, startPoint x: 687, startPoint y: 85, endPoint x: 722, endPoint y: 98, distance: 37.3
click at [691, 85] on div "[Label]" at bounding box center [753, 116] width 1002 height 70
click at [731, 101] on img at bounding box center [752, 106] width 51 height 51
drag, startPoint x: 531, startPoint y: 510, endPoint x: 480, endPoint y: 74, distance: 438.9
click at [528, 502] on div "× Shipping Documents [Label] Close" at bounding box center [758, 373] width 1516 height 746
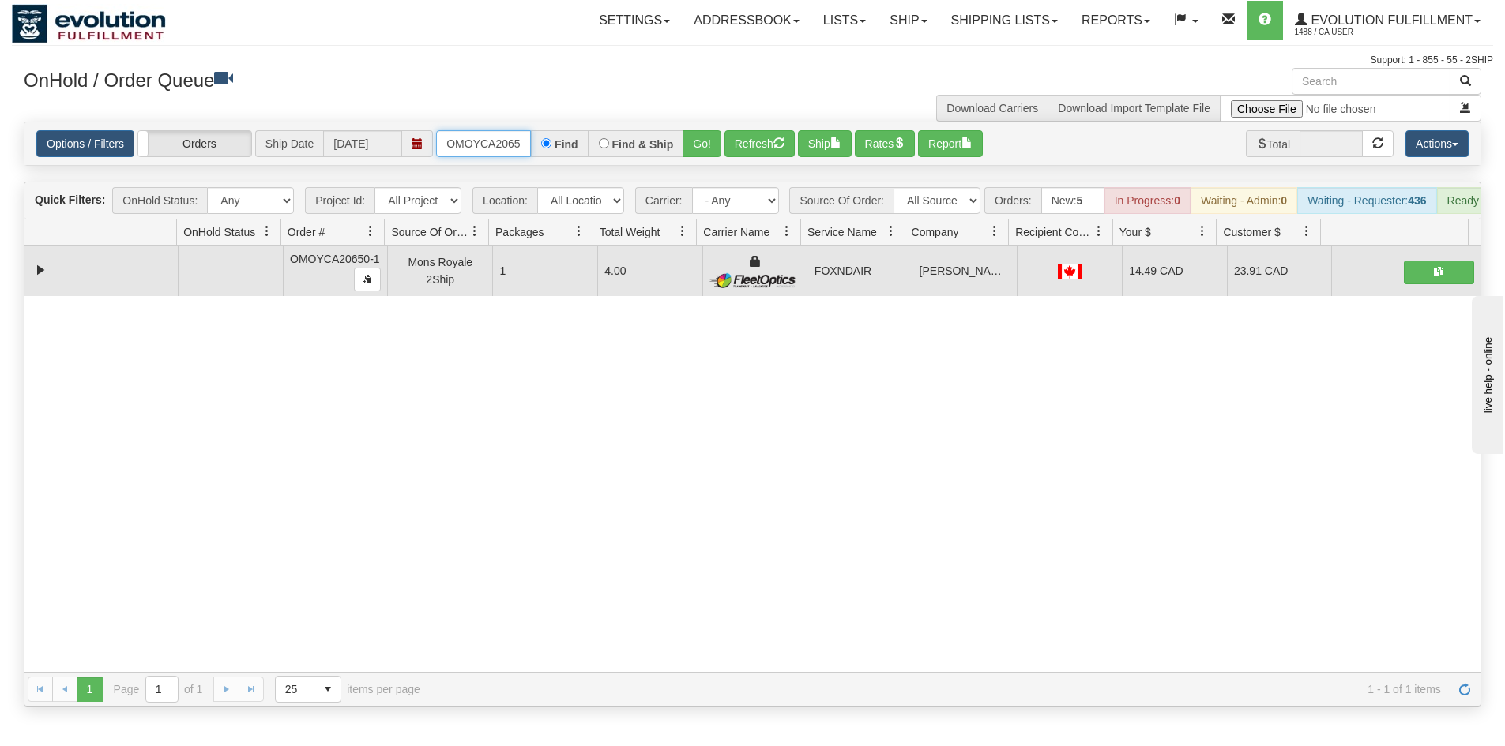
click at [513, 149] on input "OMOYCA20650-1" at bounding box center [483, 143] width 95 height 27
